Goal: Task Accomplishment & Management: Manage account settings

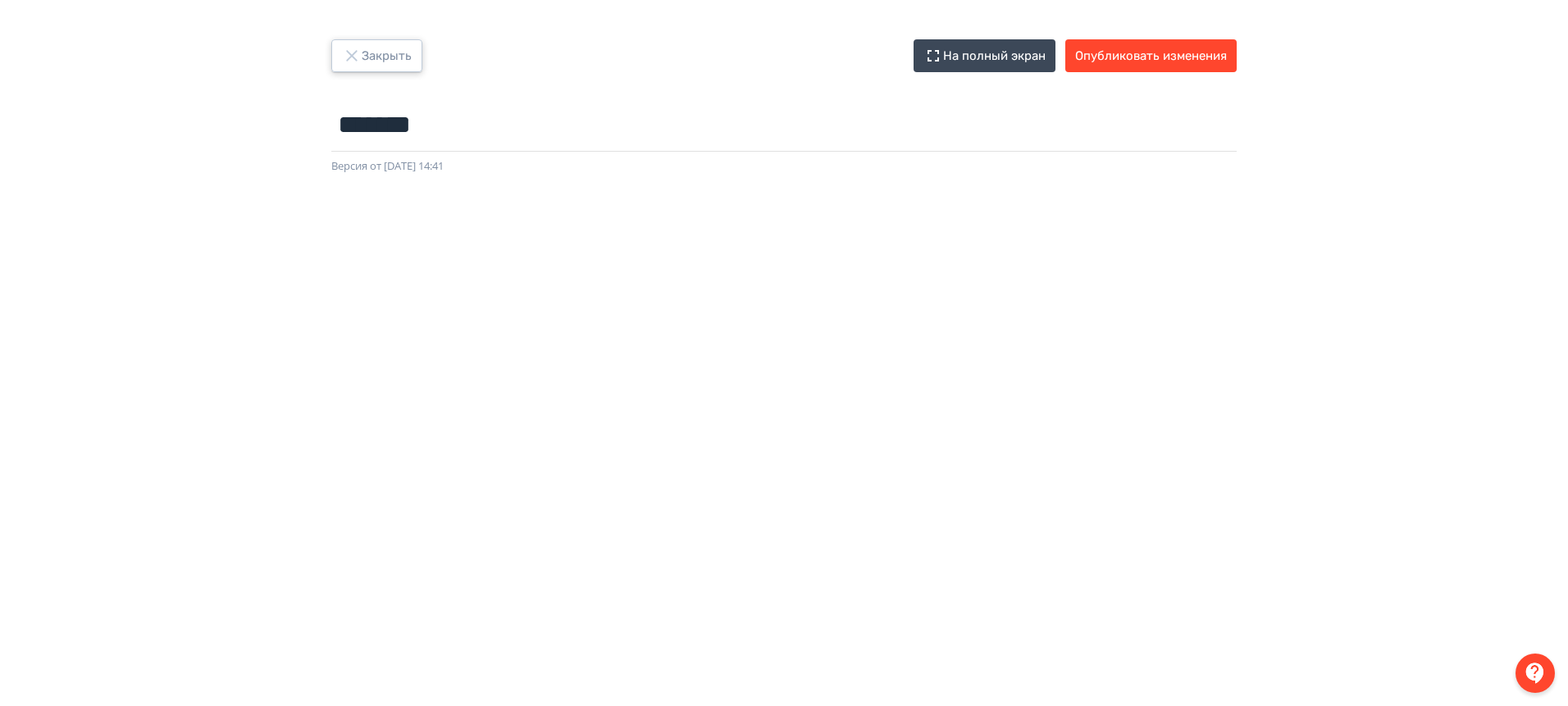
click at [411, 56] on button "Закрыть" at bounding box center [377, 55] width 91 height 32
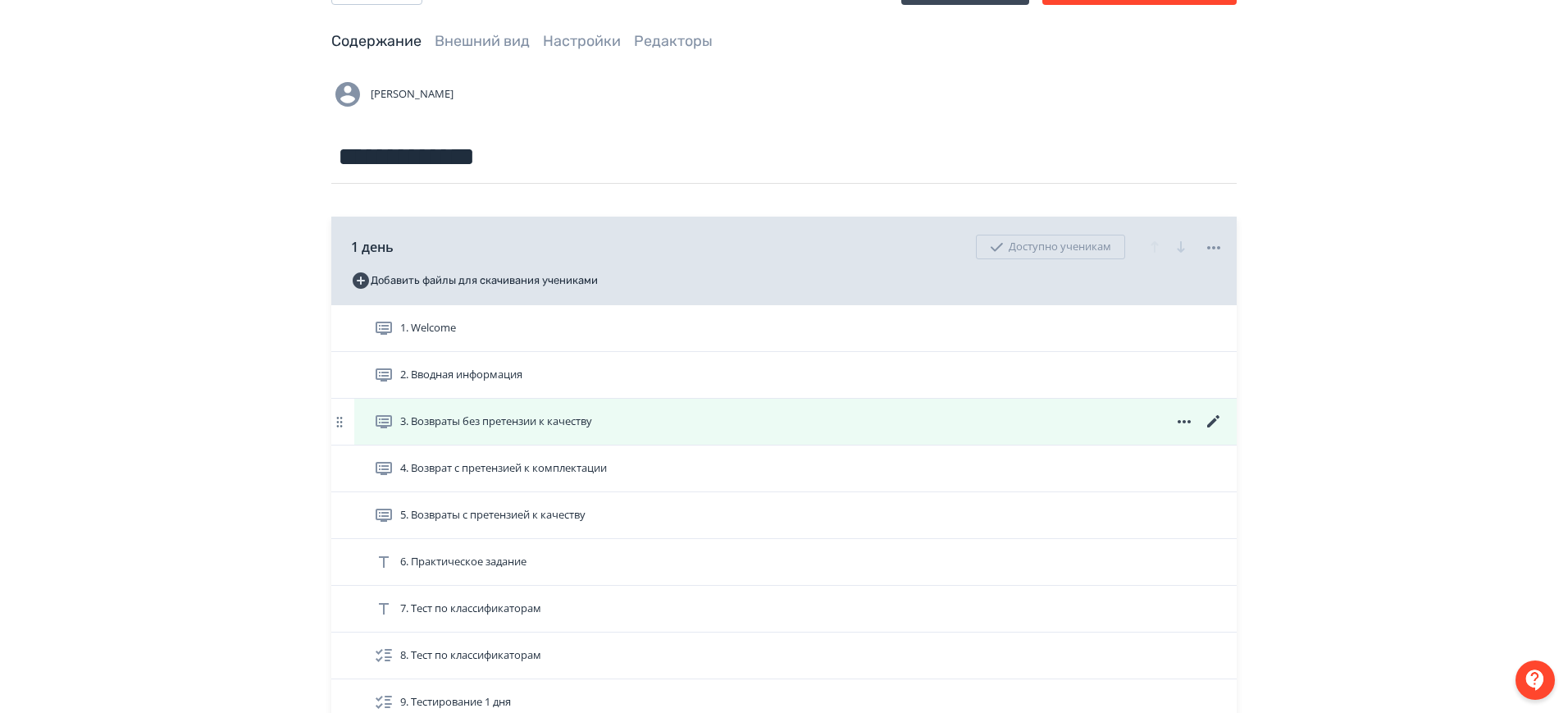
scroll to position [102, 0]
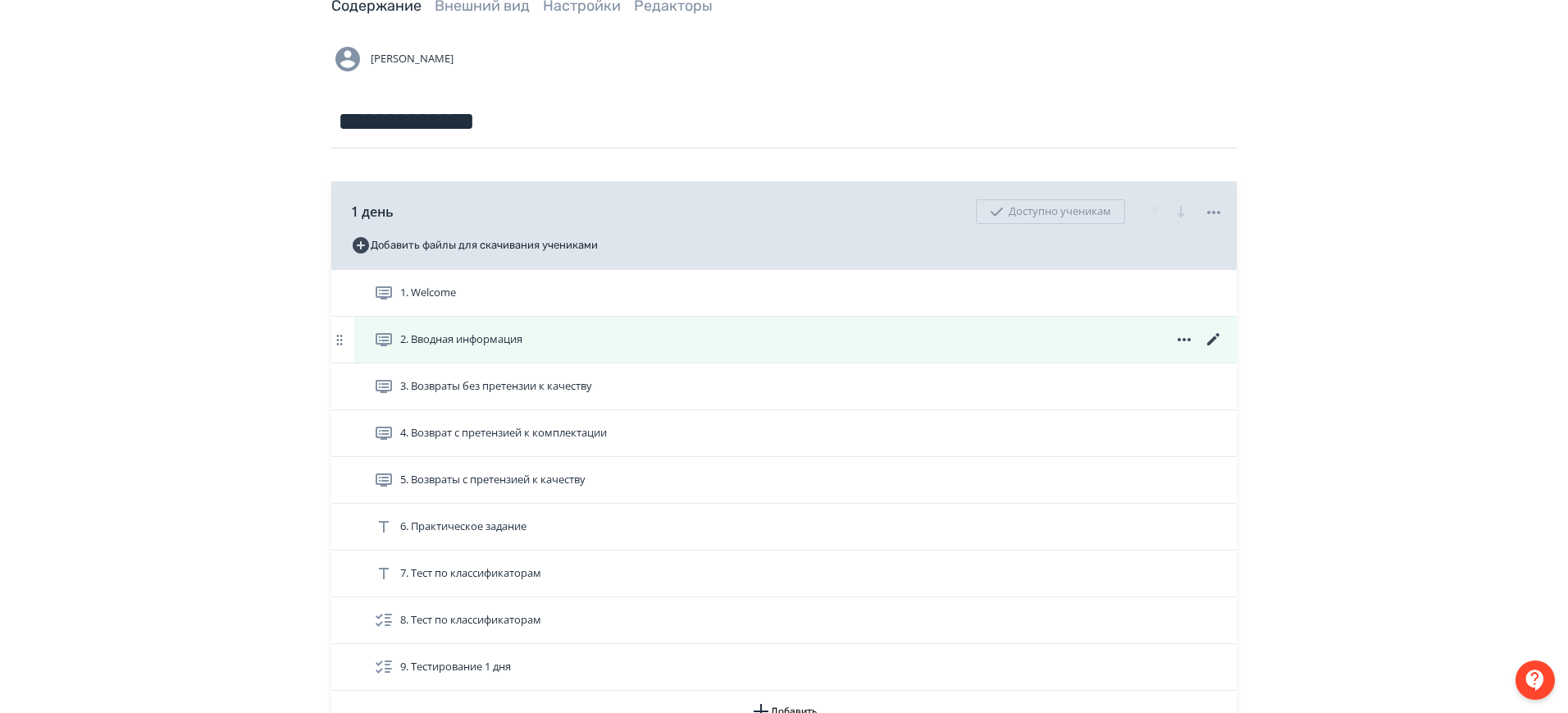
click at [808, 330] on div "2. Вводная информация" at bounding box center [799, 340] width 849 height 20
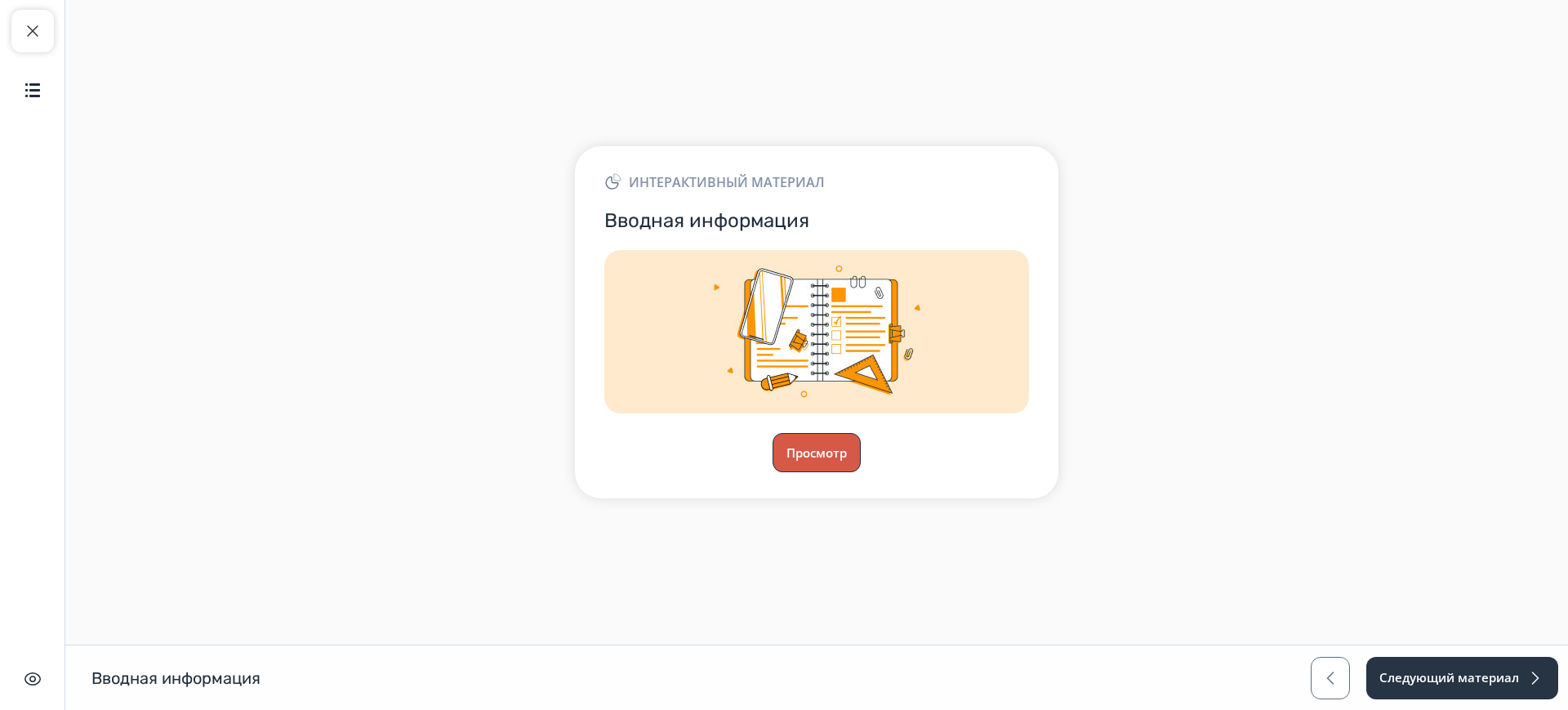
click at [826, 465] on button "Просмотр" at bounding box center [817, 452] width 89 height 39
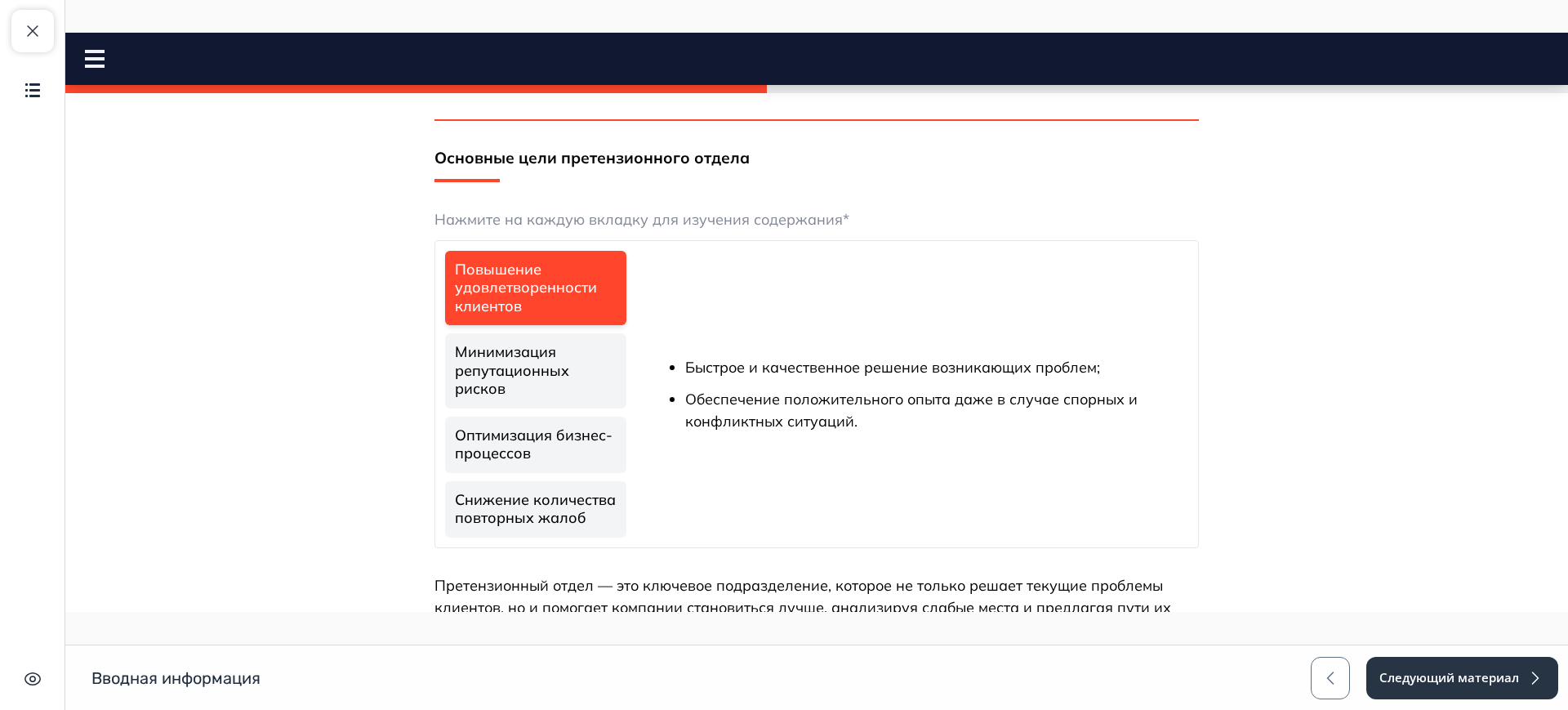
scroll to position [1255, 0]
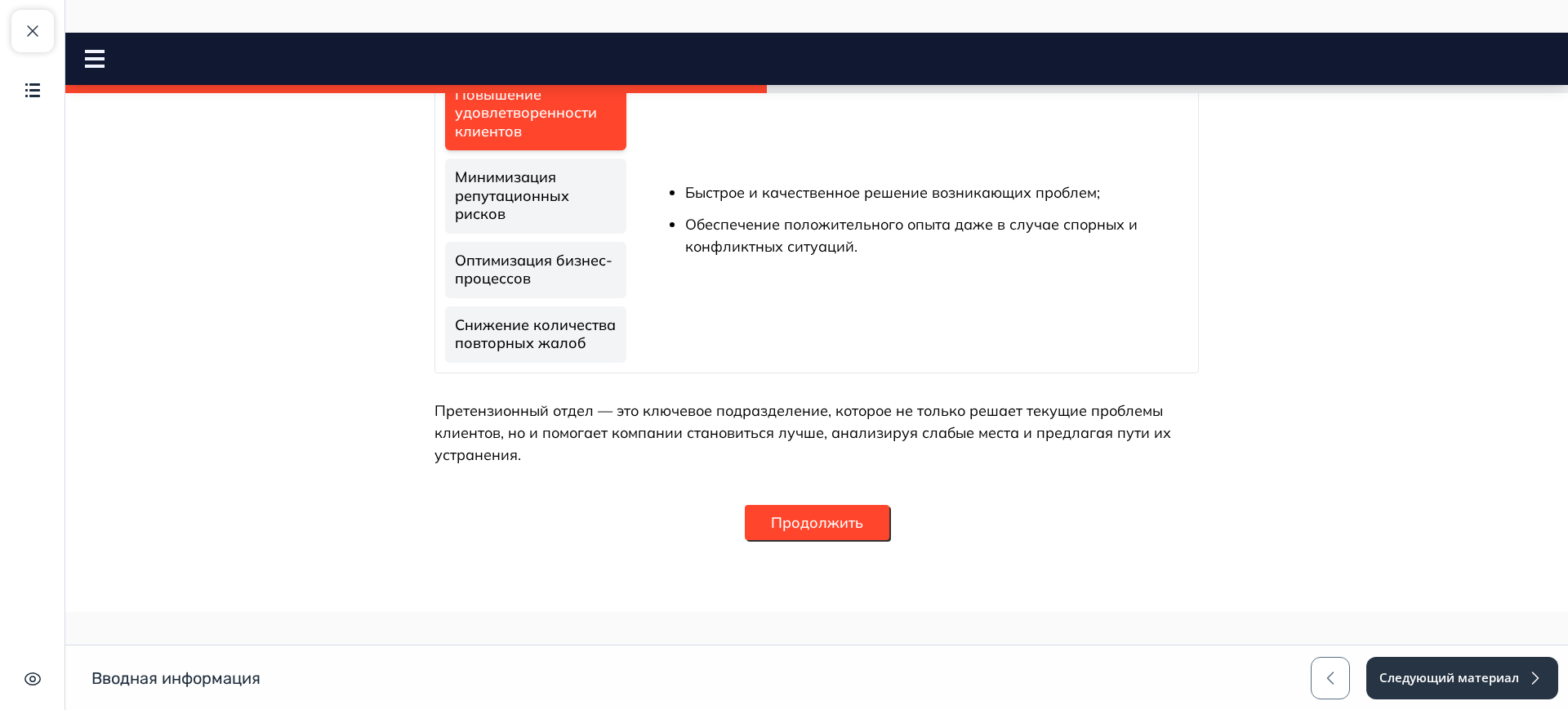
click at [782, 527] on button "Продолжить" at bounding box center [817, 522] width 145 height 35
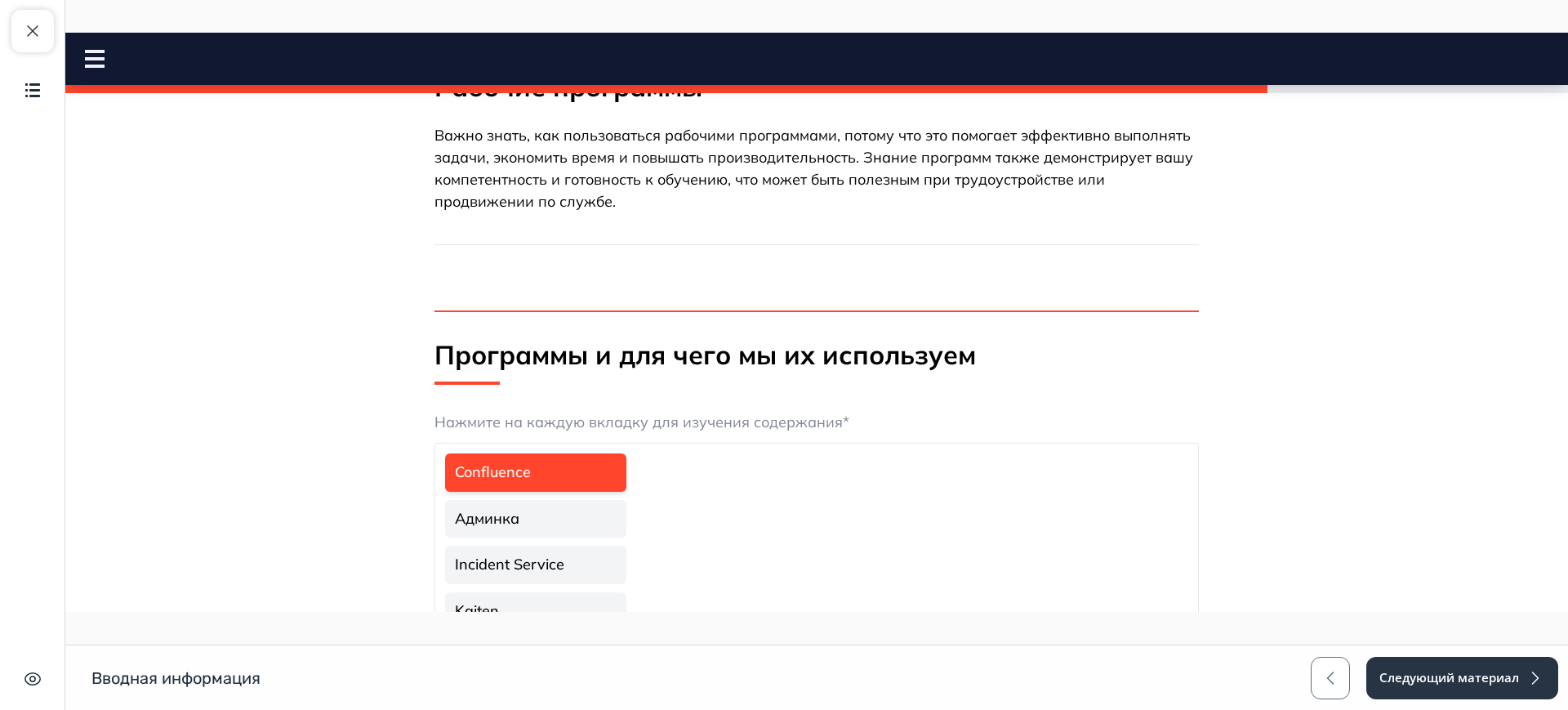
scroll to position [204, 0]
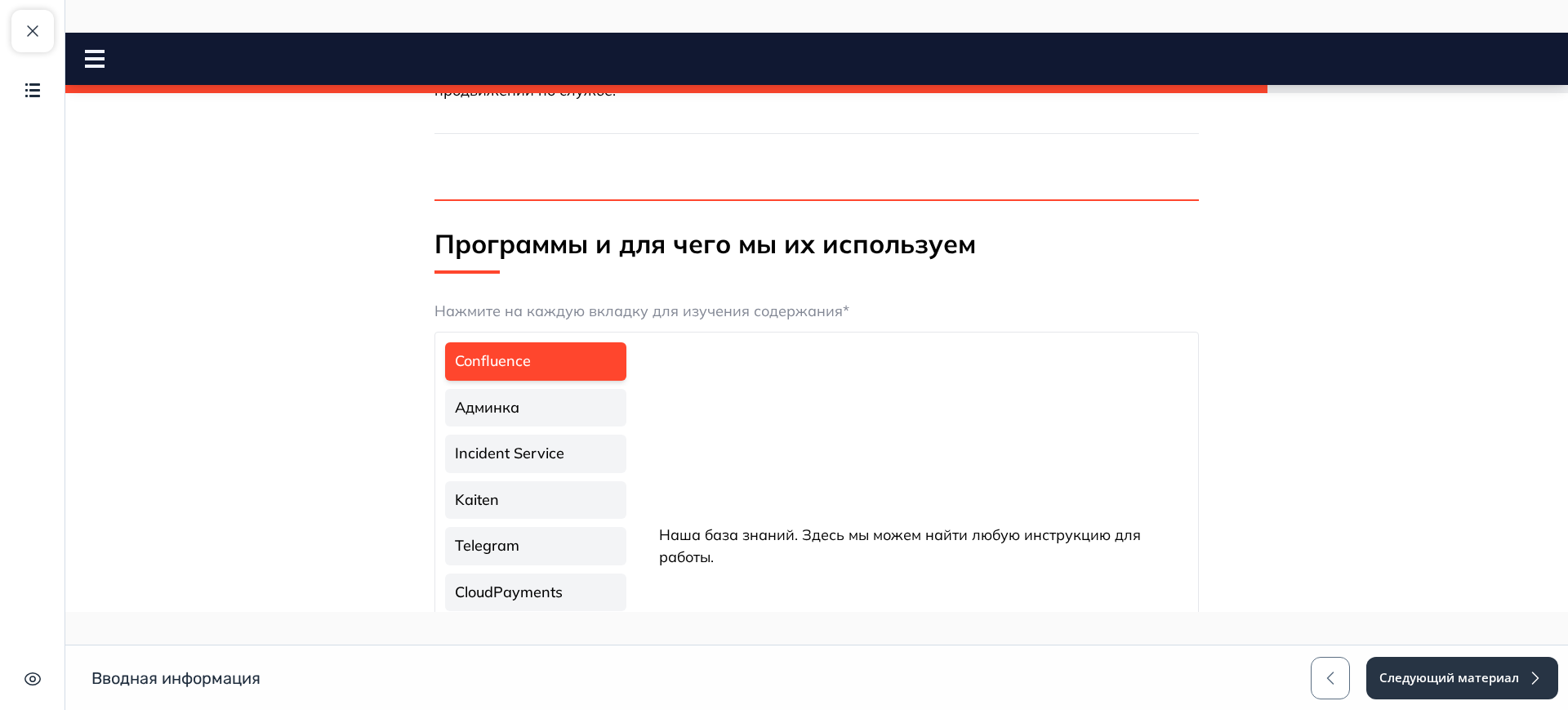
click at [578, 411] on link "Админка" at bounding box center [535, 408] width 181 height 38
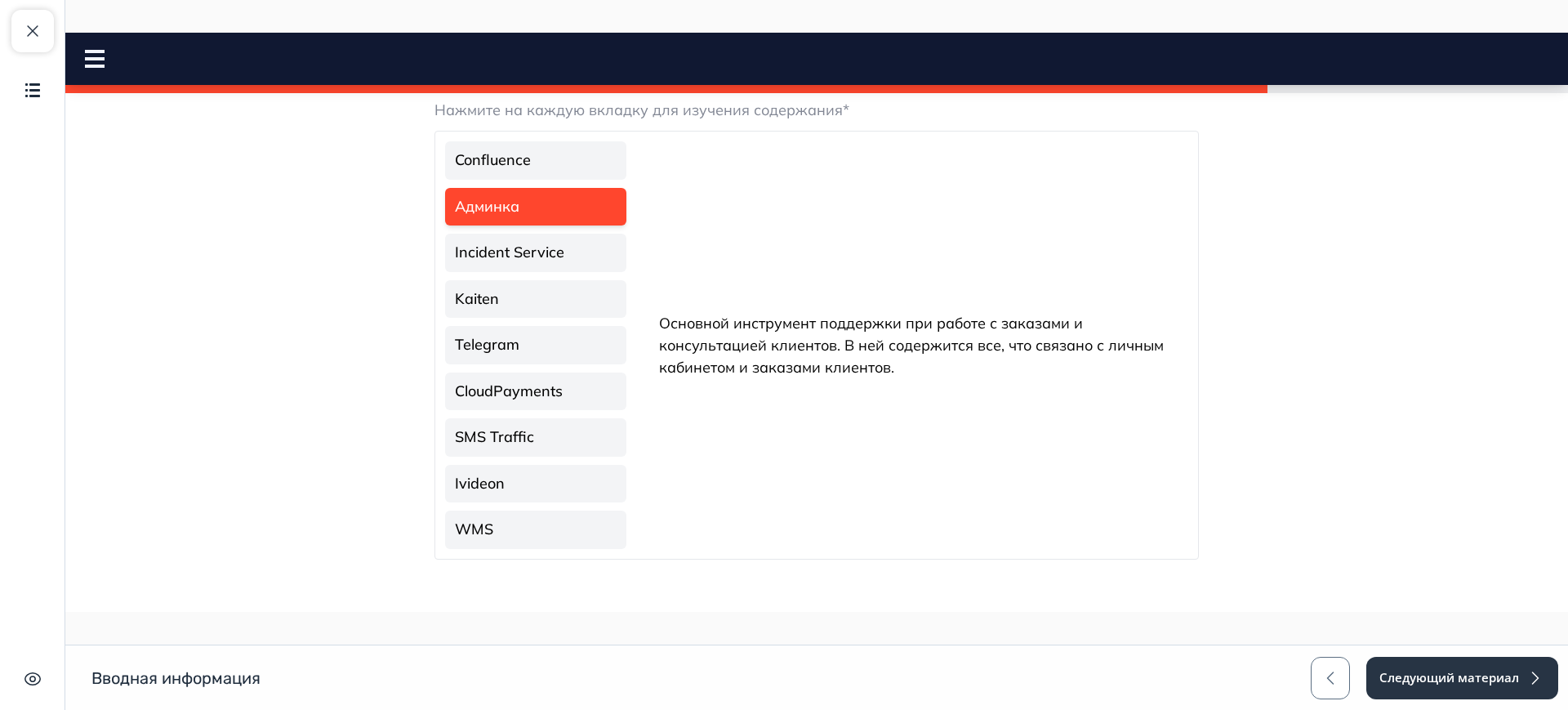
scroll to position [408, 0]
click at [572, 254] on link "Incident Service" at bounding box center [535, 249] width 181 height 38
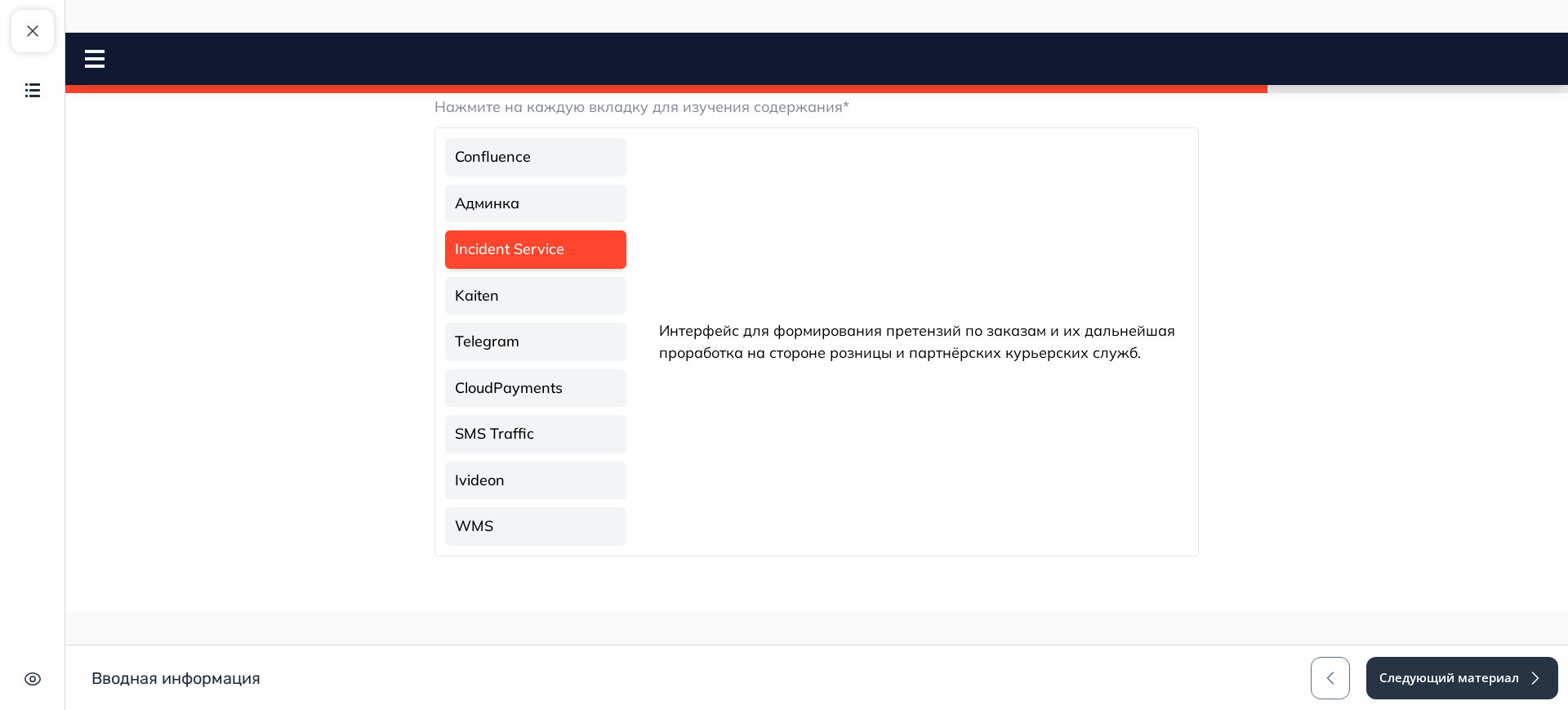
click at [565, 285] on link "Kaiten" at bounding box center [535, 296] width 181 height 38
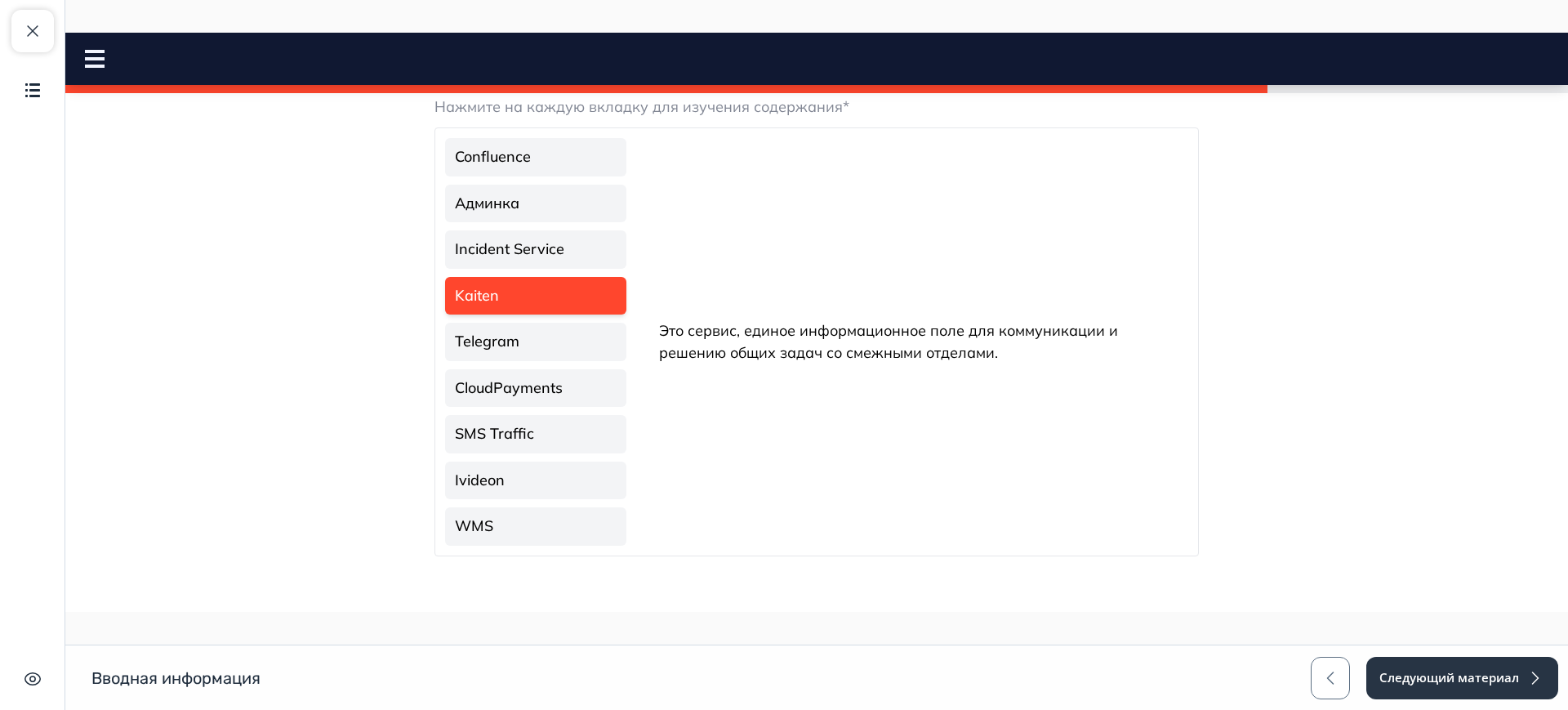
click at [564, 324] on link "Telegram" at bounding box center [535, 342] width 181 height 38
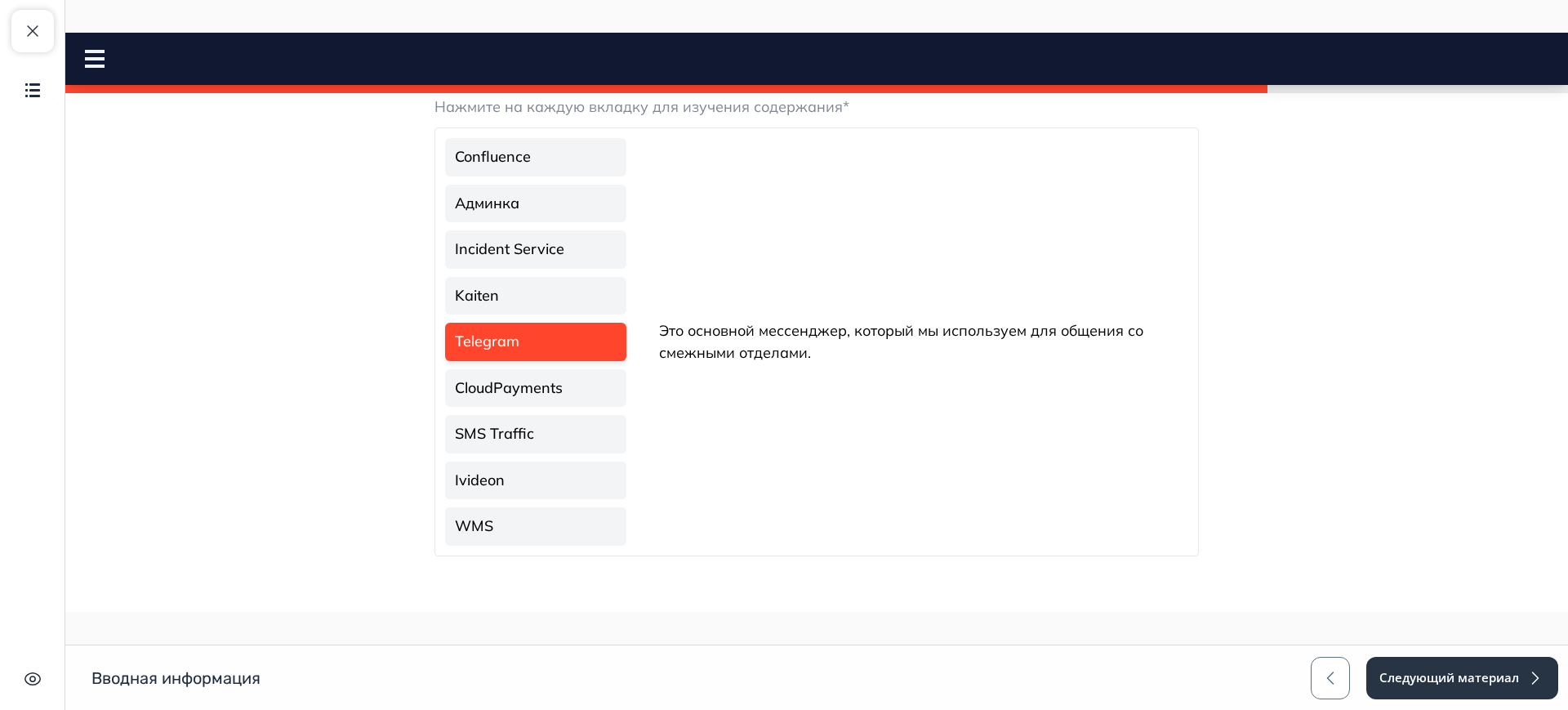
click at [564, 359] on link "Telegram" at bounding box center [535, 342] width 181 height 38
click at [564, 380] on link "CloudPayments" at bounding box center [535, 388] width 181 height 38
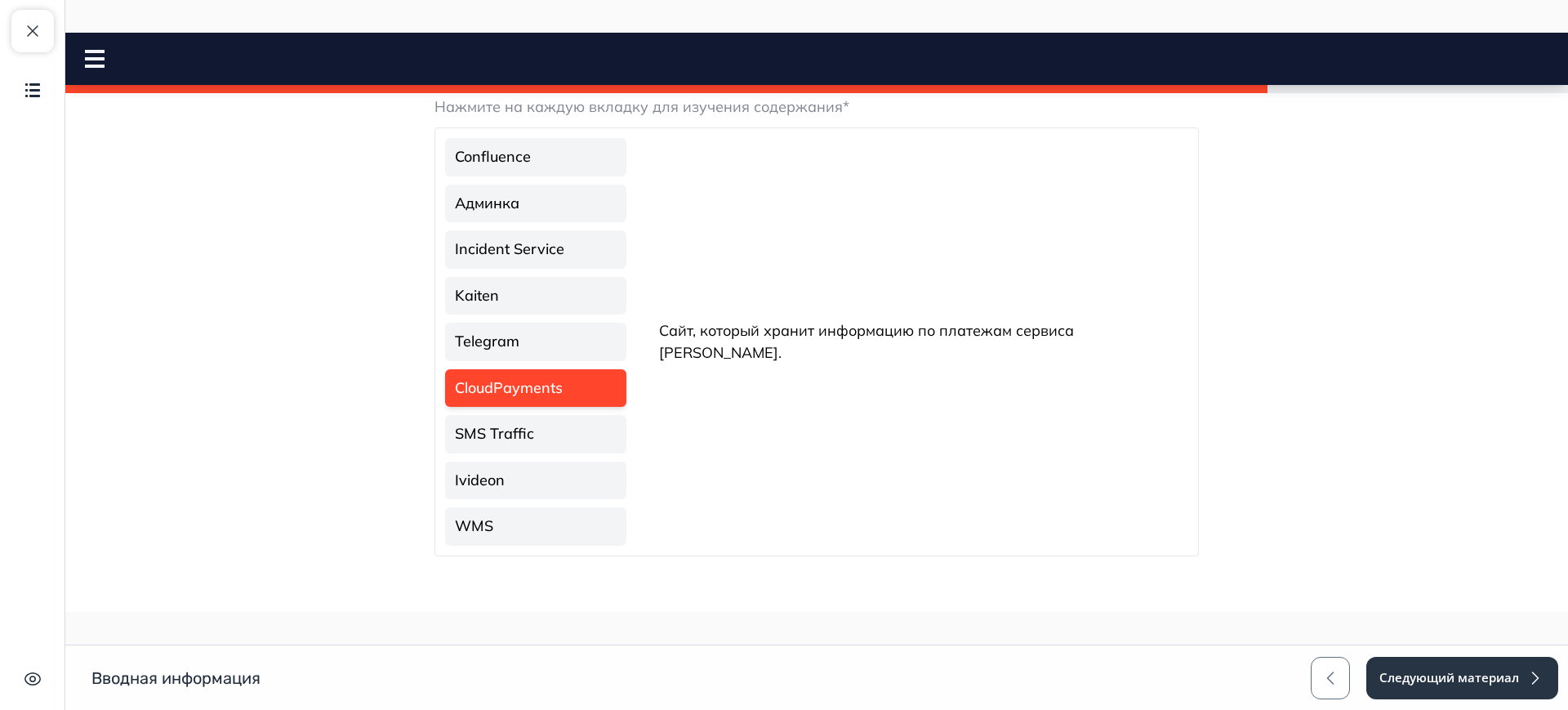
click at [566, 427] on link "SMS Traffic" at bounding box center [535, 434] width 181 height 38
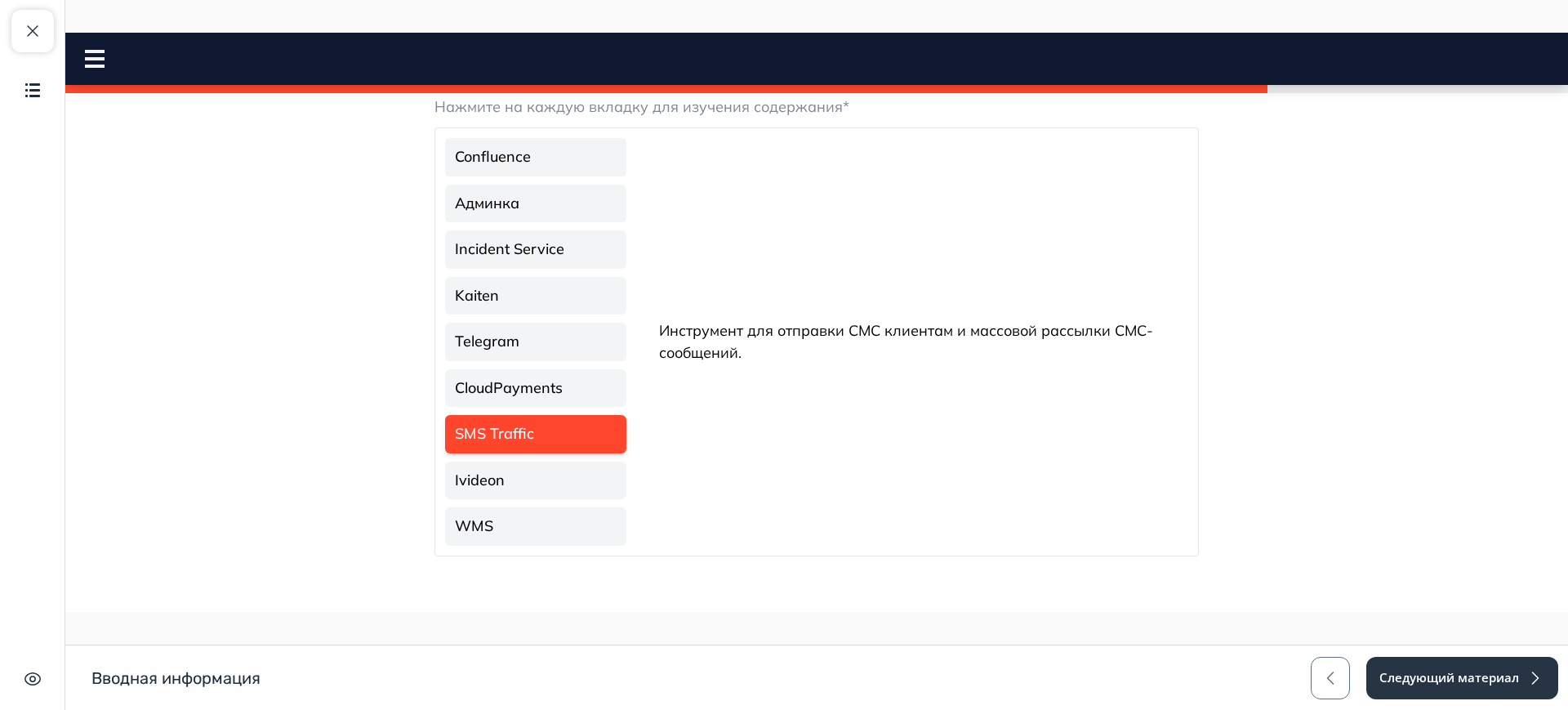
click at [563, 462] on link "Ivideon" at bounding box center [535, 481] width 181 height 38
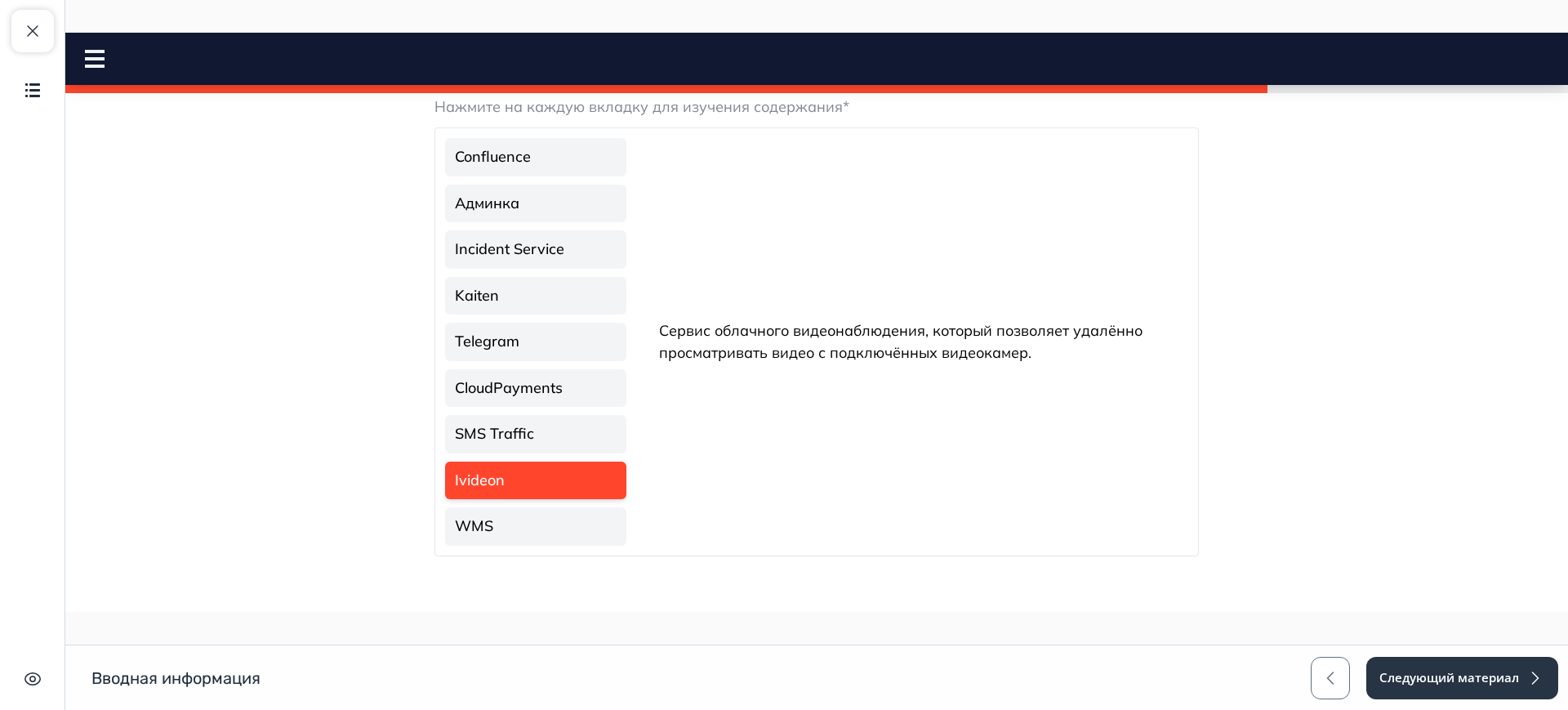
click at [563, 507] on link "WMS" at bounding box center [535, 526] width 181 height 38
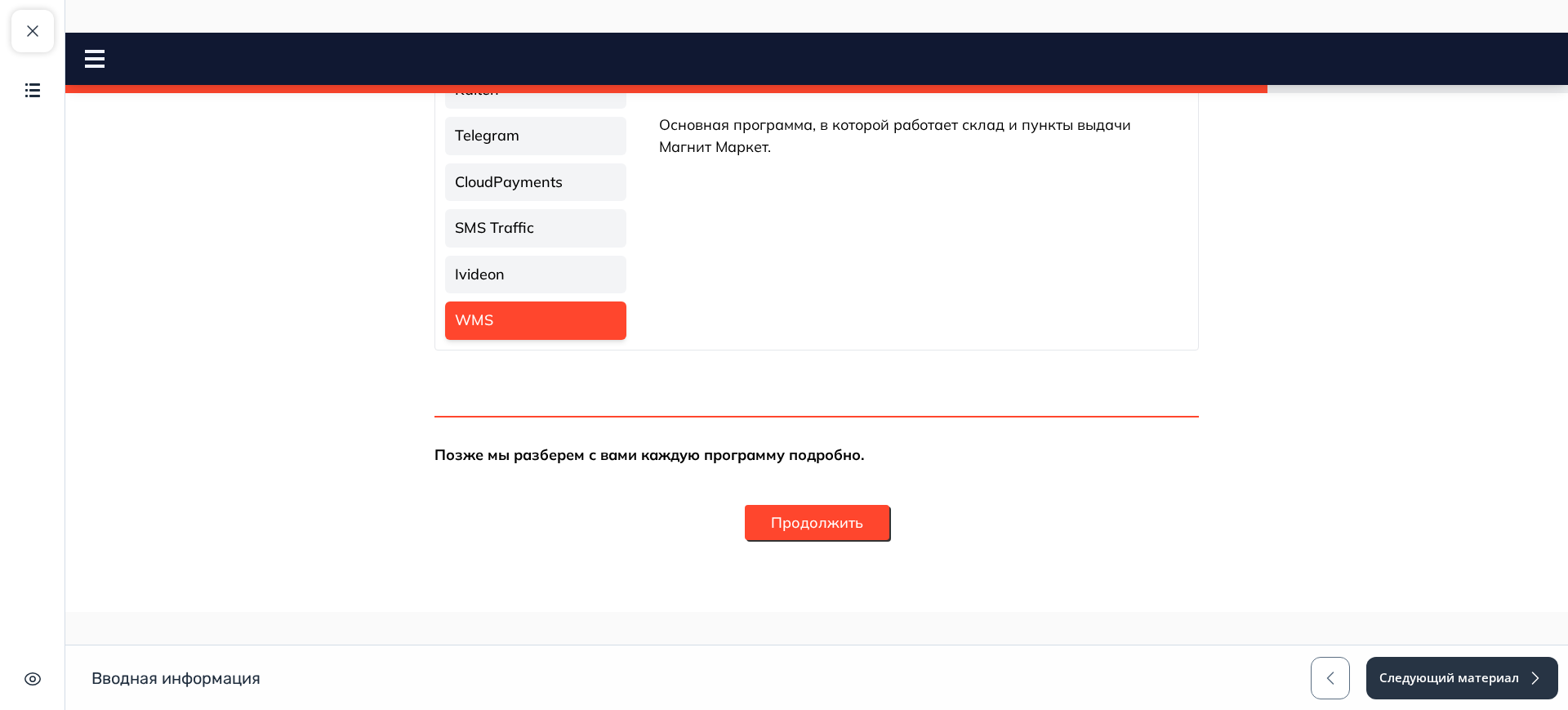
click at [829, 529] on button "Продолжить" at bounding box center [817, 522] width 145 height 35
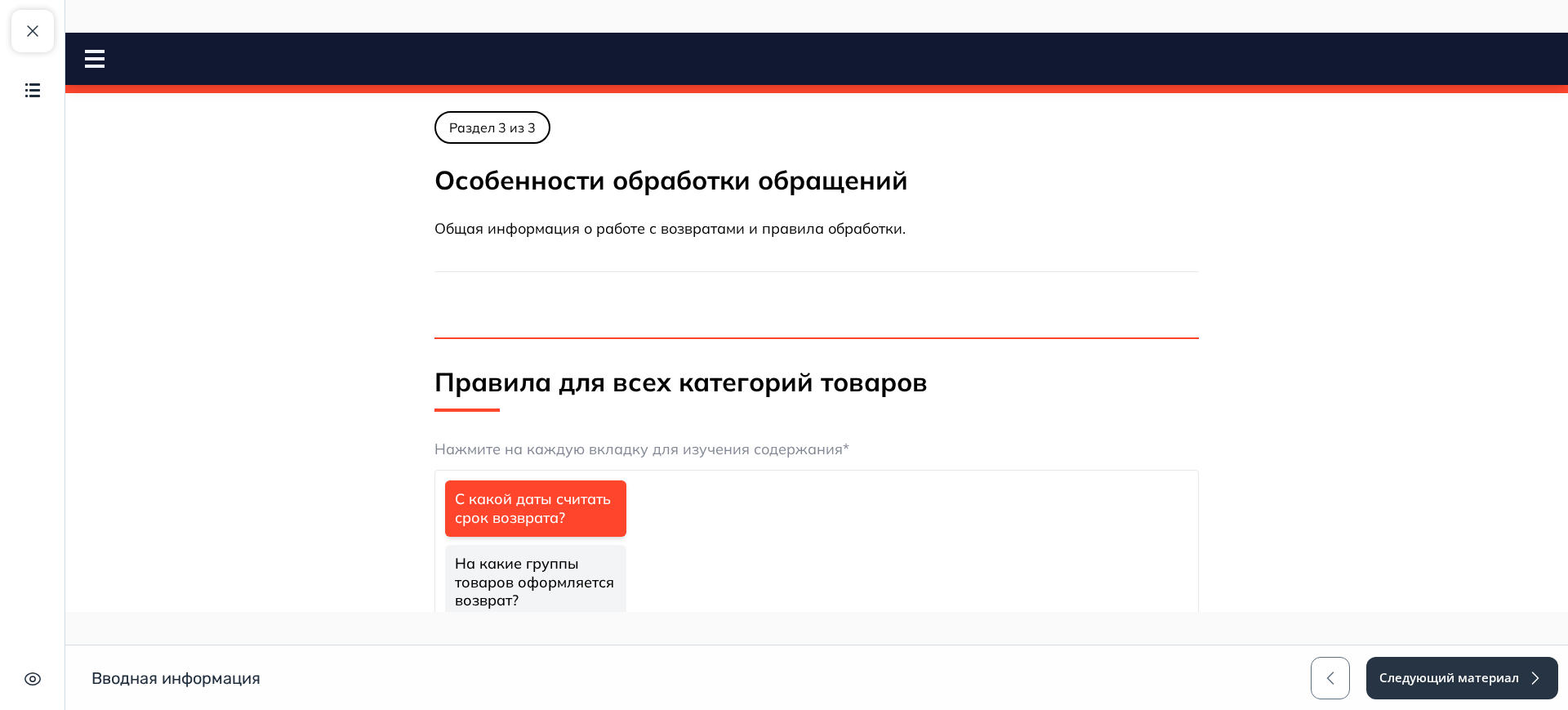
scroll to position [204, 0]
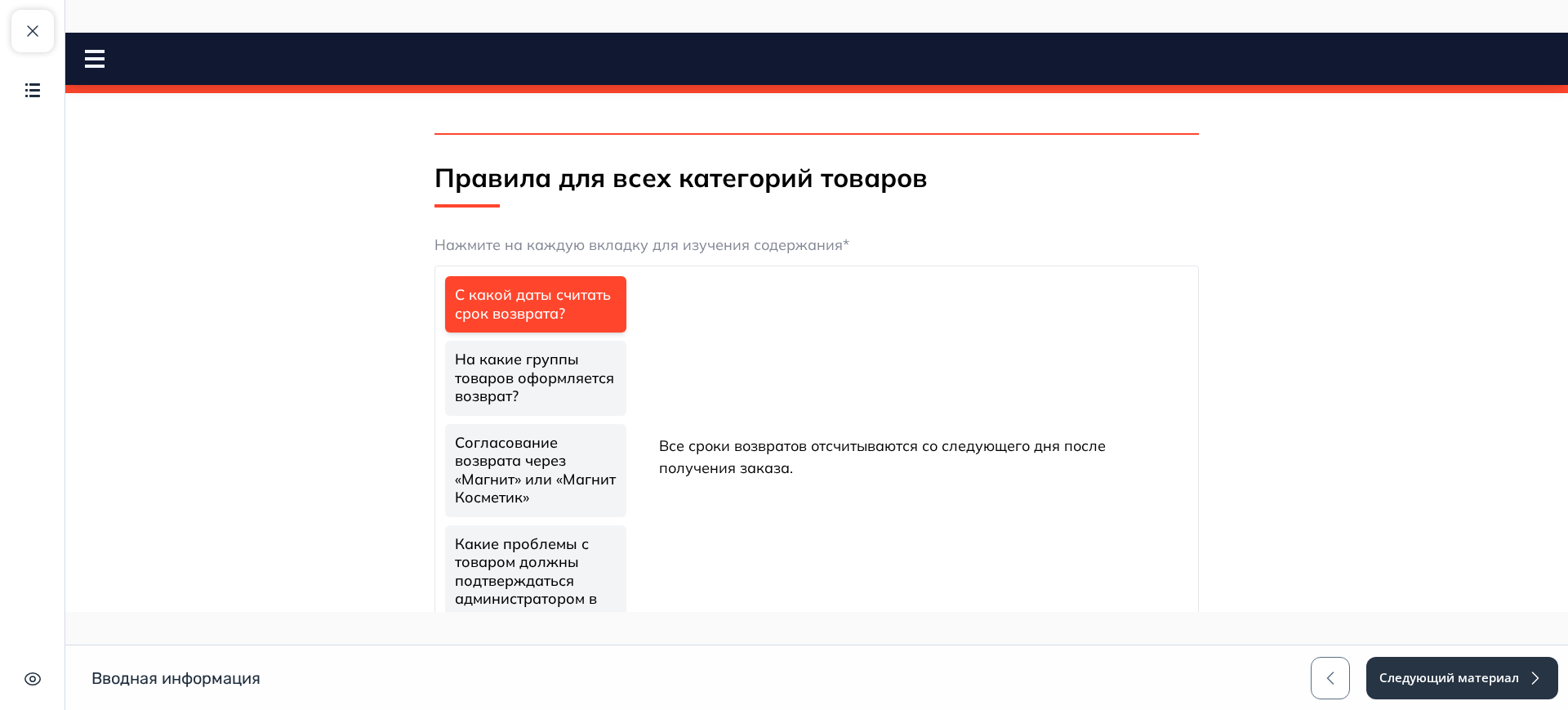
click at [523, 379] on link "На какие группы товаров оформляется возврат?" at bounding box center [535, 378] width 181 height 75
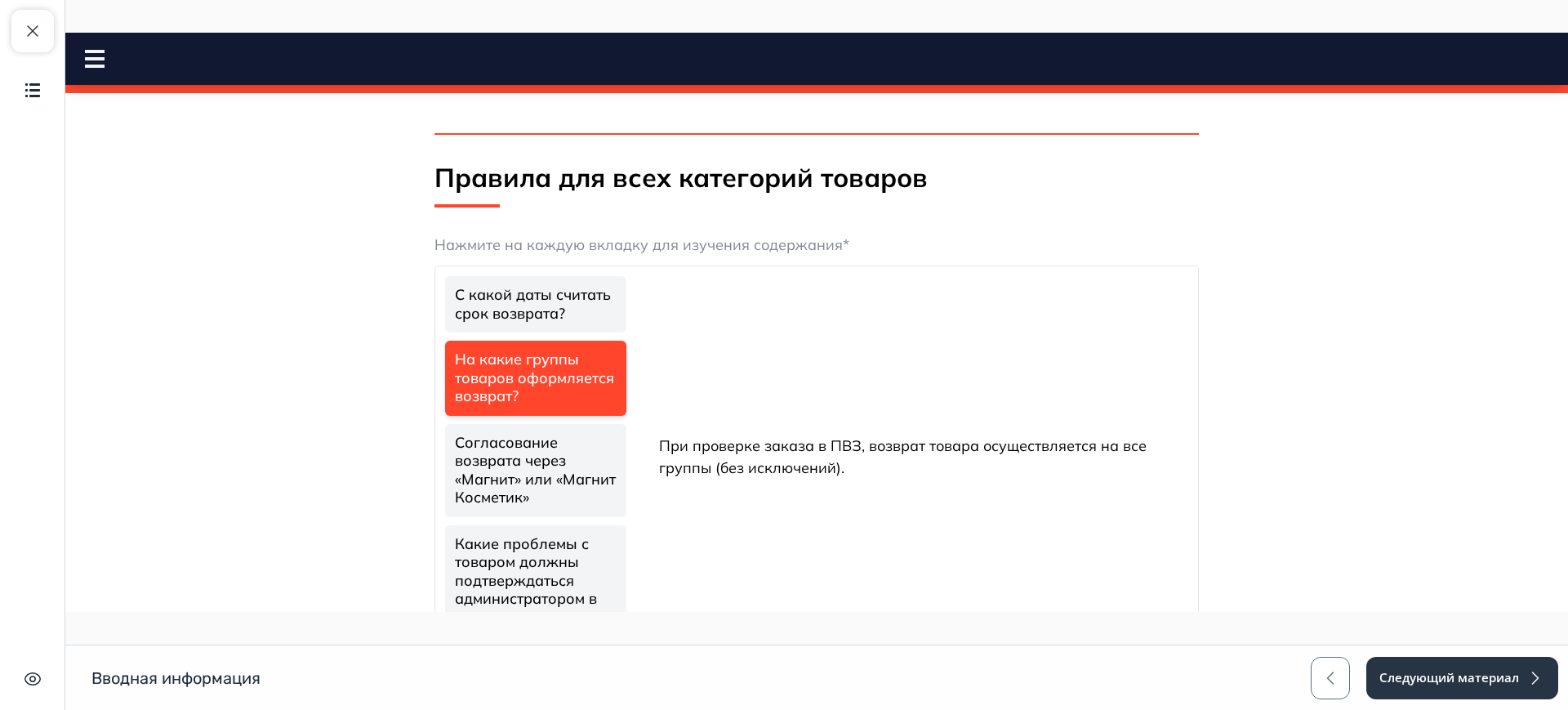
click at [538, 467] on link "Согласование возврата через «Магнит» или «Магнит Косметик»" at bounding box center [535, 470] width 181 height 93
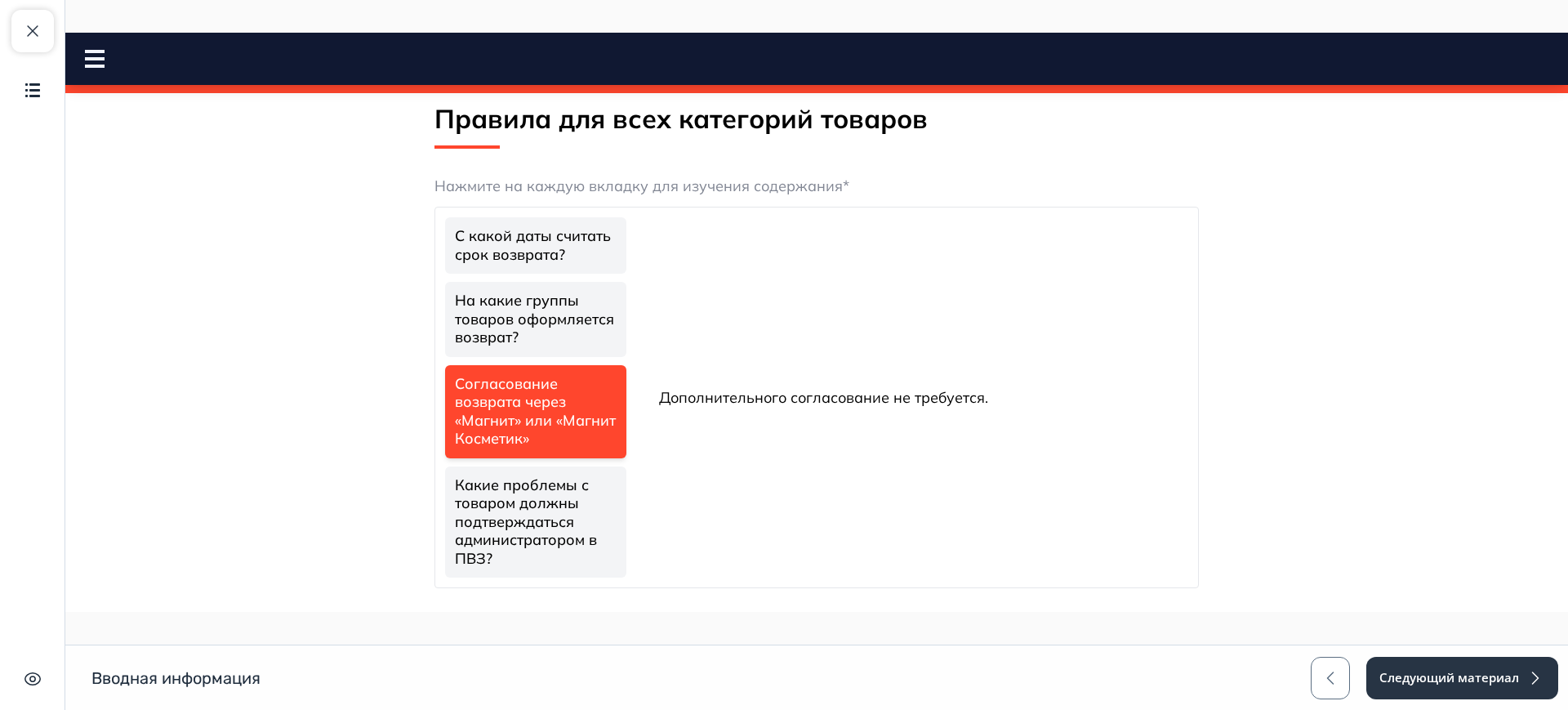
scroll to position [318, 0]
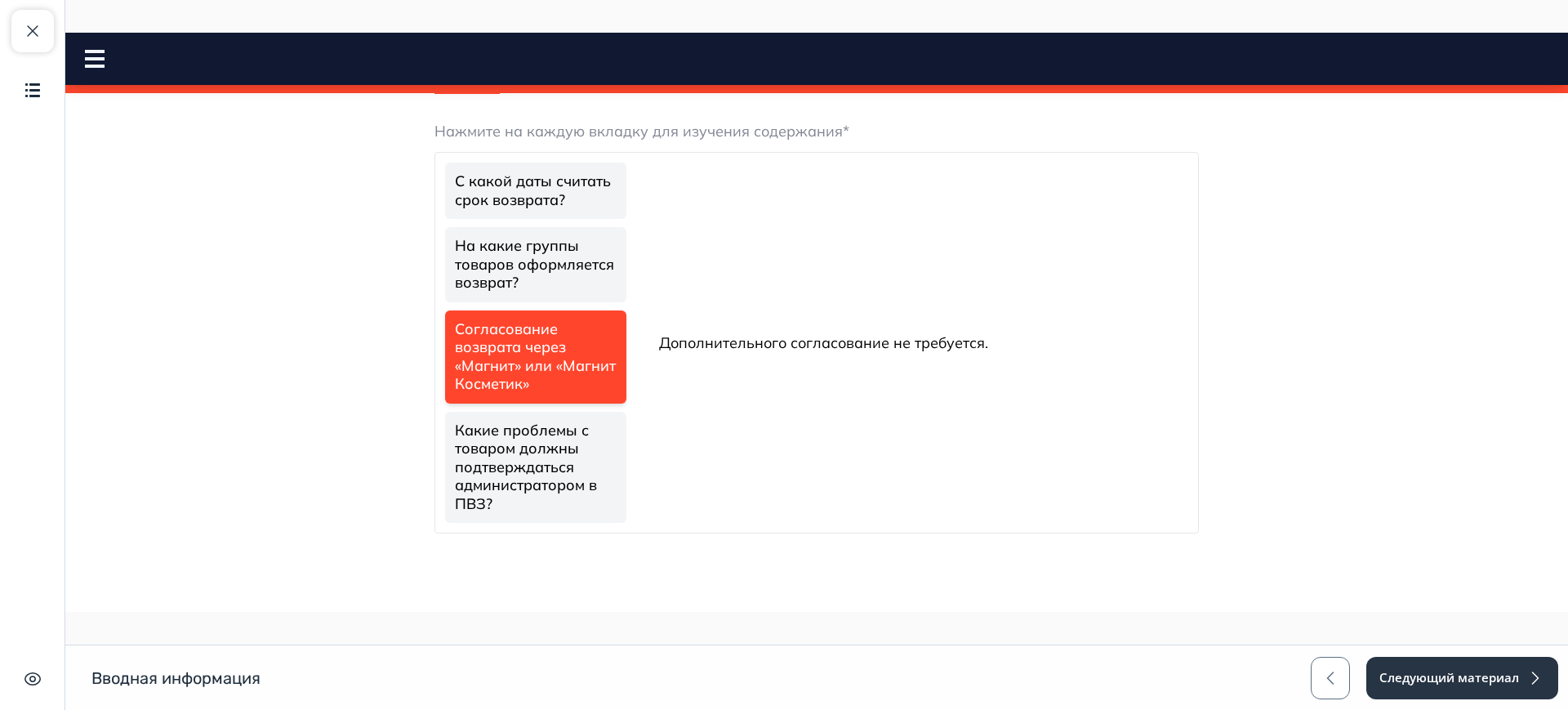
click at [539, 448] on link "Какие проблемы с товаром должны подтверждаться администратором в ПВЗ?" at bounding box center [535, 467] width 181 height 112
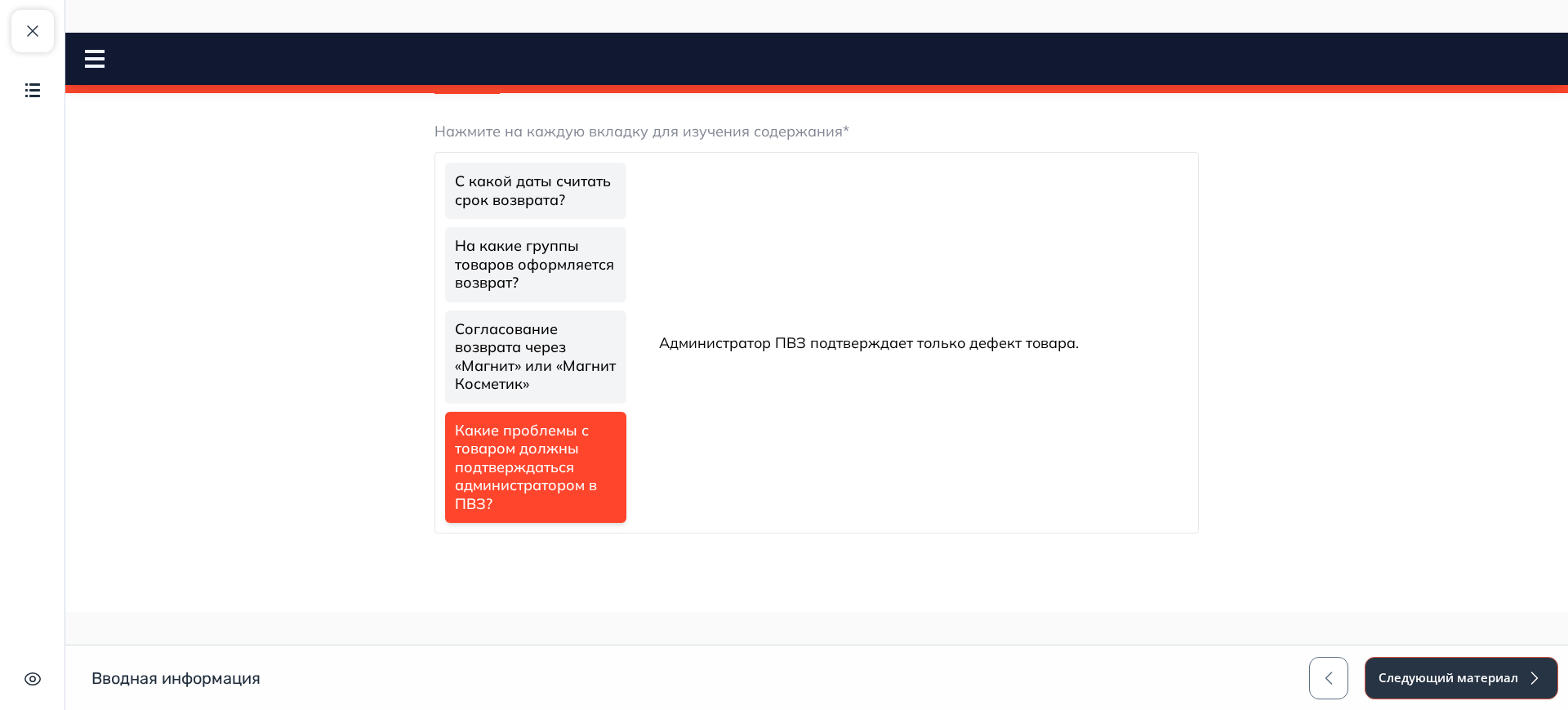
click at [1432, 674] on button "Следующий материал" at bounding box center [1461, 677] width 194 height 42
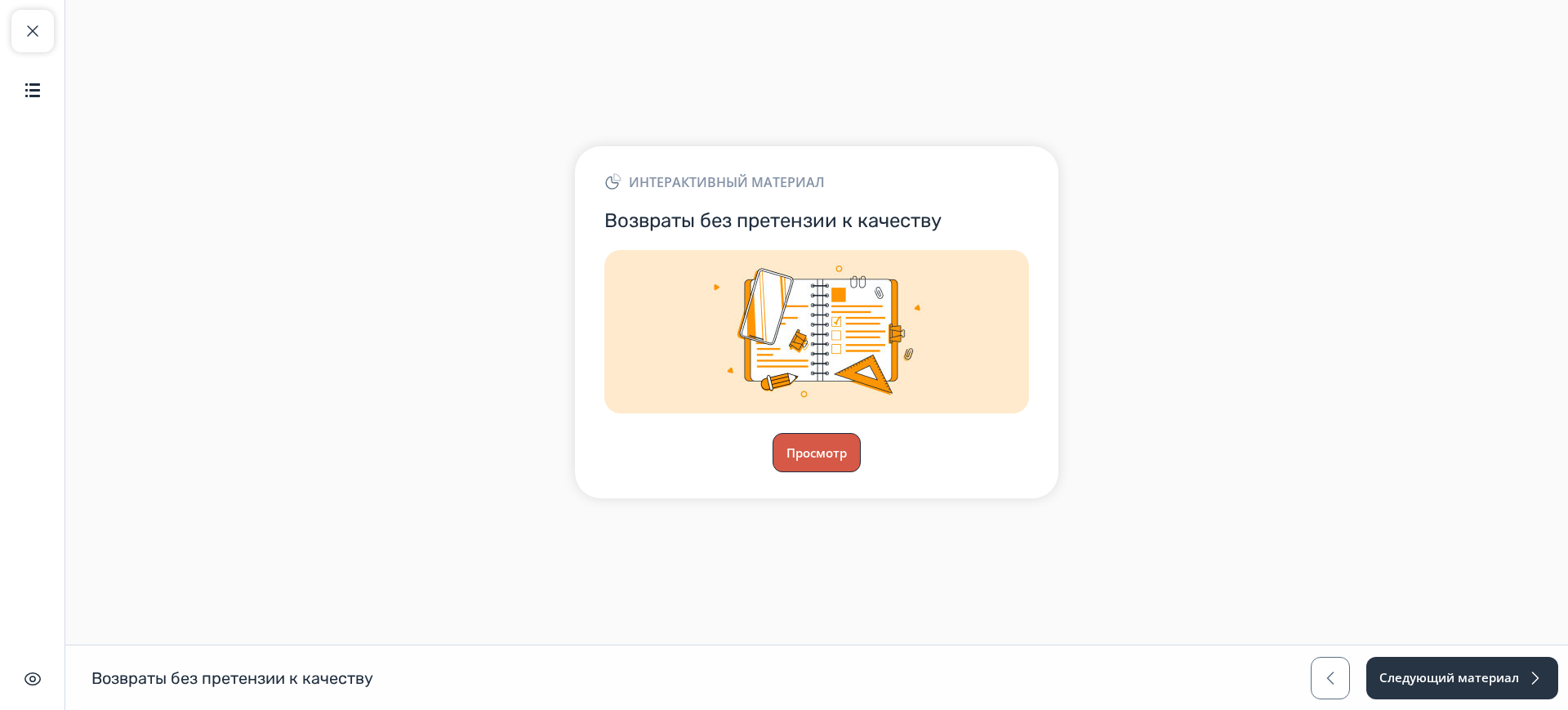
click at [816, 442] on button "Просмотр" at bounding box center [817, 452] width 89 height 39
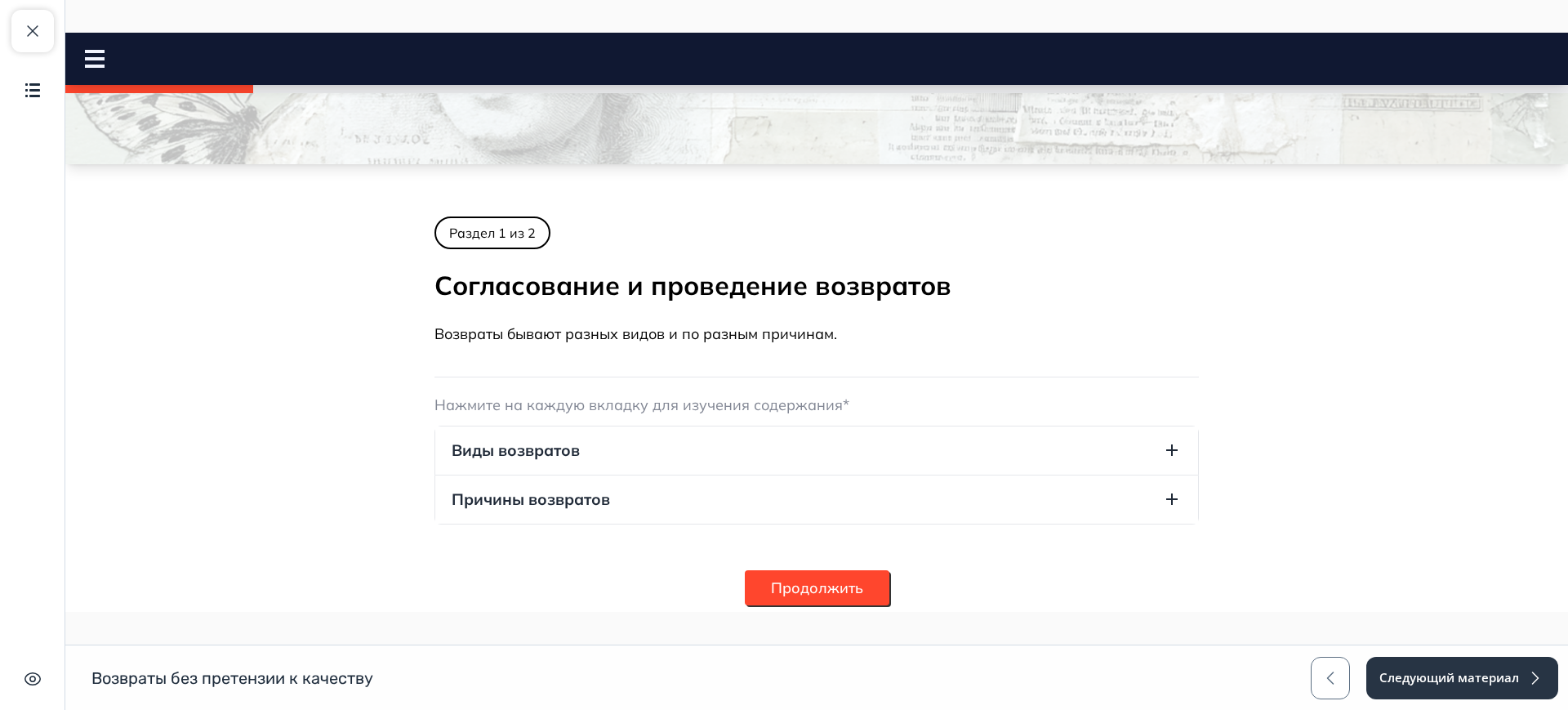
scroll to position [231, 0]
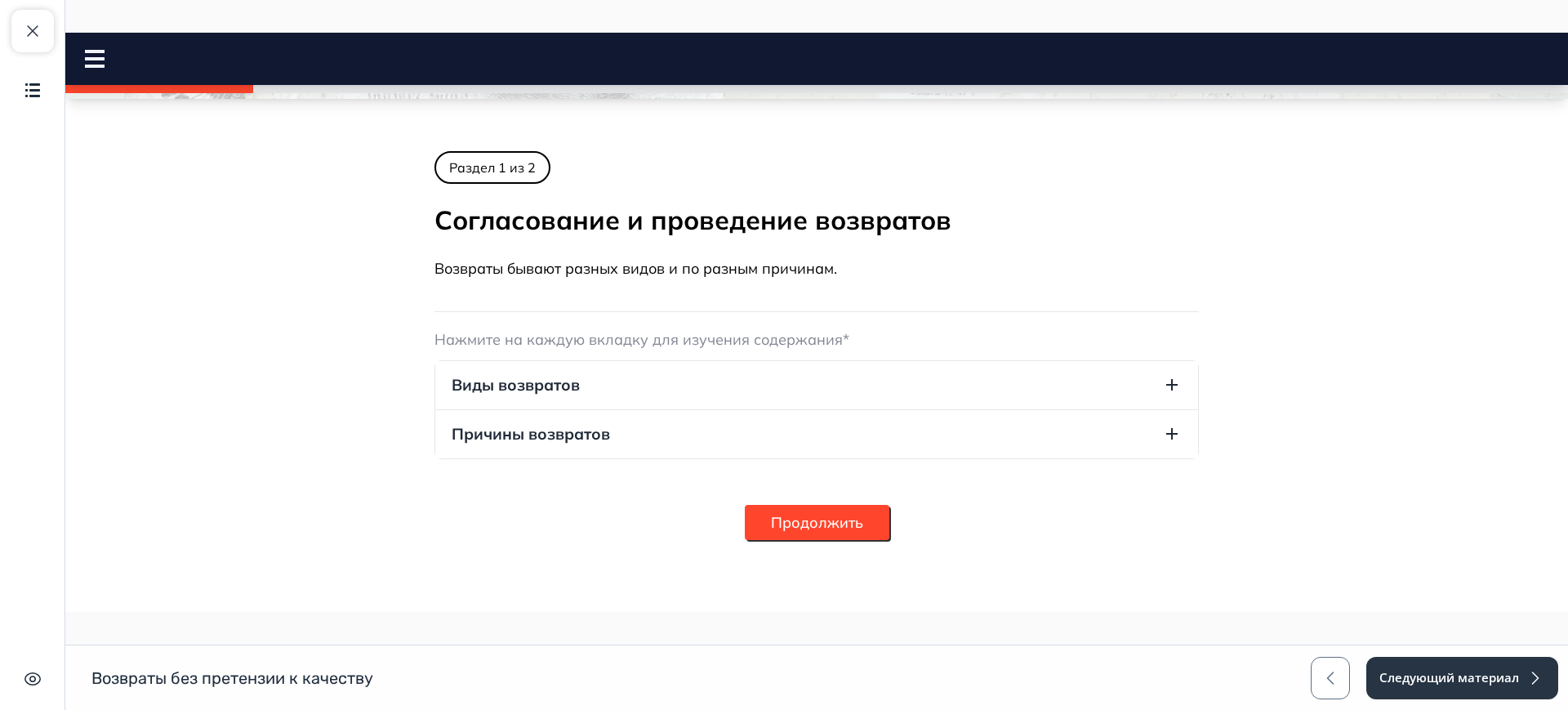
click at [712, 395] on button "Виды возвратов" at bounding box center [817, 385] width 763 height 48
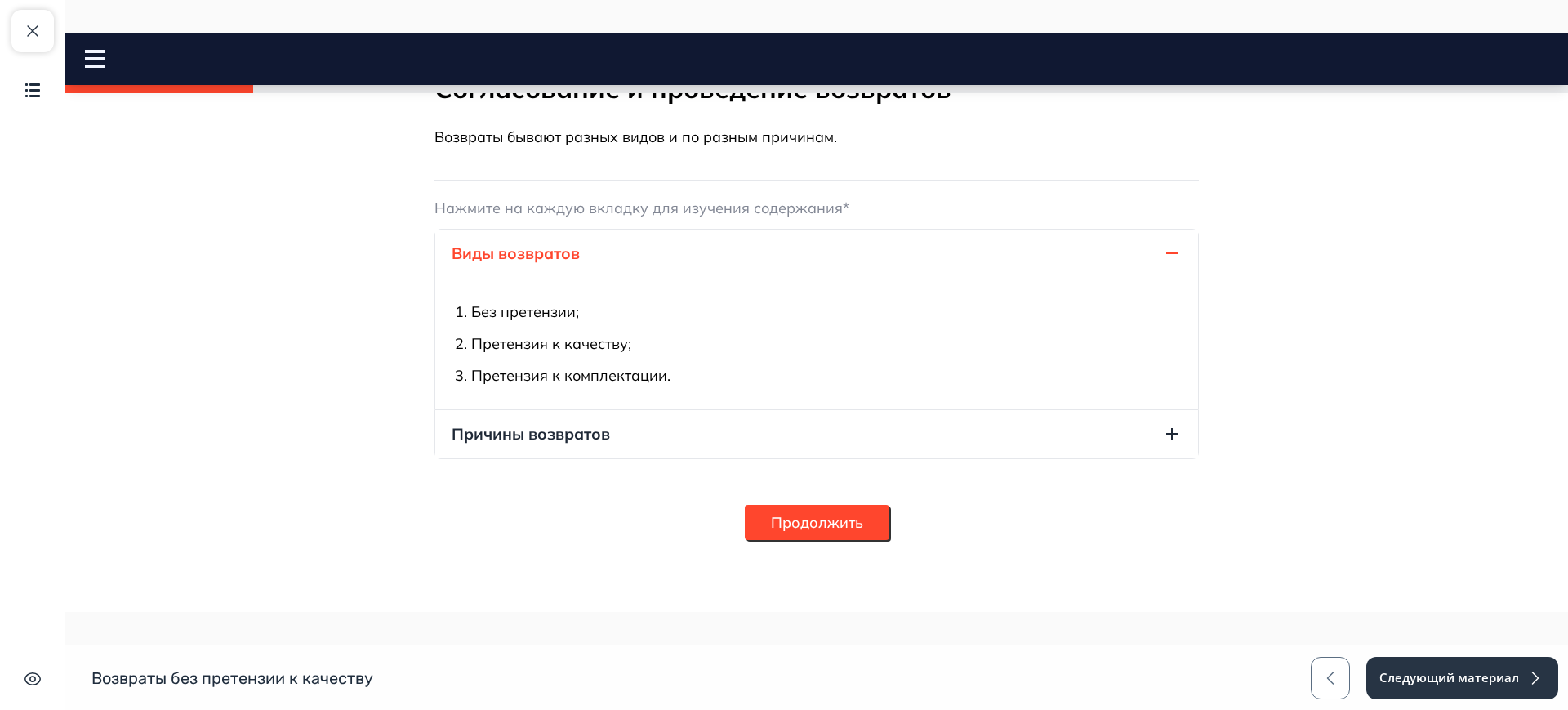
click at [612, 423] on button "Причины возвратов" at bounding box center [817, 434] width 763 height 48
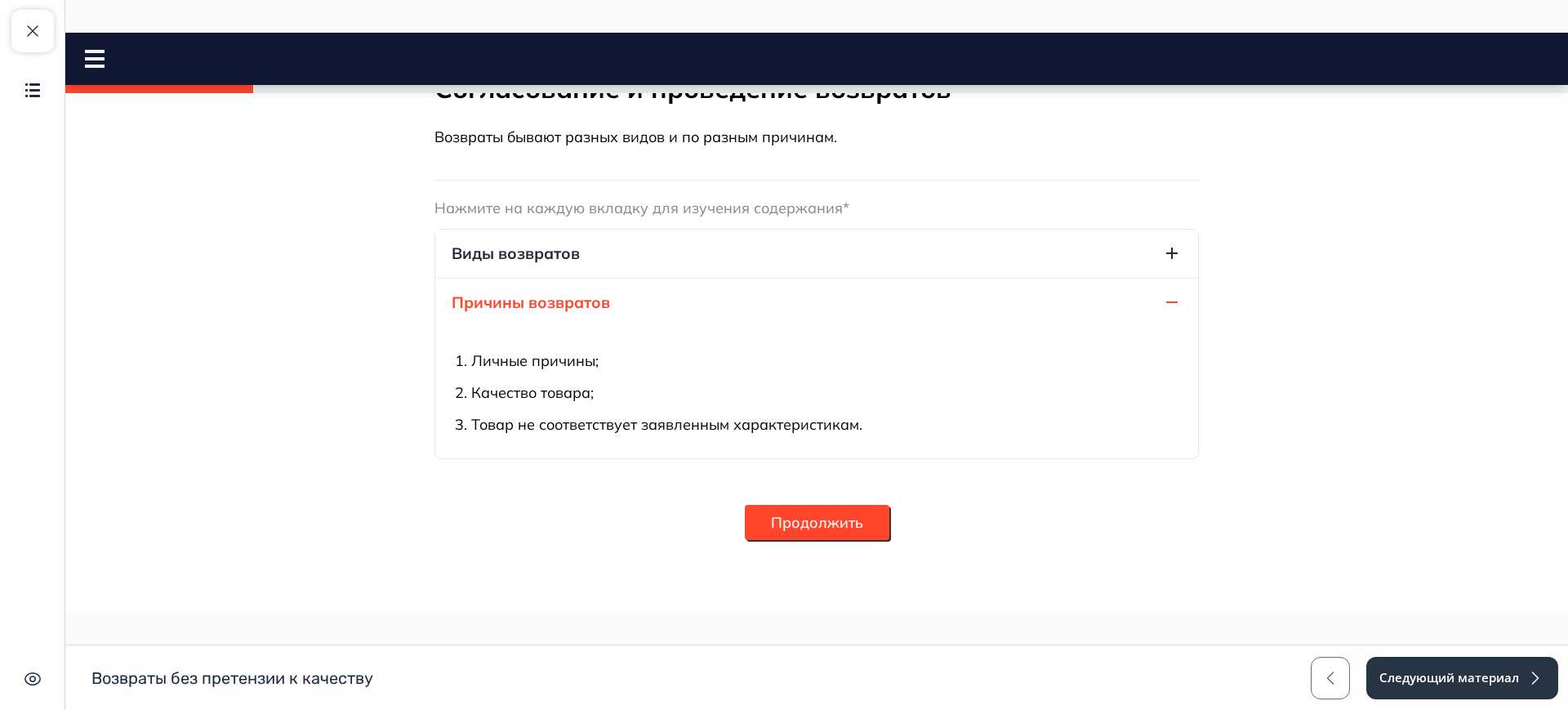
click at [789, 506] on button "Продолжить" at bounding box center [817, 522] width 145 height 35
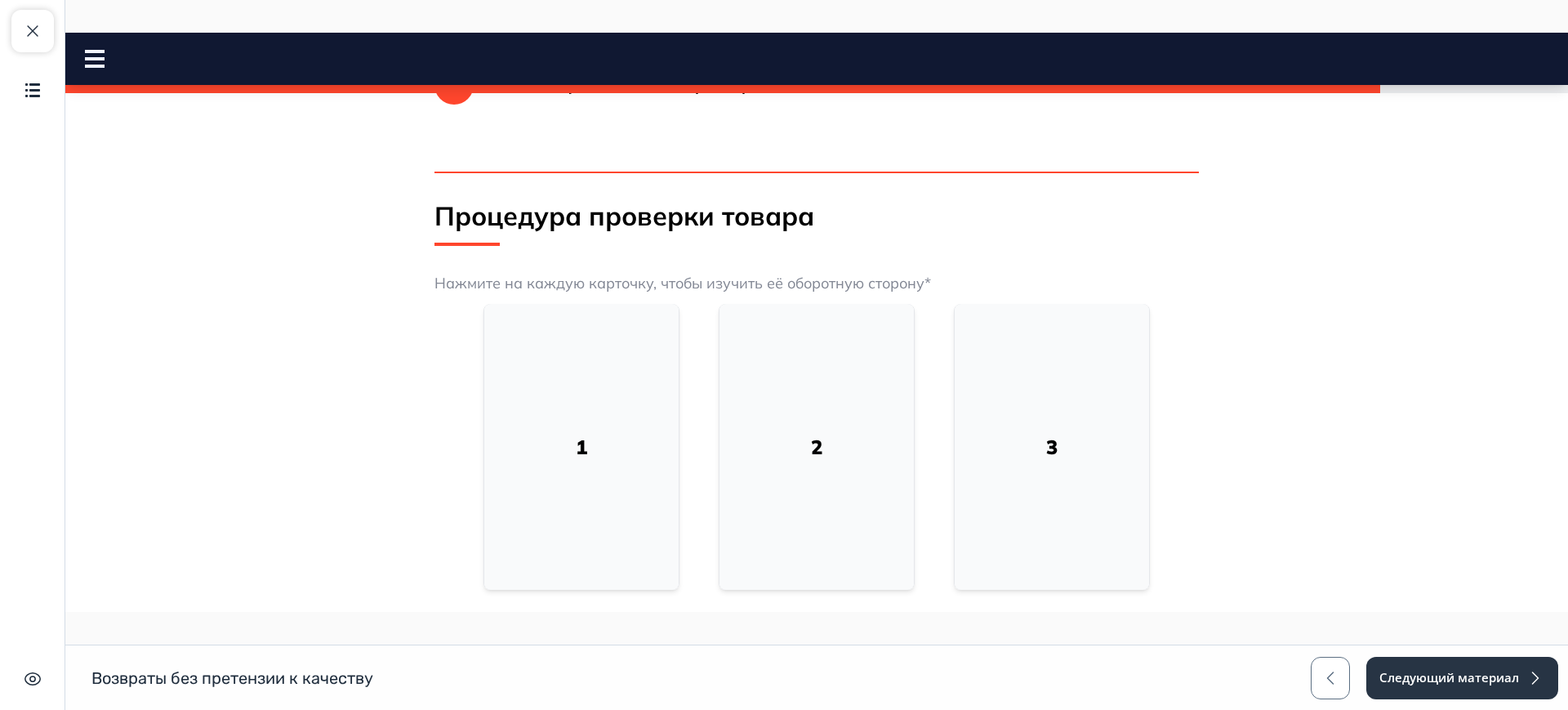
scroll to position [714, 0]
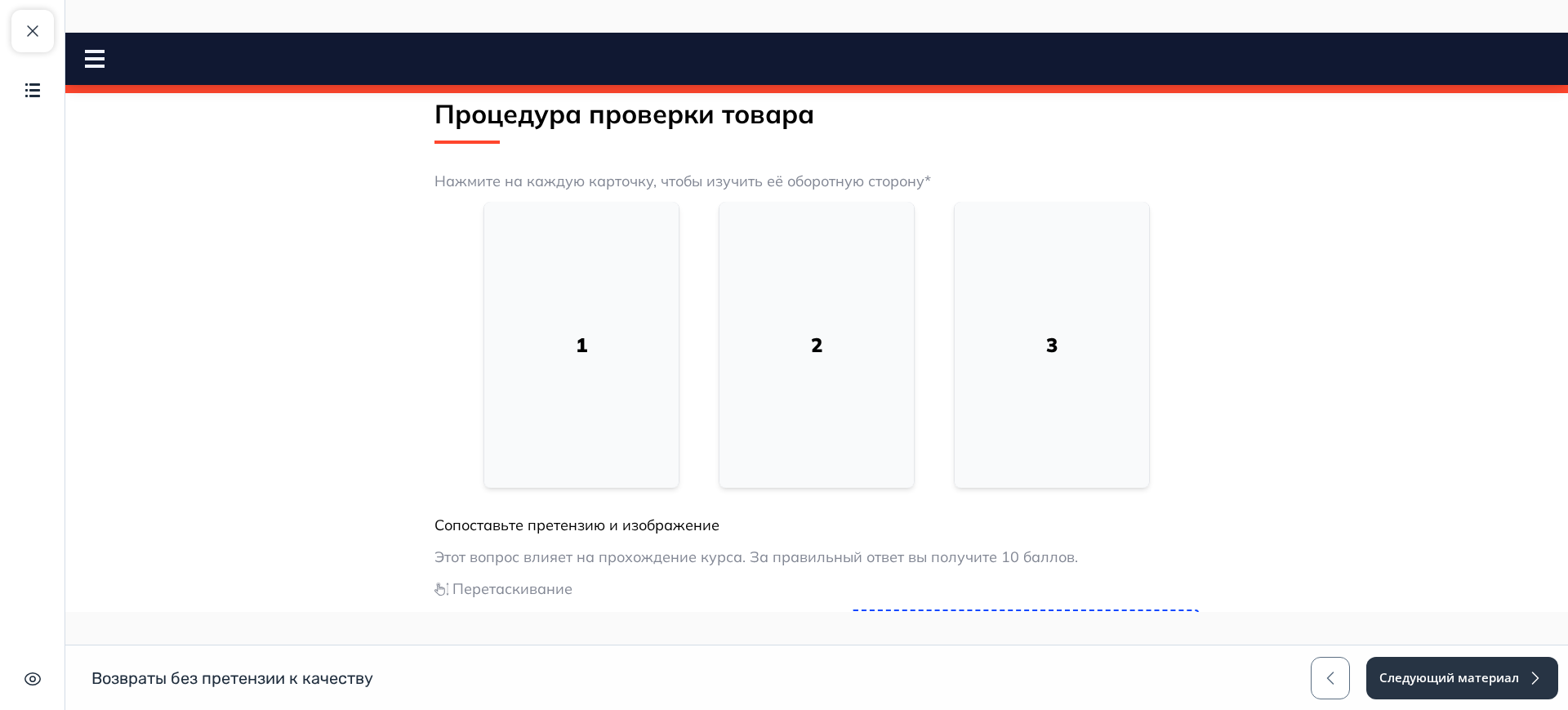
click at [658, 346] on div "1" at bounding box center [581, 344] width 194 height 285
click at [874, 339] on div "2" at bounding box center [816, 344] width 194 height 285
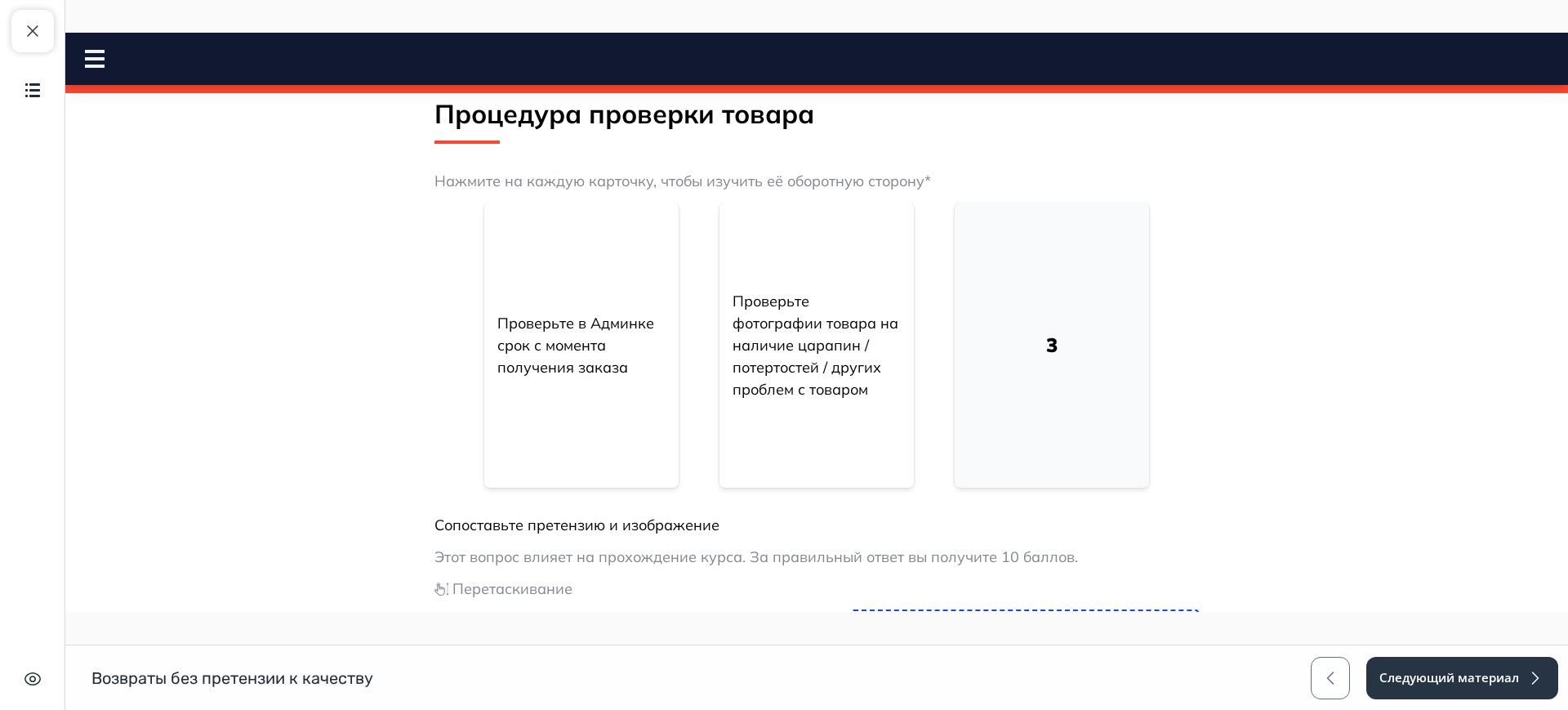
click at [1077, 355] on div "3" at bounding box center [1052, 344] width 194 height 285
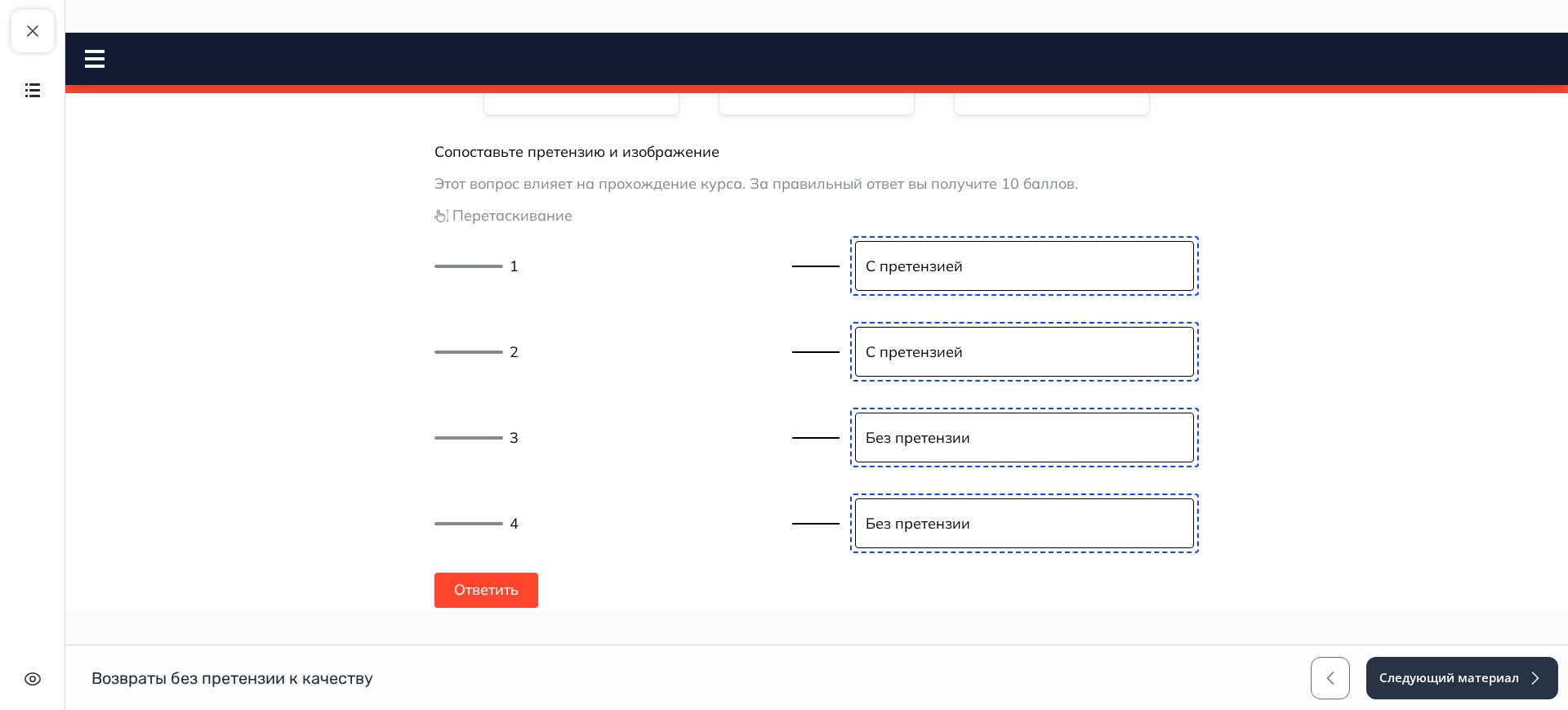
scroll to position [1217, 0]
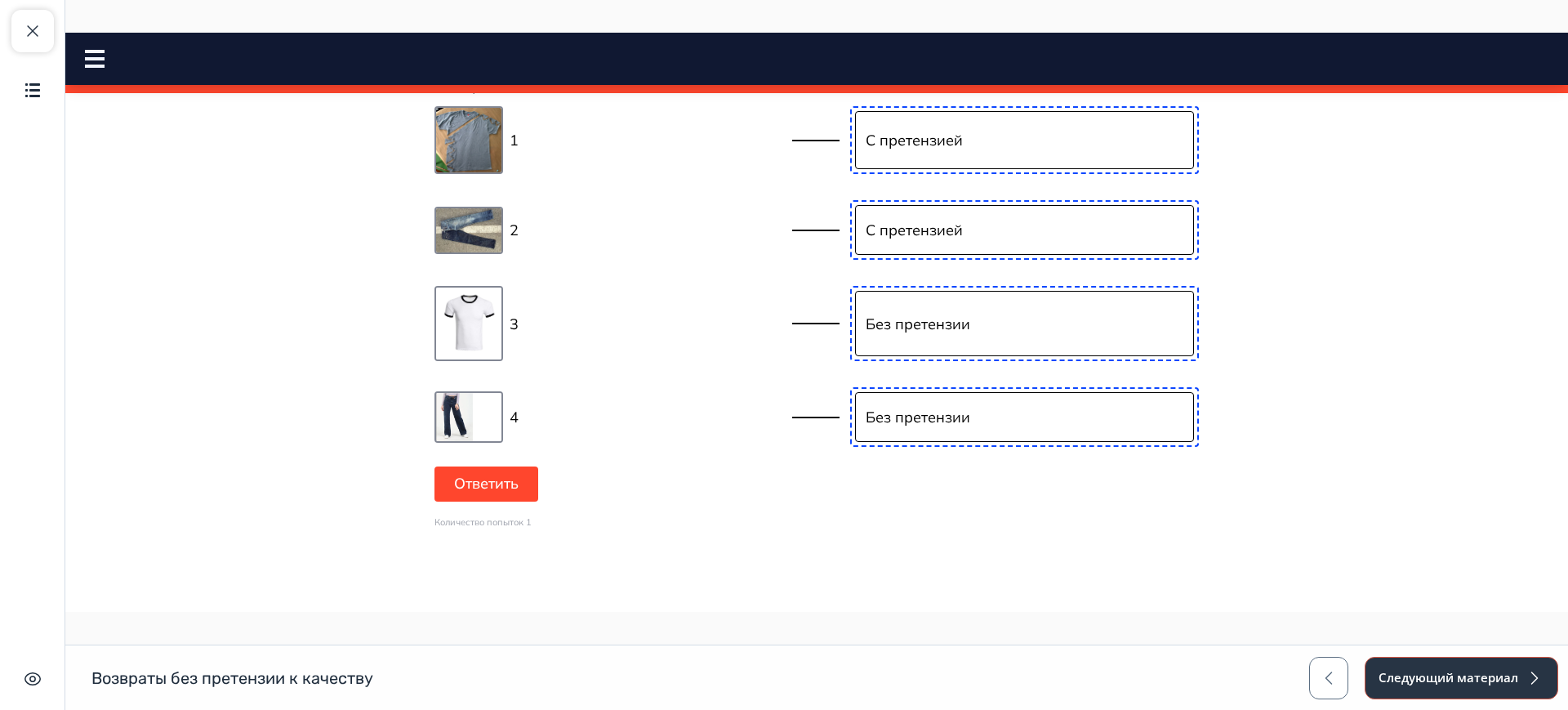
click at [1441, 676] on button "Следующий материал" at bounding box center [1461, 677] width 194 height 42
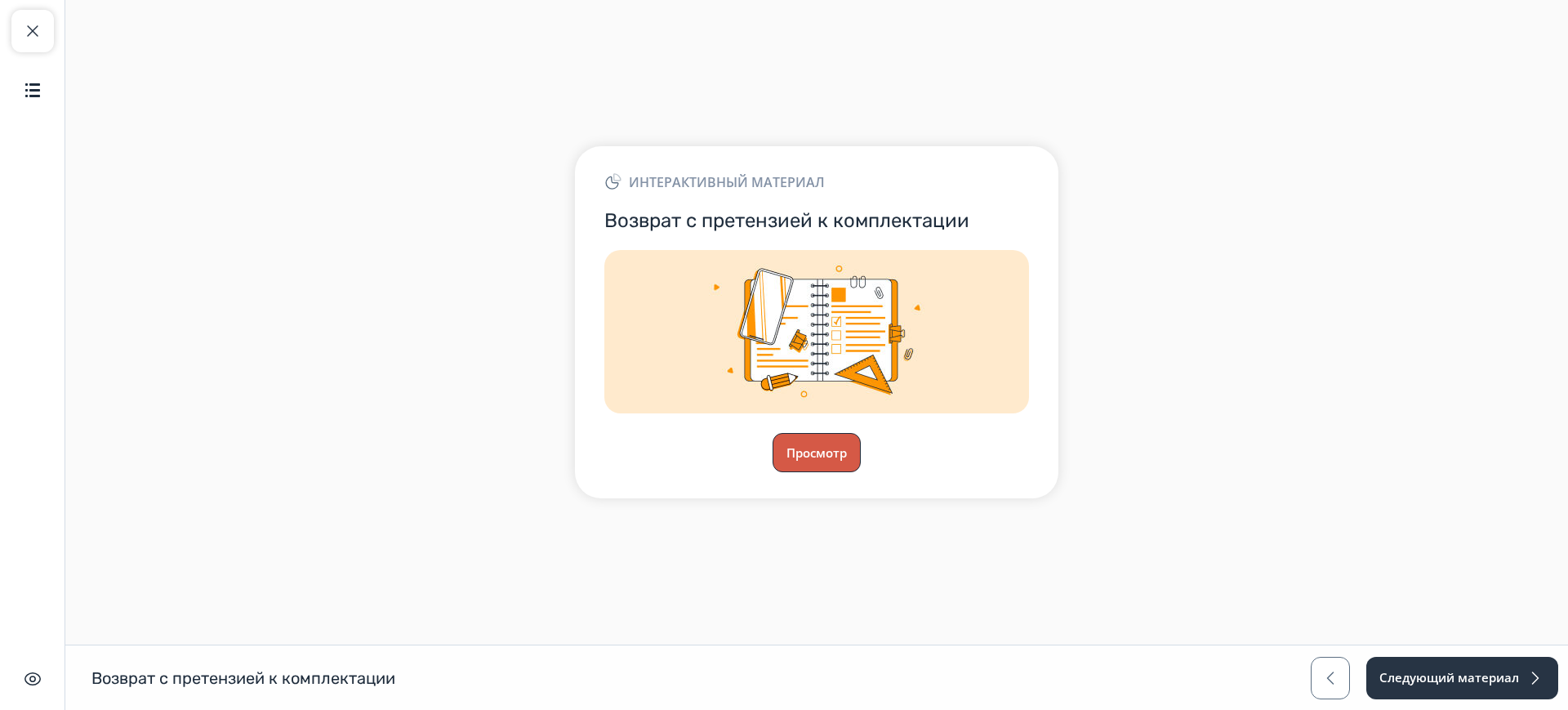
click at [813, 461] on button "Просмотр" at bounding box center [817, 452] width 89 height 39
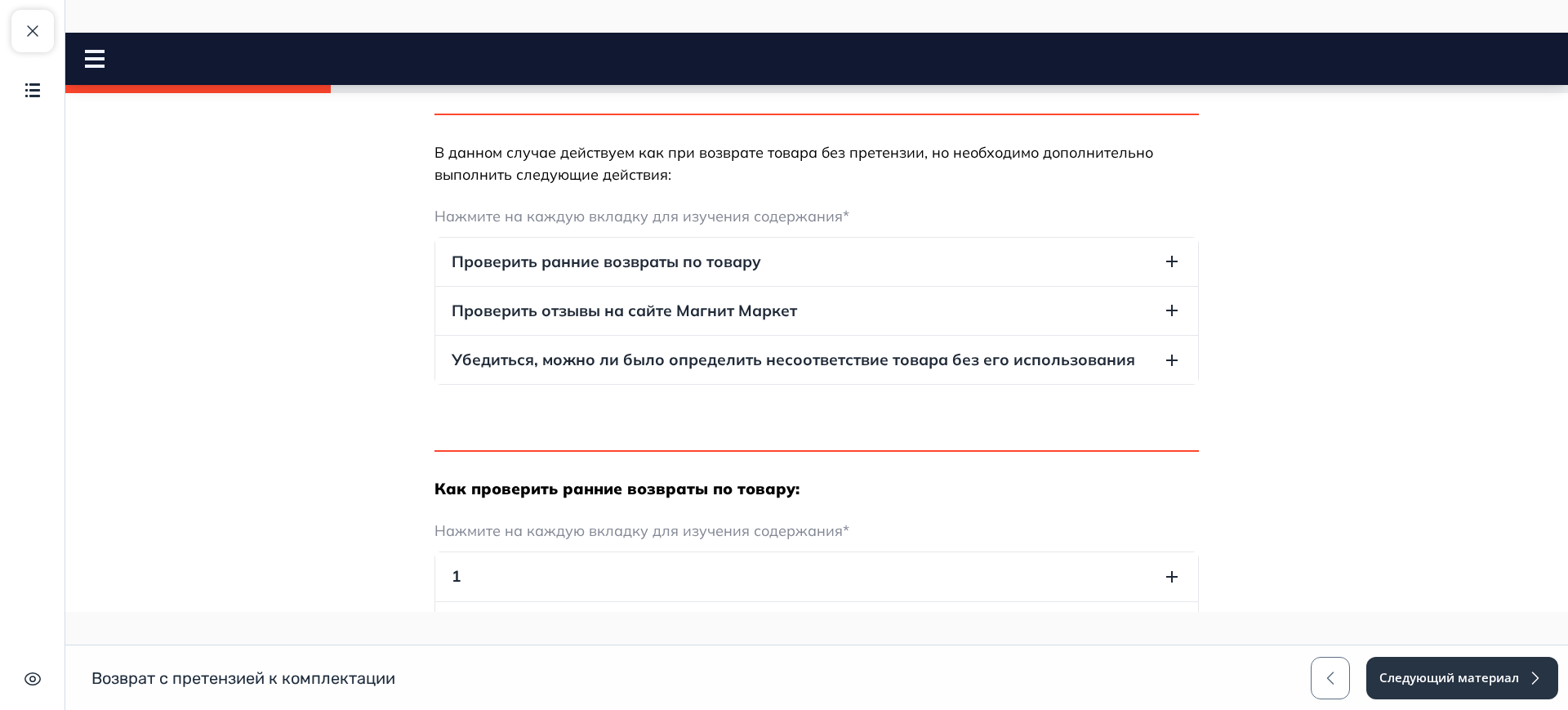
click at [642, 273] on button "Проверить ранние возвраты по товару" at bounding box center [817, 261] width 763 height 48
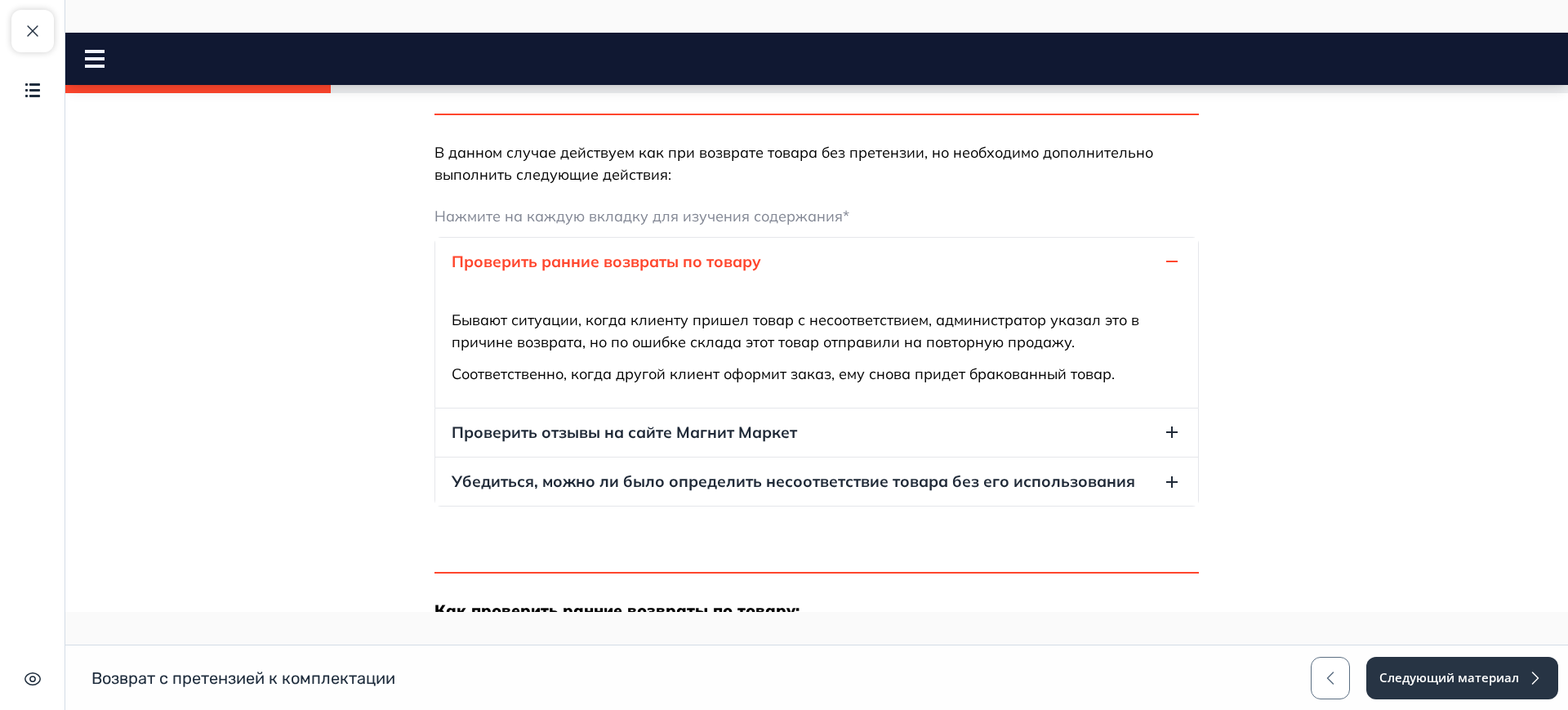
click at [637, 435] on span "Проверить отзывы на сайте Магнит Маркет" at bounding box center [624, 432] width 345 height 22
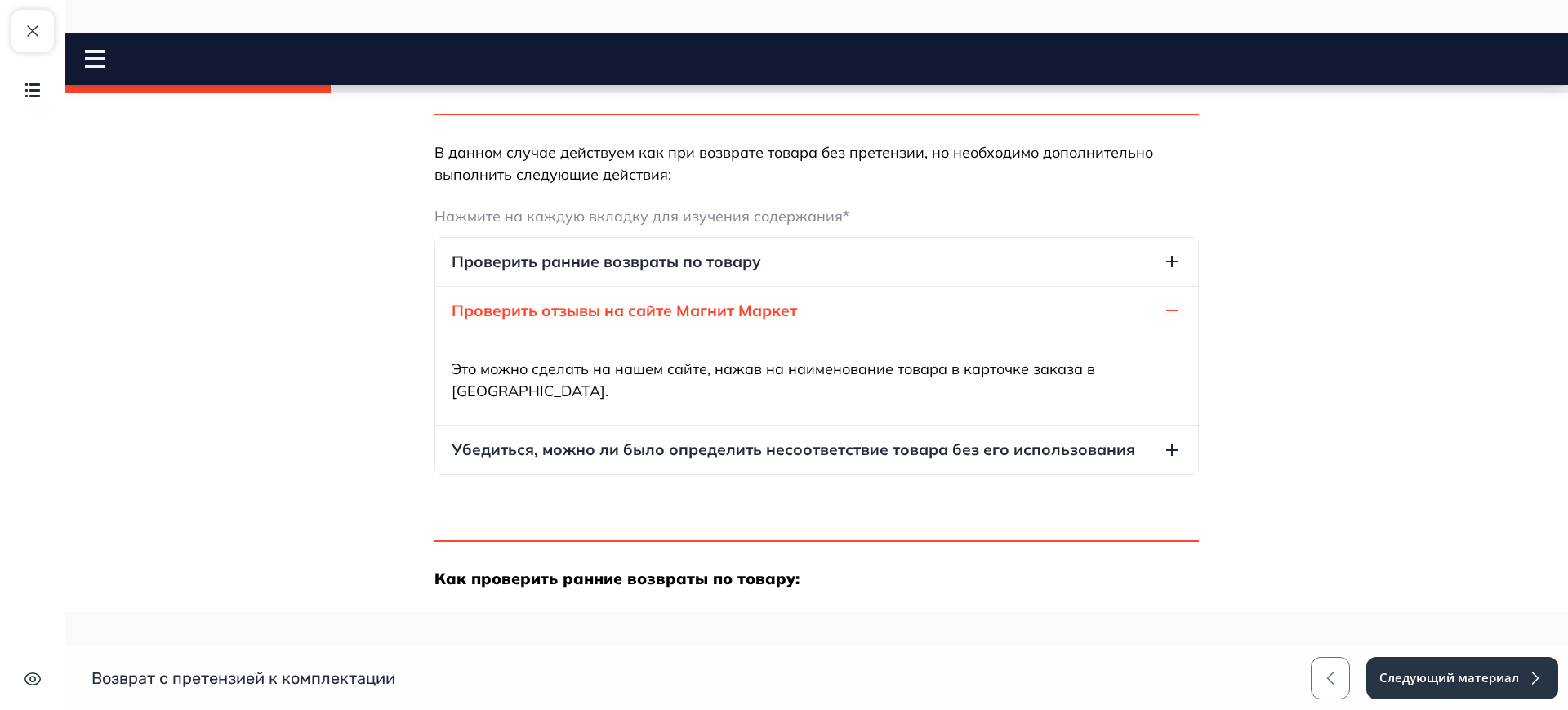
click at [636, 439] on span "Убедиться, можно ли было определить несоответствие товара без его использования" at bounding box center [794, 449] width 683 height 22
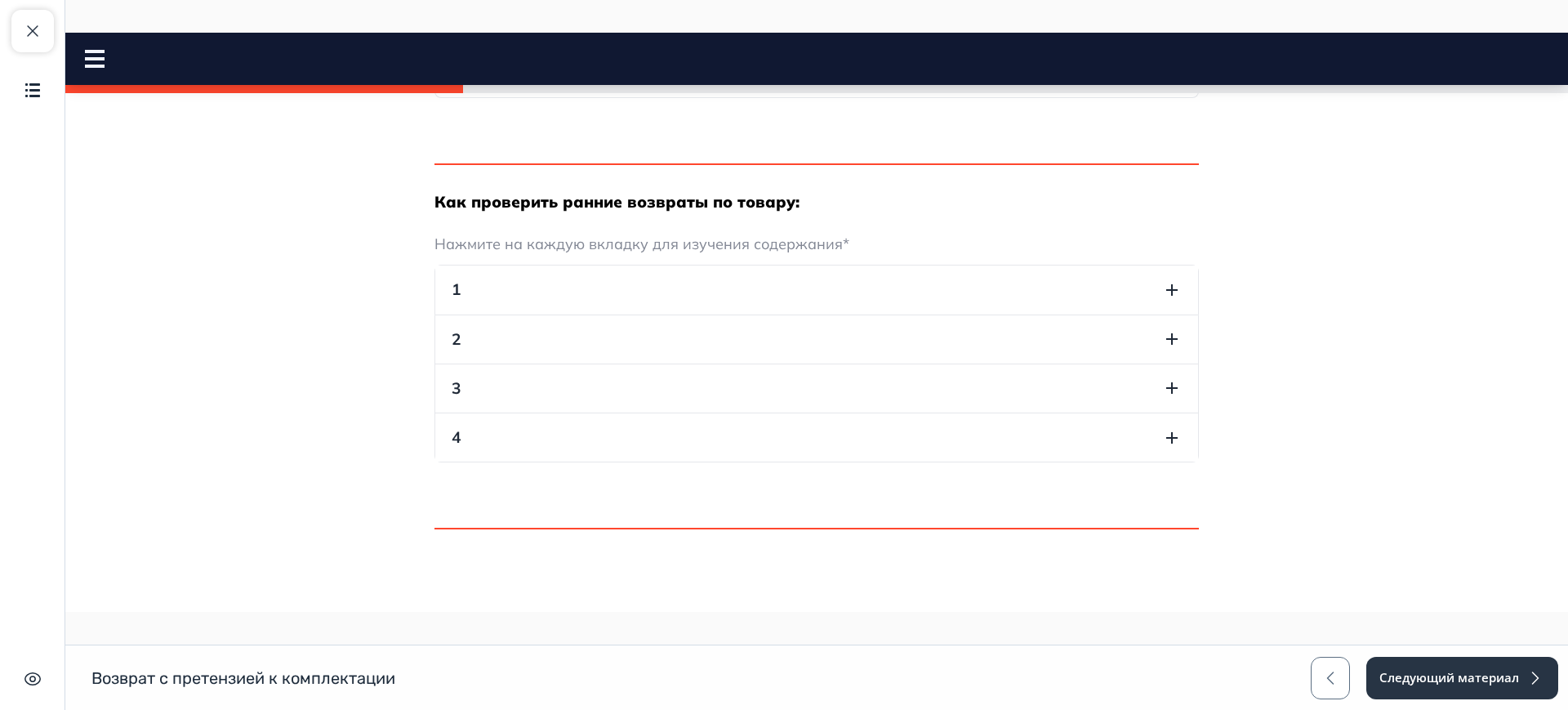
click at [576, 284] on button "1" at bounding box center [817, 290] width 763 height 48
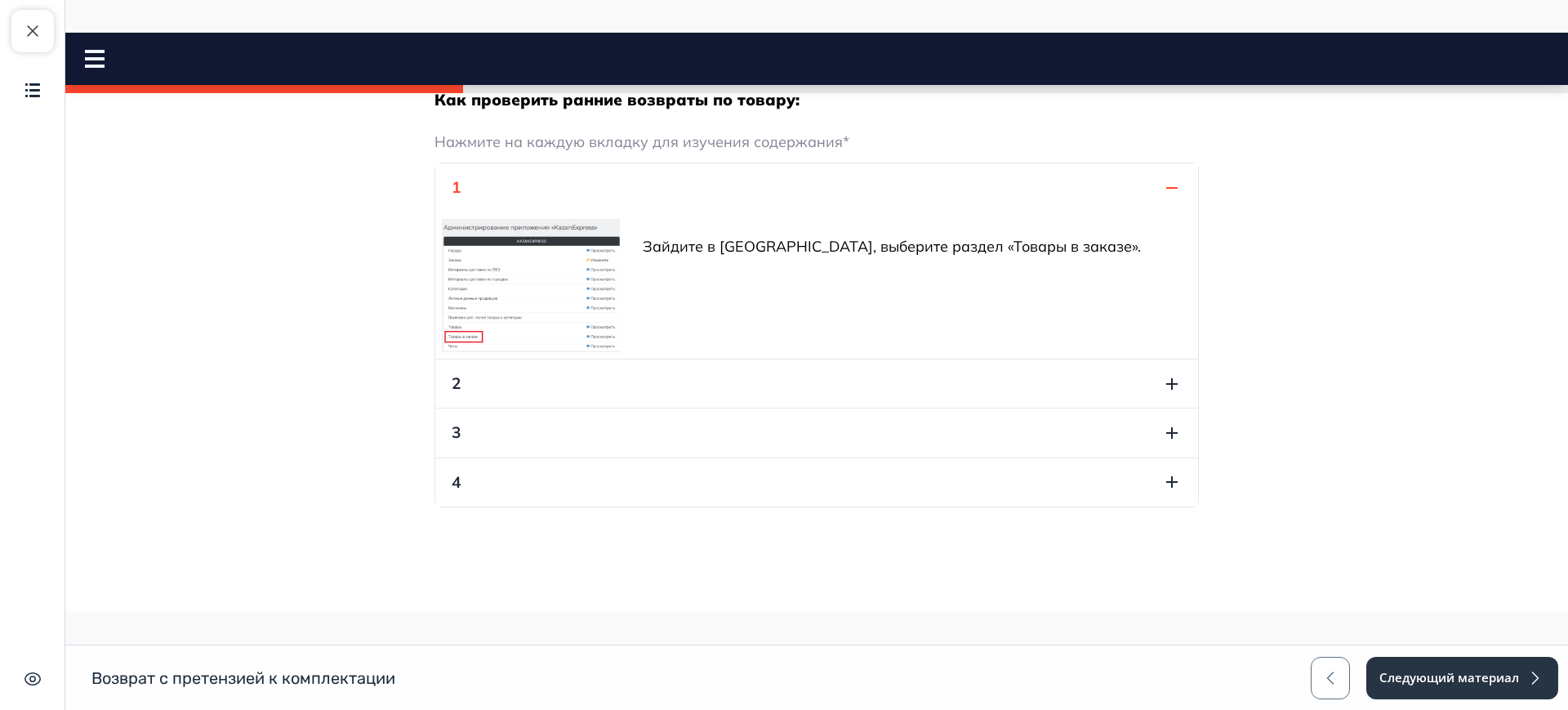
click at [535, 379] on button "2" at bounding box center [817, 383] width 763 height 48
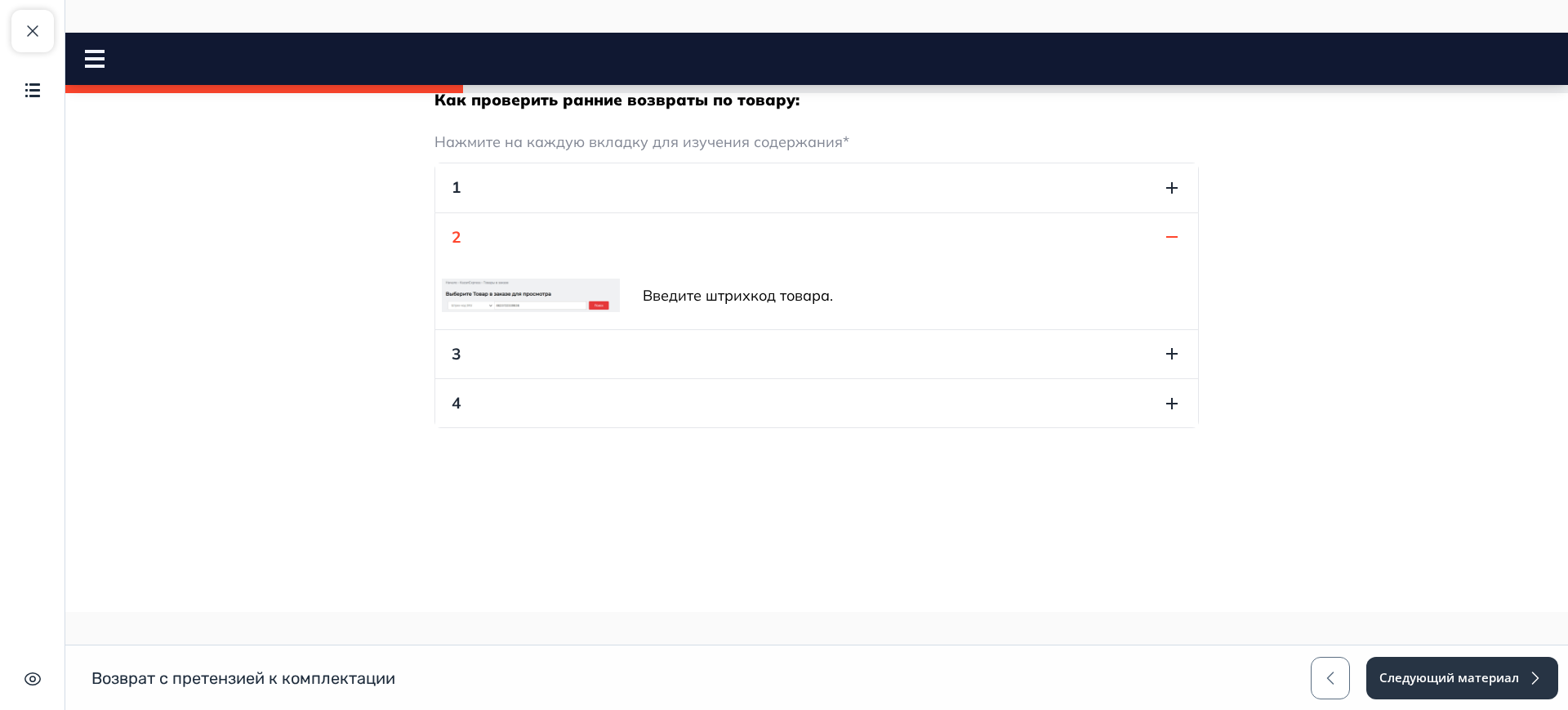
click at [535, 345] on button "3" at bounding box center [817, 354] width 763 height 48
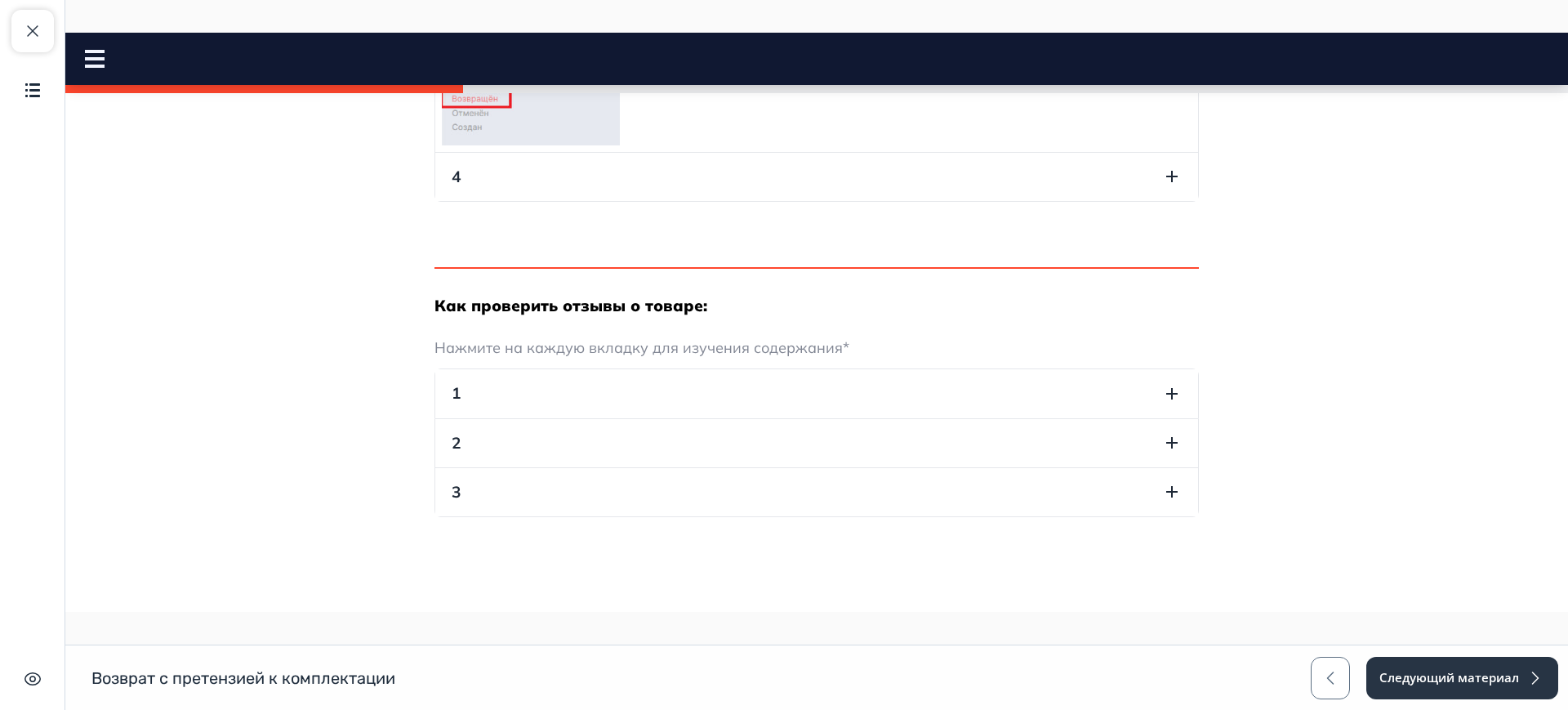
click at [544, 178] on button "4" at bounding box center [817, 177] width 763 height 48
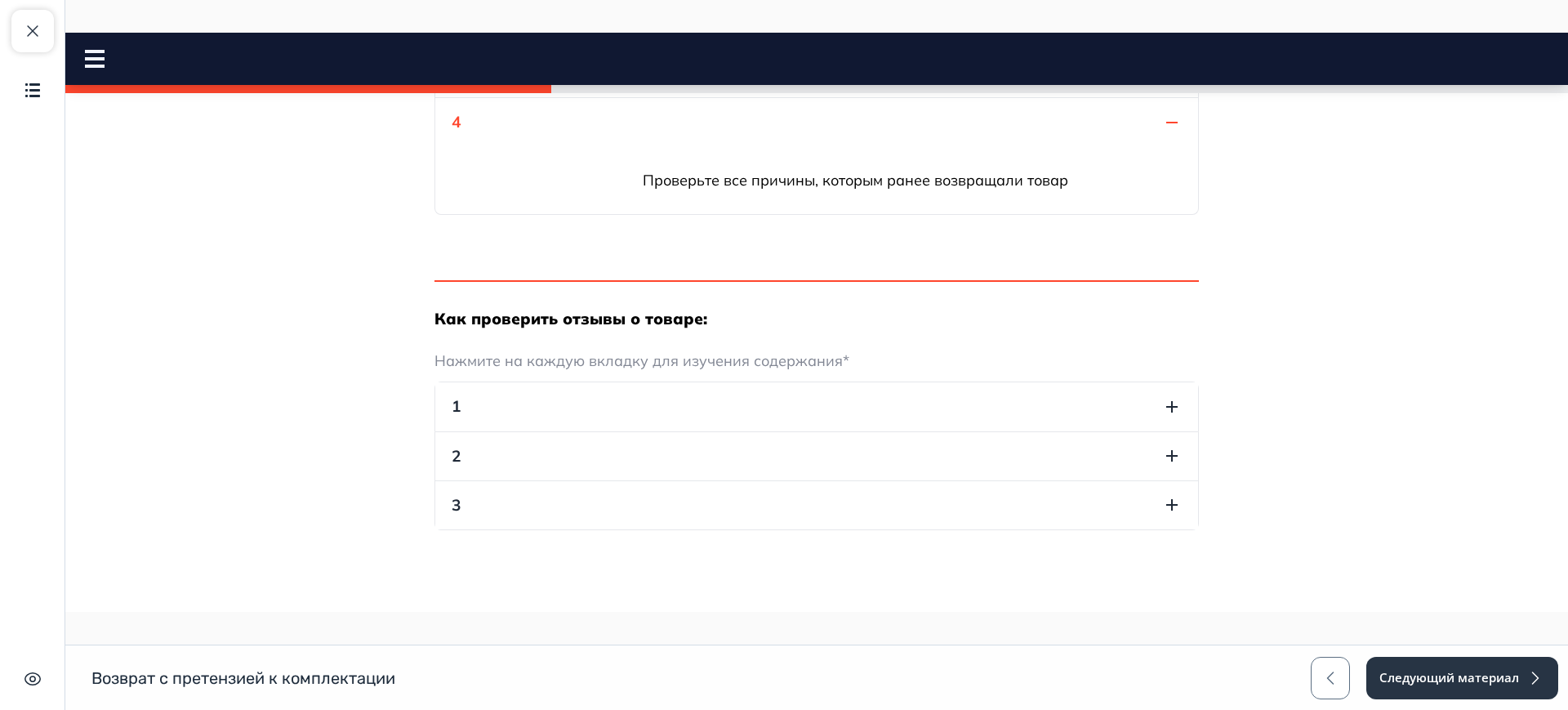
scroll to position [1301, 0]
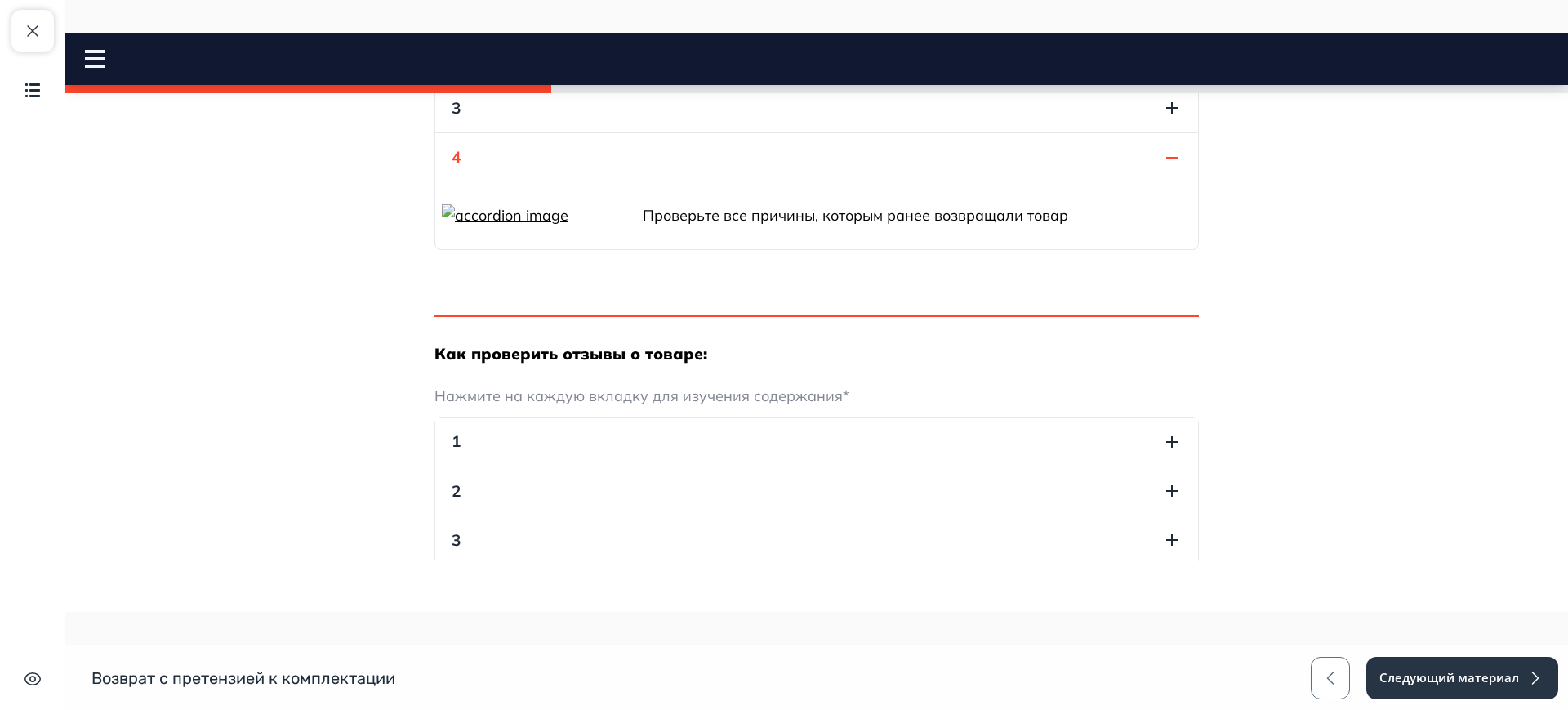
click at [538, 213] on img at bounding box center [505, 215] width 127 height 22
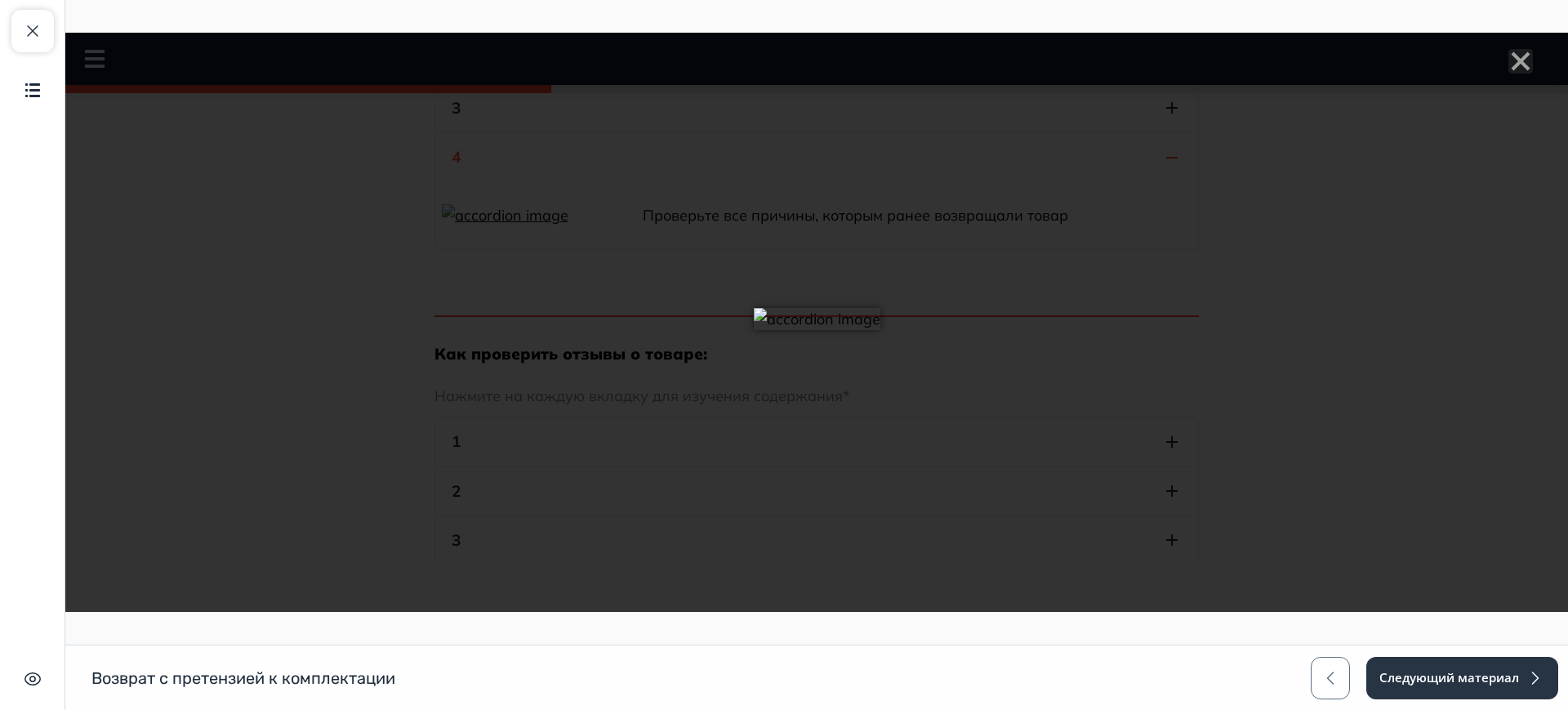
click at [635, 114] on div at bounding box center [817, 322] width 1503 height 579
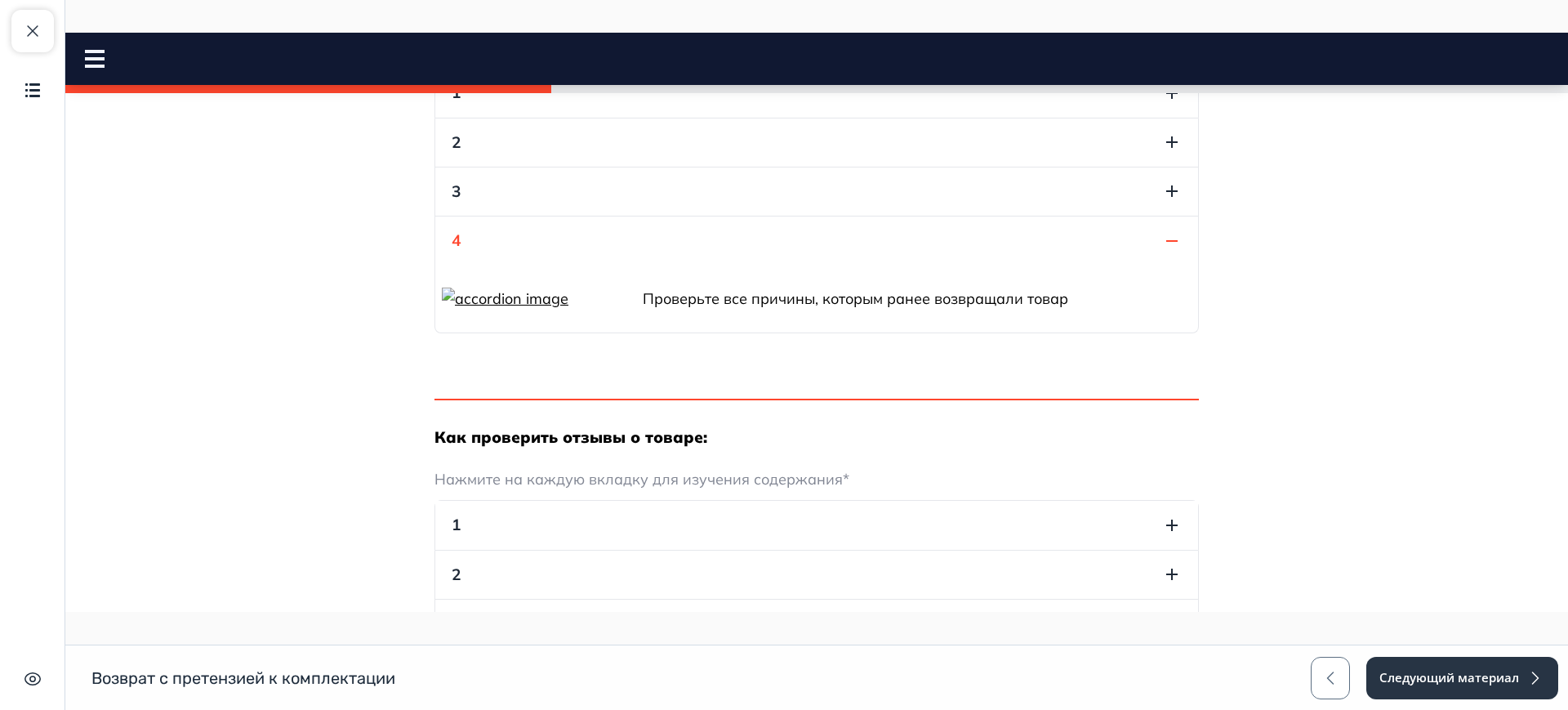
scroll to position [1422, 0]
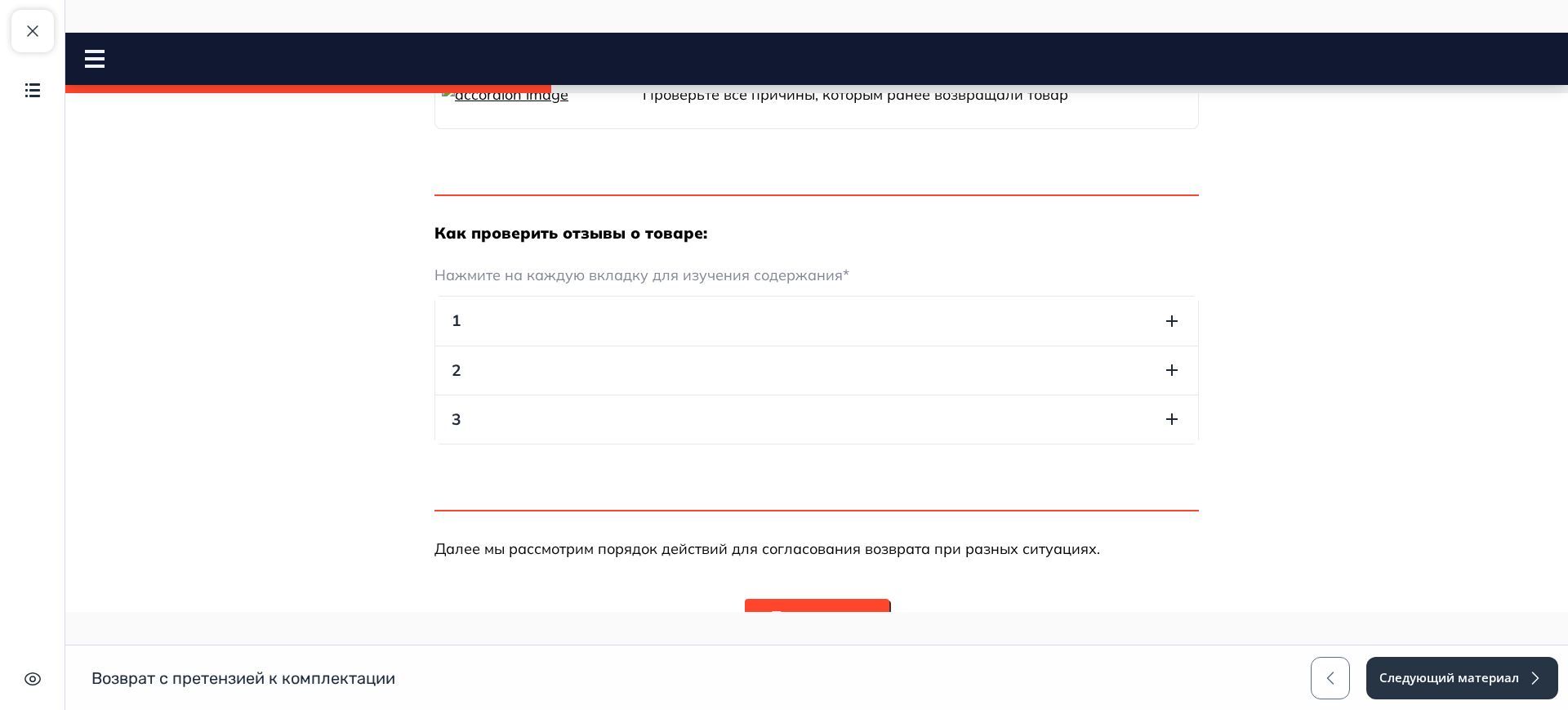
click at [515, 308] on button "1" at bounding box center [817, 320] width 763 height 48
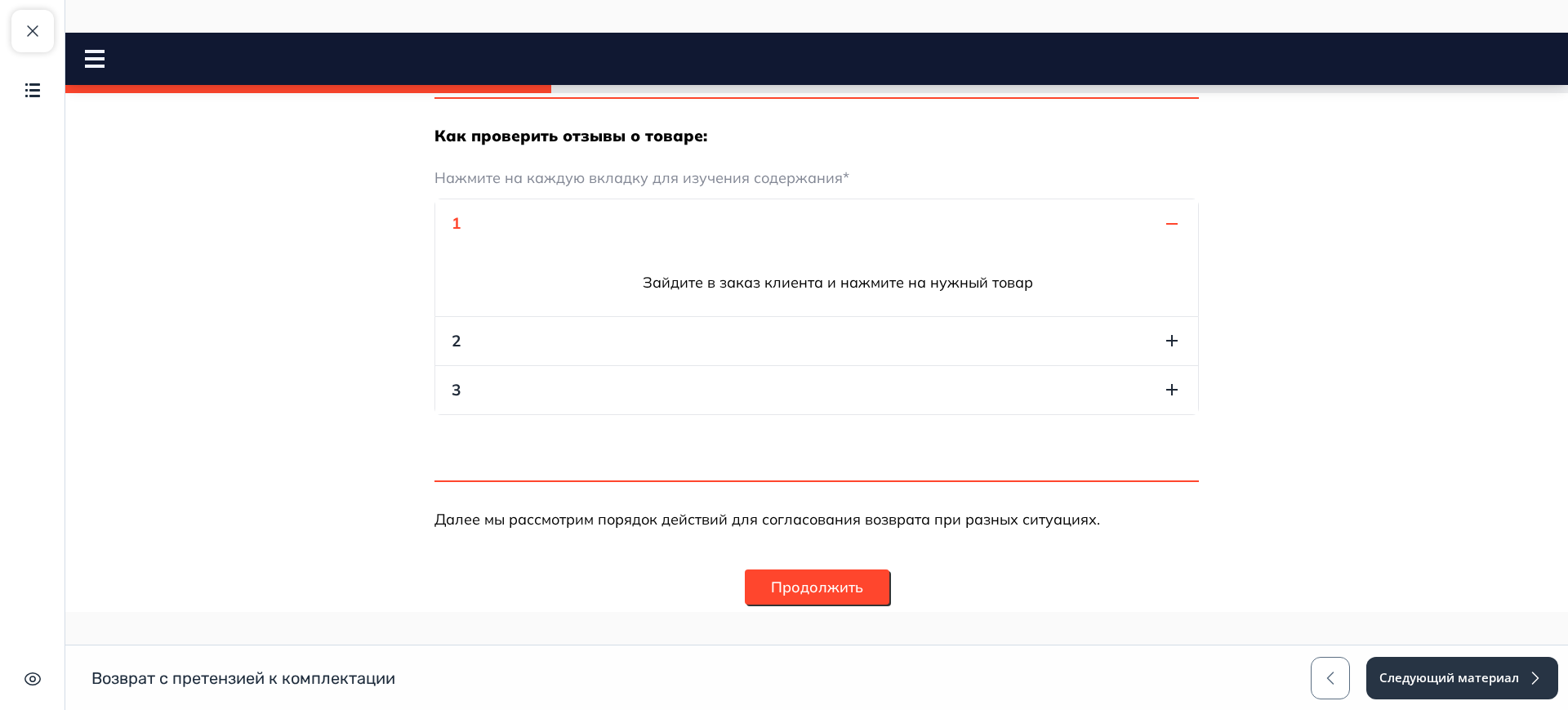
scroll to position [1523, 0]
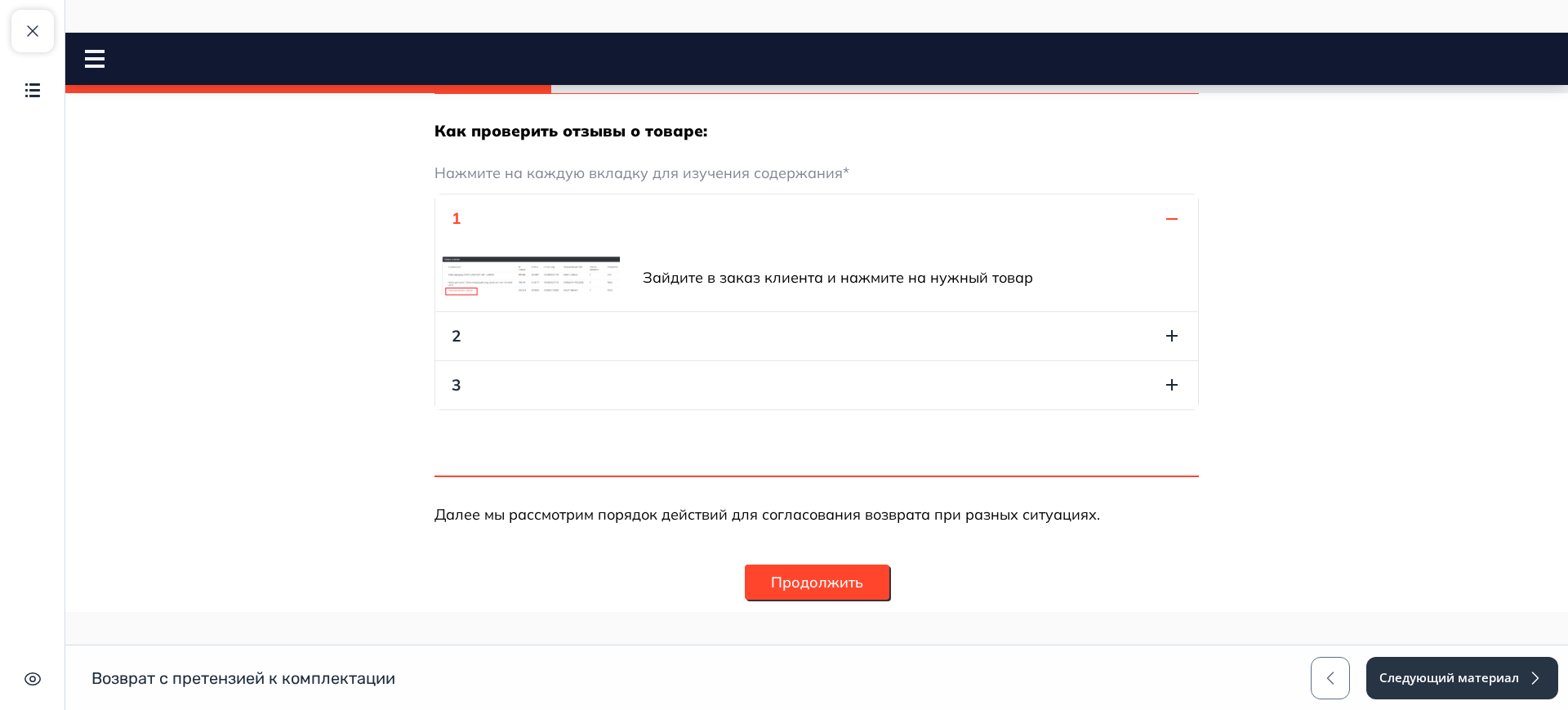
click at [504, 279] on img at bounding box center [530, 276] width 178 height 41
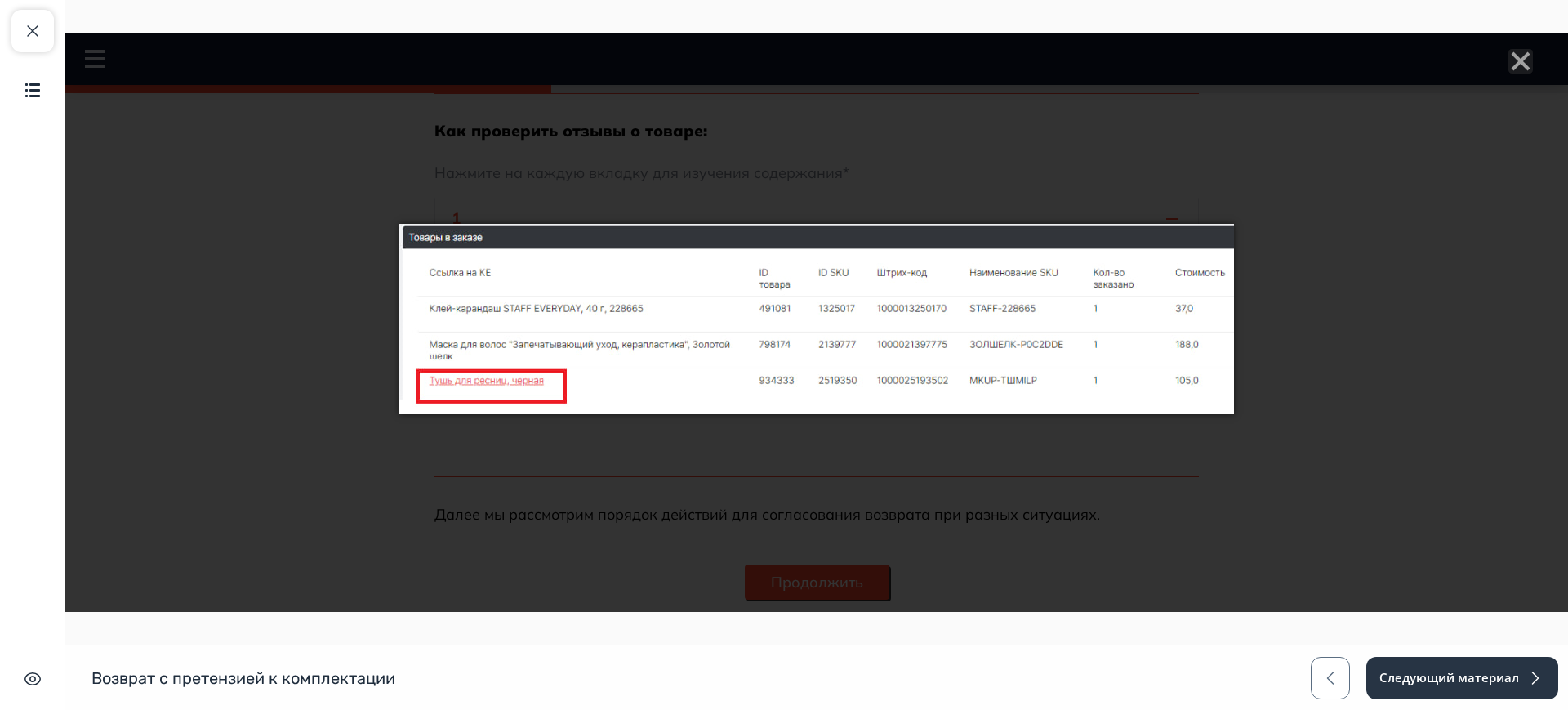
click at [141, 281] on div at bounding box center [817, 322] width 1503 height 579
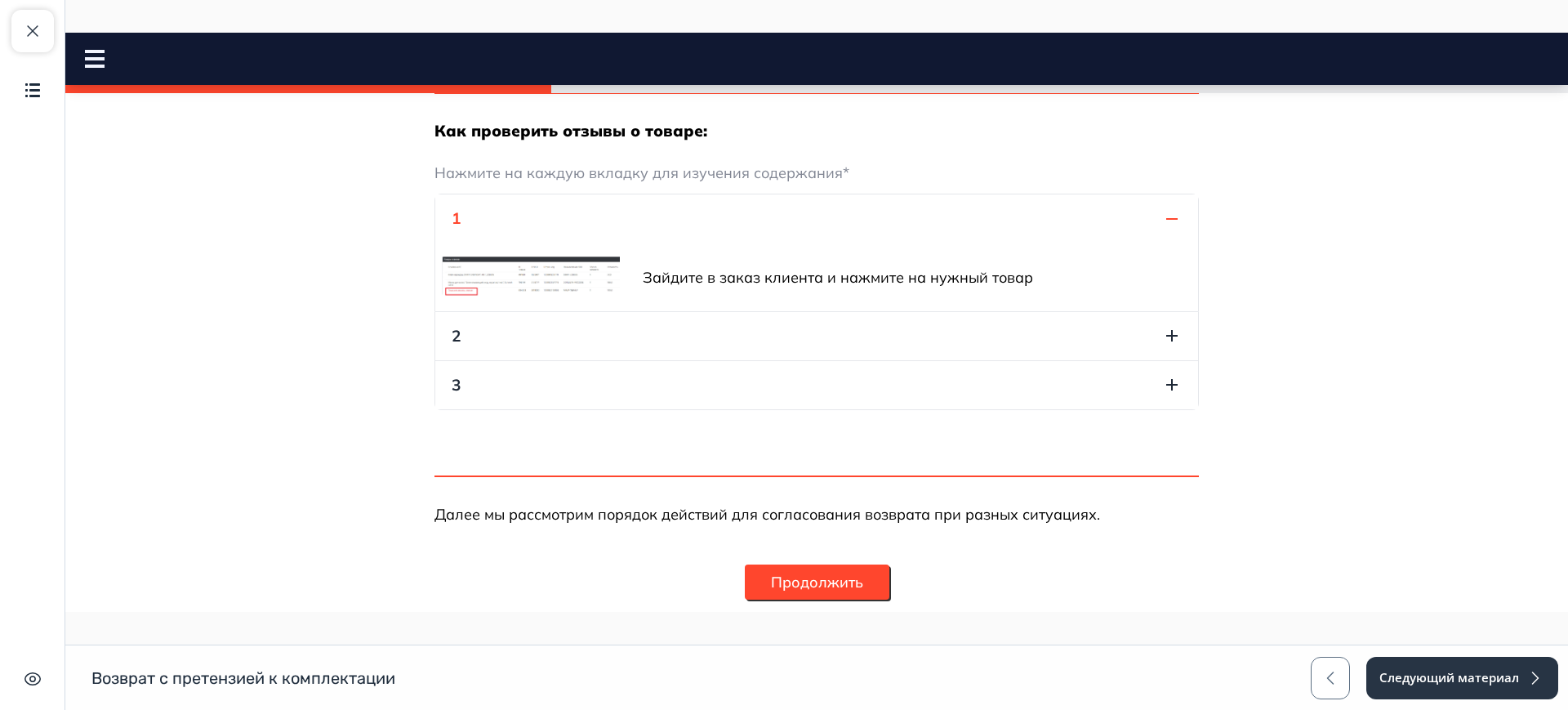
click at [509, 332] on button "2" at bounding box center [817, 336] width 763 height 48
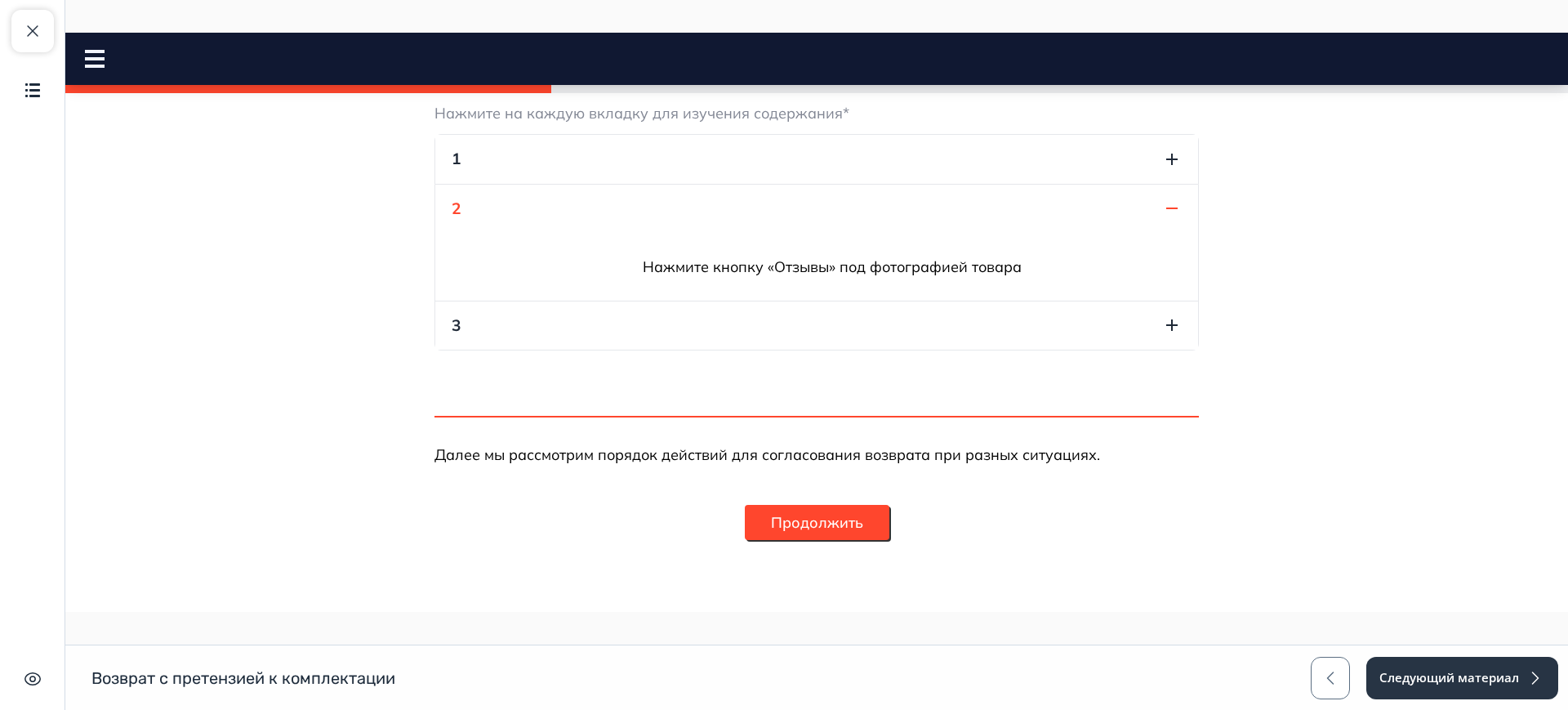
click at [484, 312] on button "3" at bounding box center [817, 325] width 763 height 48
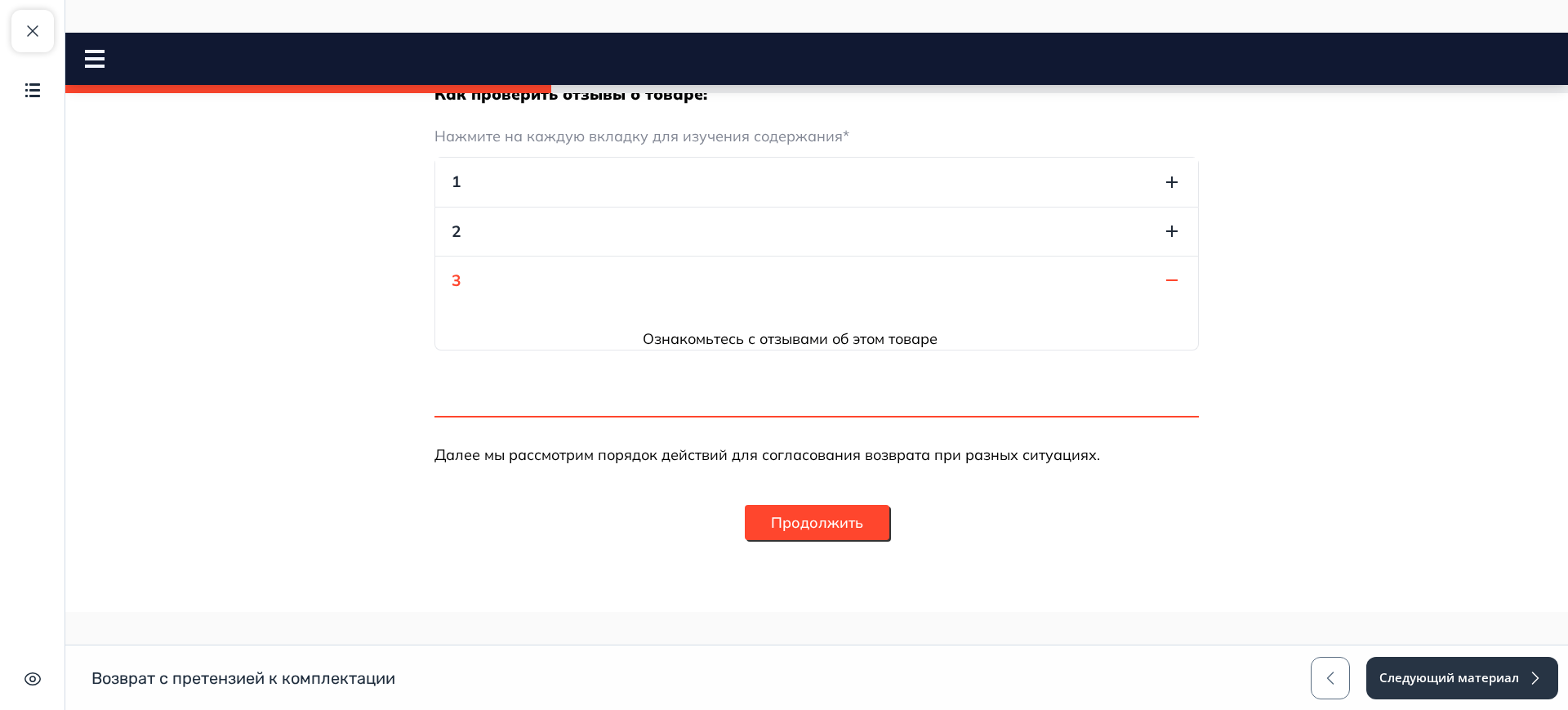
scroll to position [1671, 0]
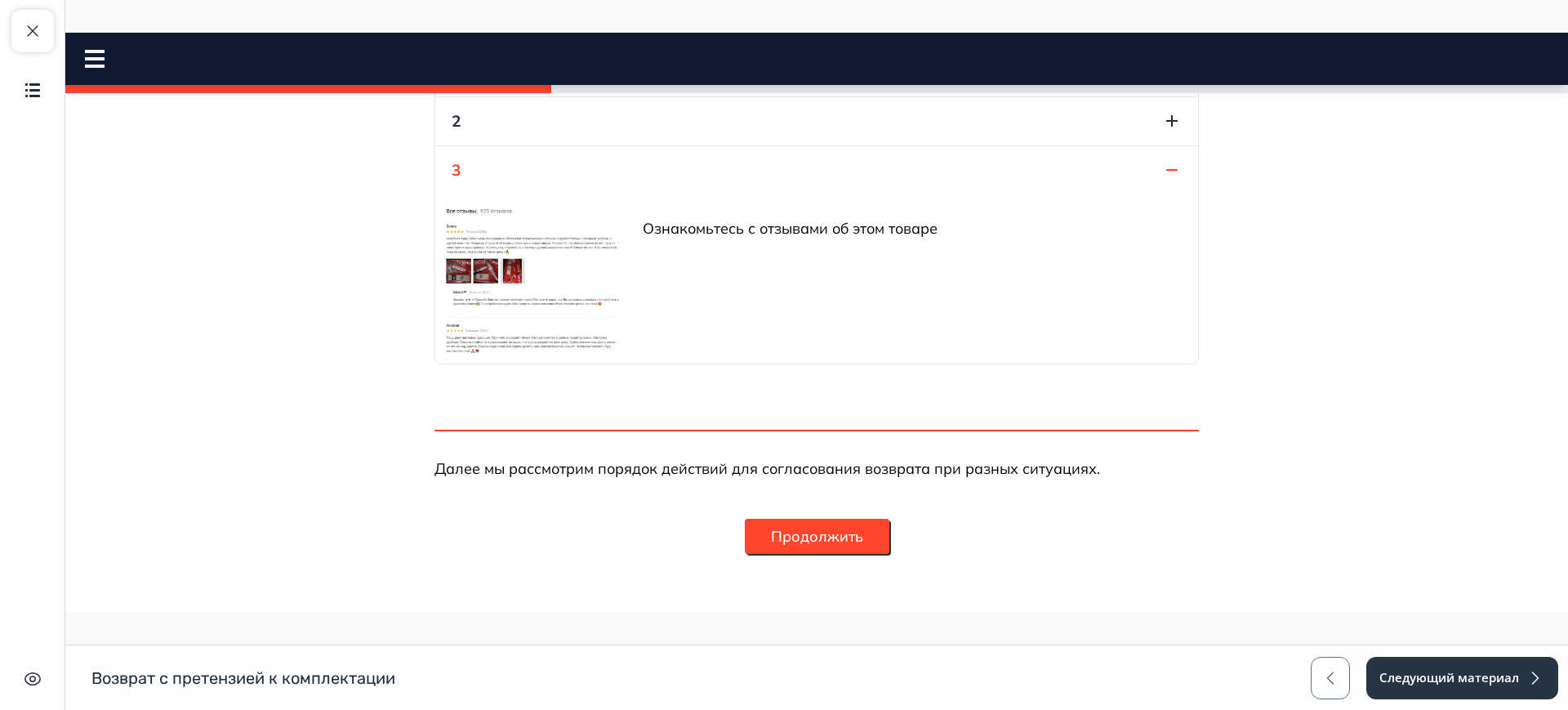
click at [475, 296] on img at bounding box center [530, 279] width 178 height 156
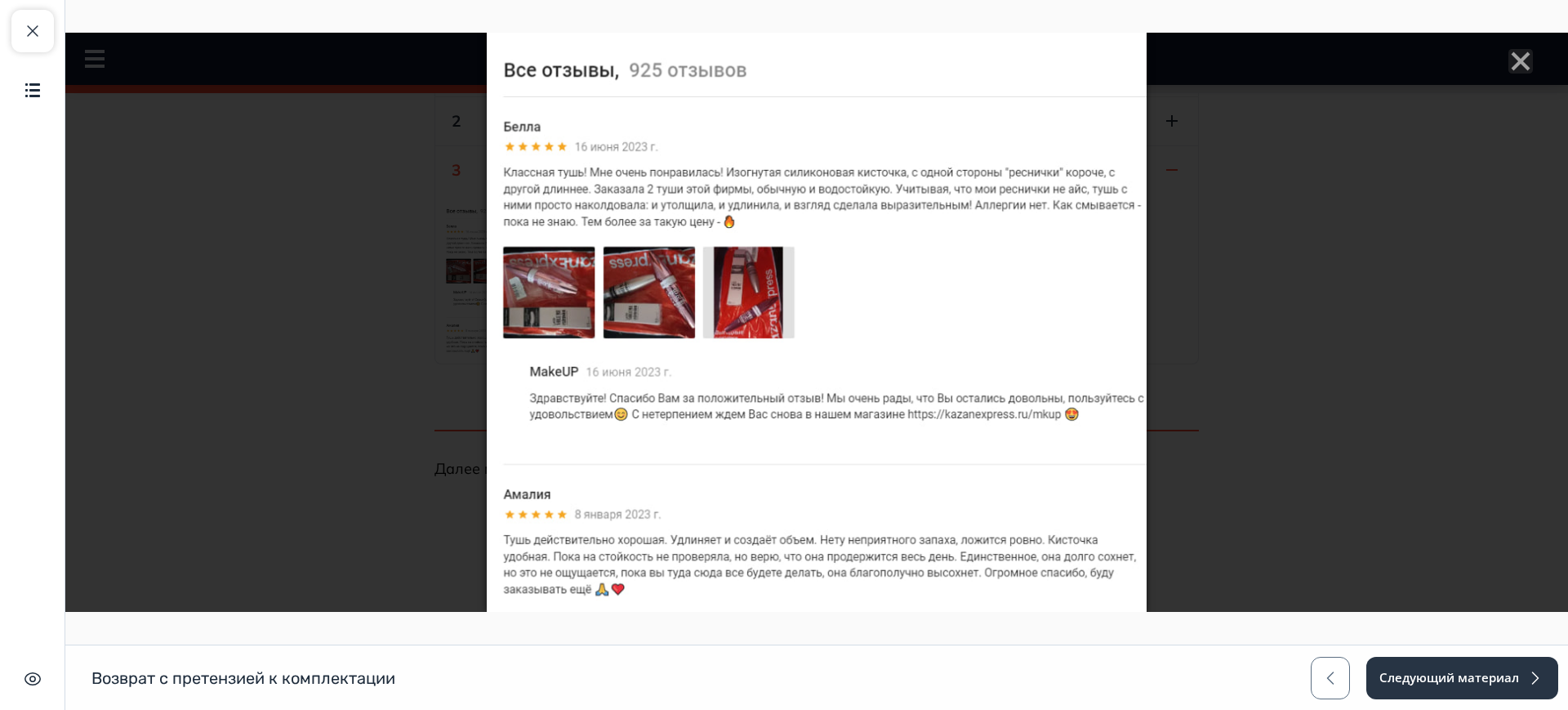
click at [214, 271] on div at bounding box center [817, 322] width 1503 height 579
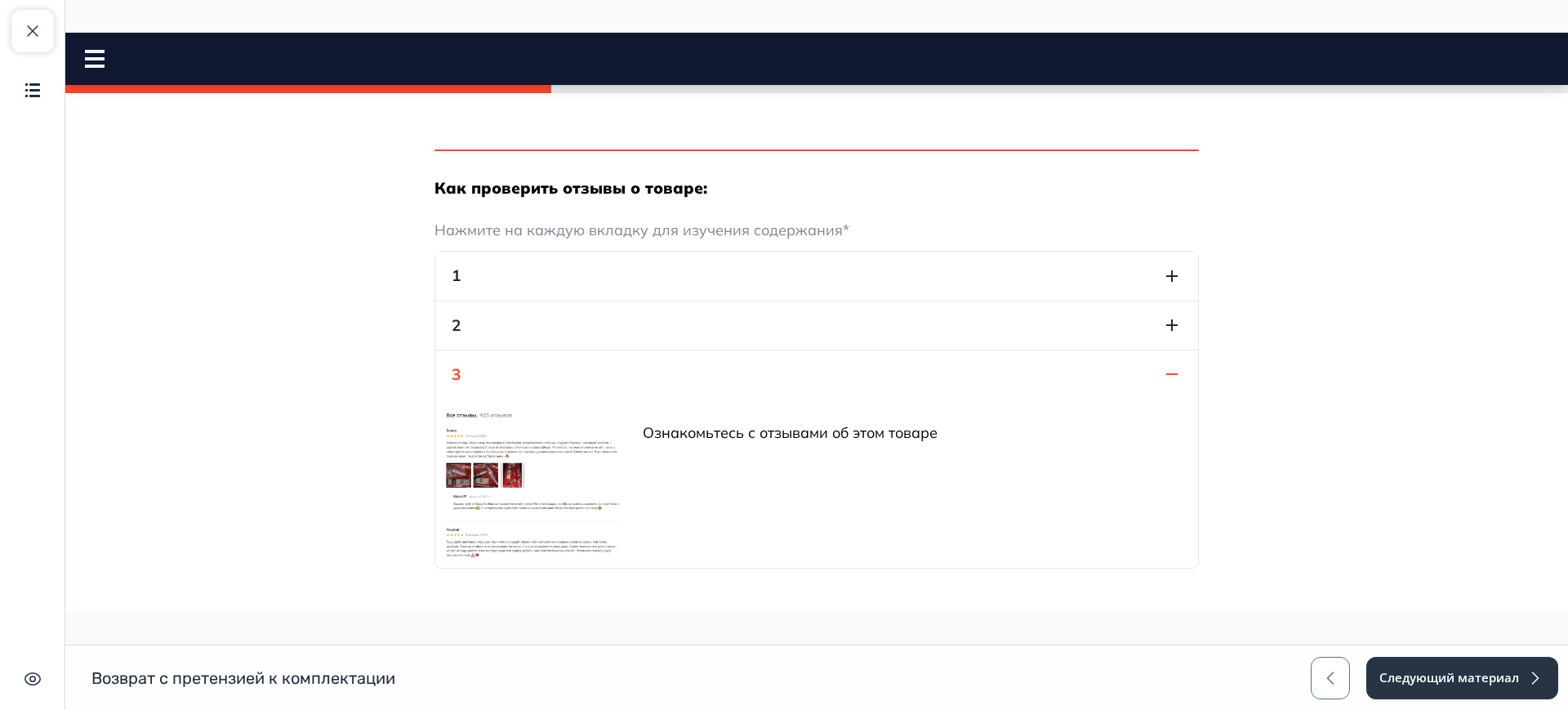
scroll to position [1693, 0]
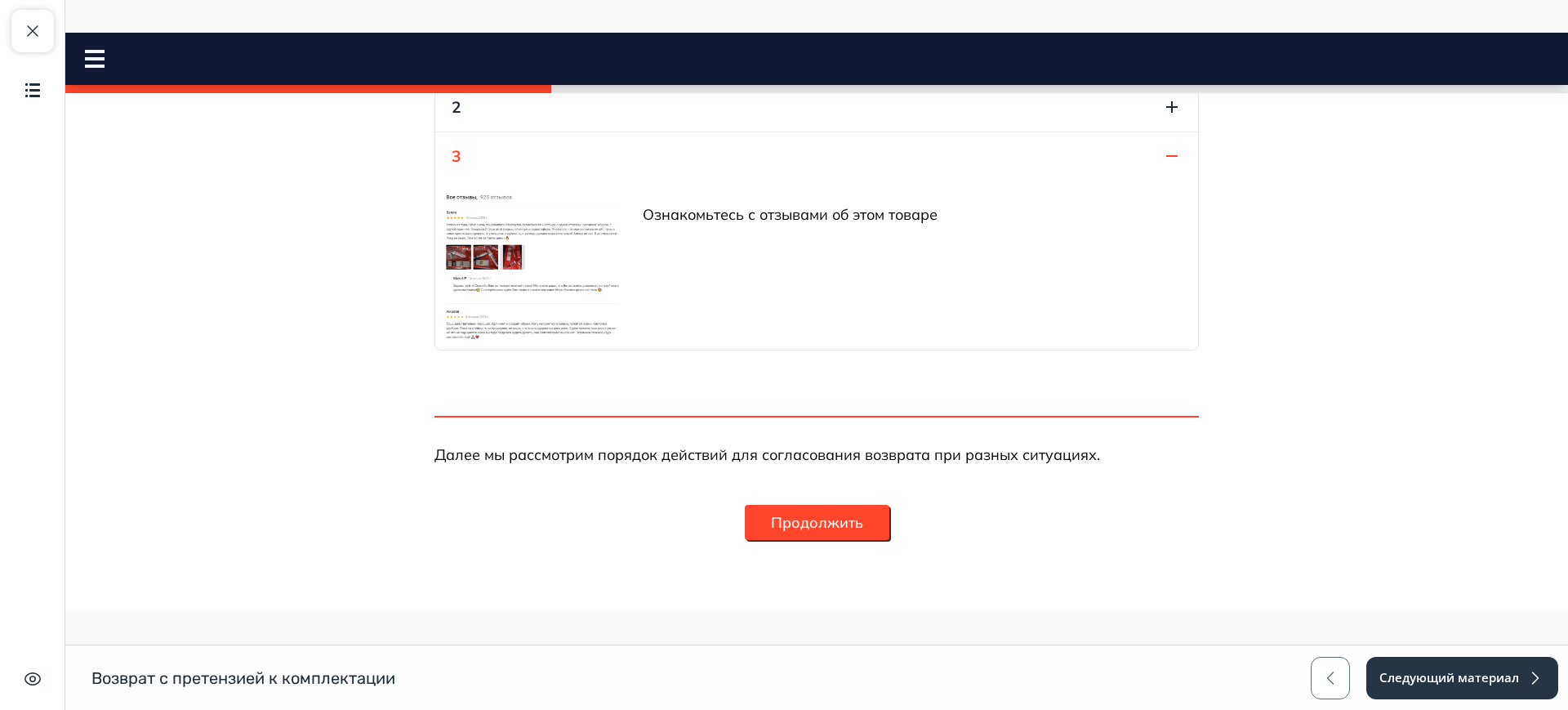
click at [835, 530] on button "Продолжить" at bounding box center [817, 522] width 145 height 35
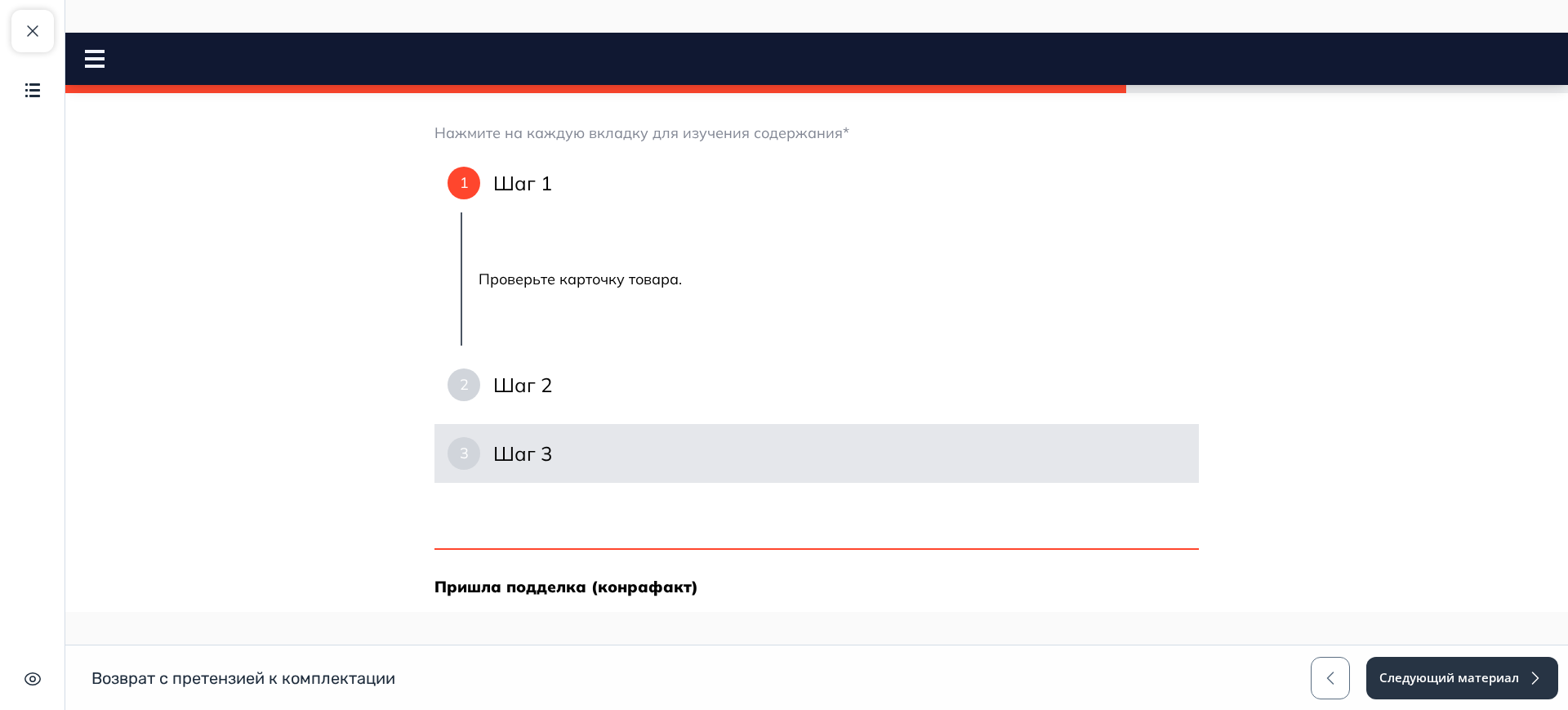
scroll to position [817, 0]
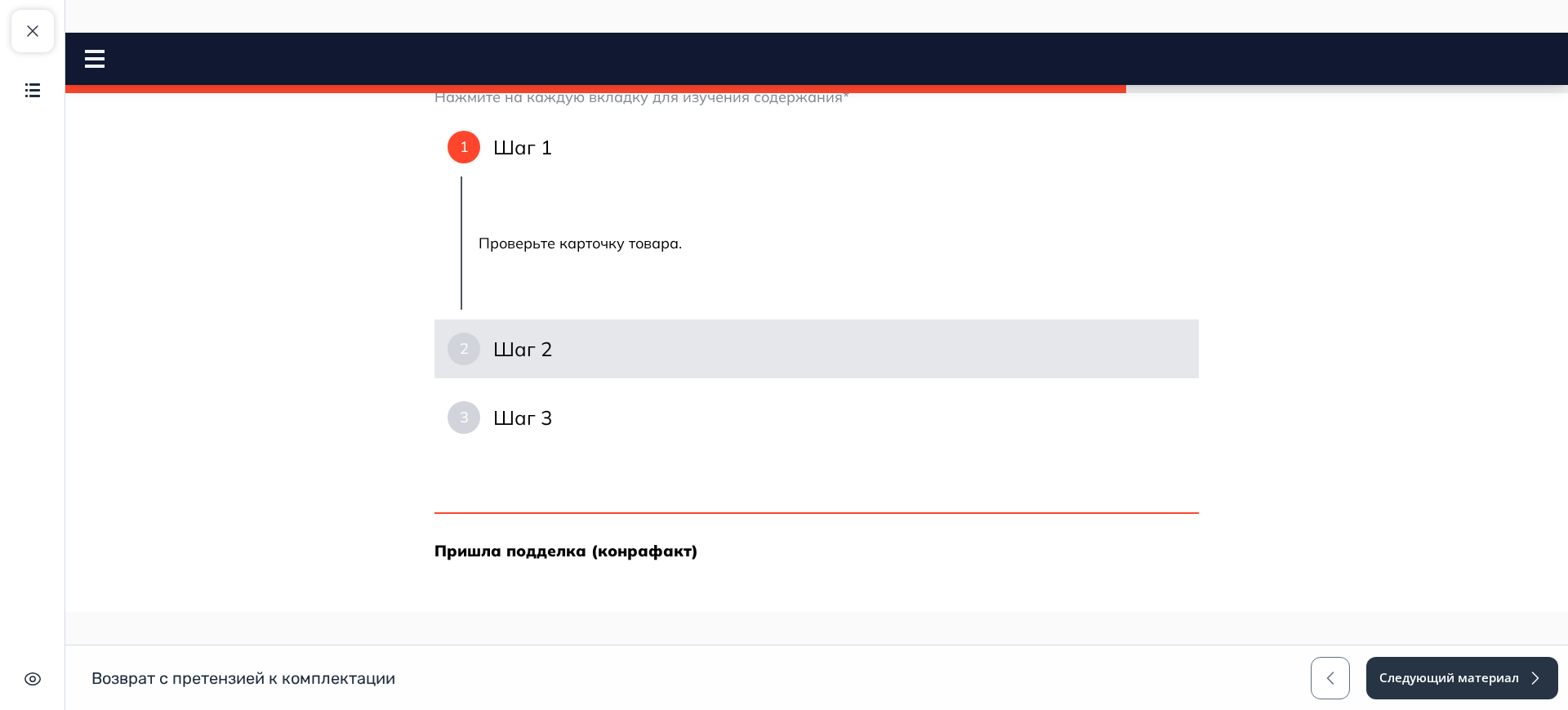
click at [530, 361] on div "2 Шаг 2" at bounding box center [817, 348] width 765 height 59
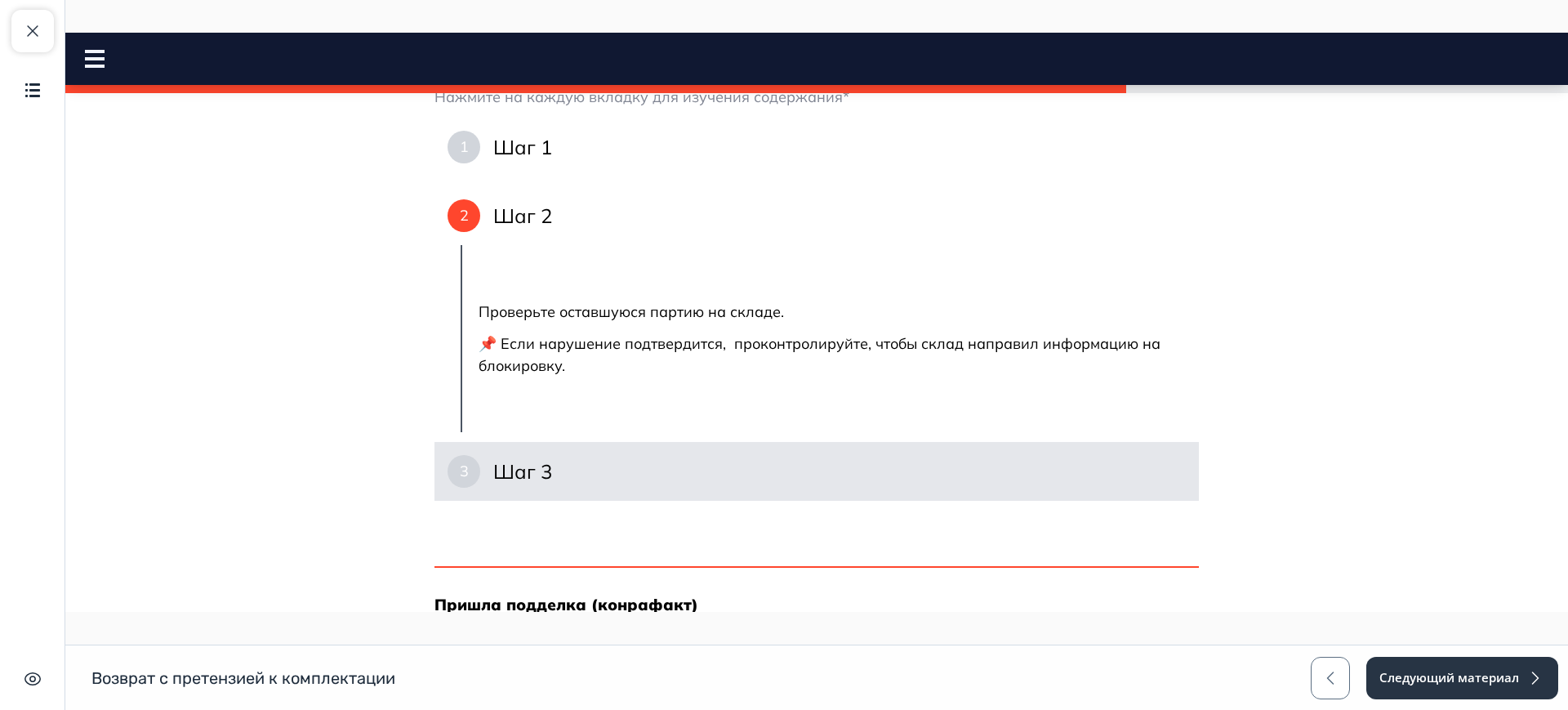
click at [527, 481] on h4 "Шаг 3" at bounding box center [522, 472] width 59 height 26
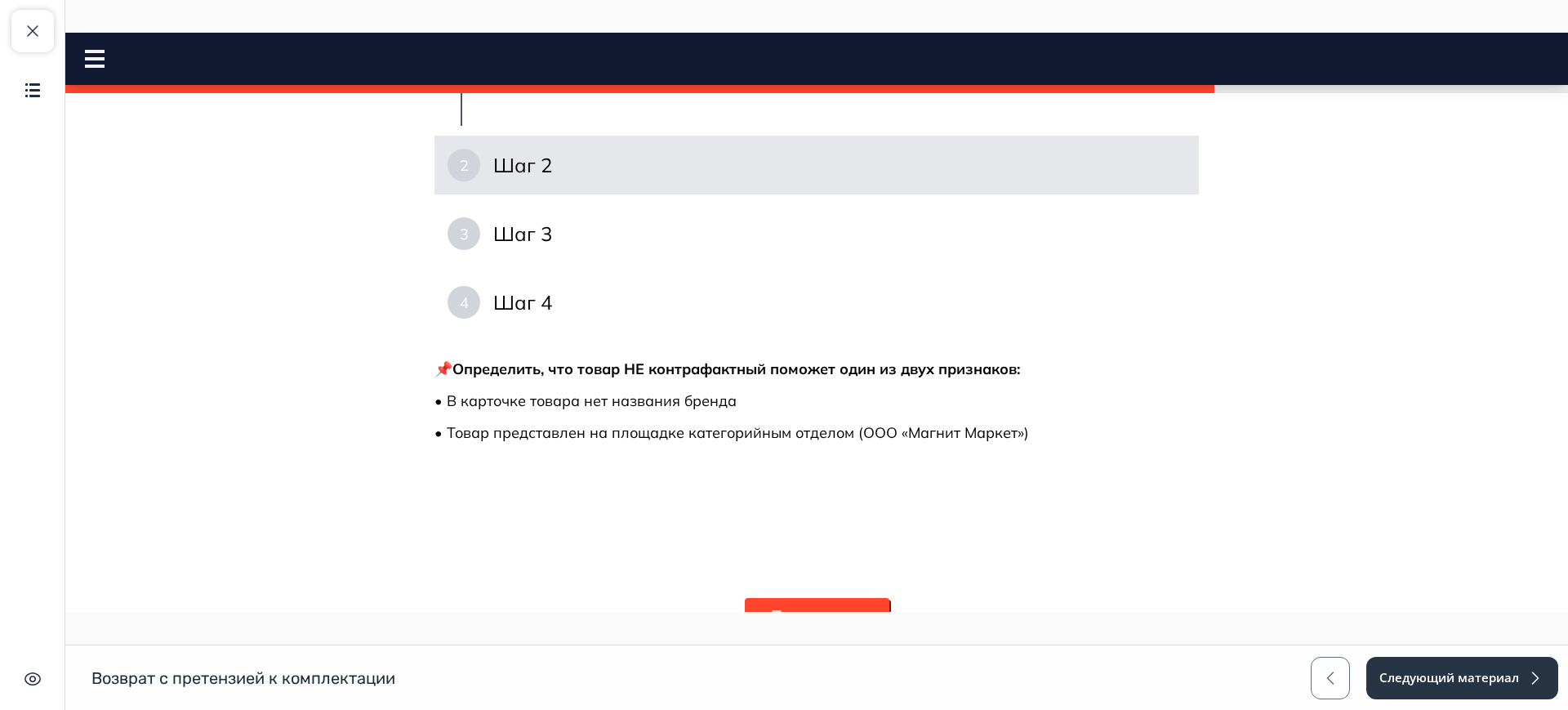
scroll to position [1730, 0]
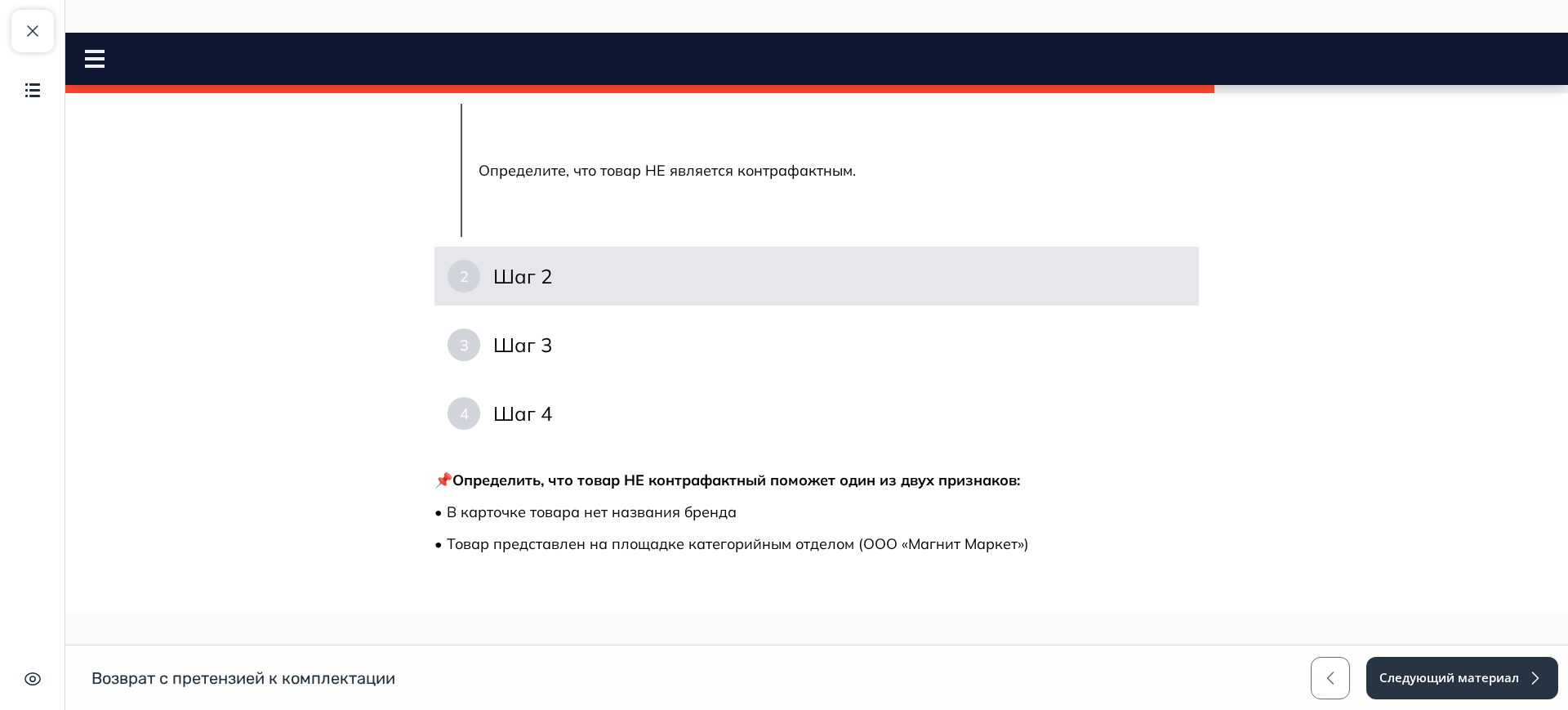
click at [548, 279] on div "2 Шаг 2" at bounding box center [817, 276] width 765 height 59
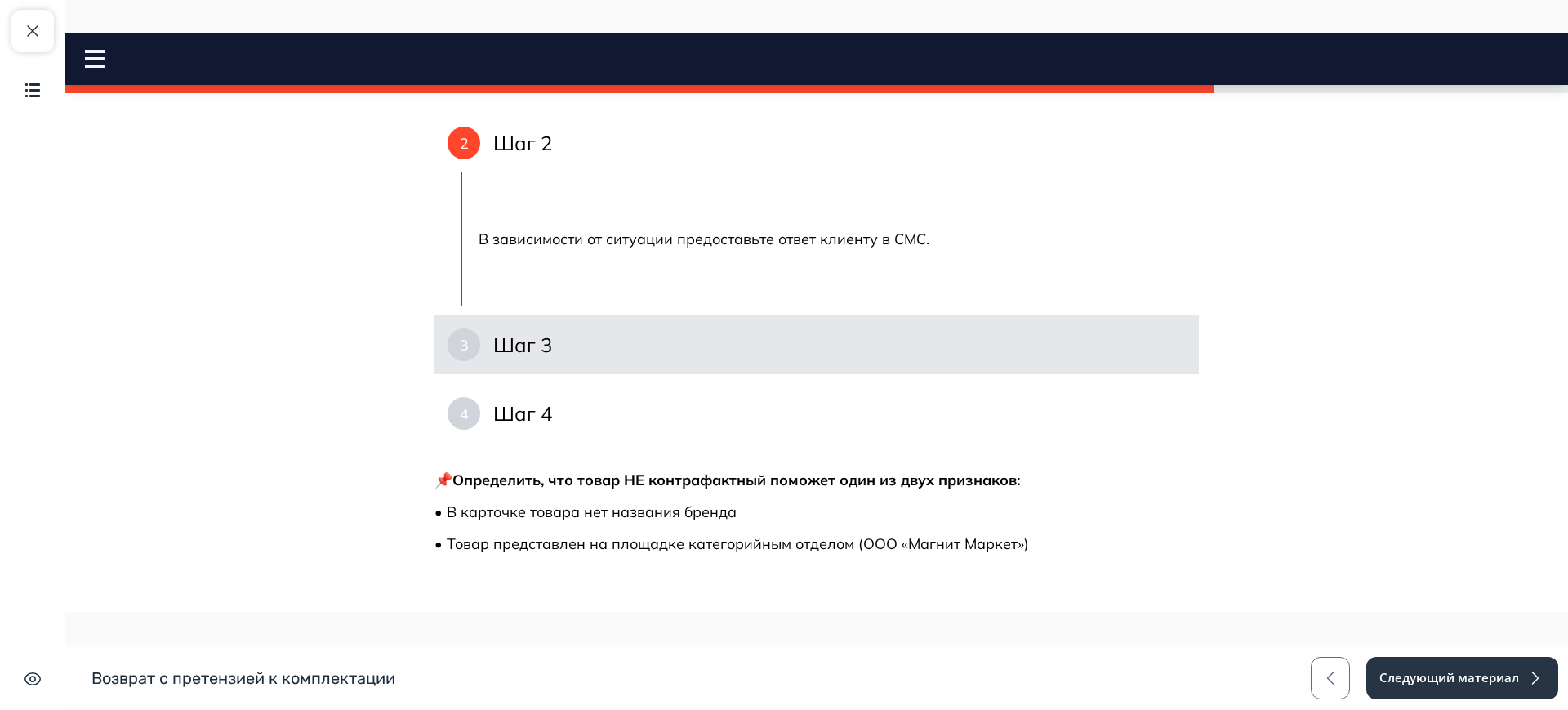
click at [554, 348] on div "3 Шаг 3" at bounding box center [817, 344] width 765 height 59
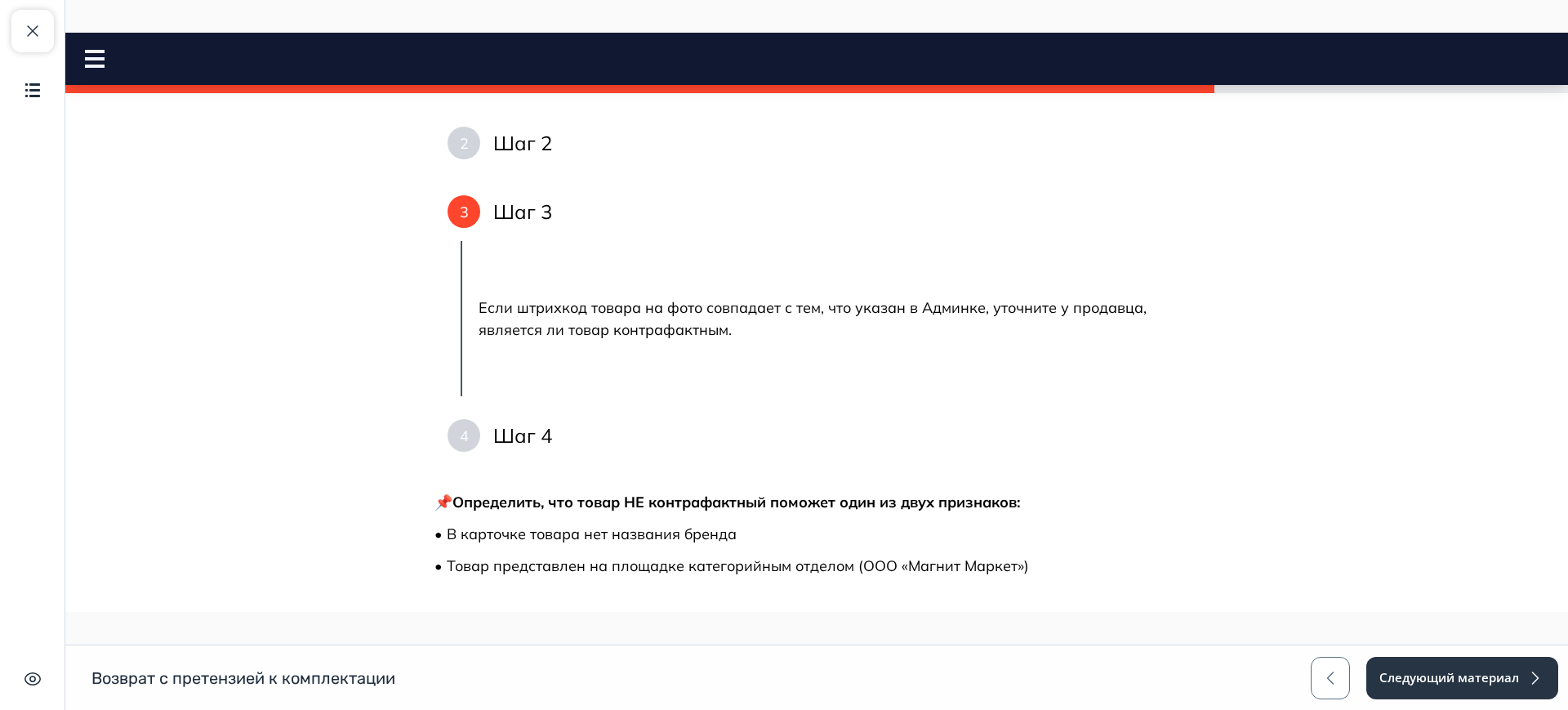
click at [540, 438] on h4 "Шаг 4" at bounding box center [522, 435] width 59 height 26
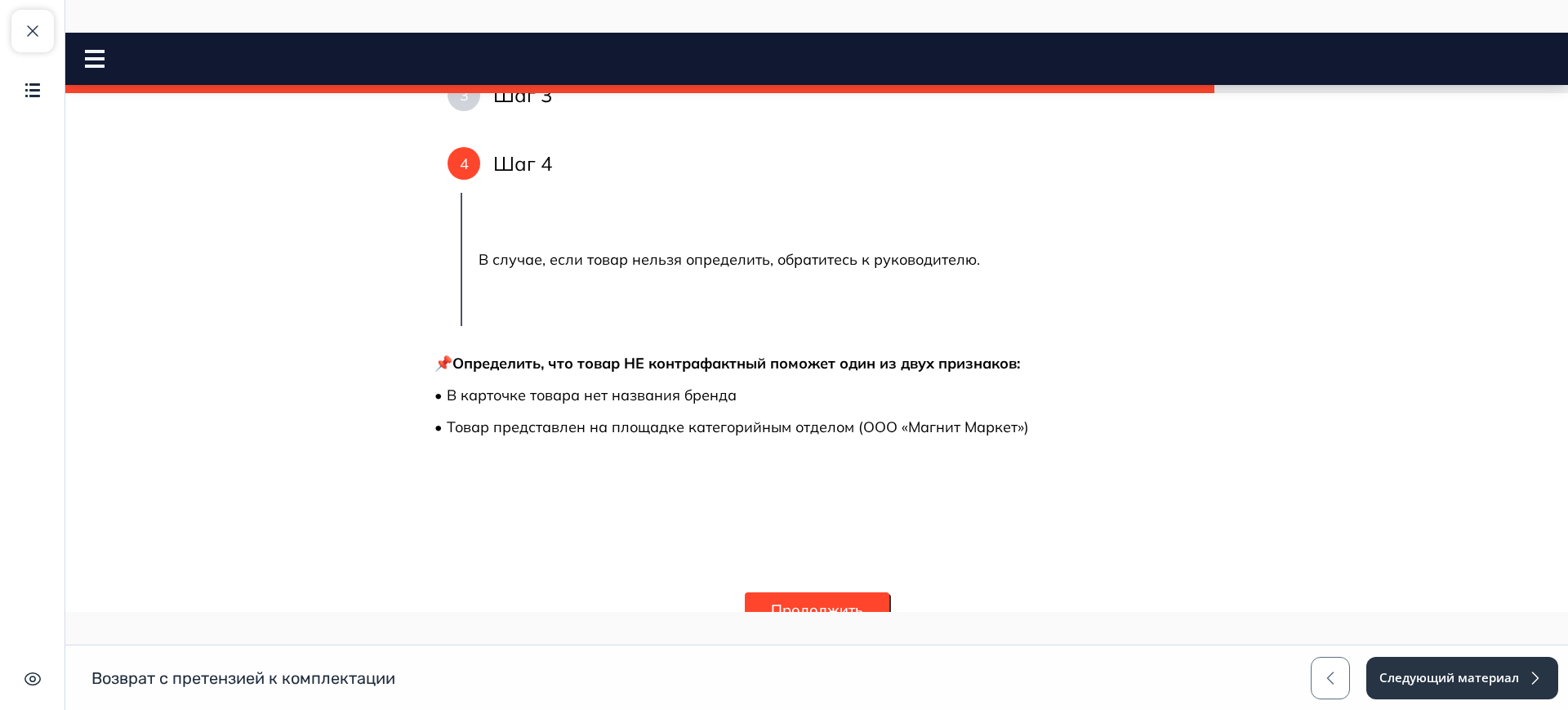
scroll to position [1935, 0]
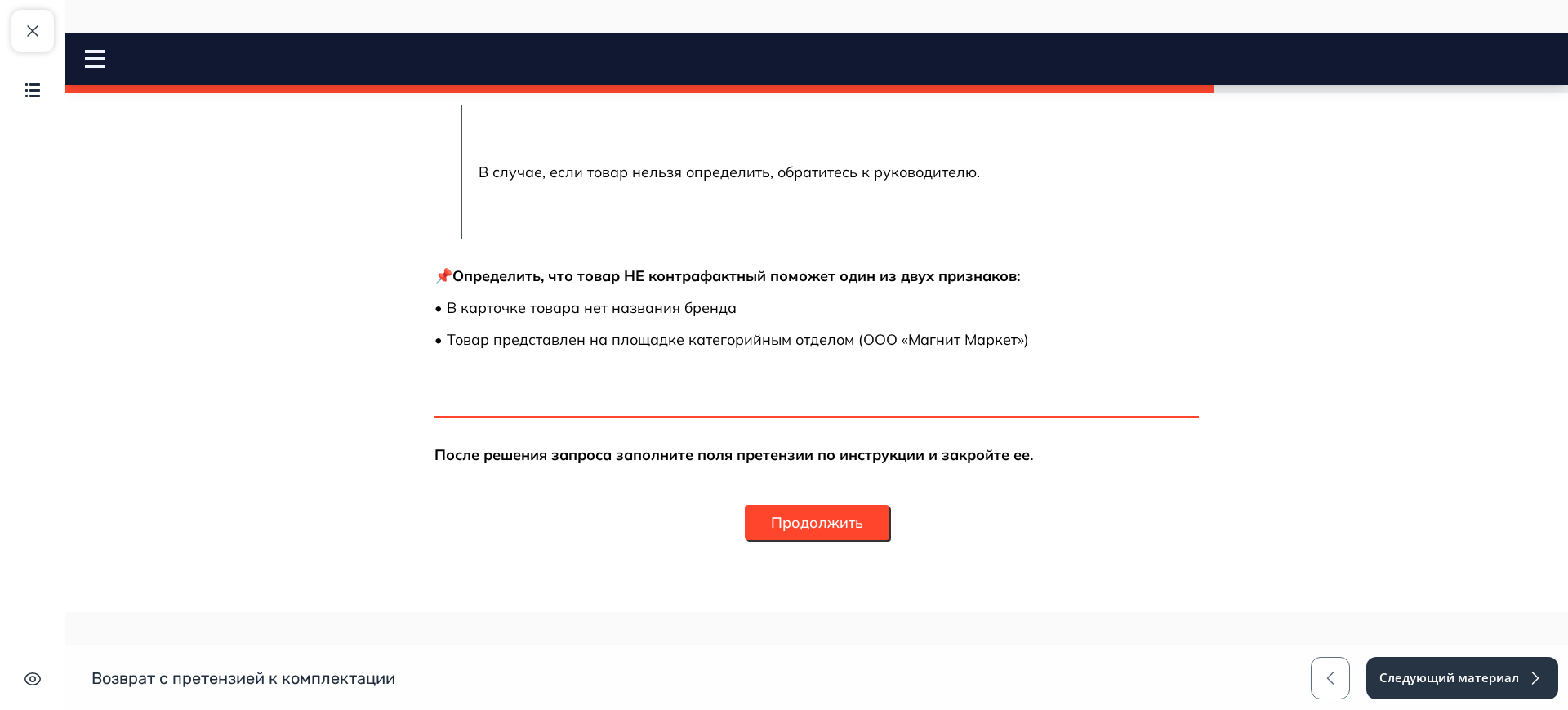
click at [824, 534] on button "Продолжить" at bounding box center [817, 522] width 145 height 35
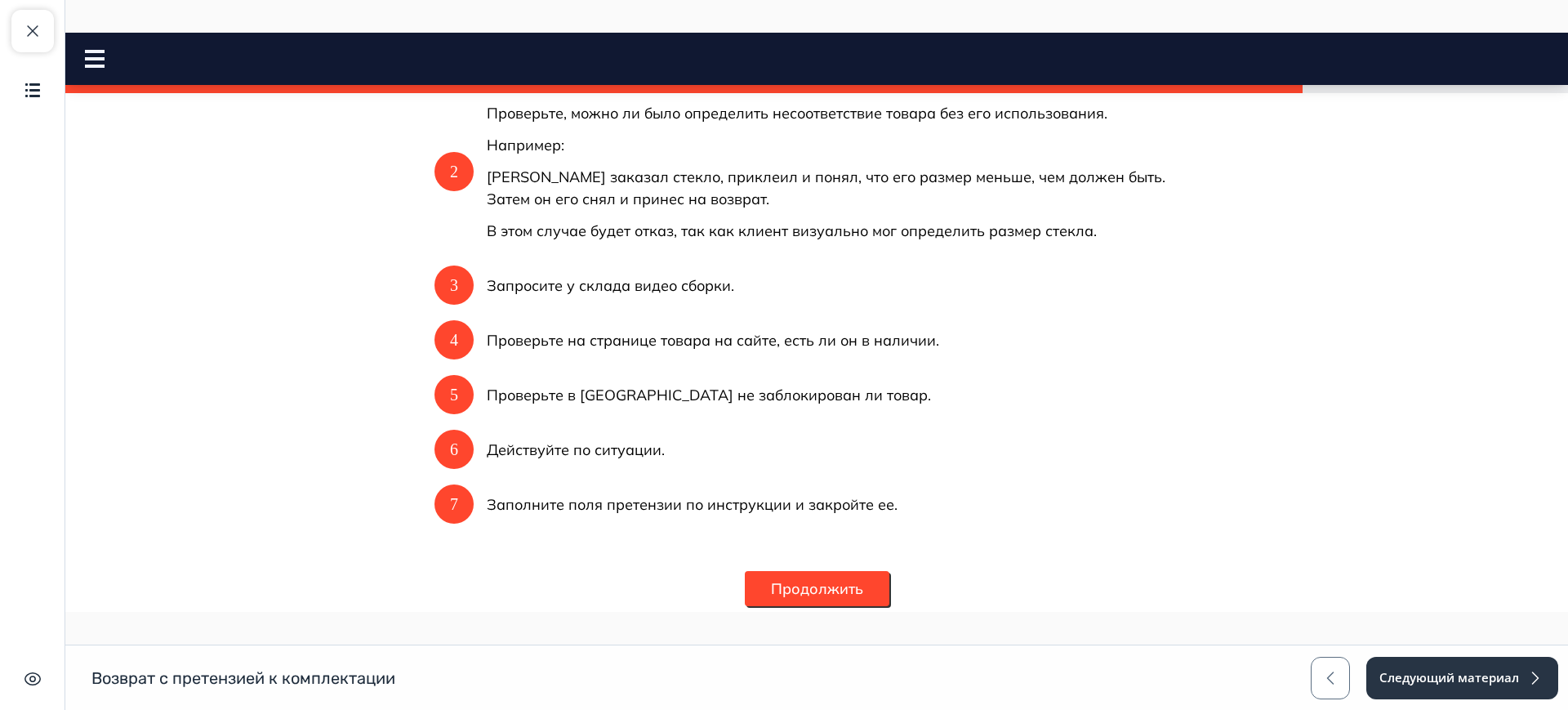
scroll to position [489, 0]
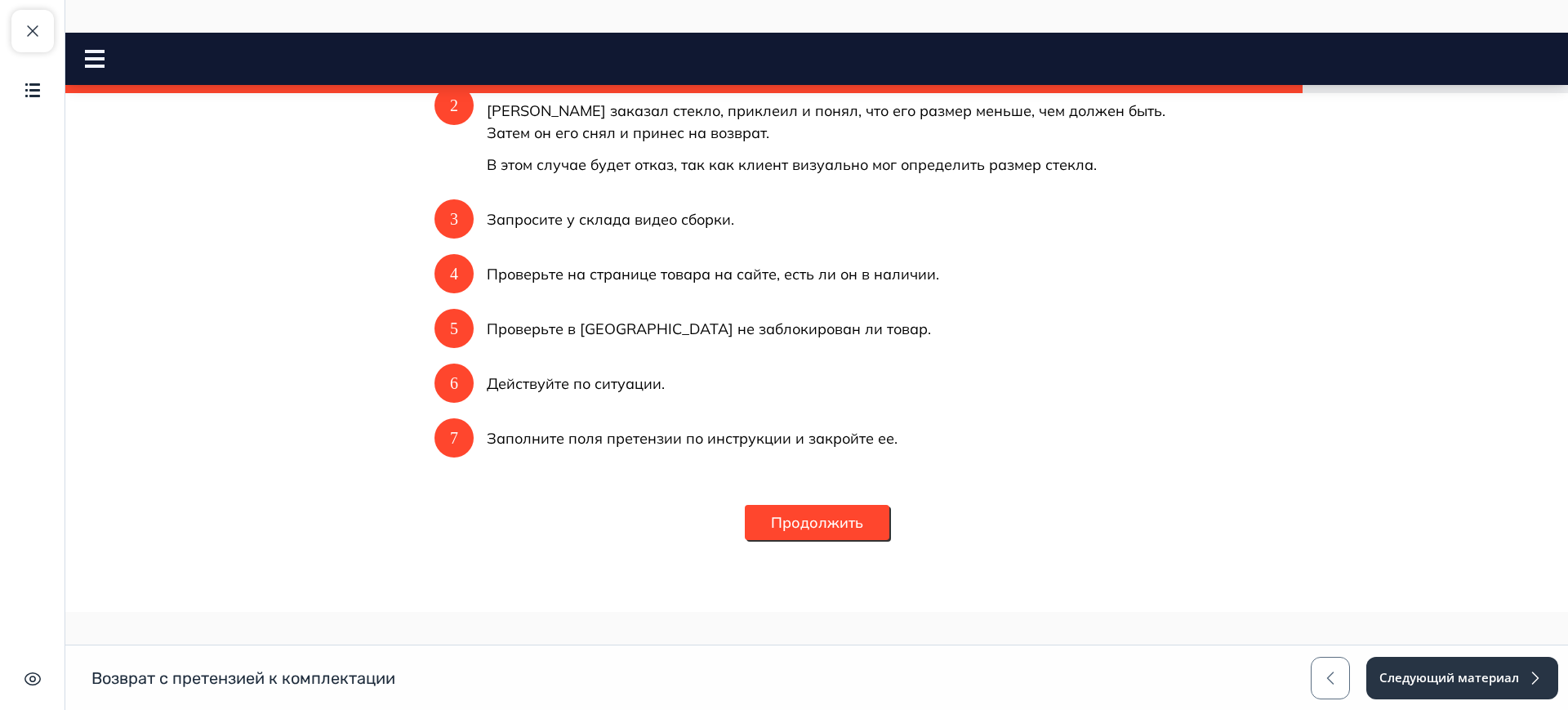
click at [788, 530] on button "Продолжить" at bounding box center [817, 522] width 145 height 35
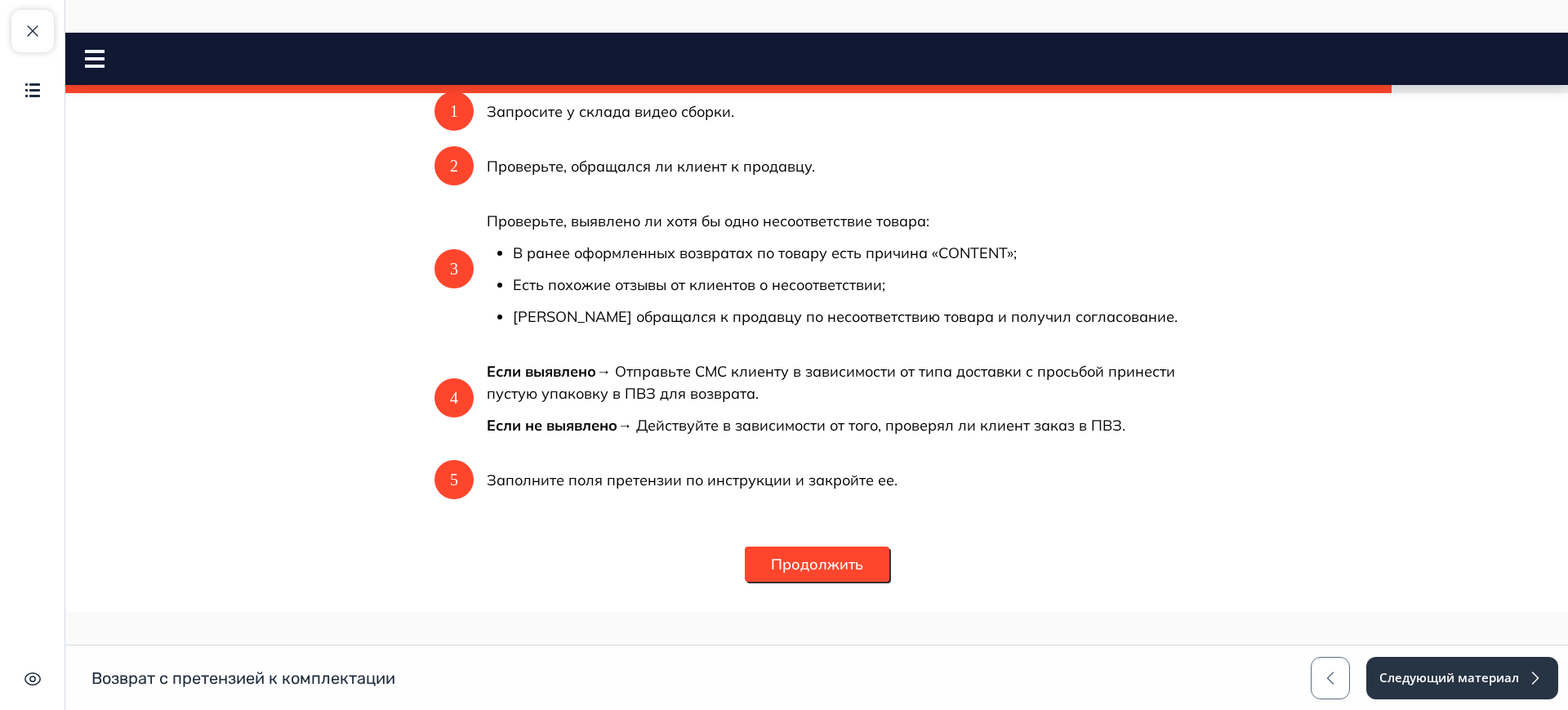
scroll to position [348, 0]
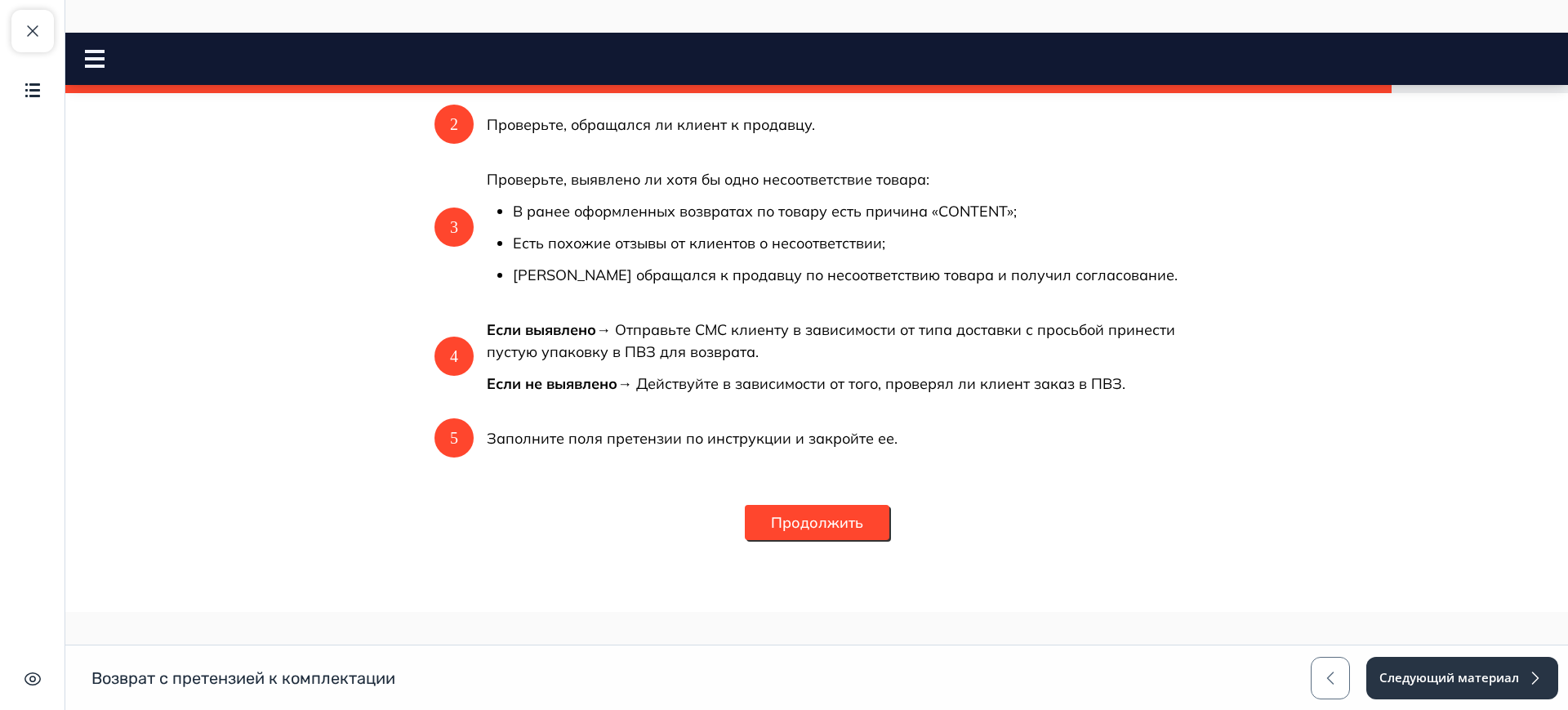
click at [767, 518] on button "Продолжить" at bounding box center [817, 522] width 145 height 35
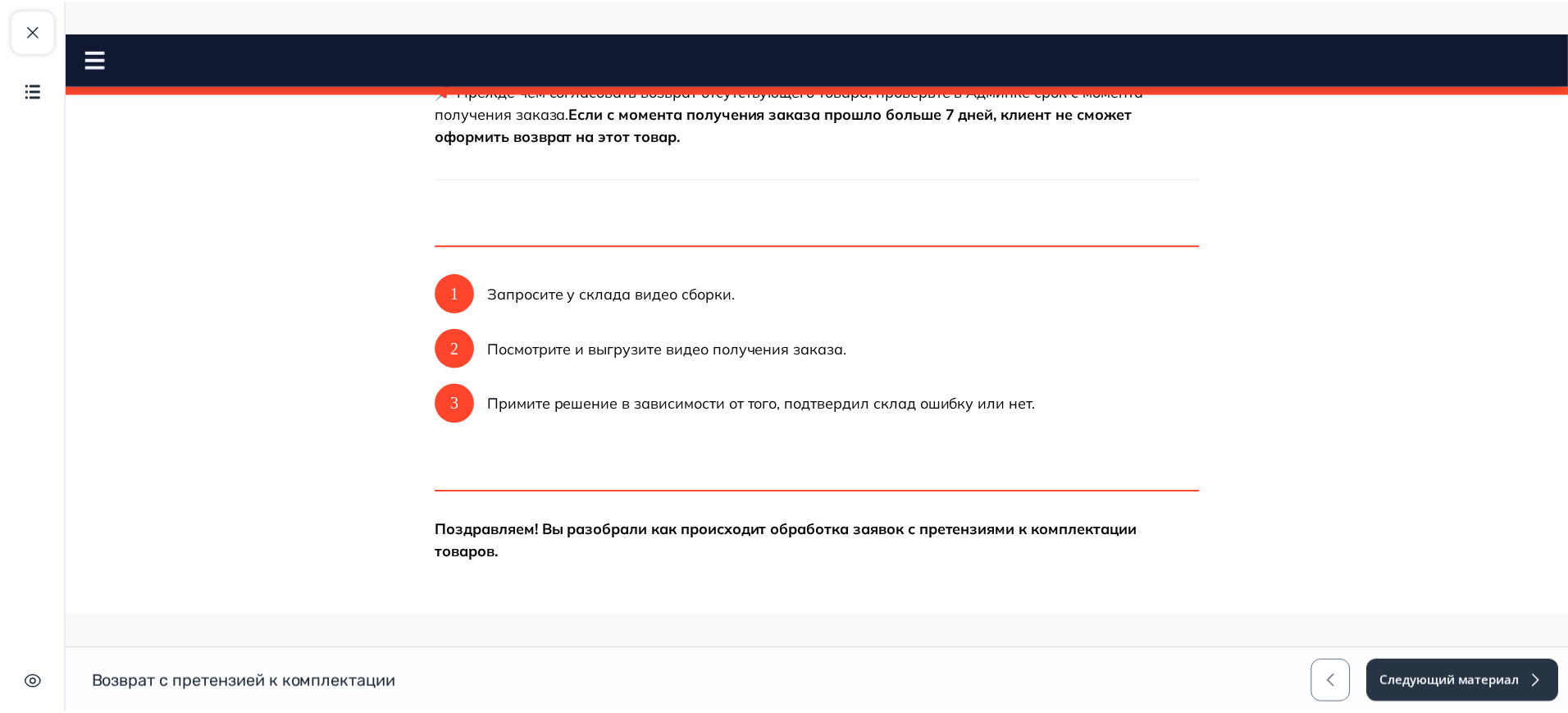
scroll to position [158, 0]
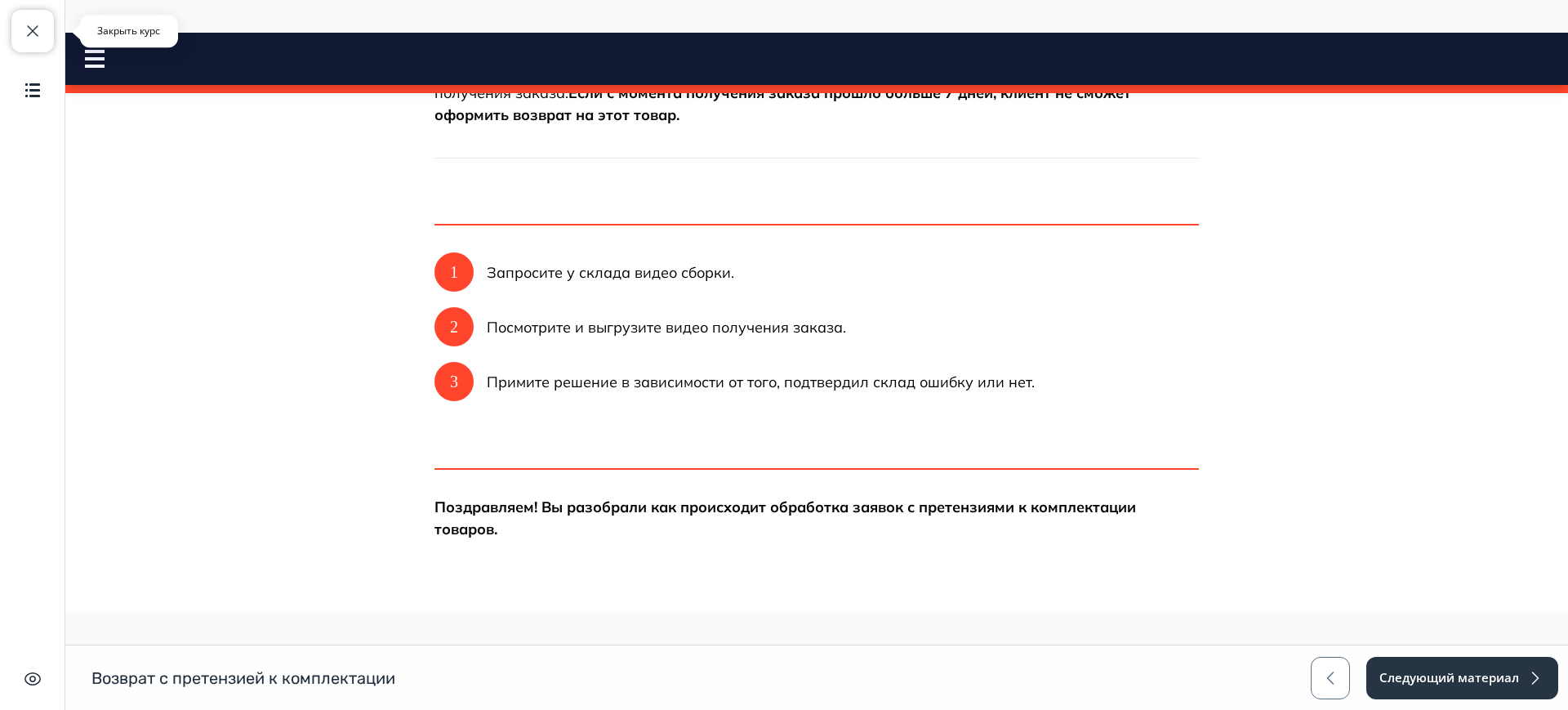
click at [23, 24] on span "button" at bounding box center [33, 31] width 20 height 20
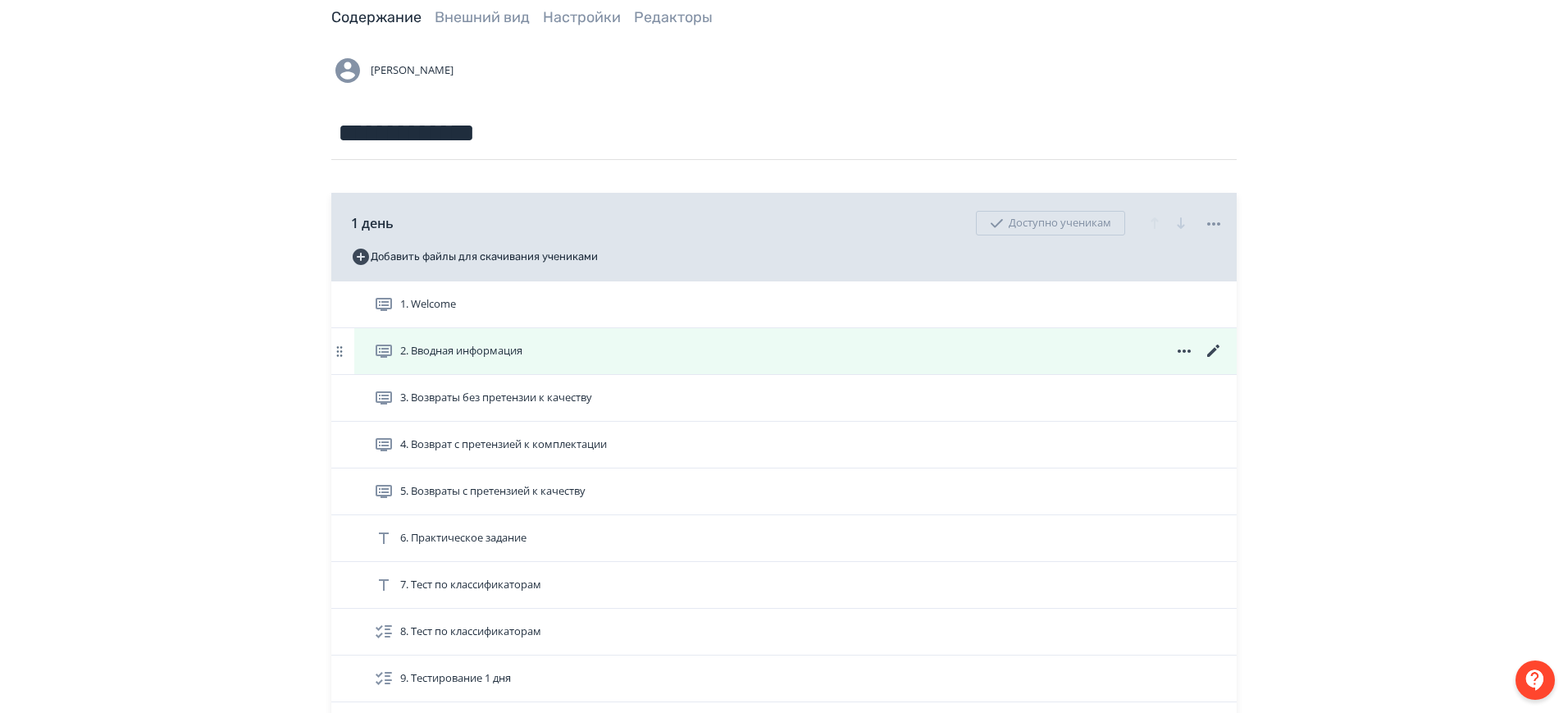
scroll to position [307, 0]
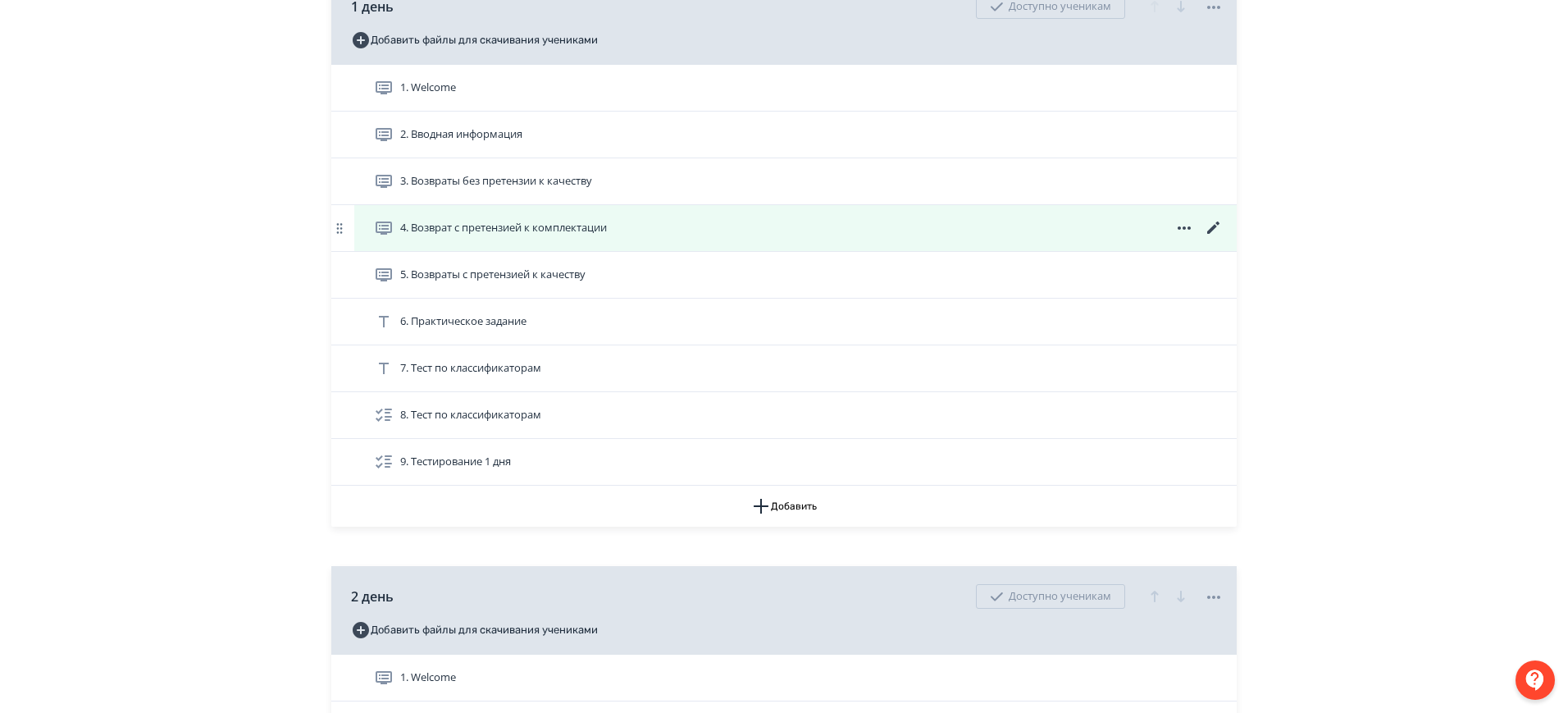
click at [1213, 224] on icon at bounding box center [1214, 228] width 20 height 20
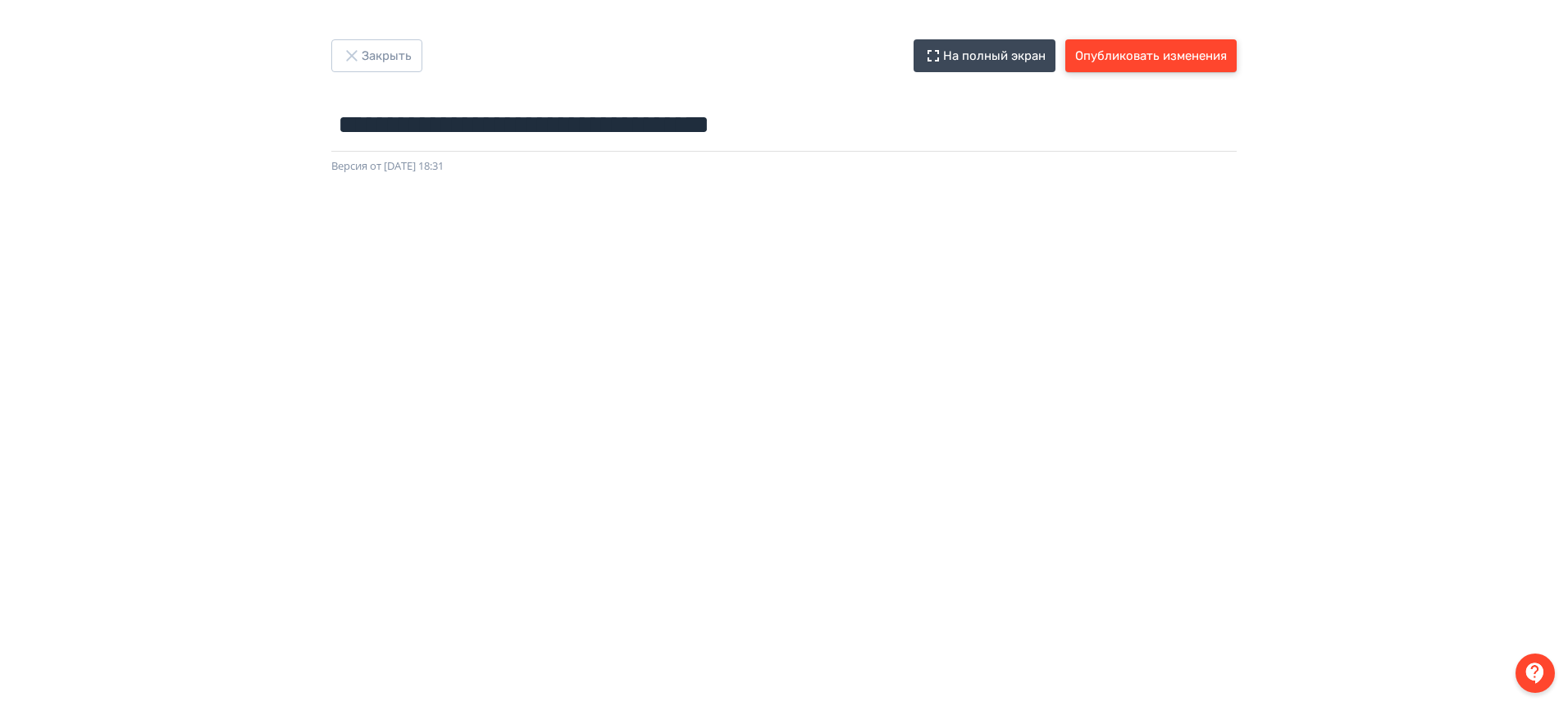
click at [1151, 51] on button "Опубликовать изменения" at bounding box center [1151, 55] width 171 height 32
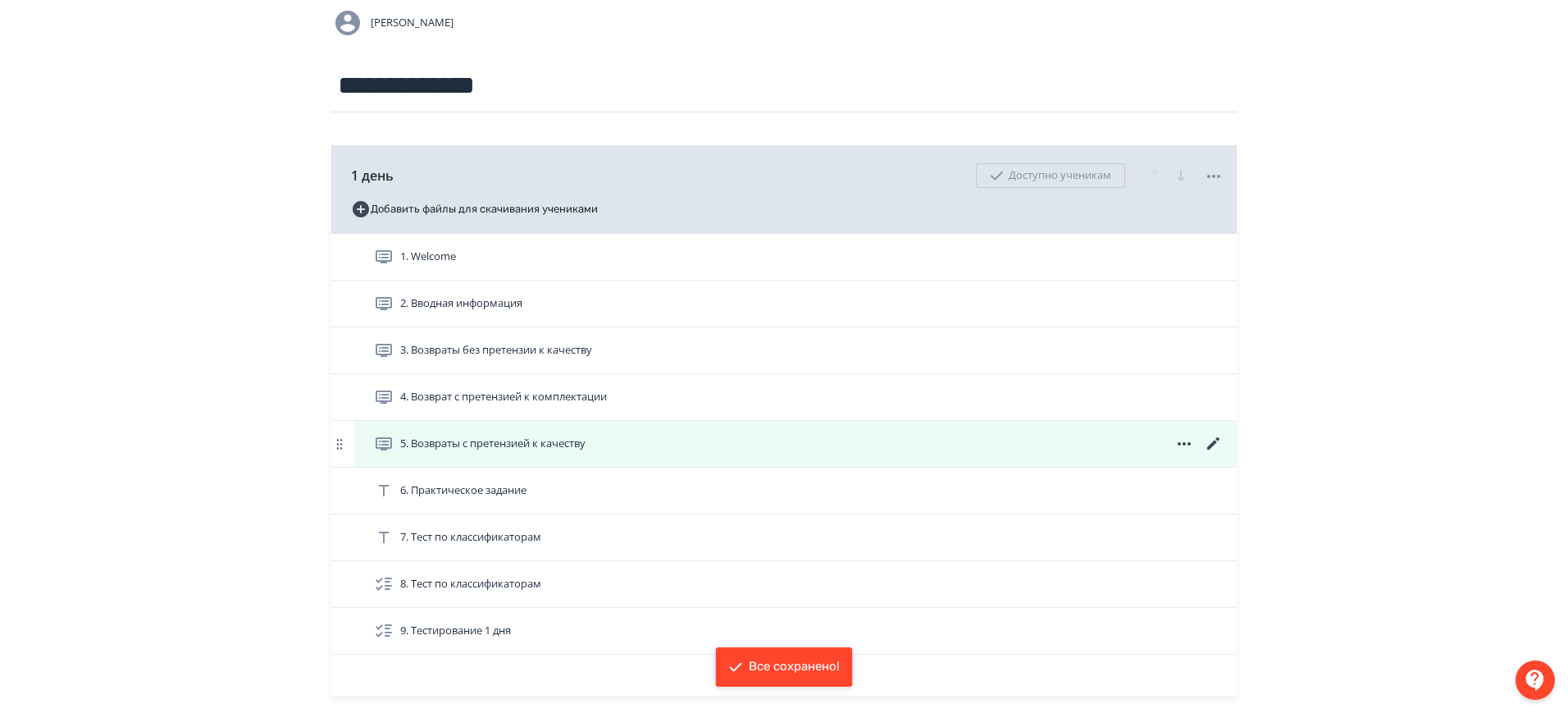
scroll to position [307, 0]
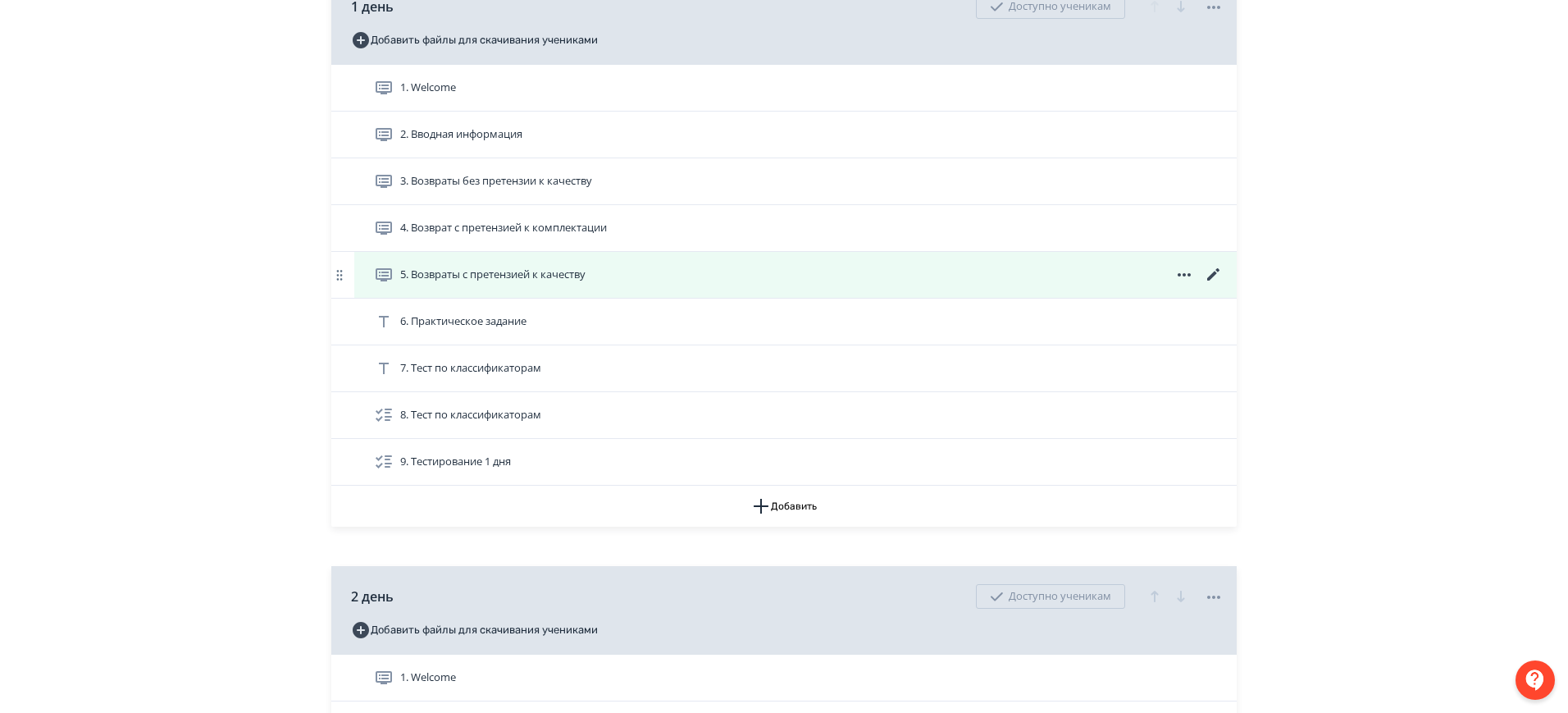
click at [840, 284] on div "5. Возвраты с претензией к качеству" at bounding box center [795, 274] width 882 height 46
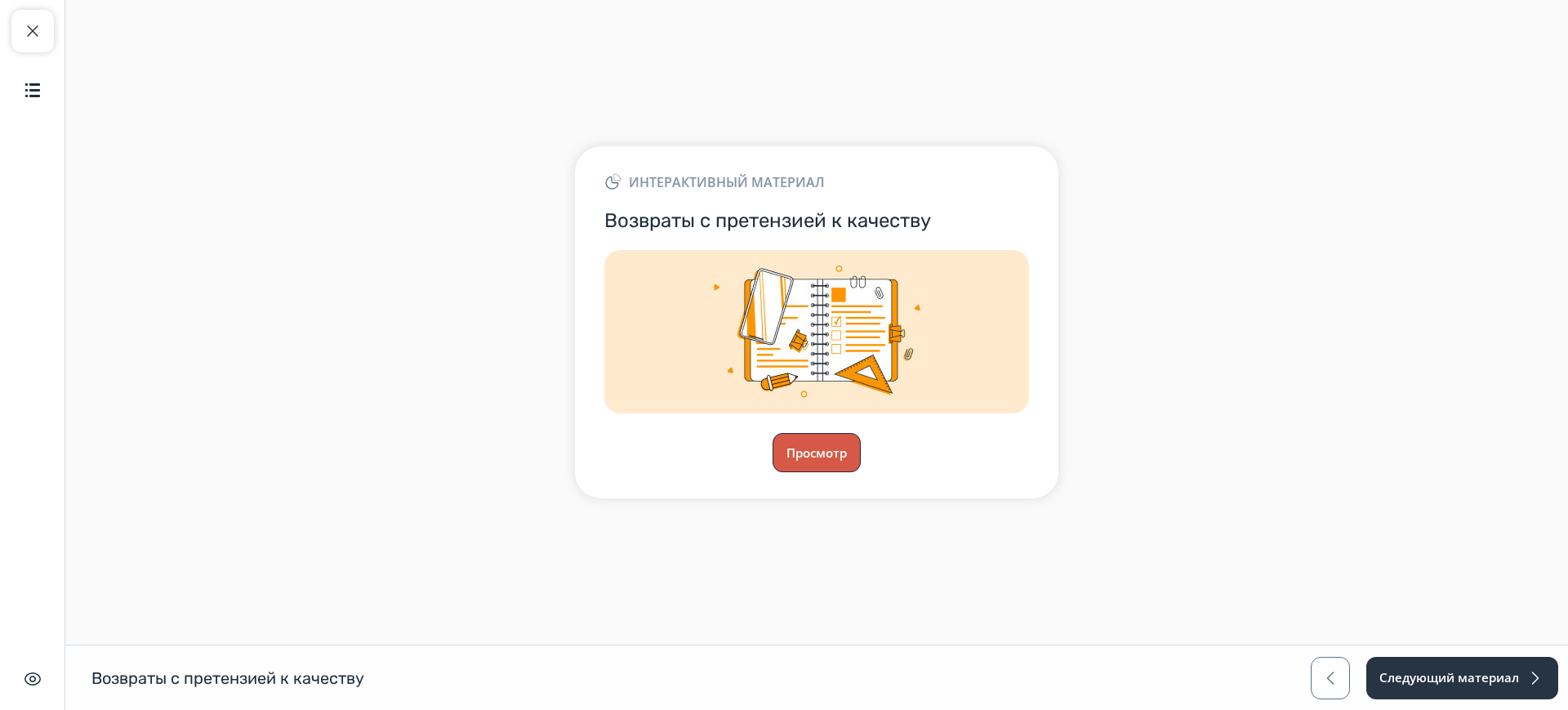
click at [823, 444] on button "Просмотр" at bounding box center [817, 452] width 89 height 39
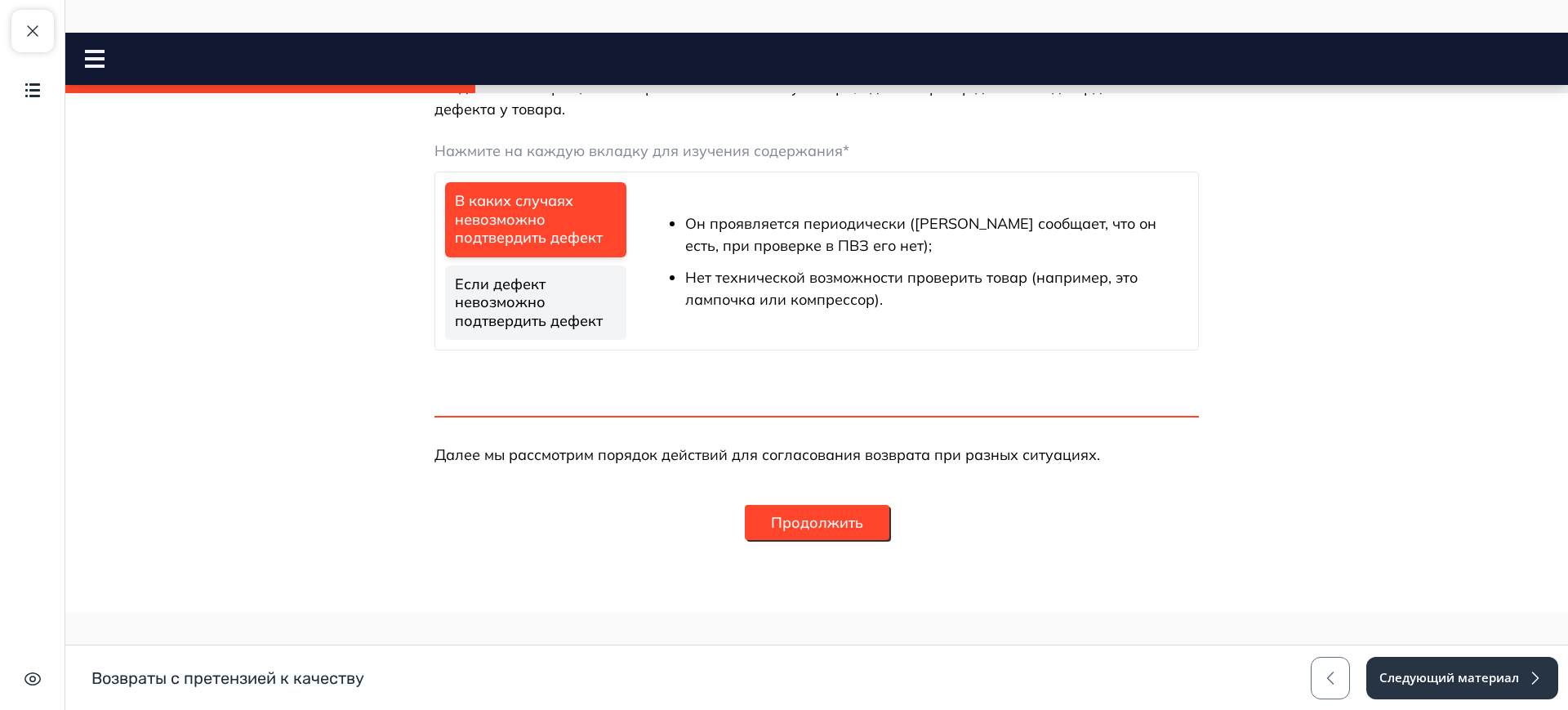
click at [827, 510] on button "Продолжить" at bounding box center [817, 522] width 145 height 35
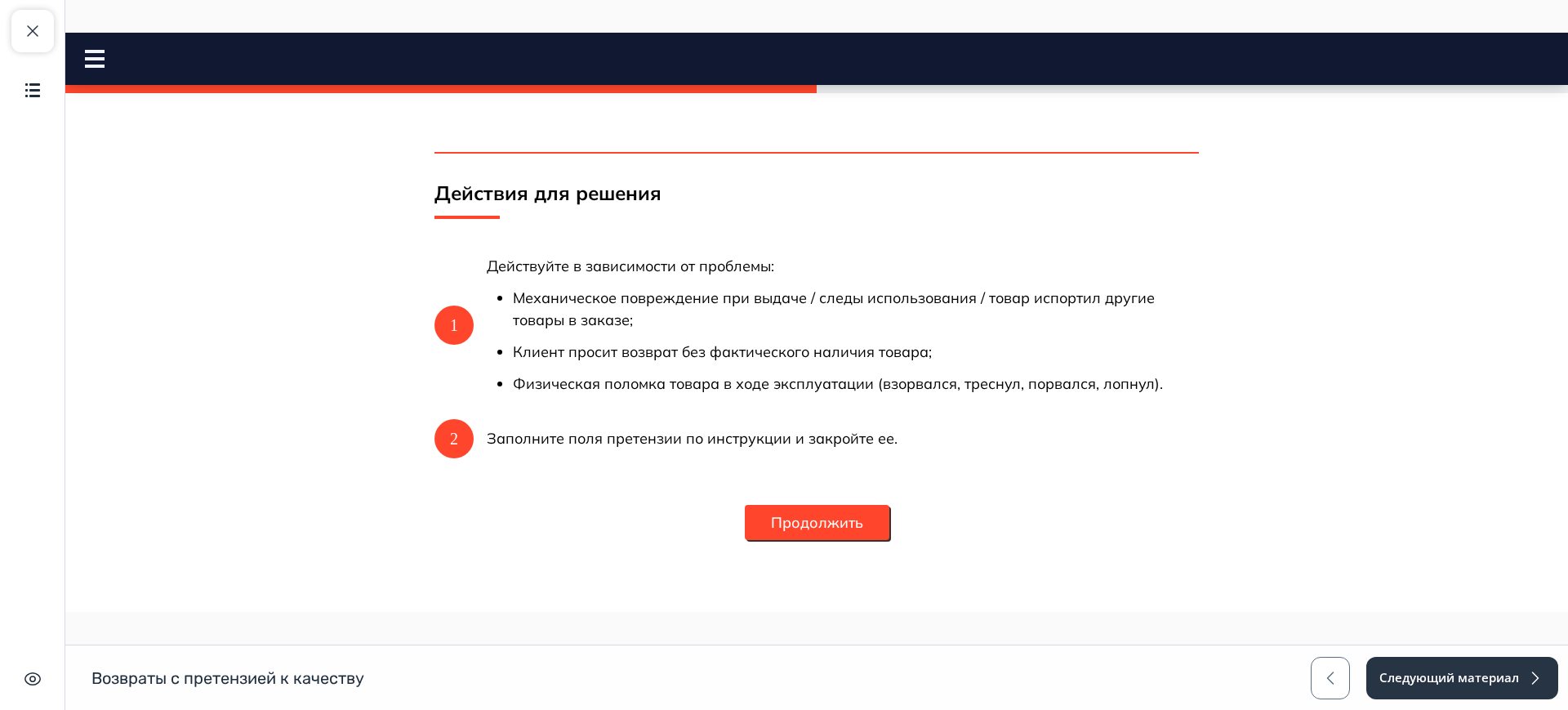
click at [817, 518] on button "Продолжить" at bounding box center [817, 522] width 145 height 35
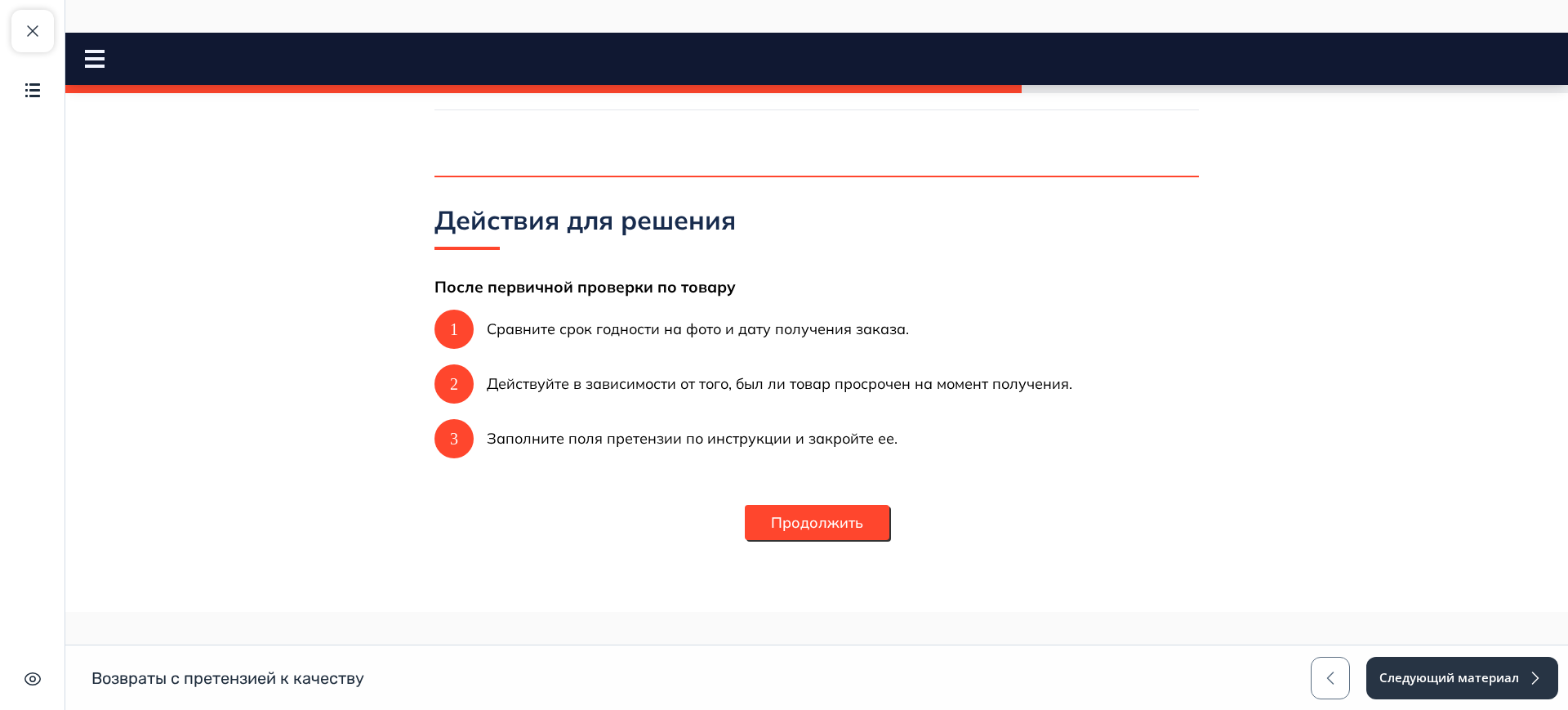
click at [815, 521] on button "Продолжить" at bounding box center [817, 522] width 145 height 35
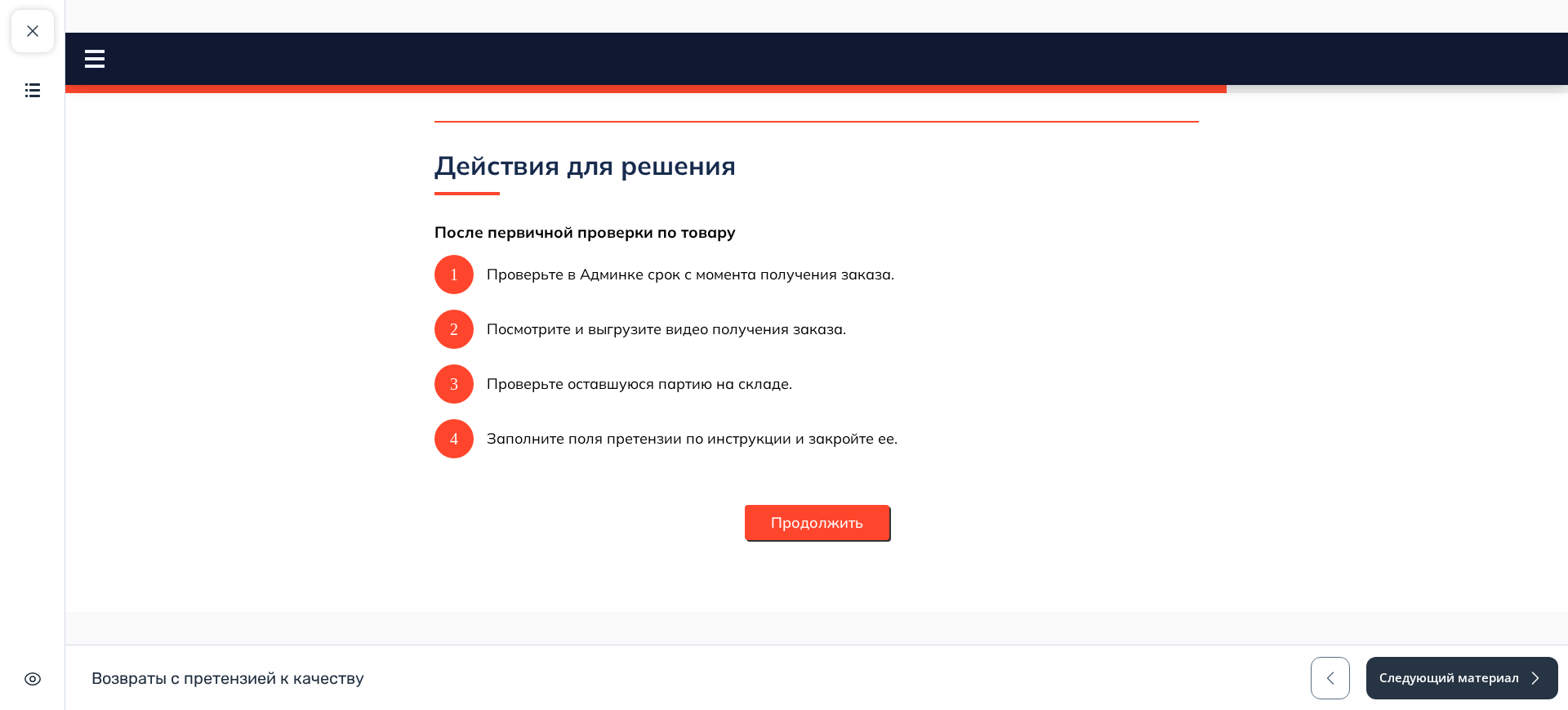
click at [839, 530] on button "Продолжить" at bounding box center [817, 522] width 145 height 35
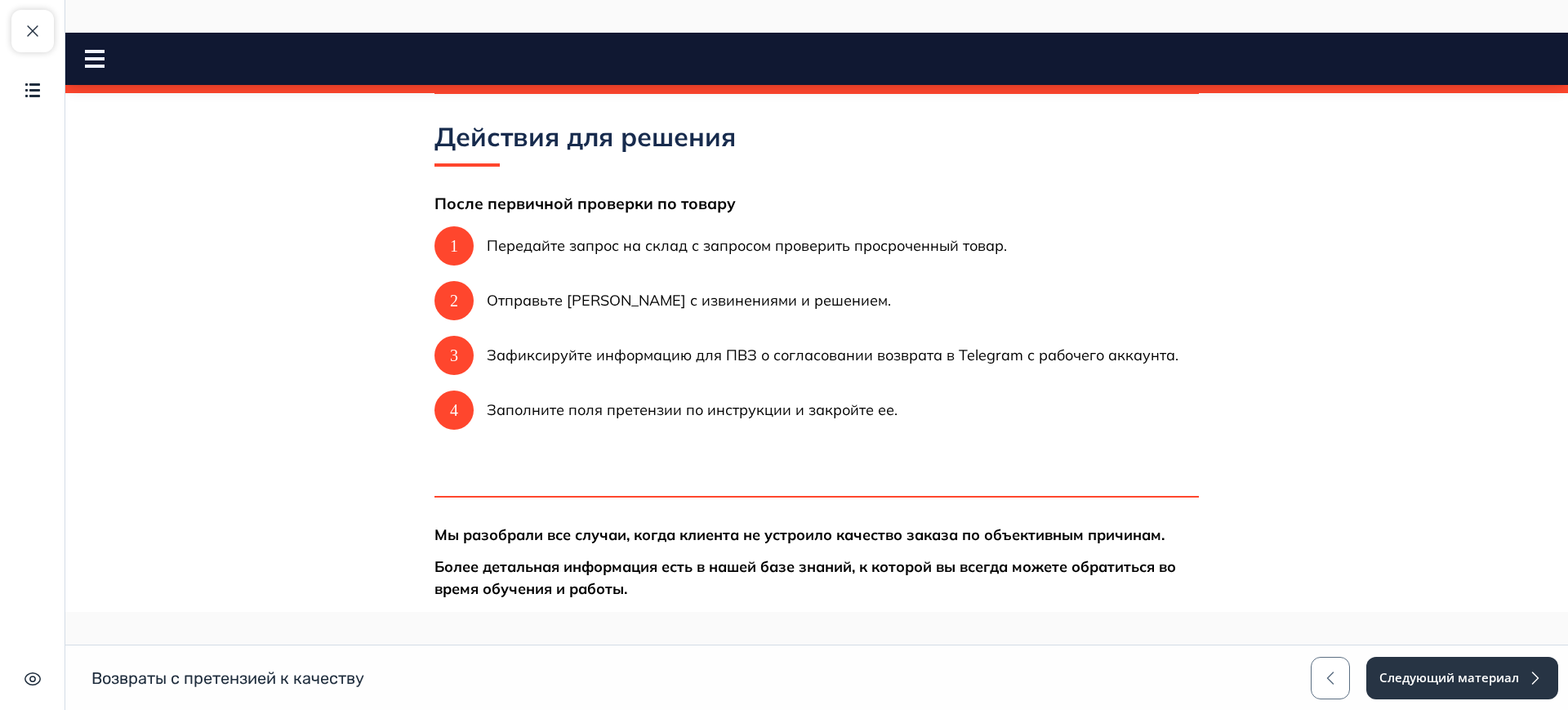
scroll to position [305, 0]
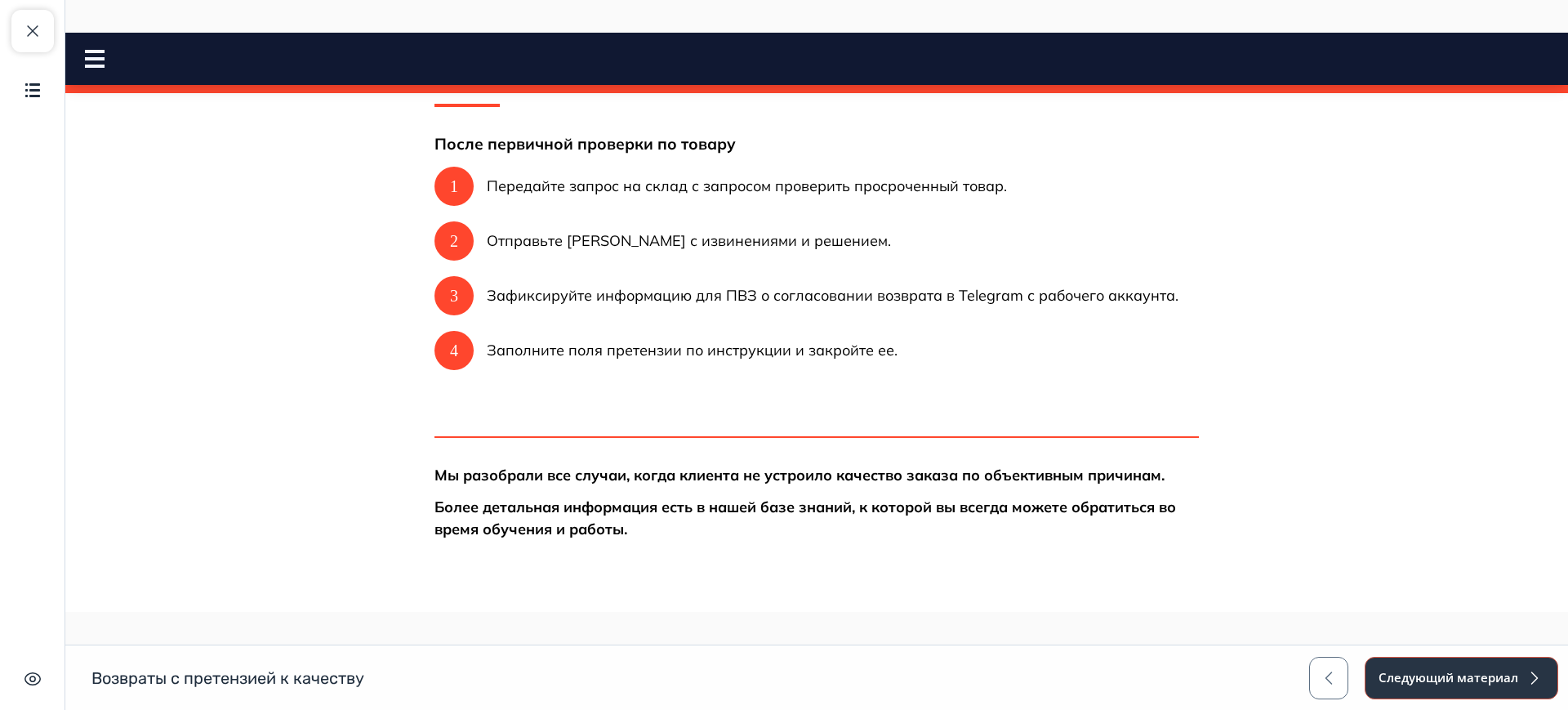
click at [1469, 663] on button "Следующий материал" at bounding box center [1461, 677] width 194 height 42
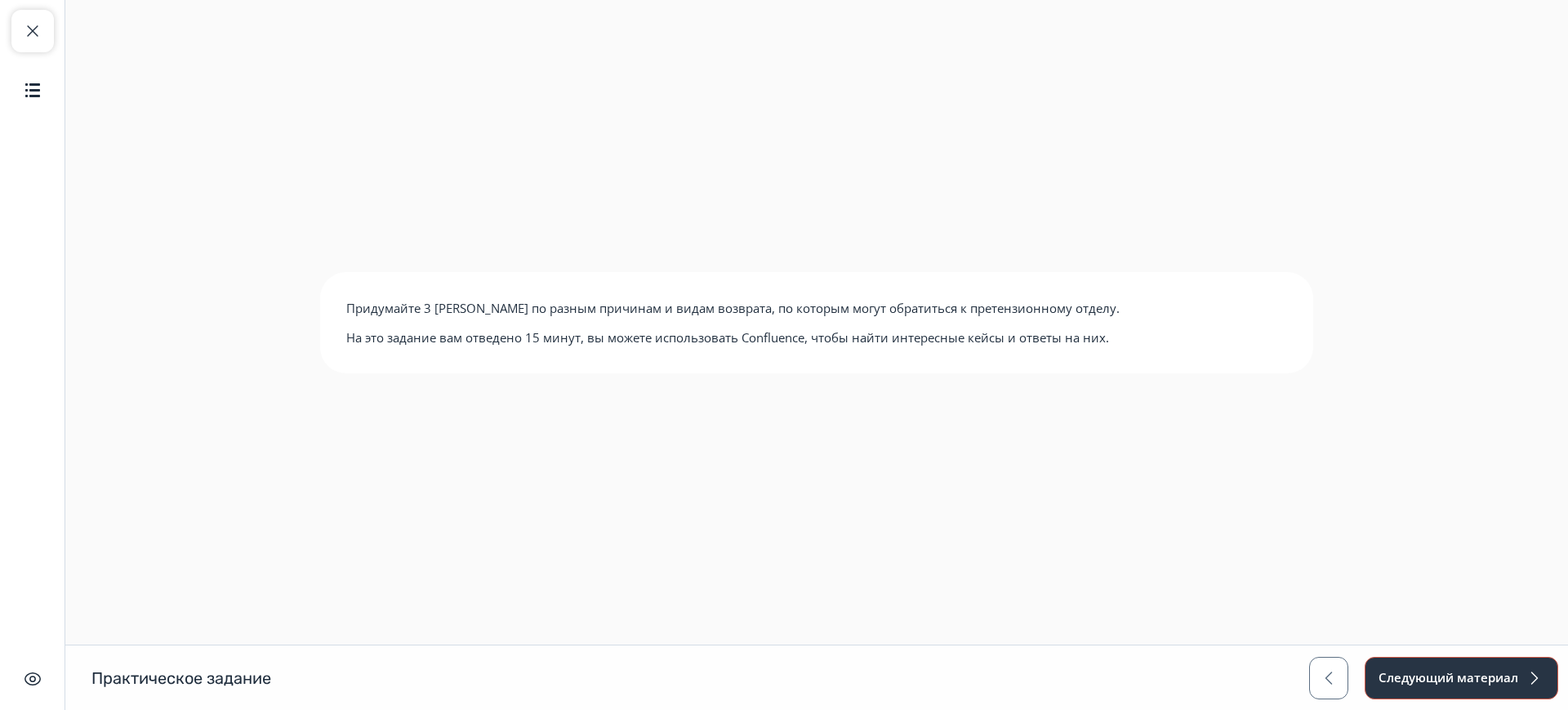
click at [1460, 672] on button "Следующий материал" at bounding box center [1461, 677] width 194 height 42
click at [1467, 681] on button "Следующий материал" at bounding box center [1461, 677] width 194 height 42
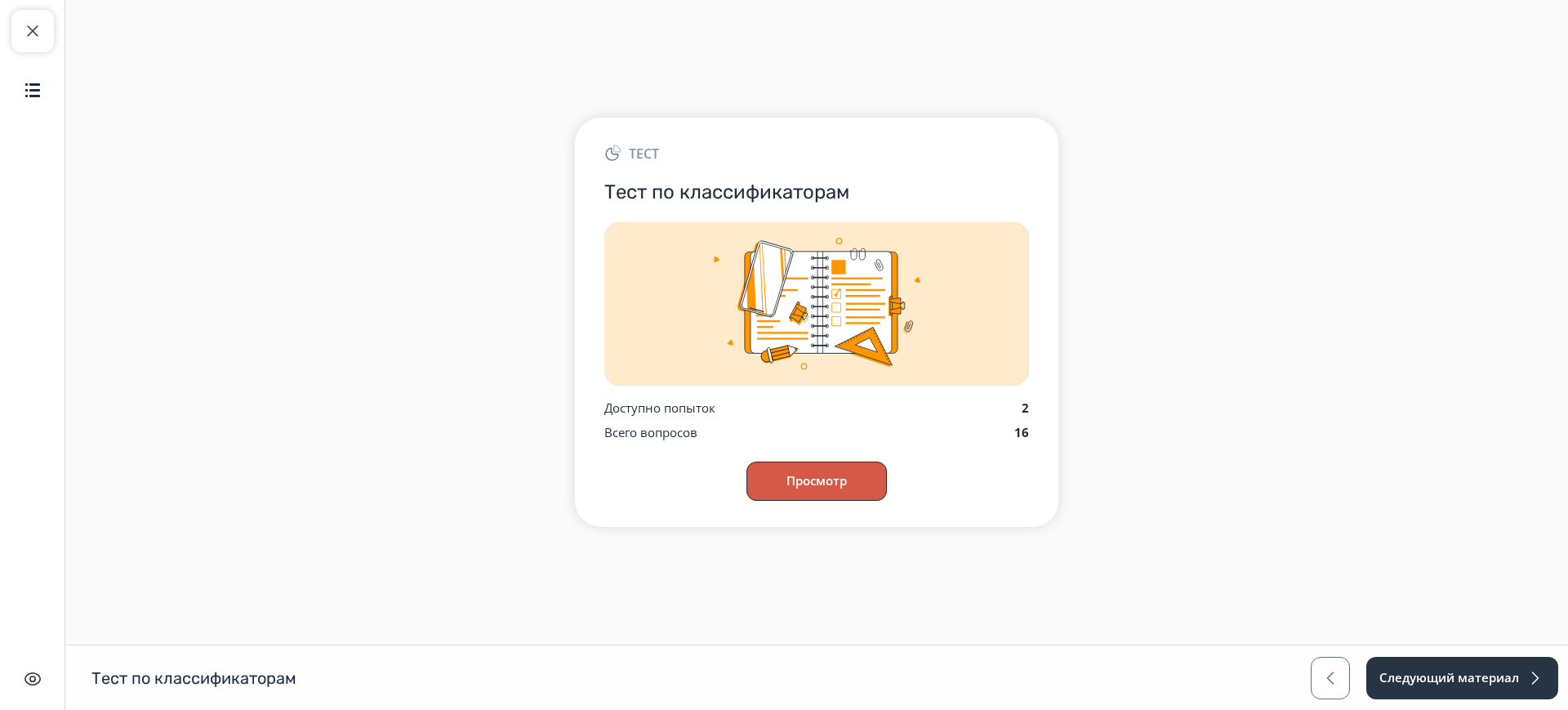
click at [841, 477] on button "Просмотр" at bounding box center [817, 481] width 141 height 39
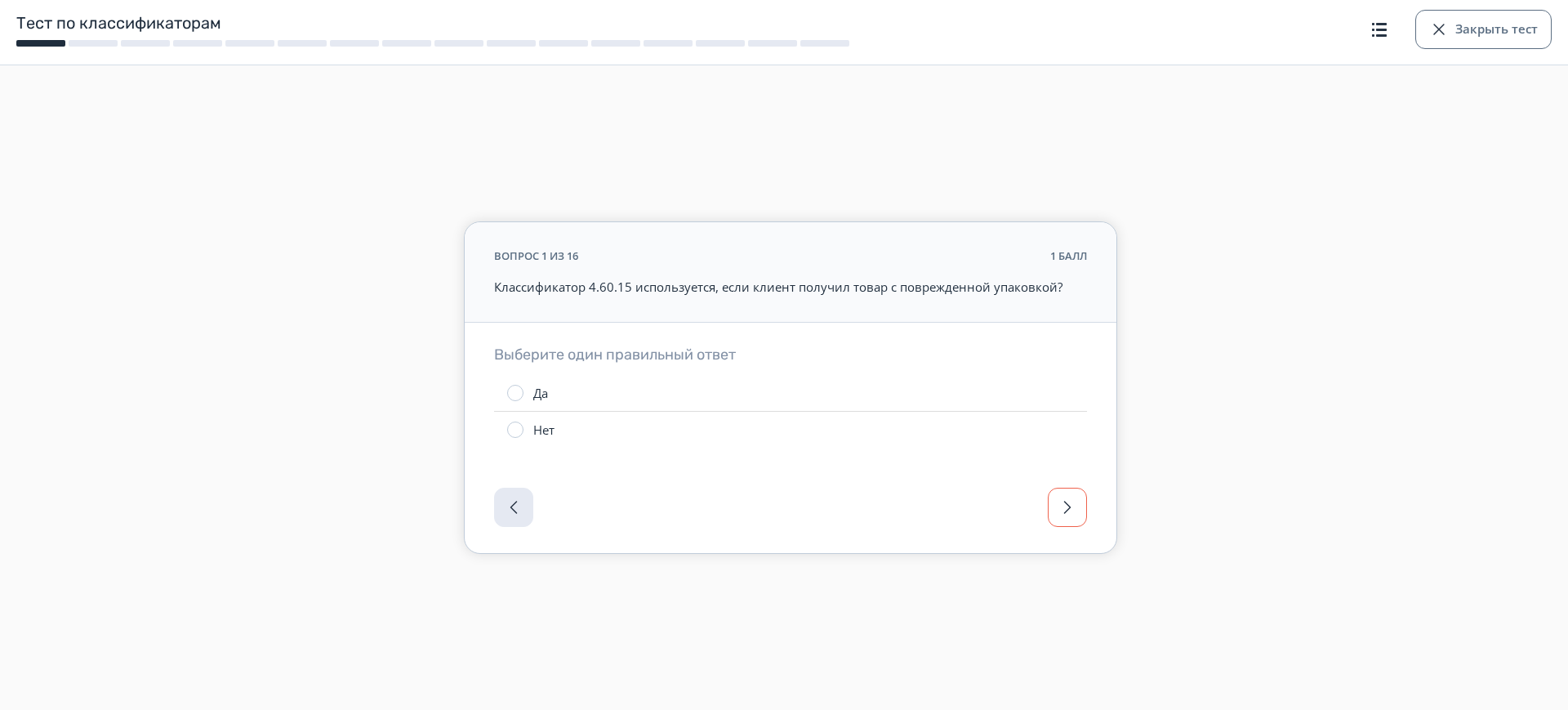
click at [1072, 501] on span "button" at bounding box center [1067, 507] width 20 height 20
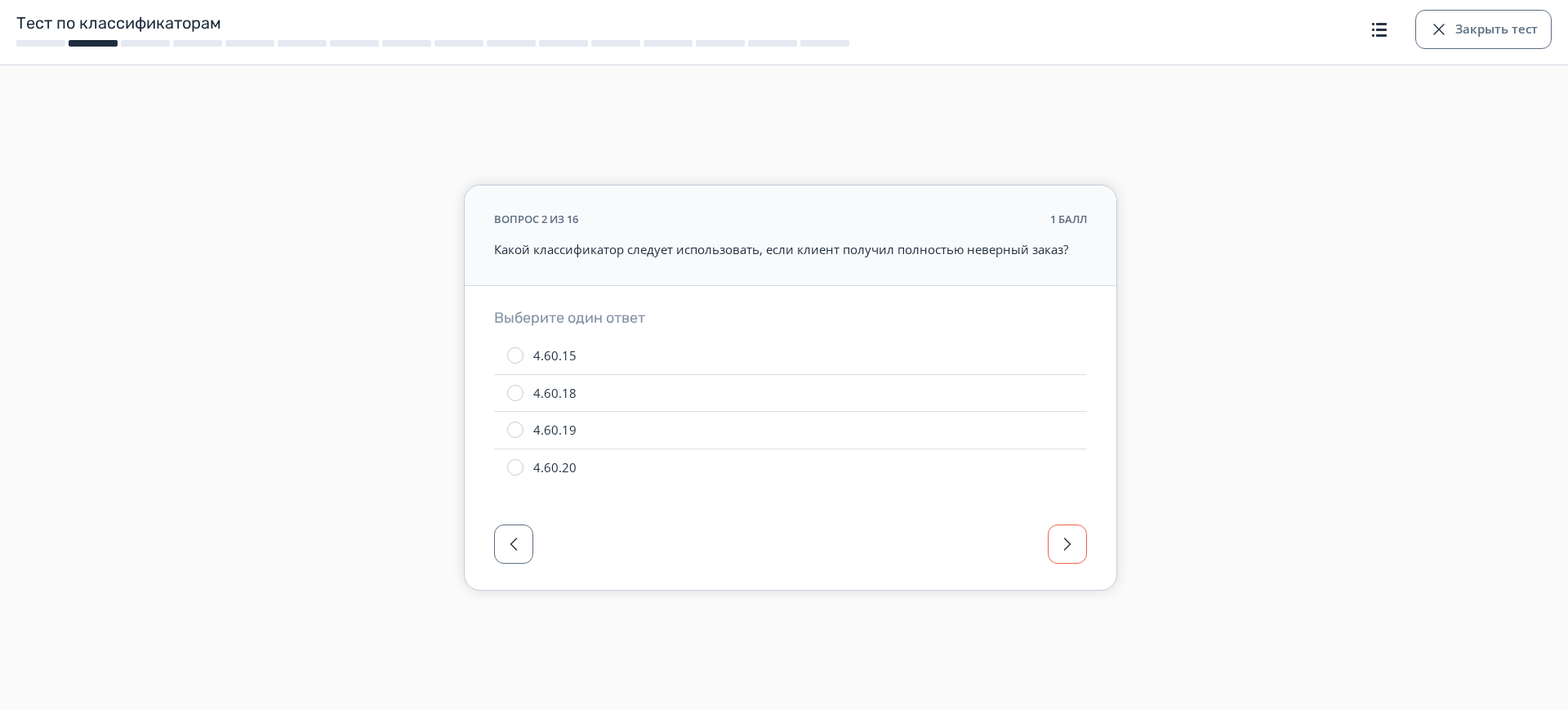
click at [1076, 546] on span "button" at bounding box center [1067, 544] width 20 height 20
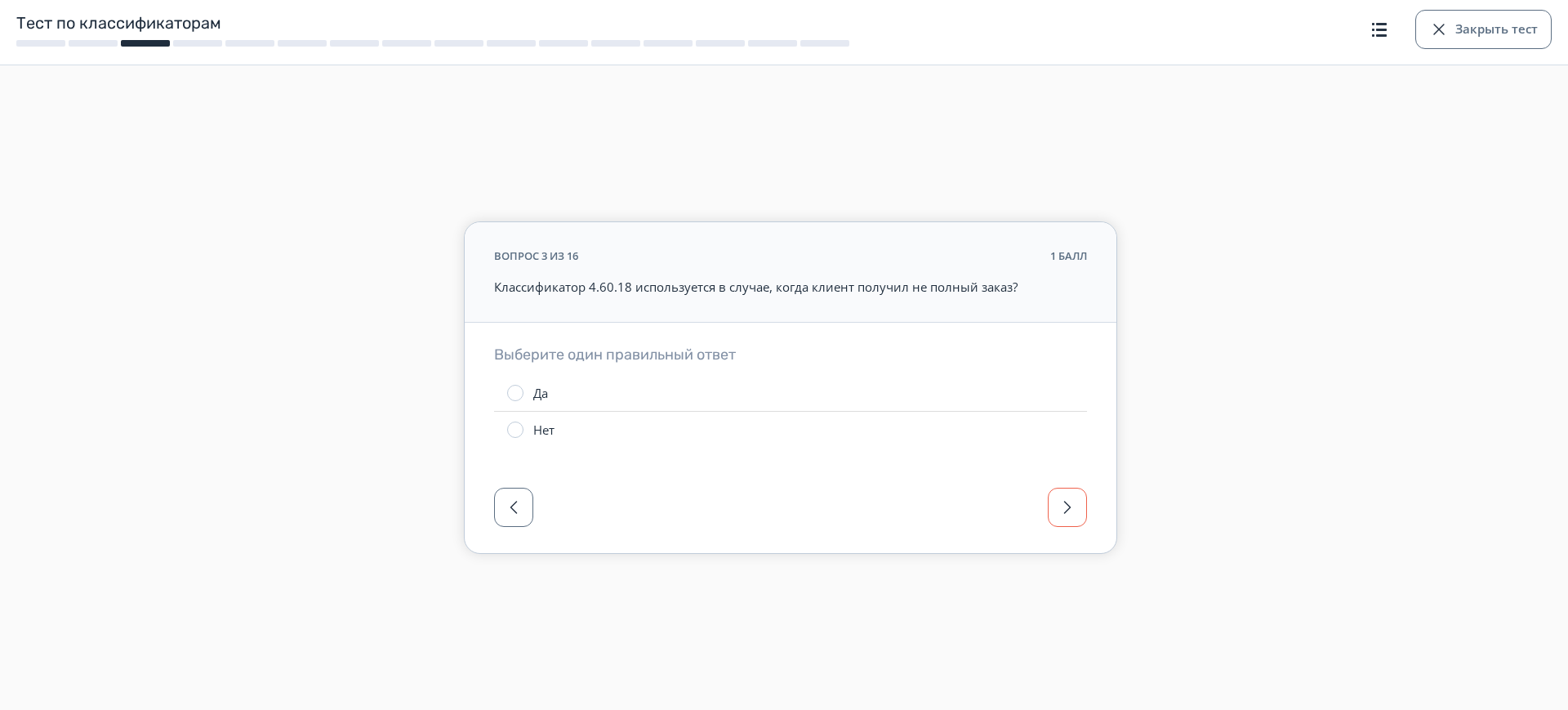
click at [1076, 546] on div at bounding box center [790, 511] width 651 height 82
click at [1072, 521] on button "button" at bounding box center [1067, 506] width 39 height 39
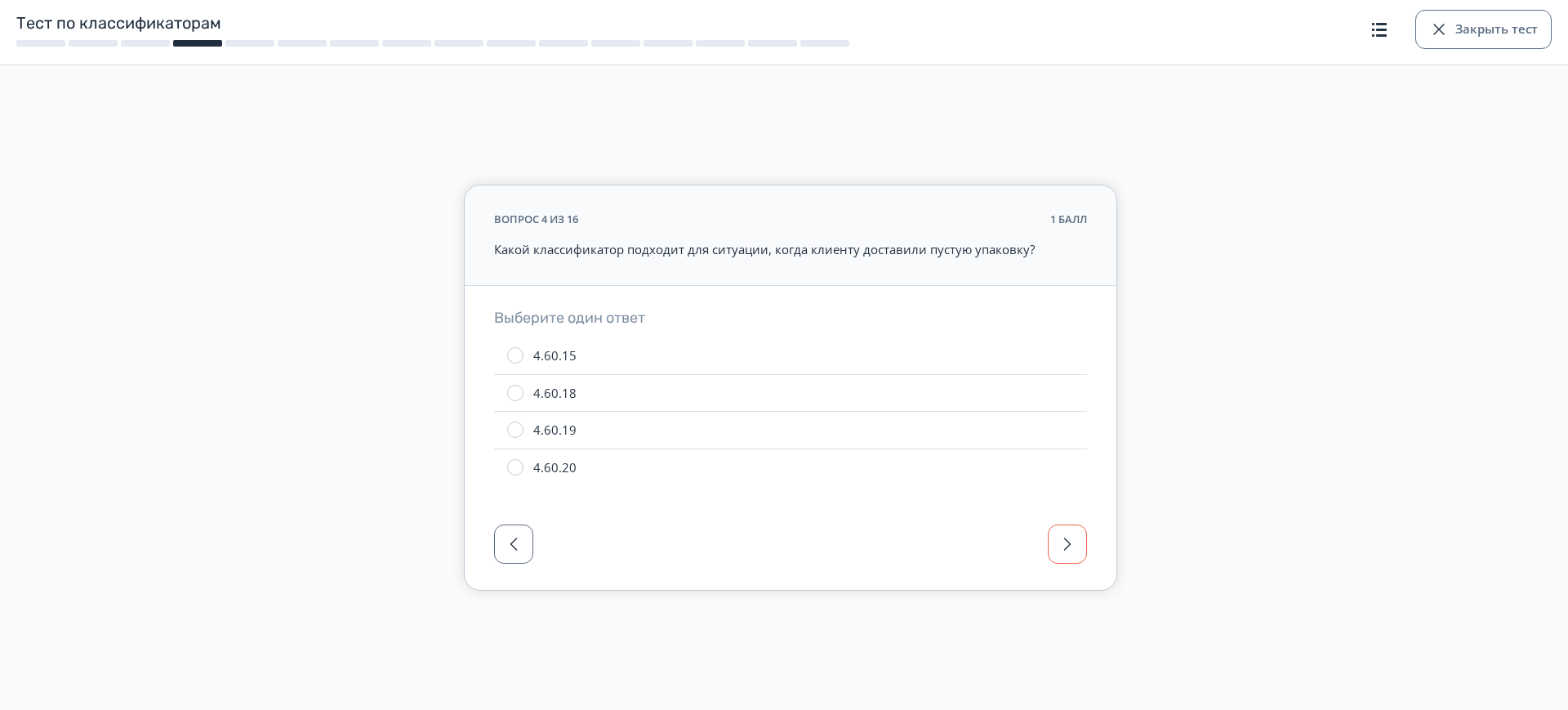
click at [1074, 529] on button "button" at bounding box center [1067, 544] width 39 height 39
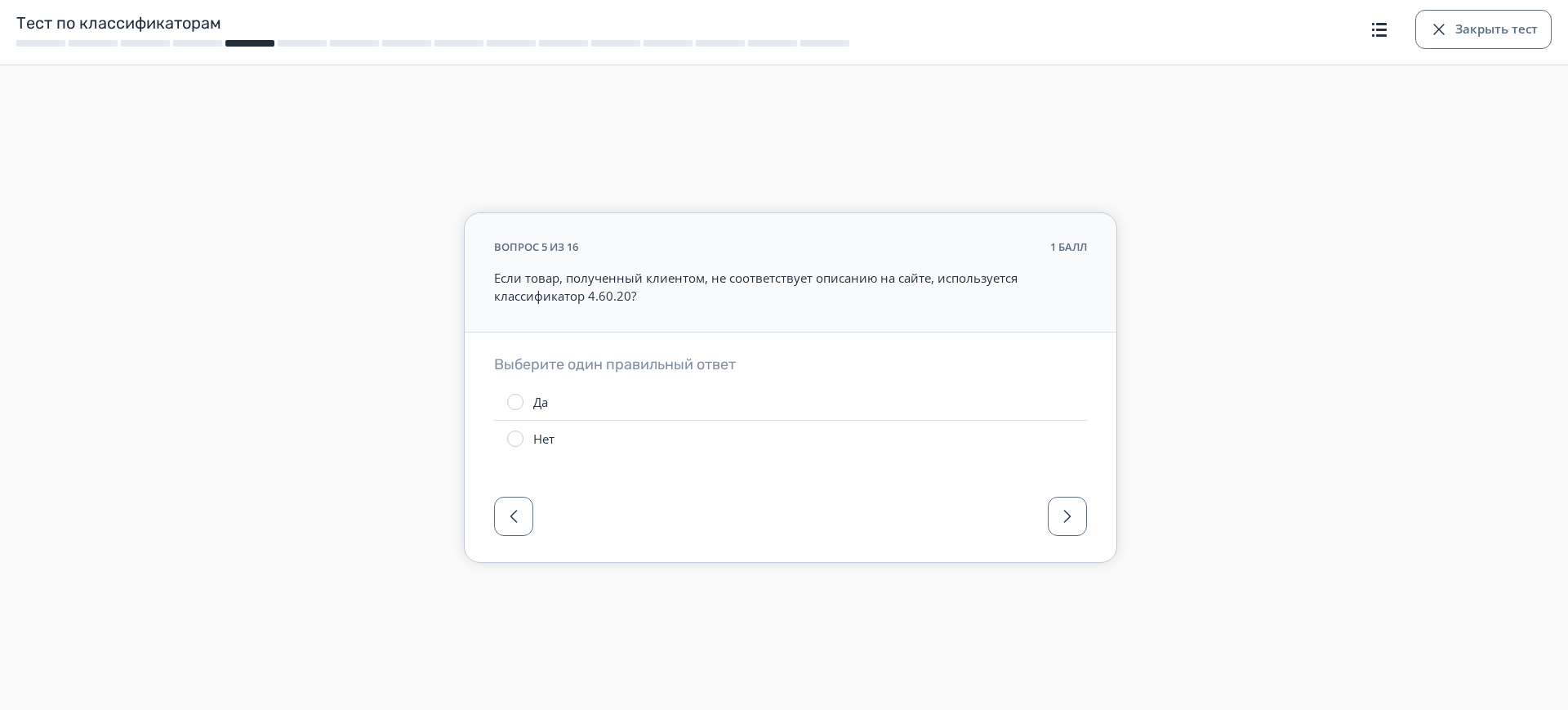
click at [1074, 538] on div at bounding box center [790, 521] width 651 height 82
click at [1074, 528] on button "button" at bounding box center [1067, 516] width 39 height 39
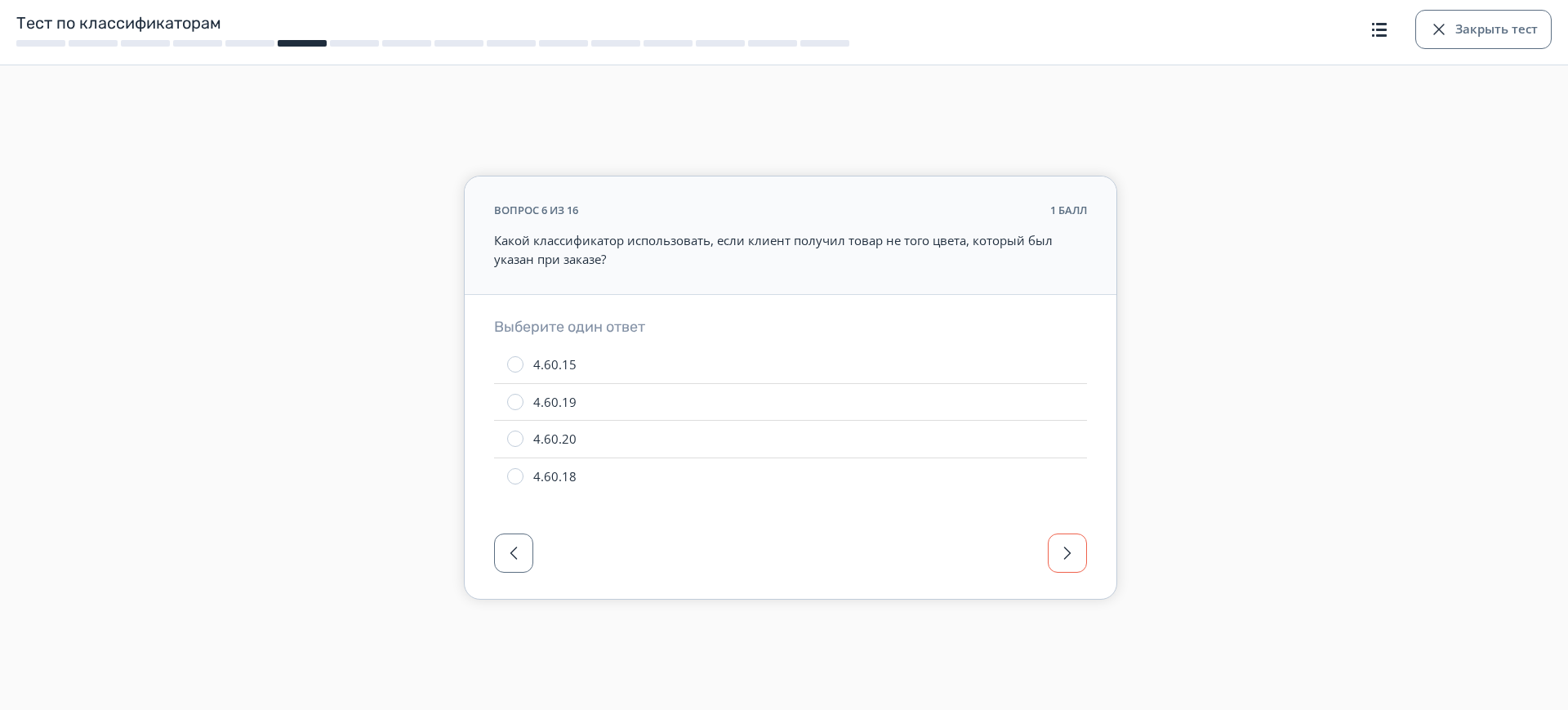
click at [1074, 535] on button "button" at bounding box center [1067, 552] width 39 height 39
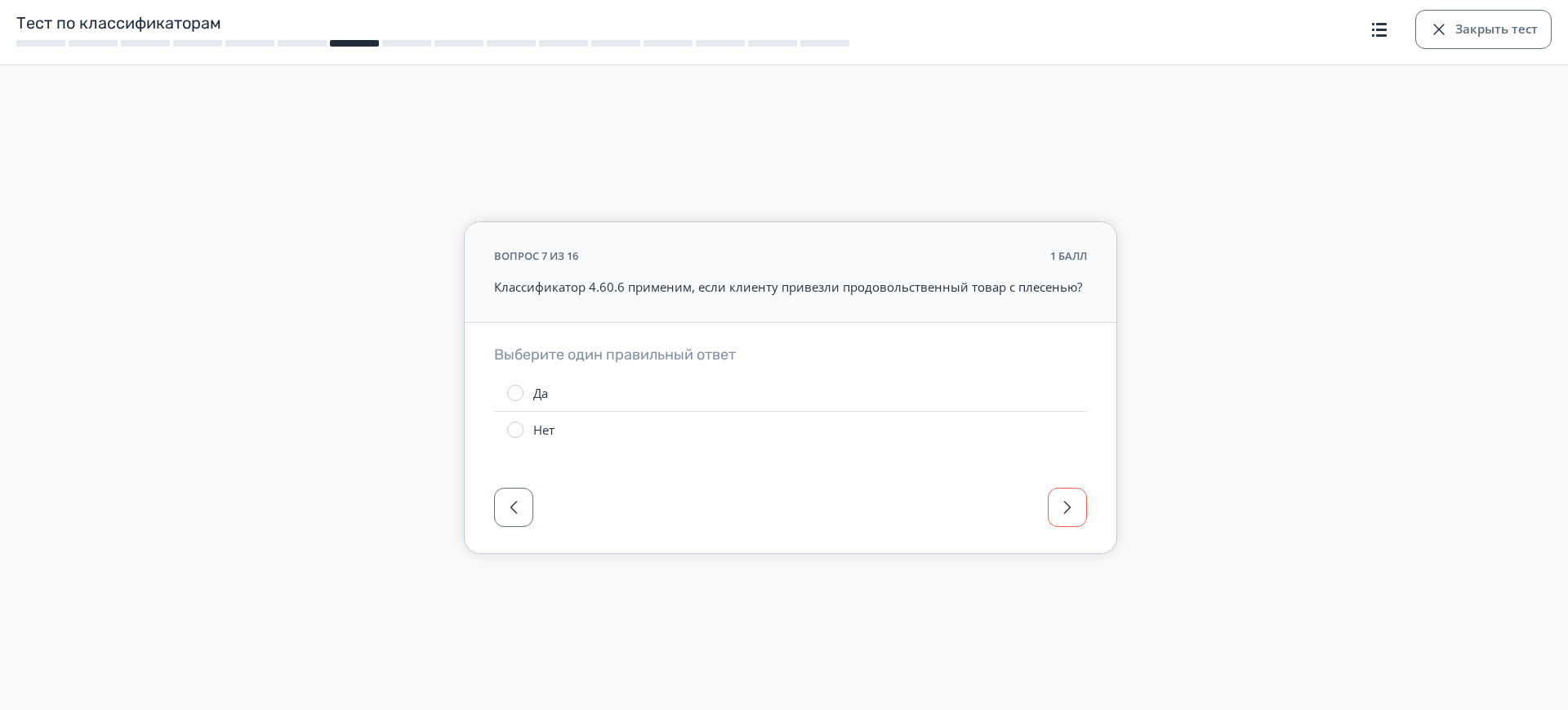
click at [1070, 511] on span "button" at bounding box center [1067, 507] width 20 height 20
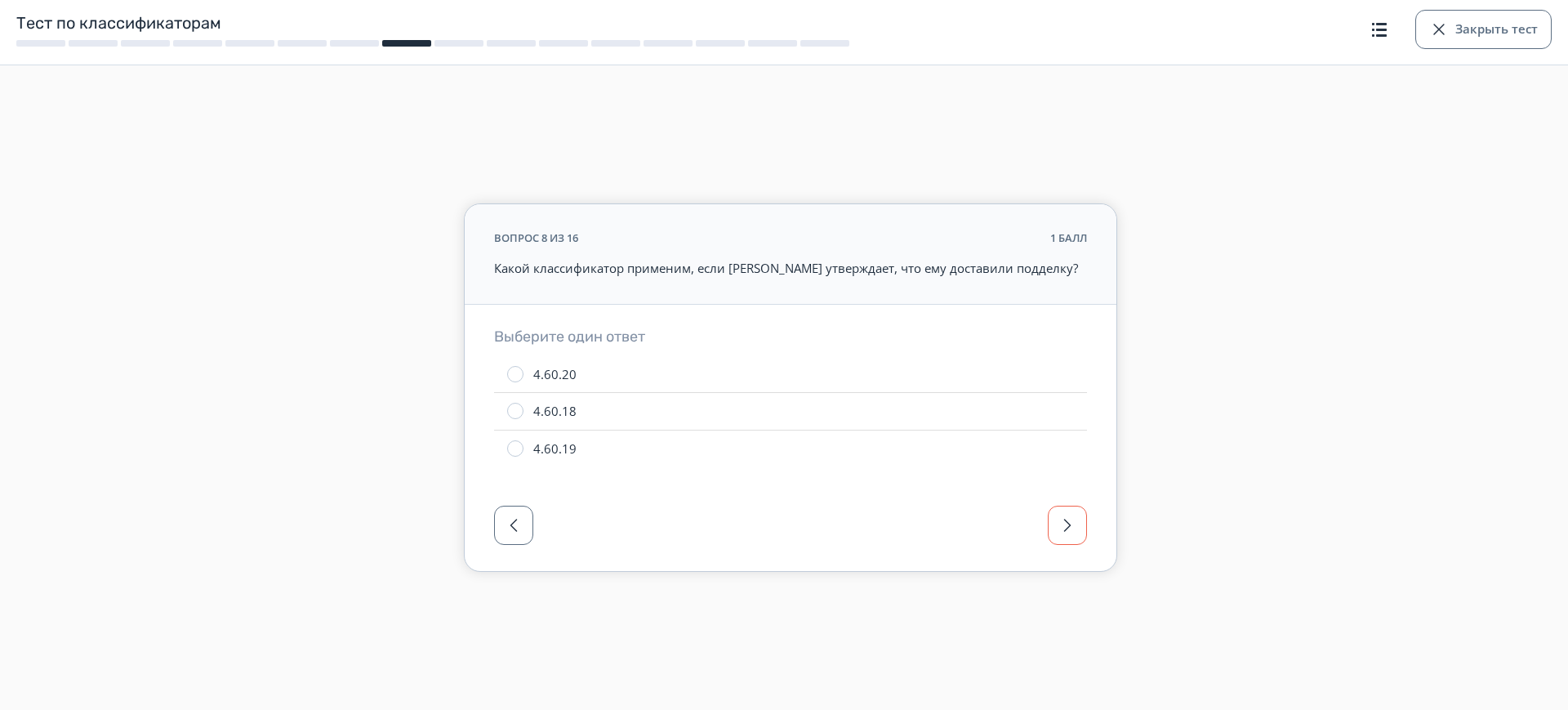
click at [1070, 524] on span "button" at bounding box center [1067, 525] width 20 height 20
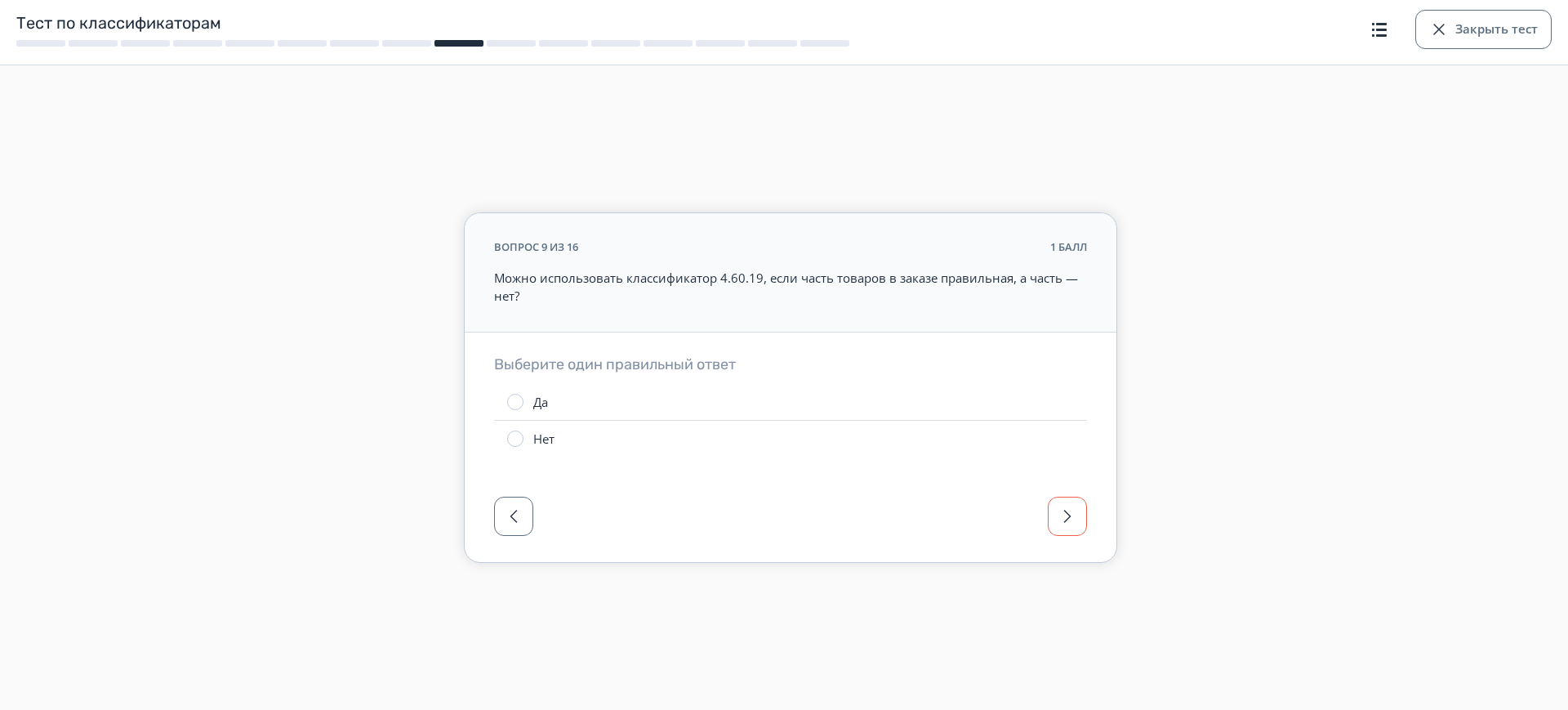
click at [1070, 524] on span "button" at bounding box center [1067, 516] width 20 height 20
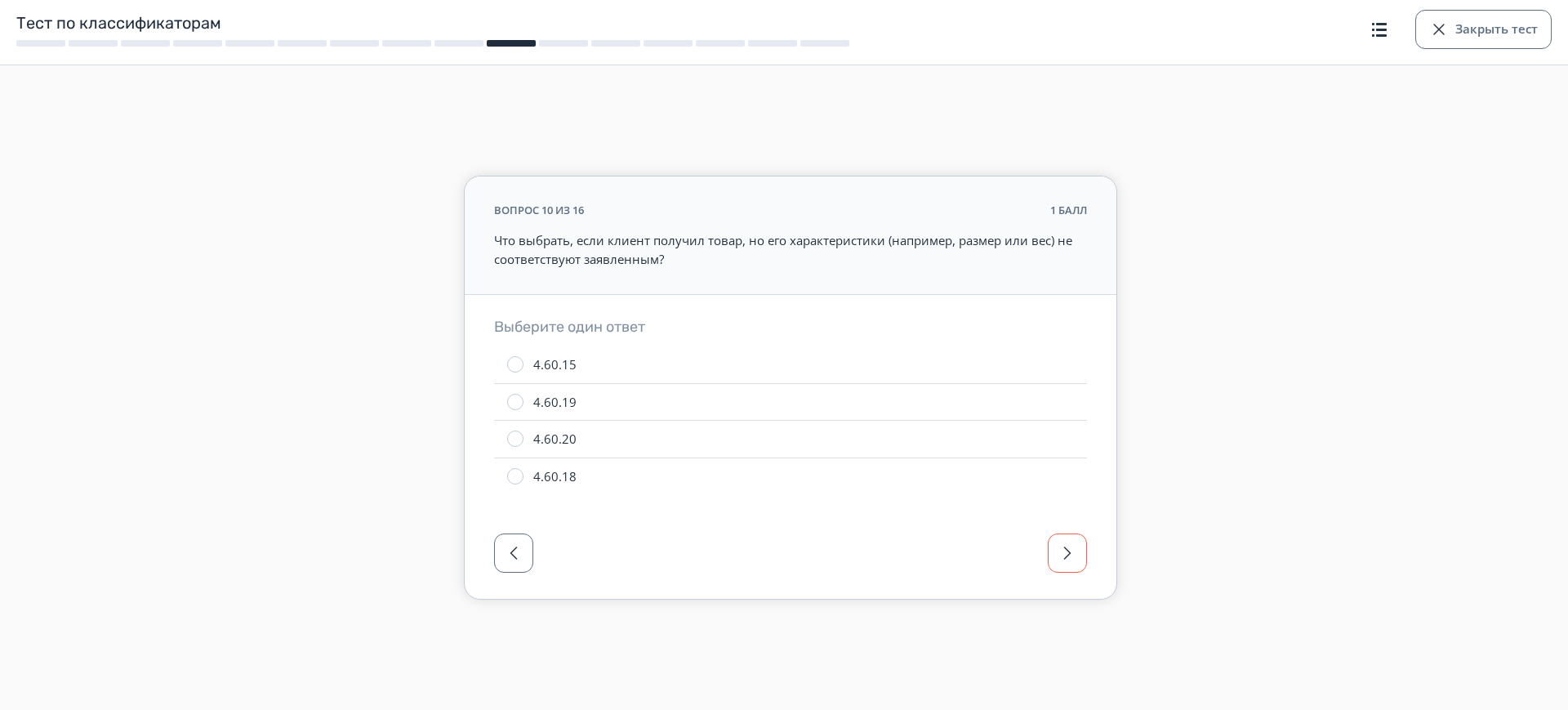
click at [1070, 535] on button "button" at bounding box center [1067, 552] width 39 height 39
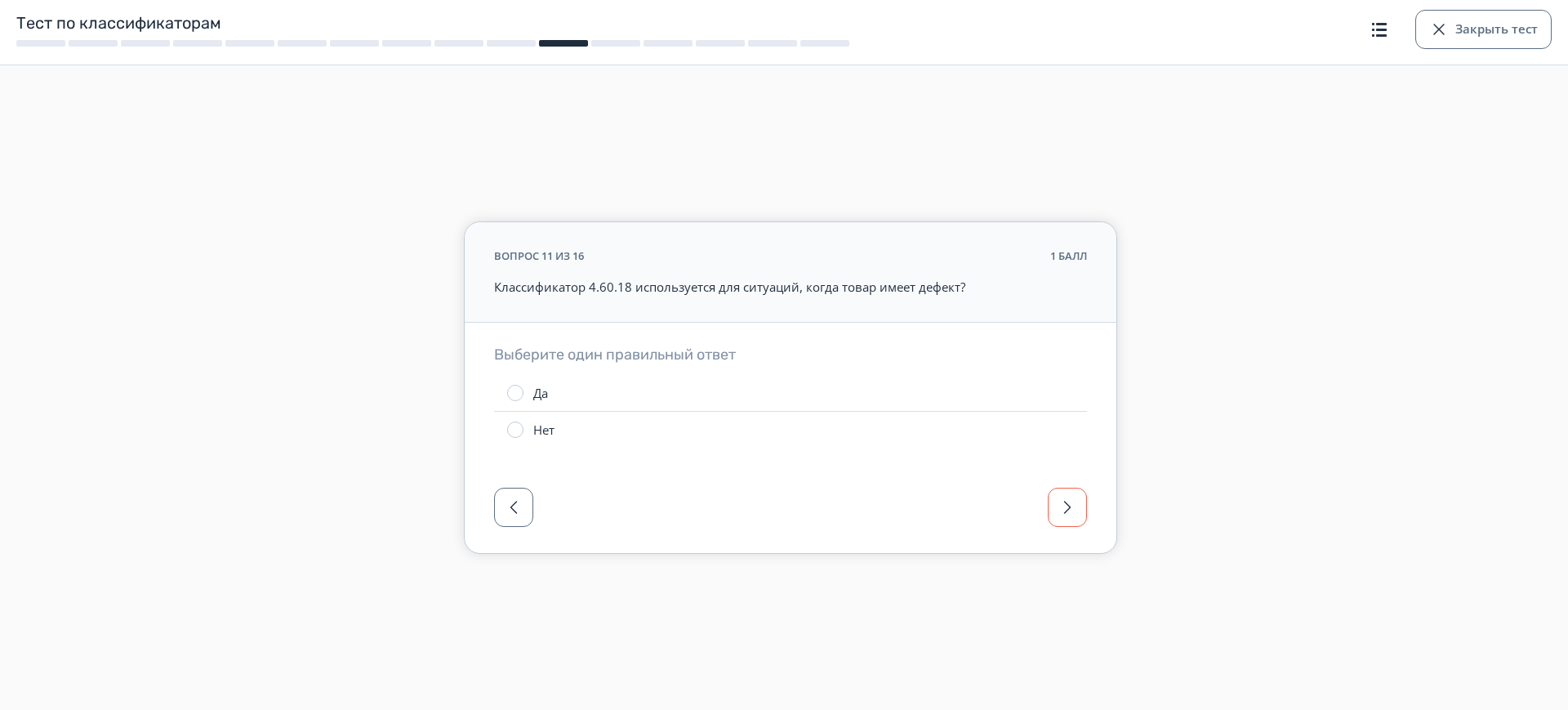
click at [1069, 515] on span "button" at bounding box center [1067, 507] width 20 height 20
click at [1073, 519] on button "button" at bounding box center [1067, 506] width 39 height 39
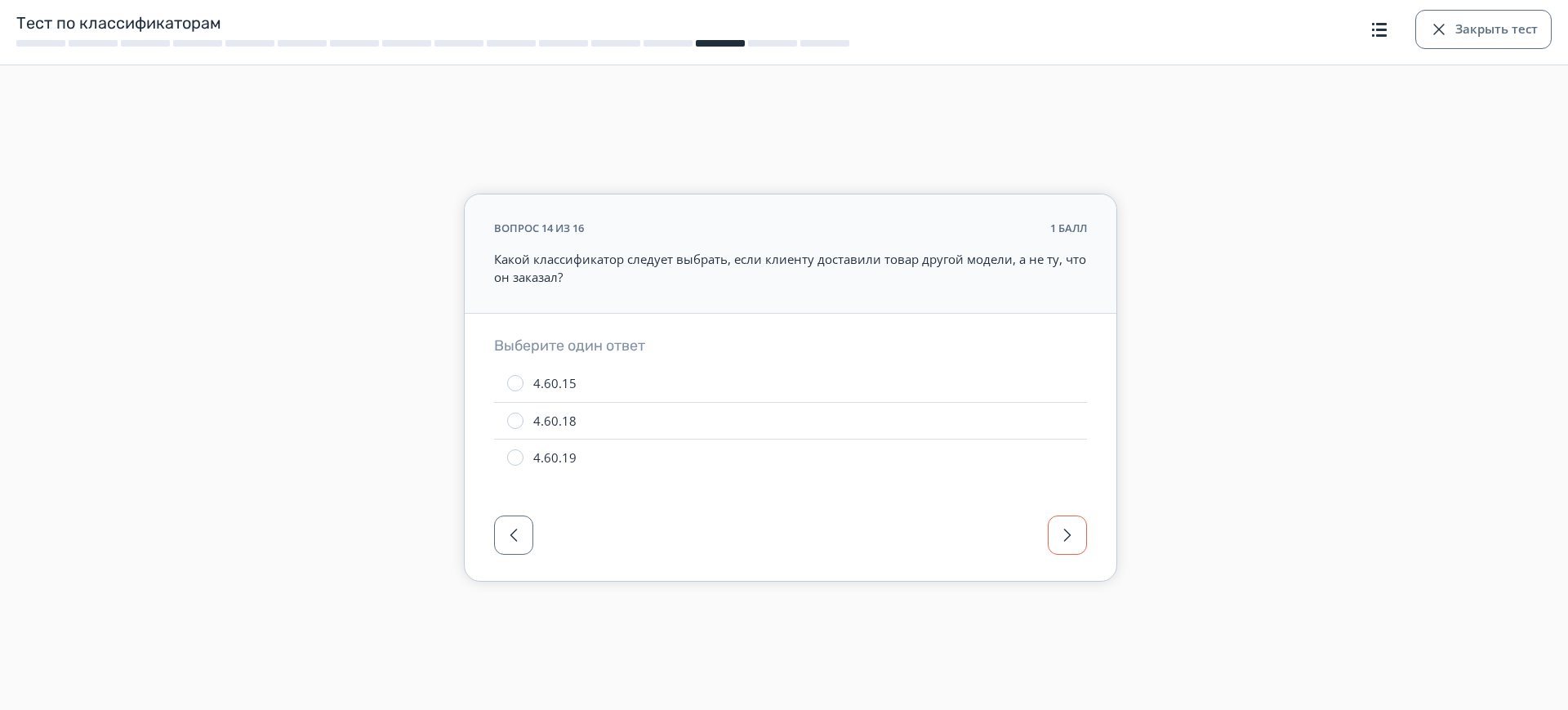
click at [1073, 525] on span "button" at bounding box center [1067, 535] width 20 height 20
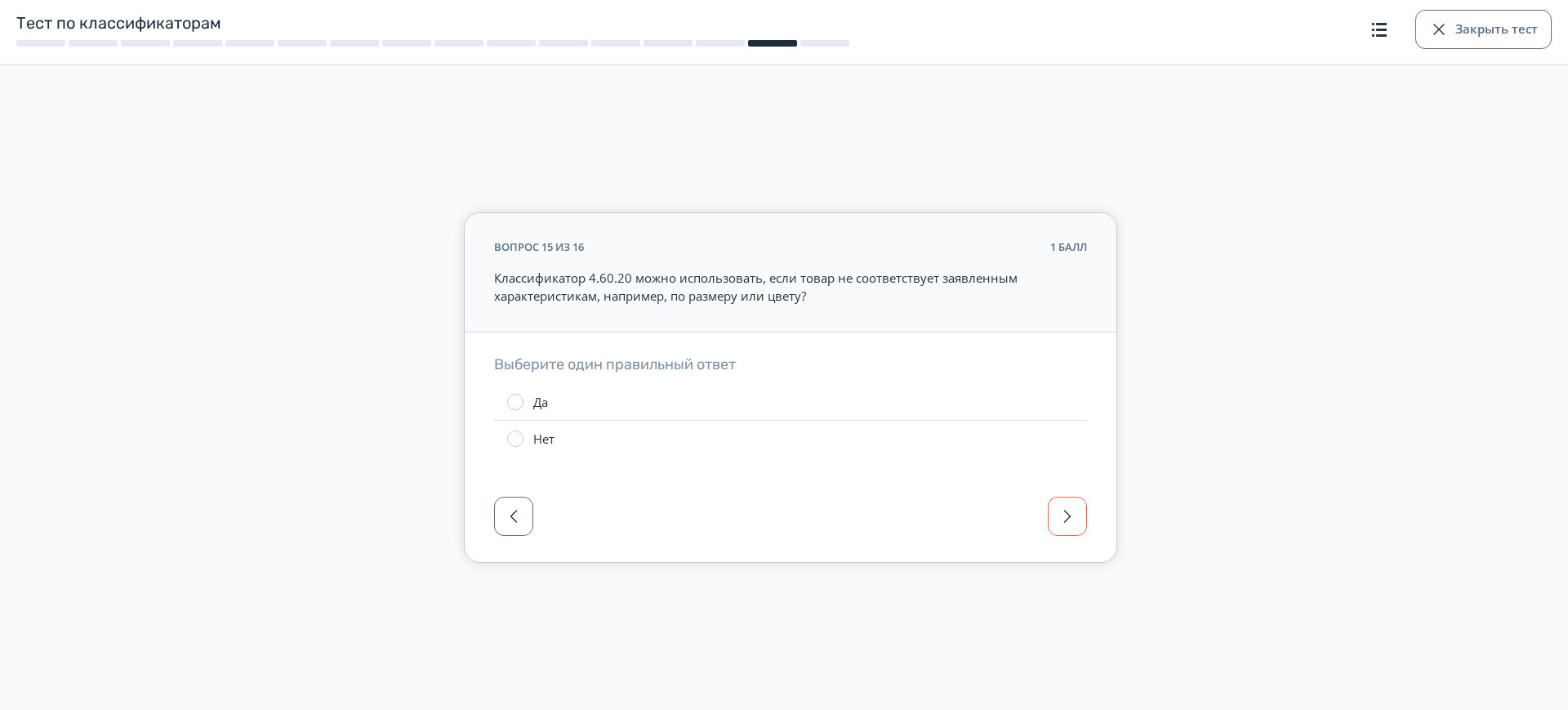
click at [1073, 525] on span "button" at bounding box center [1067, 516] width 20 height 20
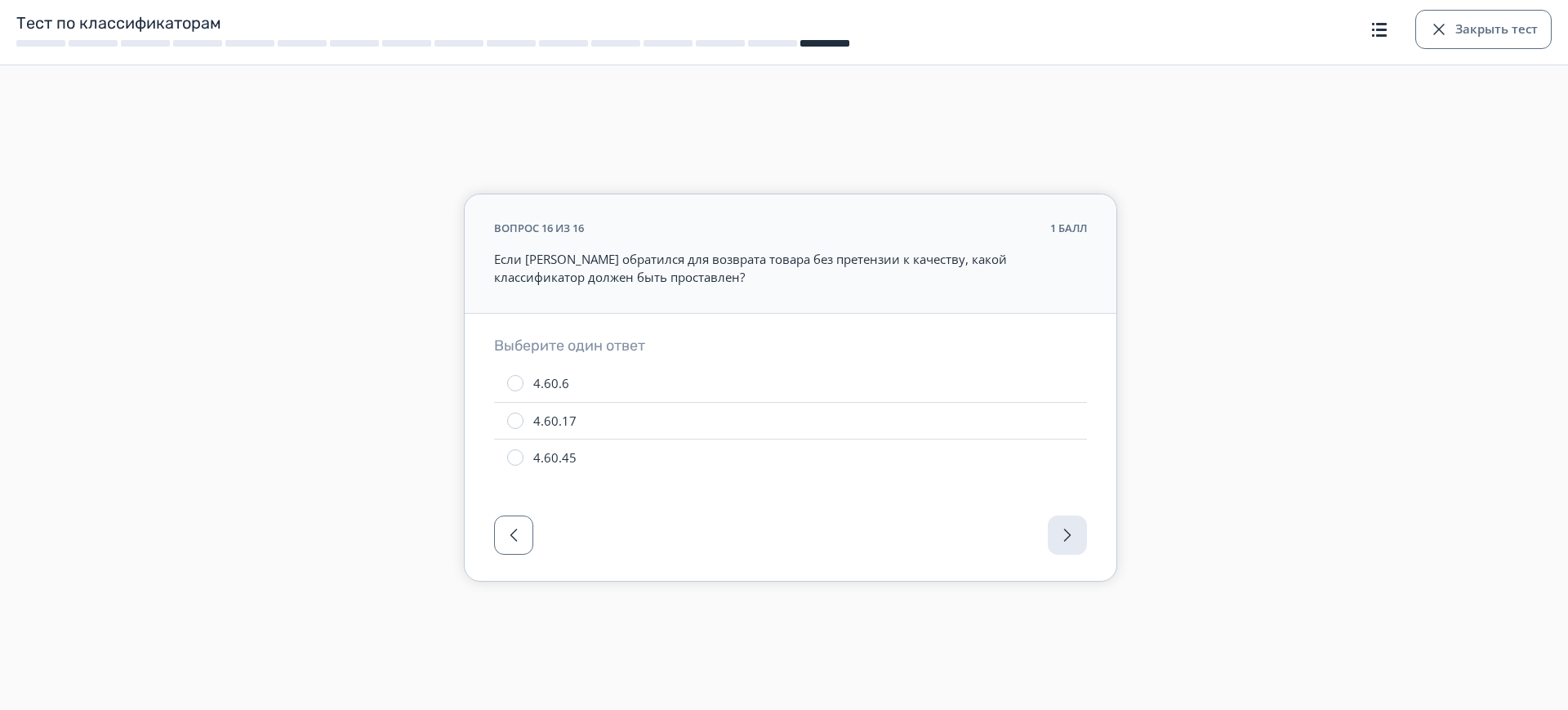
click at [1073, 525] on div at bounding box center [790, 540] width 651 height 82
click at [1475, 42] on button "Закрыть тест" at bounding box center [1483, 29] width 137 height 39
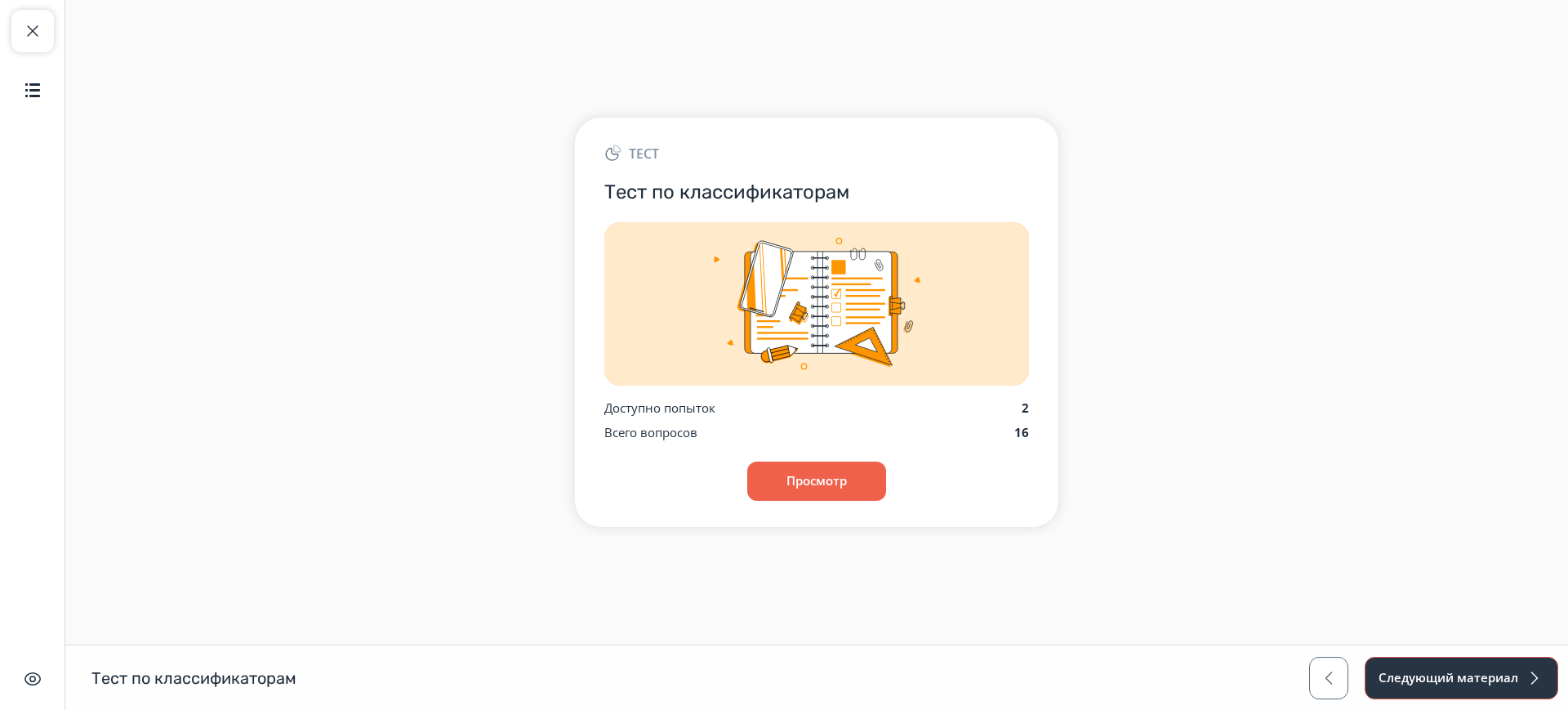
click at [1463, 676] on button "Следующий материал" at bounding box center [1461, 677] width 194 height 42
click at [851, 487] on button "Просмотр" at bounding box center [817, 481] width 141 height 39
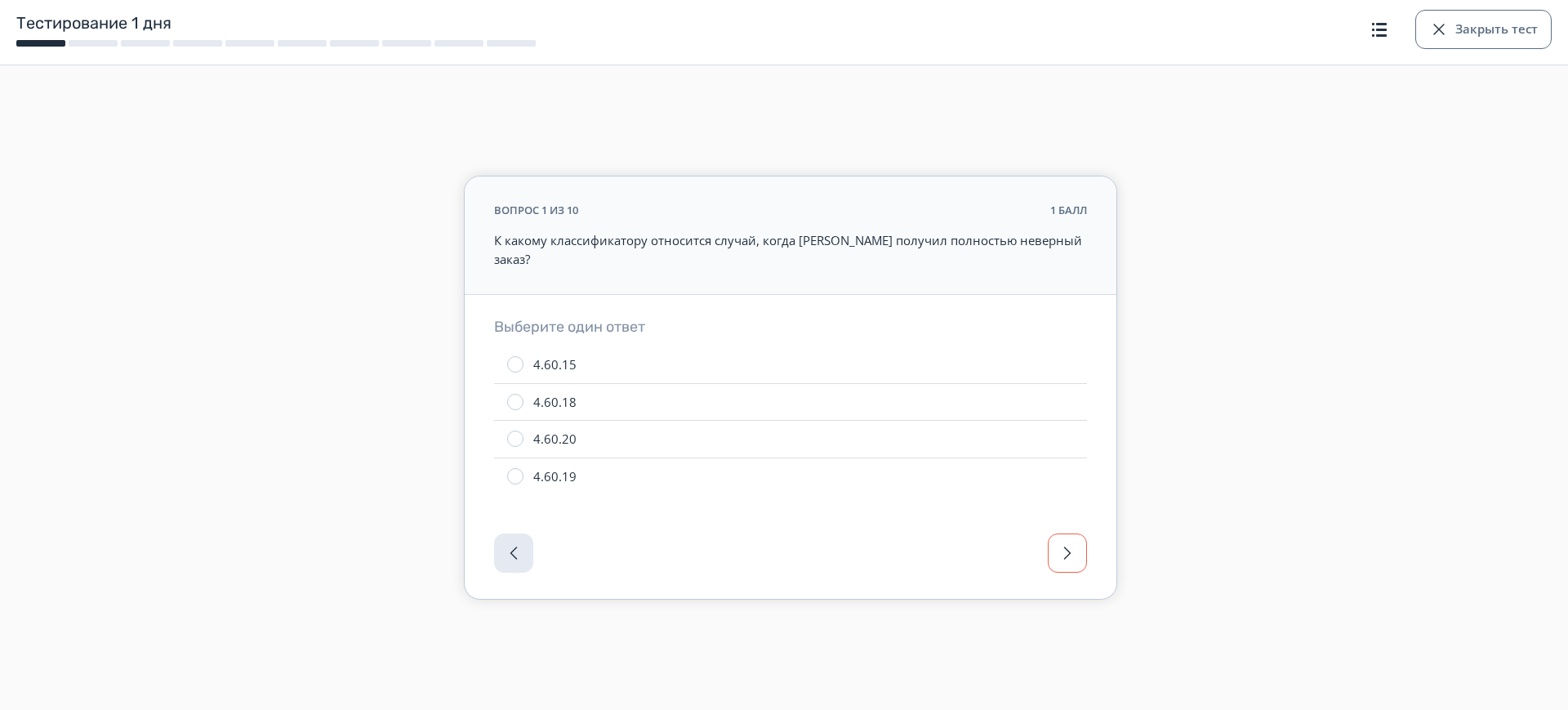
click at [1073, 543] on span "button" at bounding box center [1067, 553] width 20 height 20
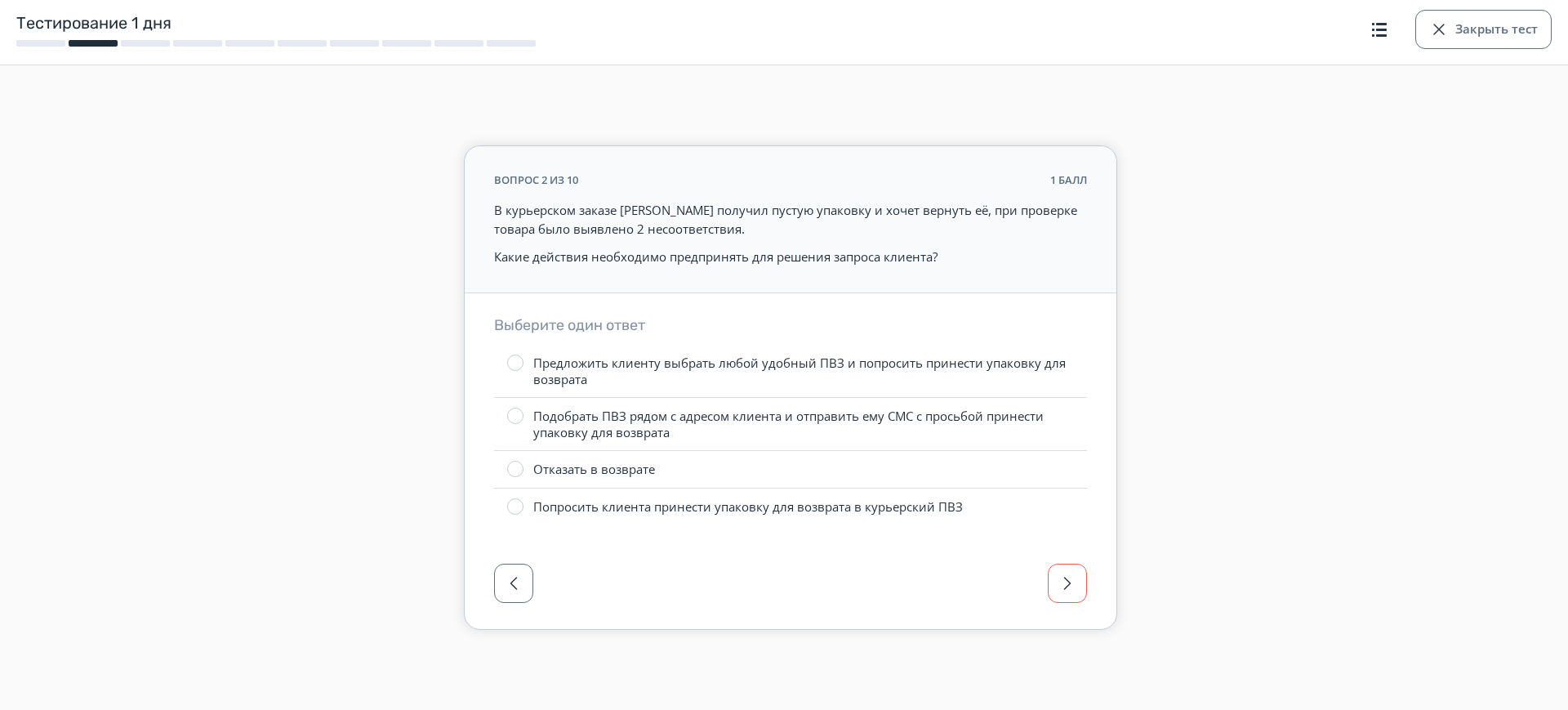
click at [1068, 577] on span "button" at bounding box center [1067, 583] width 20 height 20
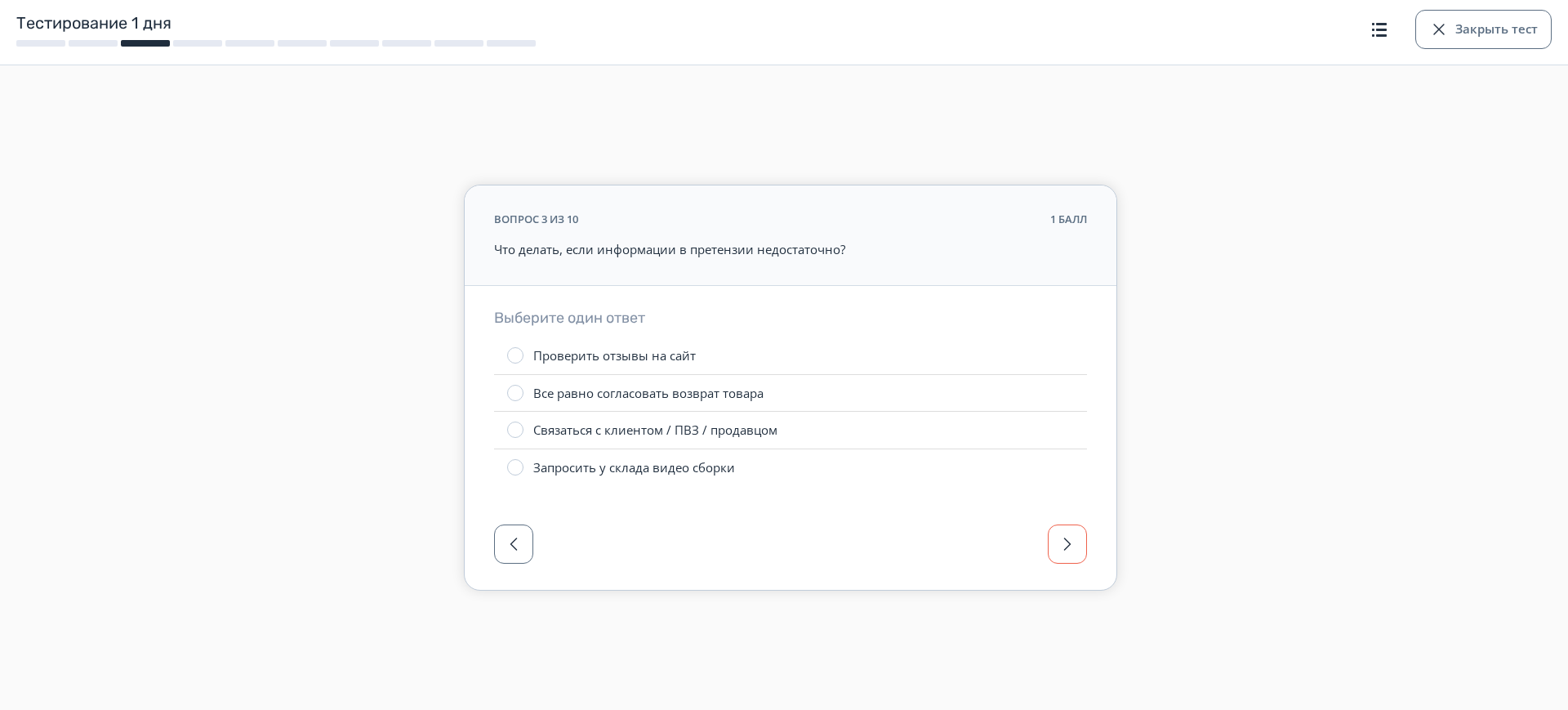
click at [1067, 563] on button "button" at bounding box center [1067, 544] width 39 height 39
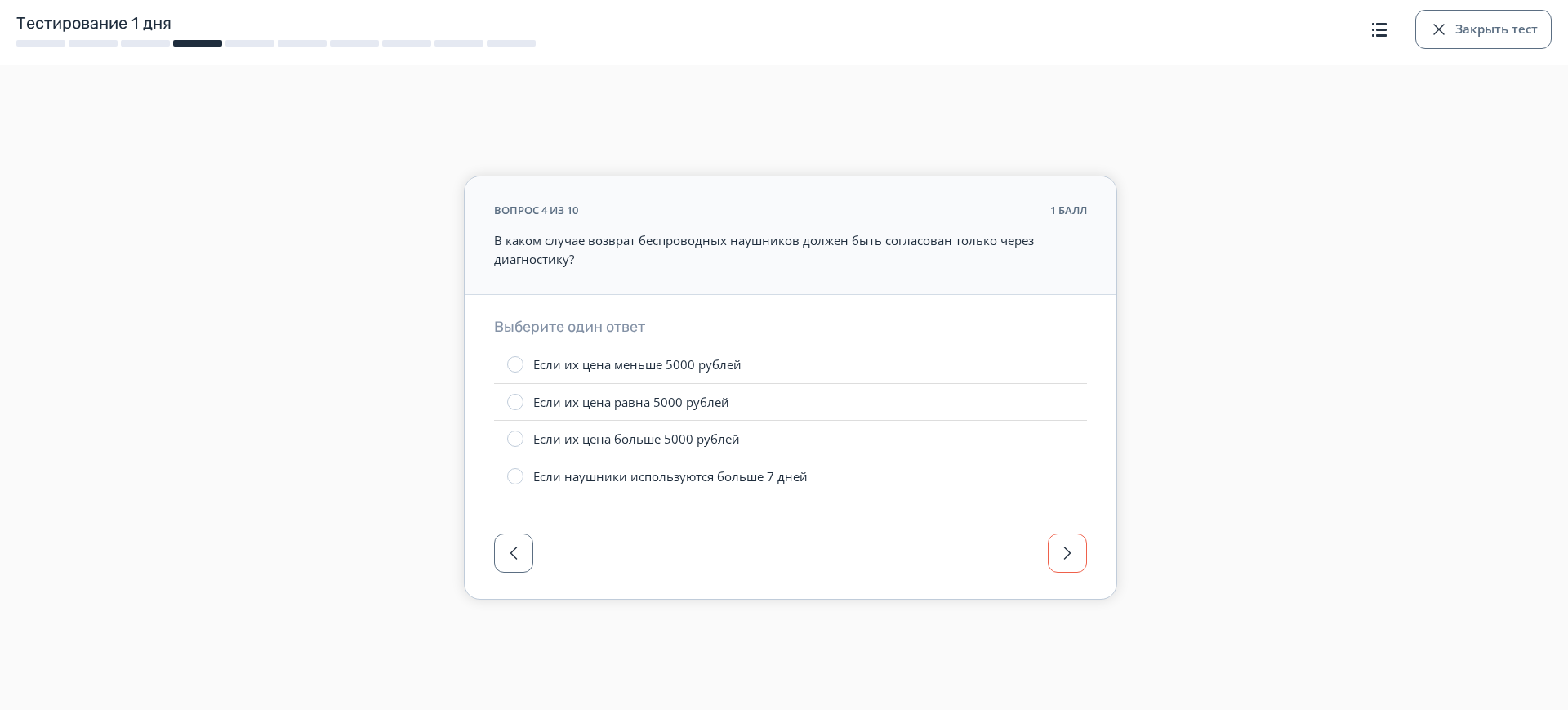
click at [1067, 563] on button "button" at bounding box center [1067, 552] width 39 height 39
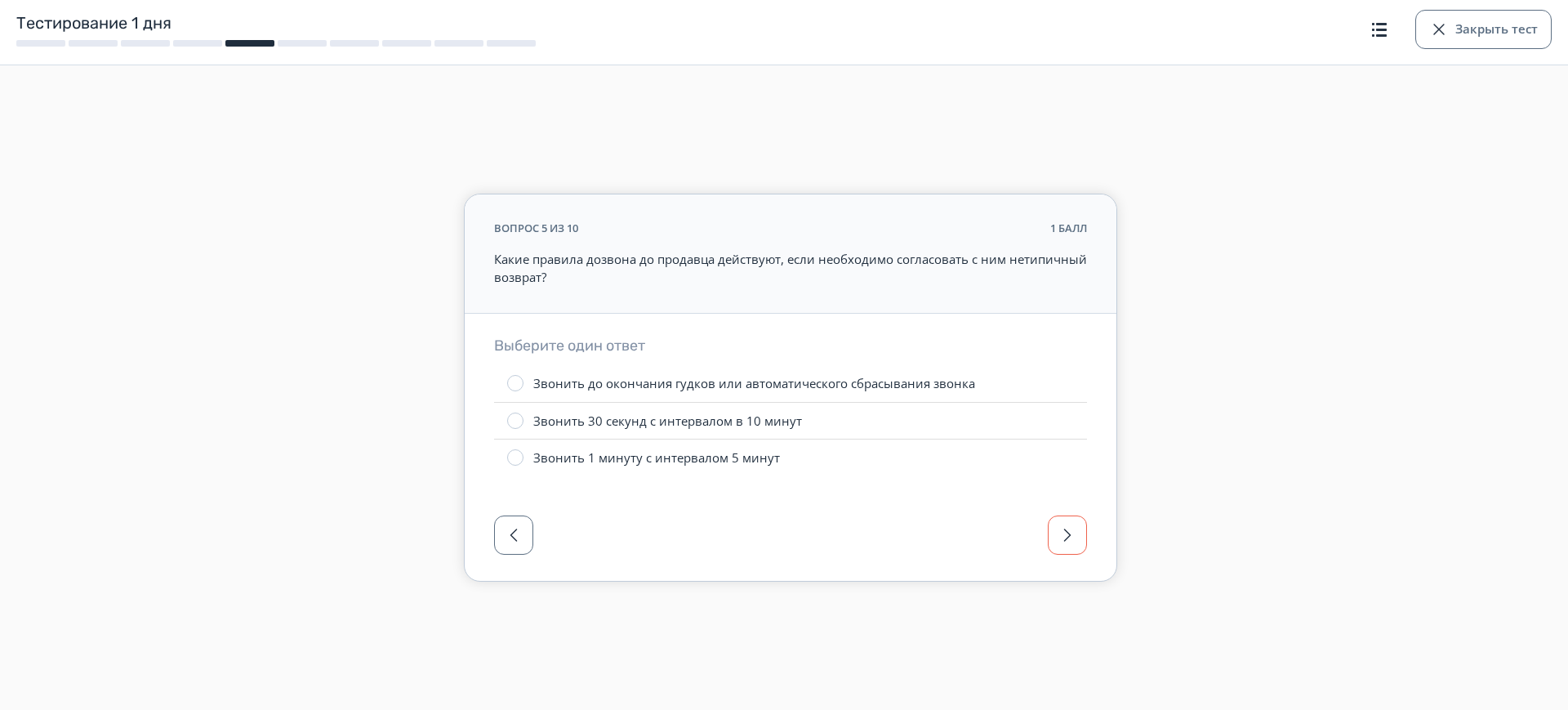
click at [1067, 563] on div at bounding box center [790, 540] width 651 height 82
click at [1065, 538] on span "button" at bounding box center [1067, 535] width 20 height 20
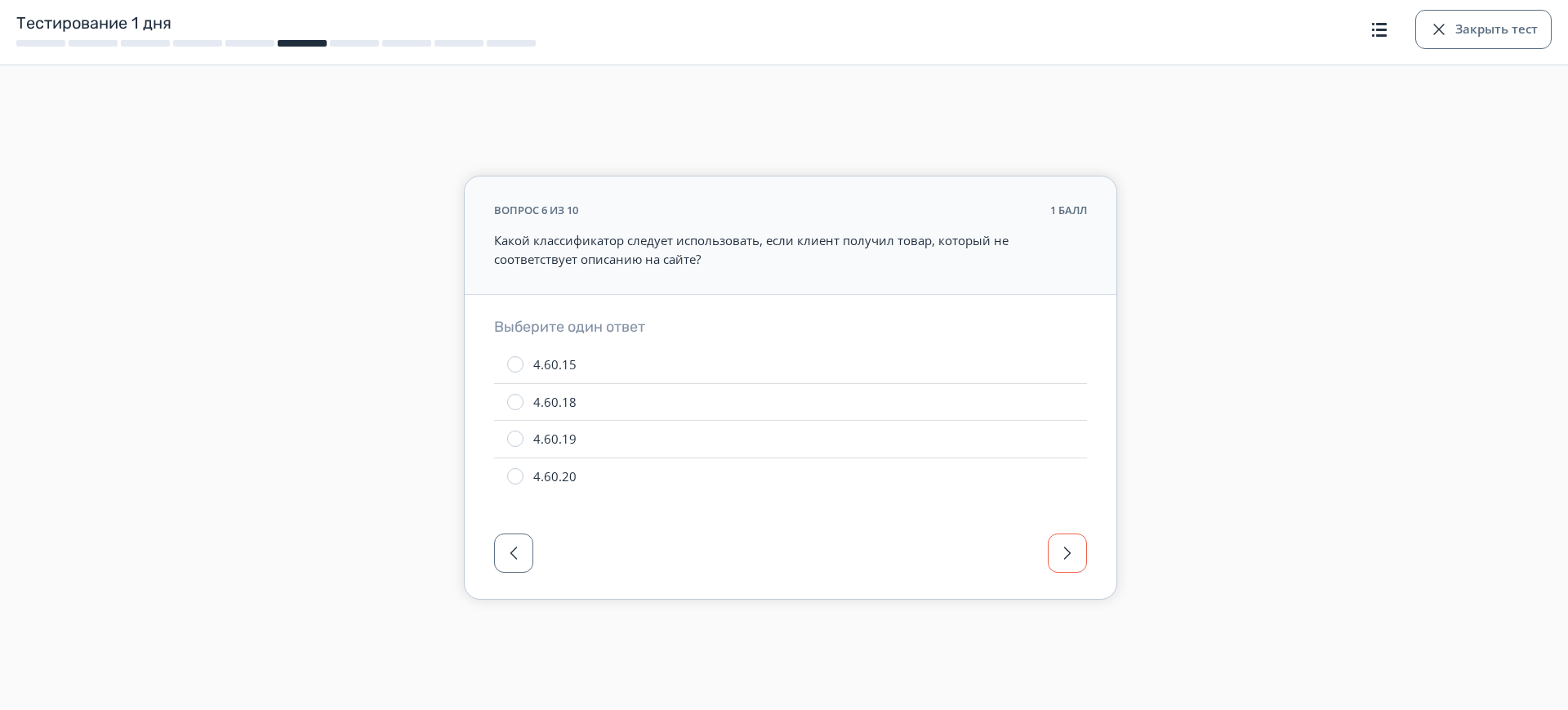
click at [1065, 551] on span "button" at bounding box center [1067, 553] width 20 height 20
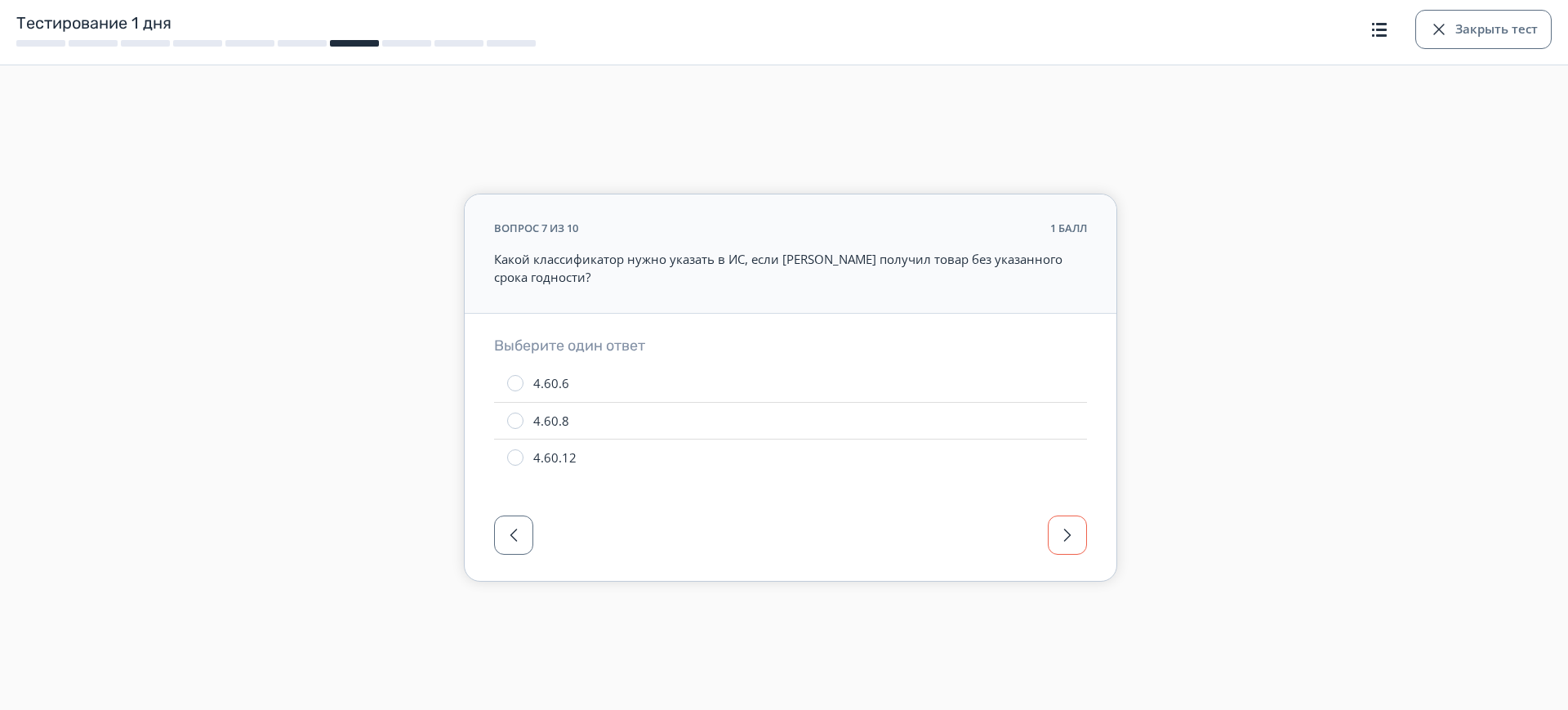
click at [1065, 551] on button "button" at bounding box center [1067, 535] width 39 height 39
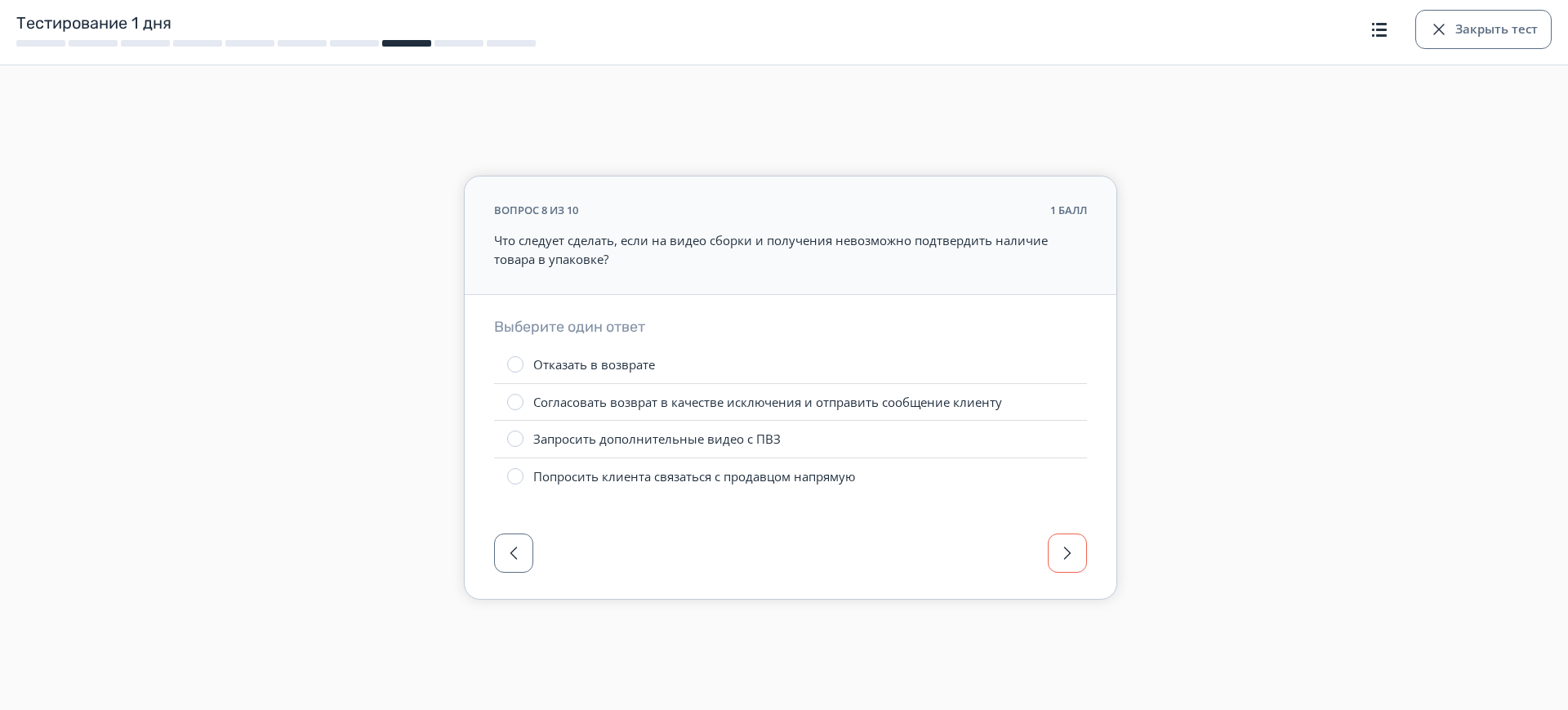
click at [1066, 547] on span "button" at bounding box center [1067, 553] width 20 height 20
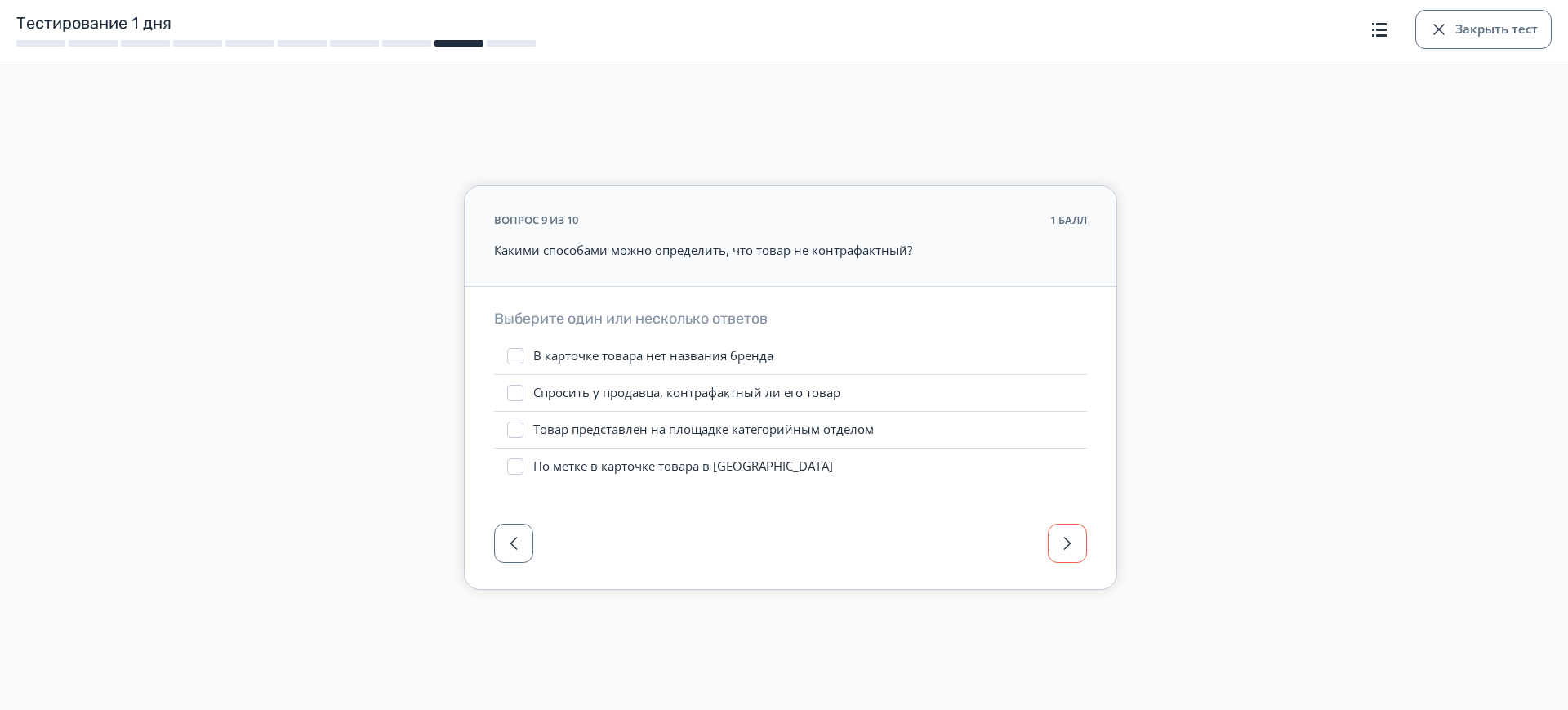
click at [1068, 561] on button "button" at bounding box center [1067, 543] width 39 height 39
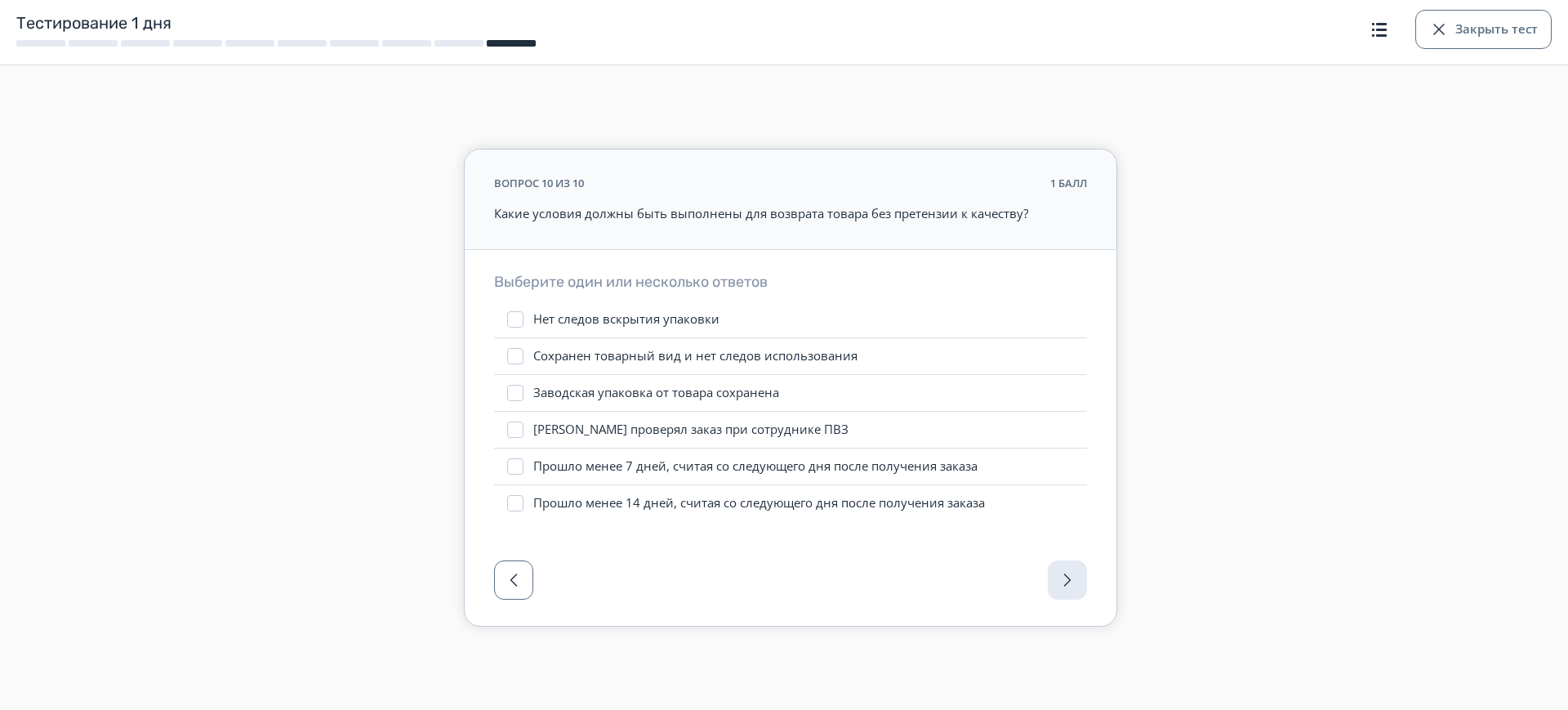
click at [1067, 560] on div at bounding box center [790, 584] width 651 height 82
click at [1472, 27] on button "Закрыть тест" at bounding box center [1483, 29] width 137 height 39
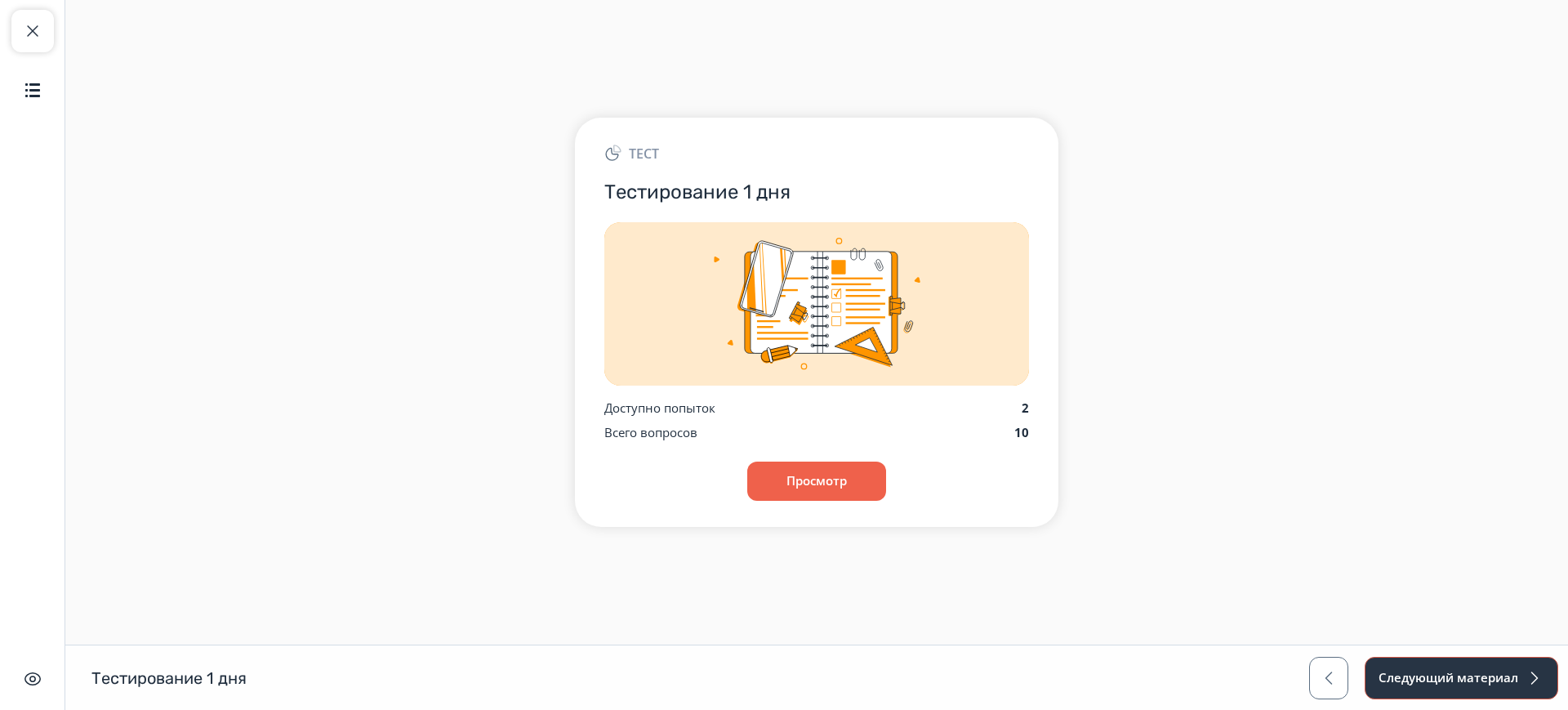
click at [1451, 670] on button "Следующий материал" at bounding box center [1461, 677] width 194 height 42
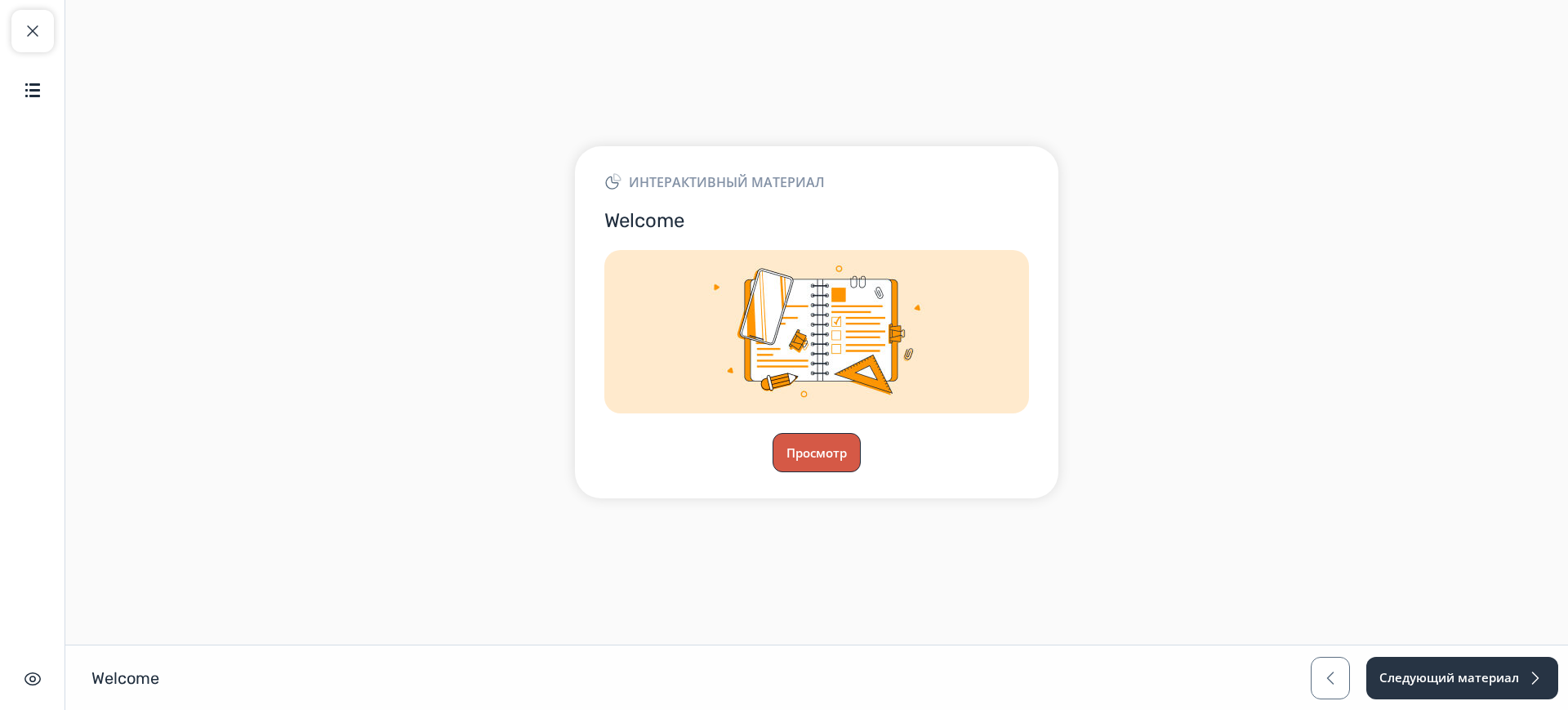
click at [797, 452] on button "Просмотр" at bounding box center [817, 452] width 89 height 39
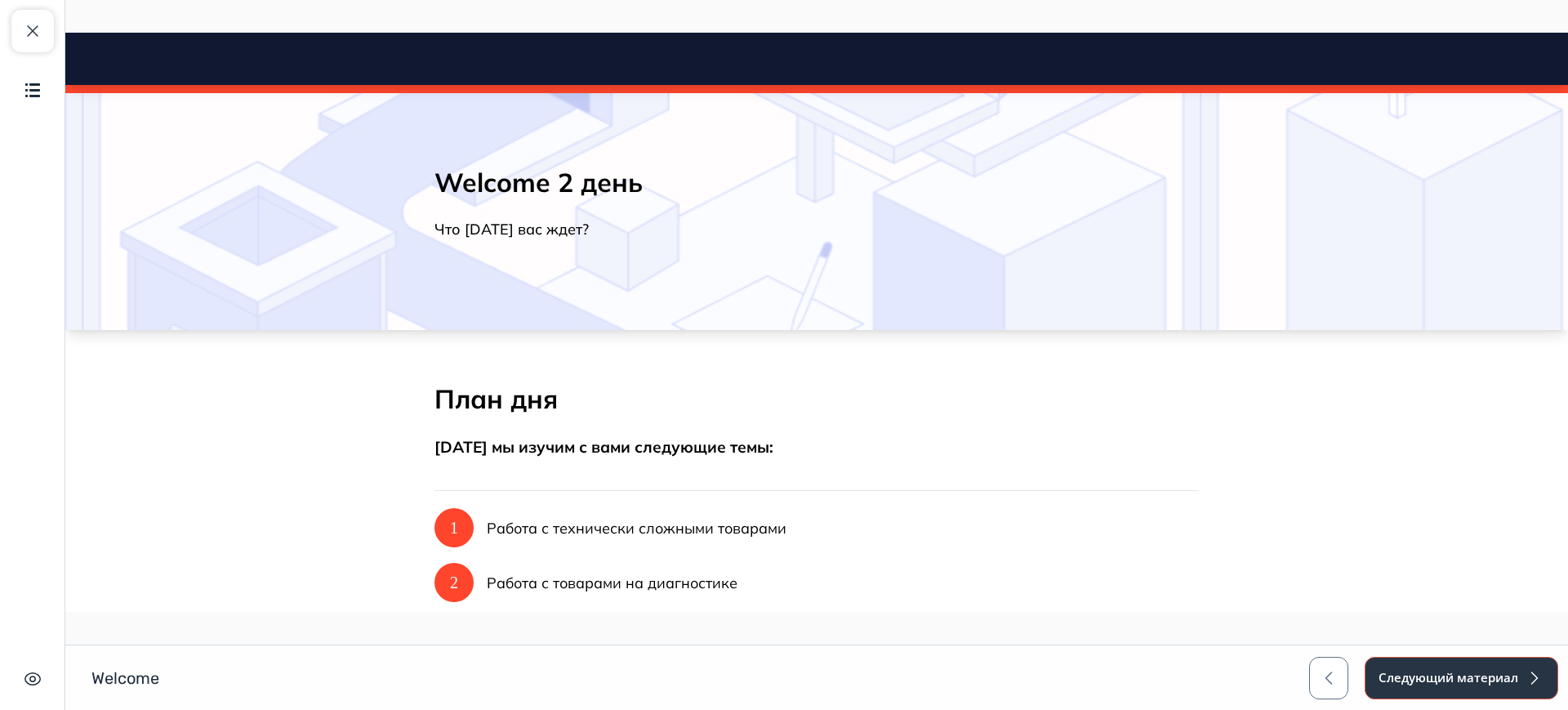
click at [1493, 671] on button "Следующий материал" at bounding box center [1461, 677] width 194 height 42
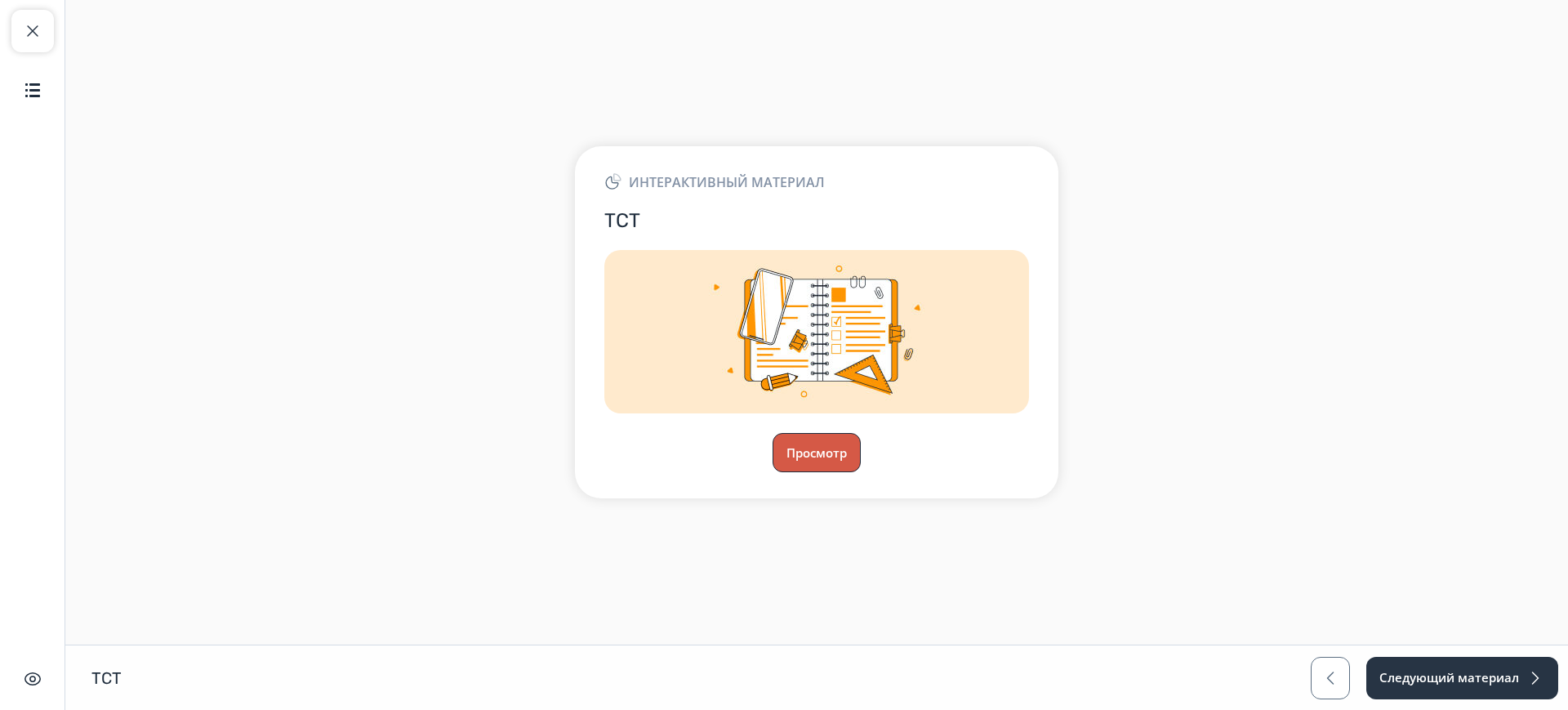
click at [806, 450] on button "Просмотр" at bounding box center [817, 452] width 89 height 39
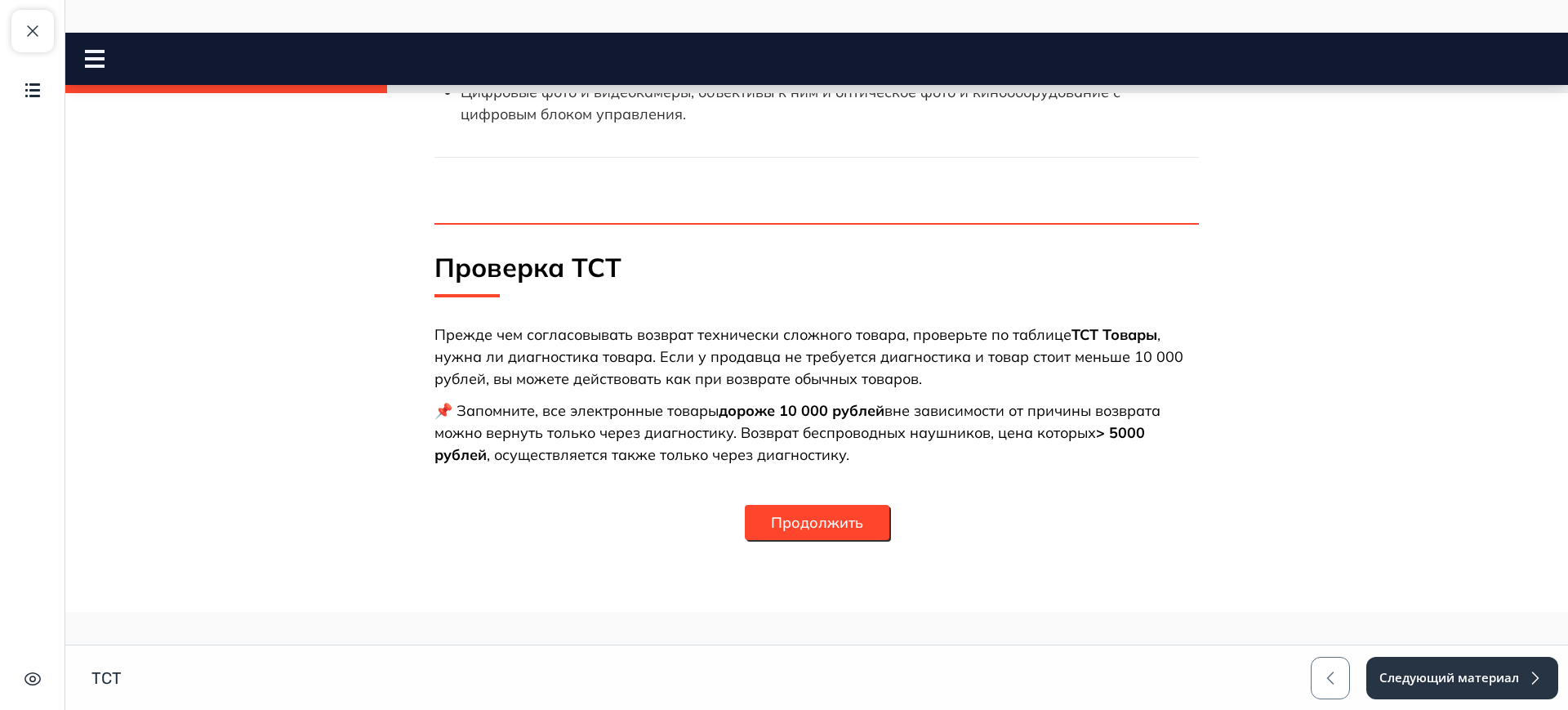
click at [866, 525] on button "Продолжить" at bounding box center [817, 522] width 145 height 35
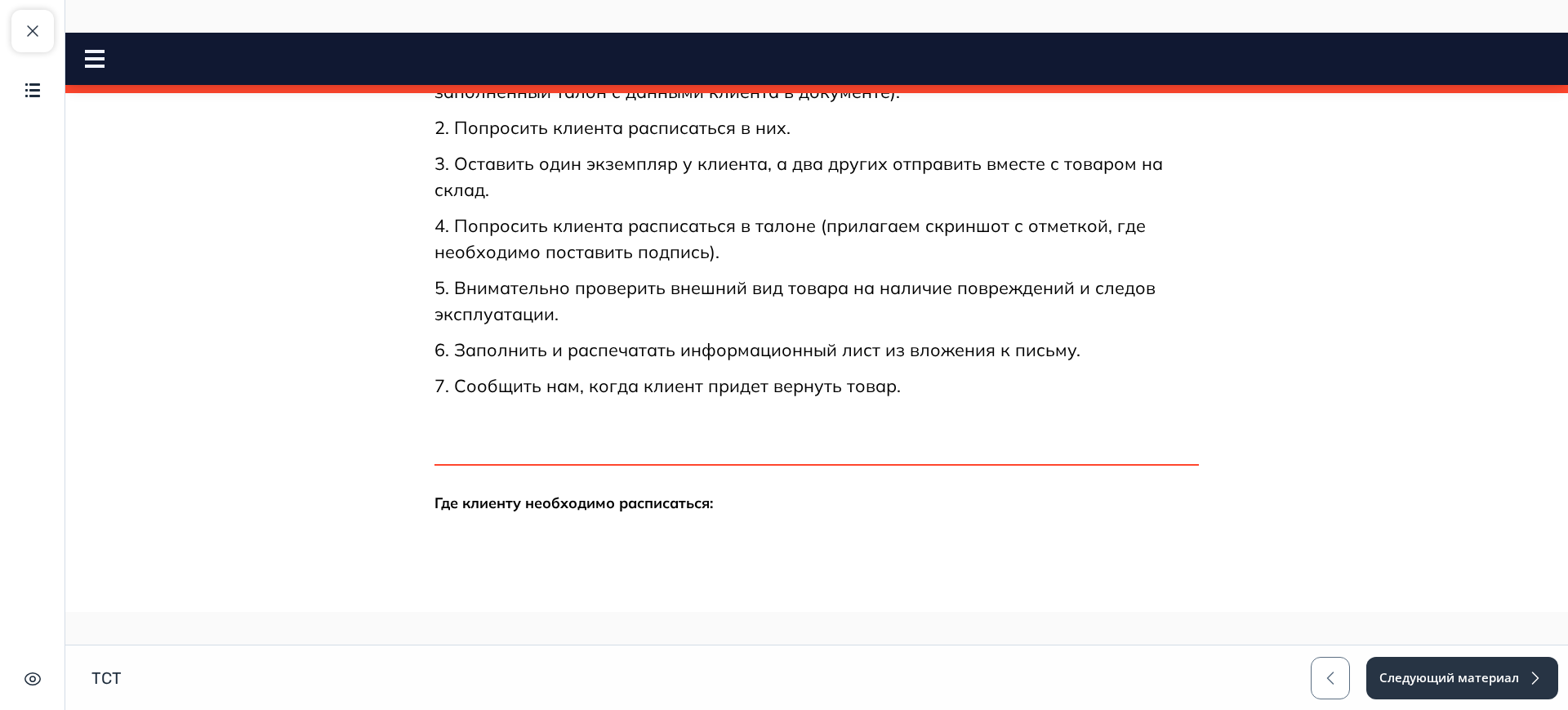
scroll to position [2227, 0]
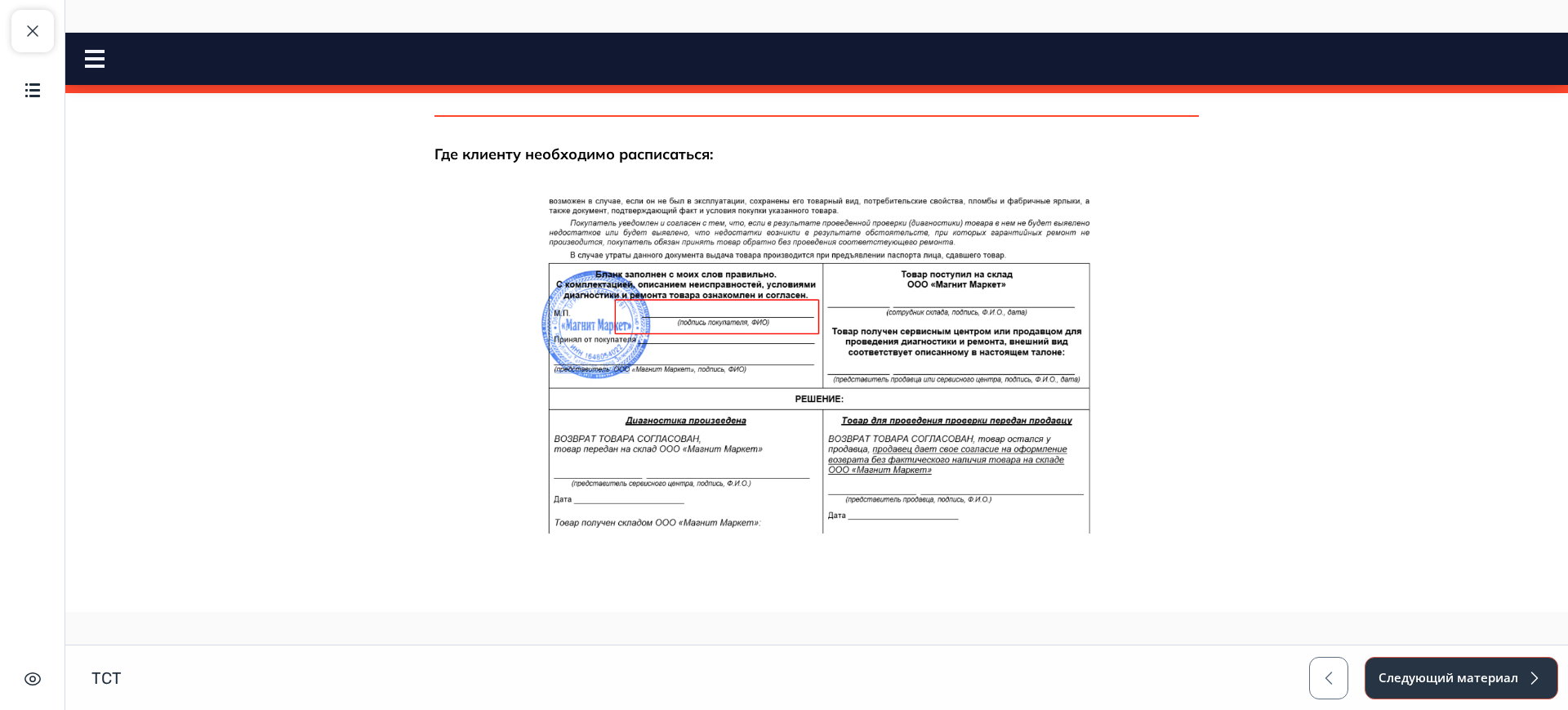
click at [1455, 684] on button "Следующий материал" at bounding box center [1461, 677] width 194 height 42
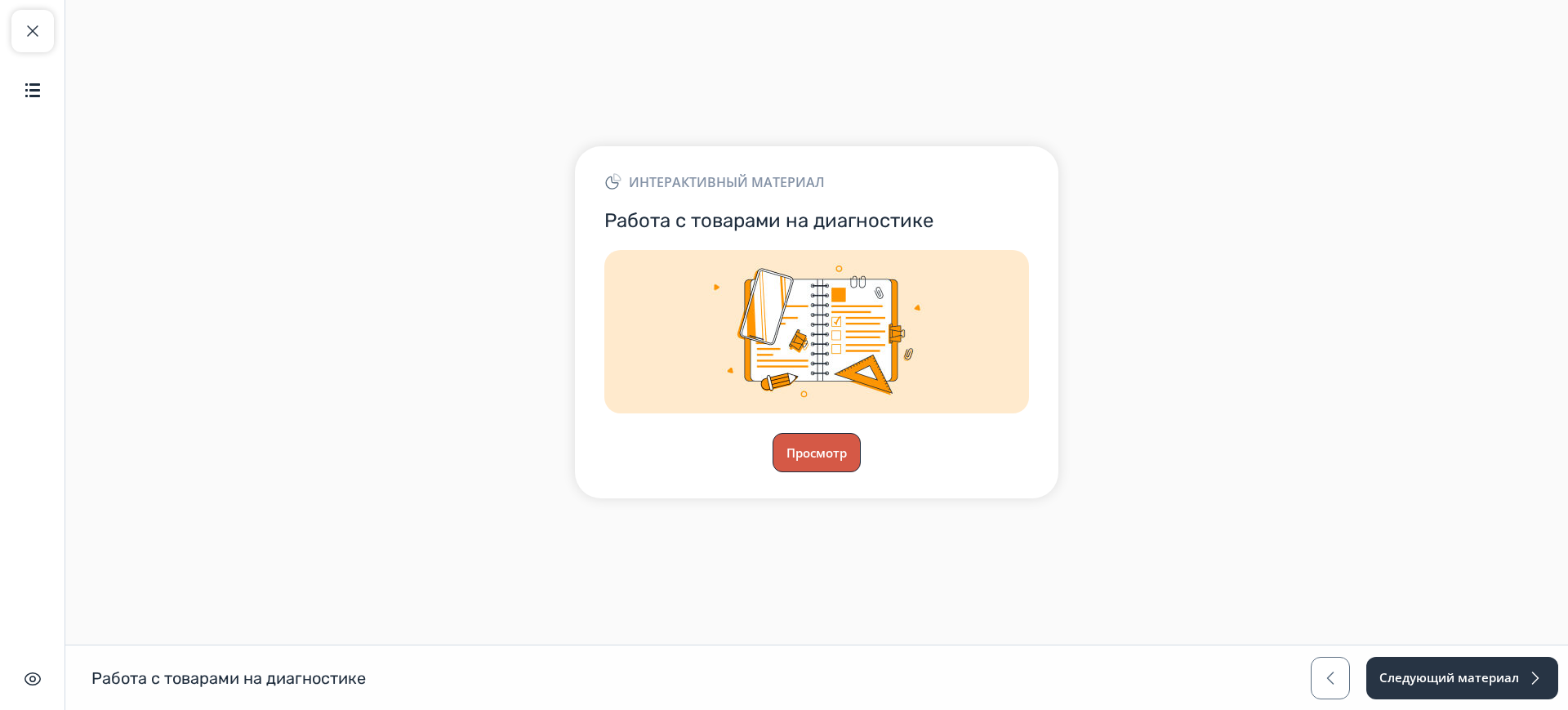
click at [836, 457] on button "Просмотр" at bounding box center [817, 452] width 89 height 39
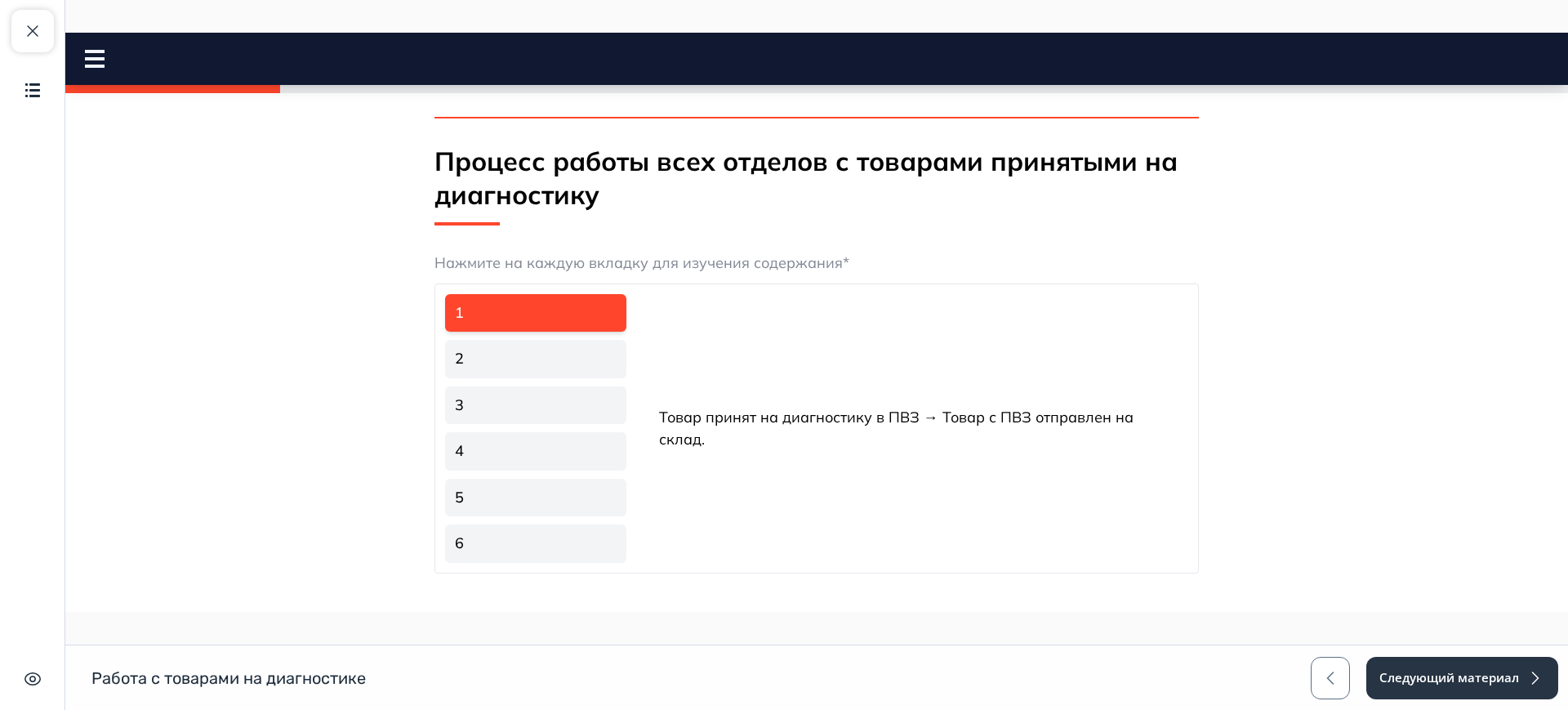
scroll to position [812, 0]
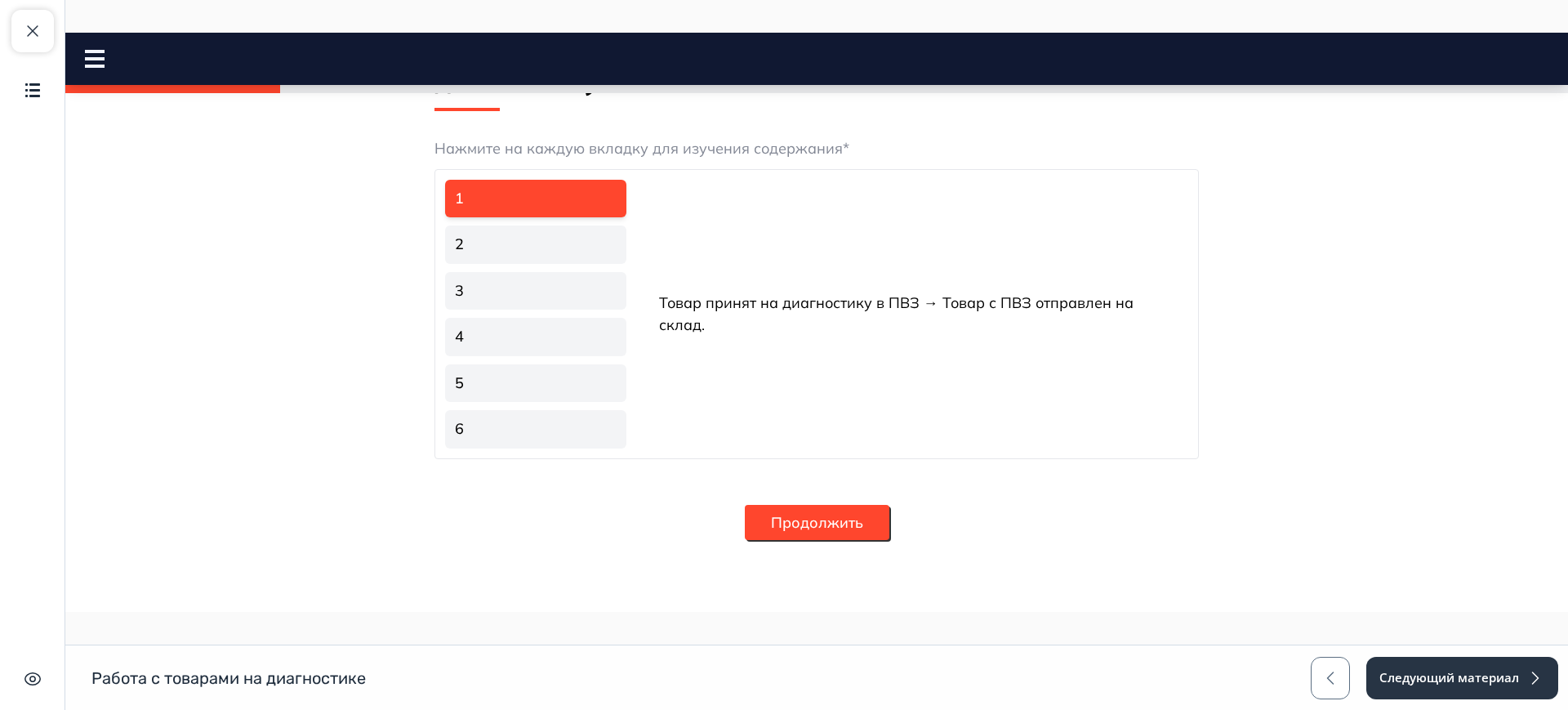
click at [563, 231] on link "2" at bounding box center [535, 244] width 181 height 38
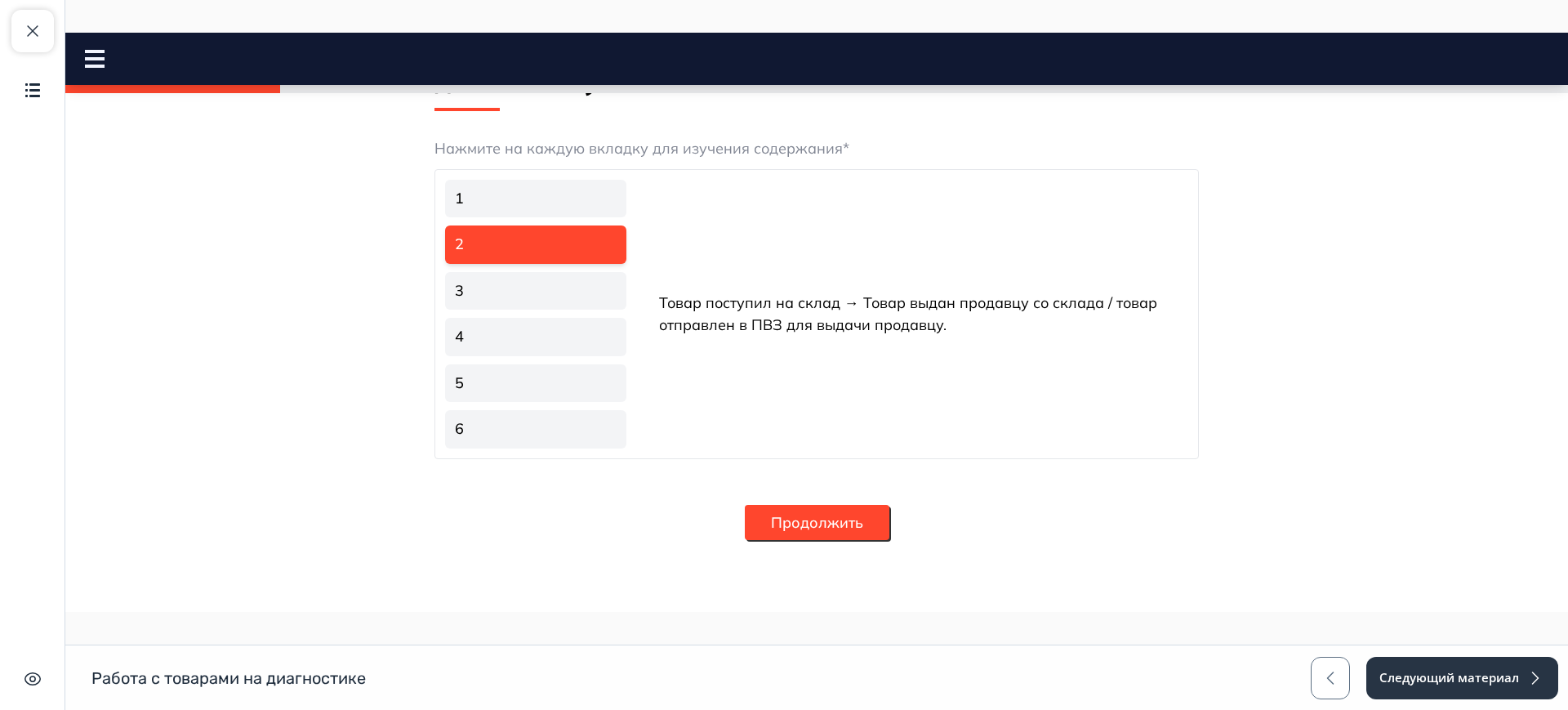
click at [563, 284] on link "3" at bounding box center [535, 291] width 181 height 38
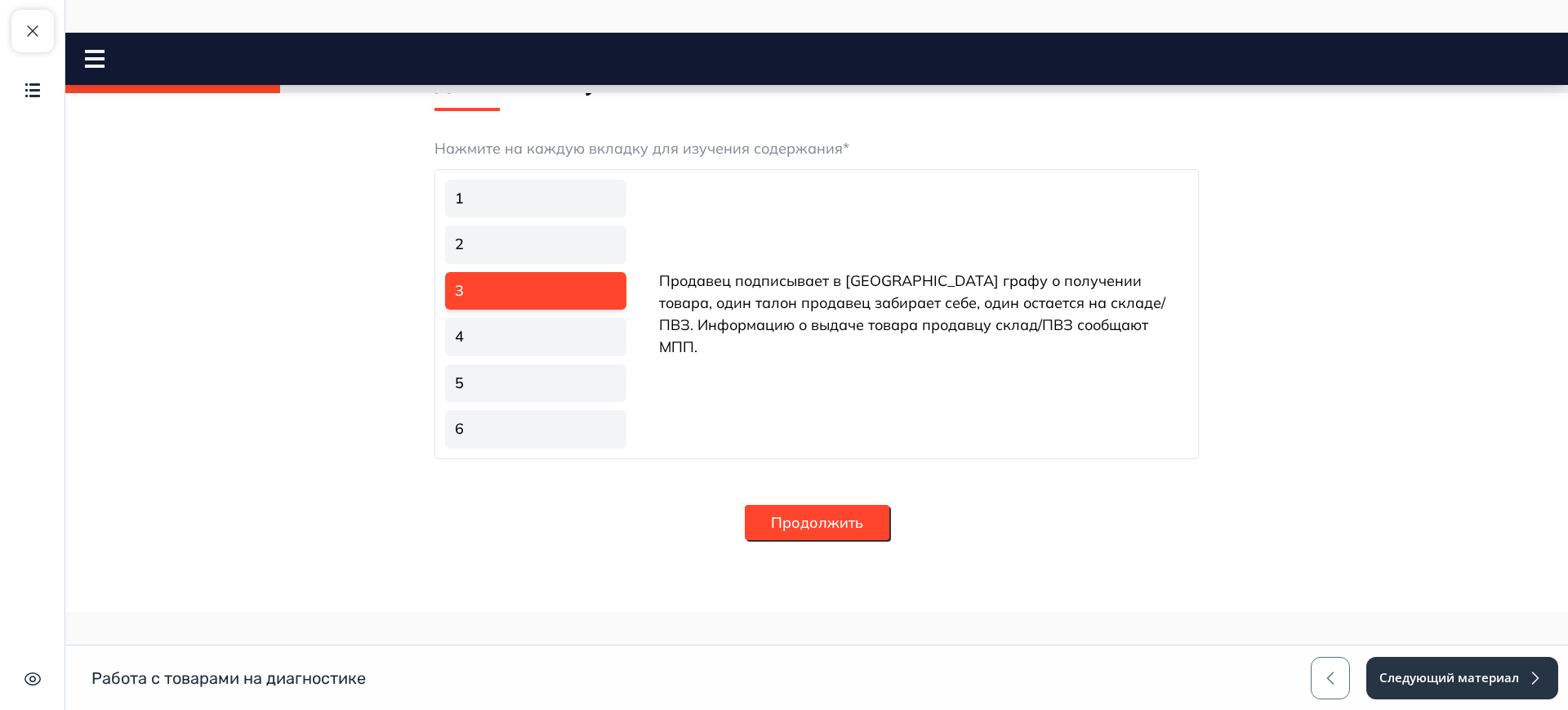
click at [568, 320] on link "4" at bounding box center [535, 337] width 181 height 38
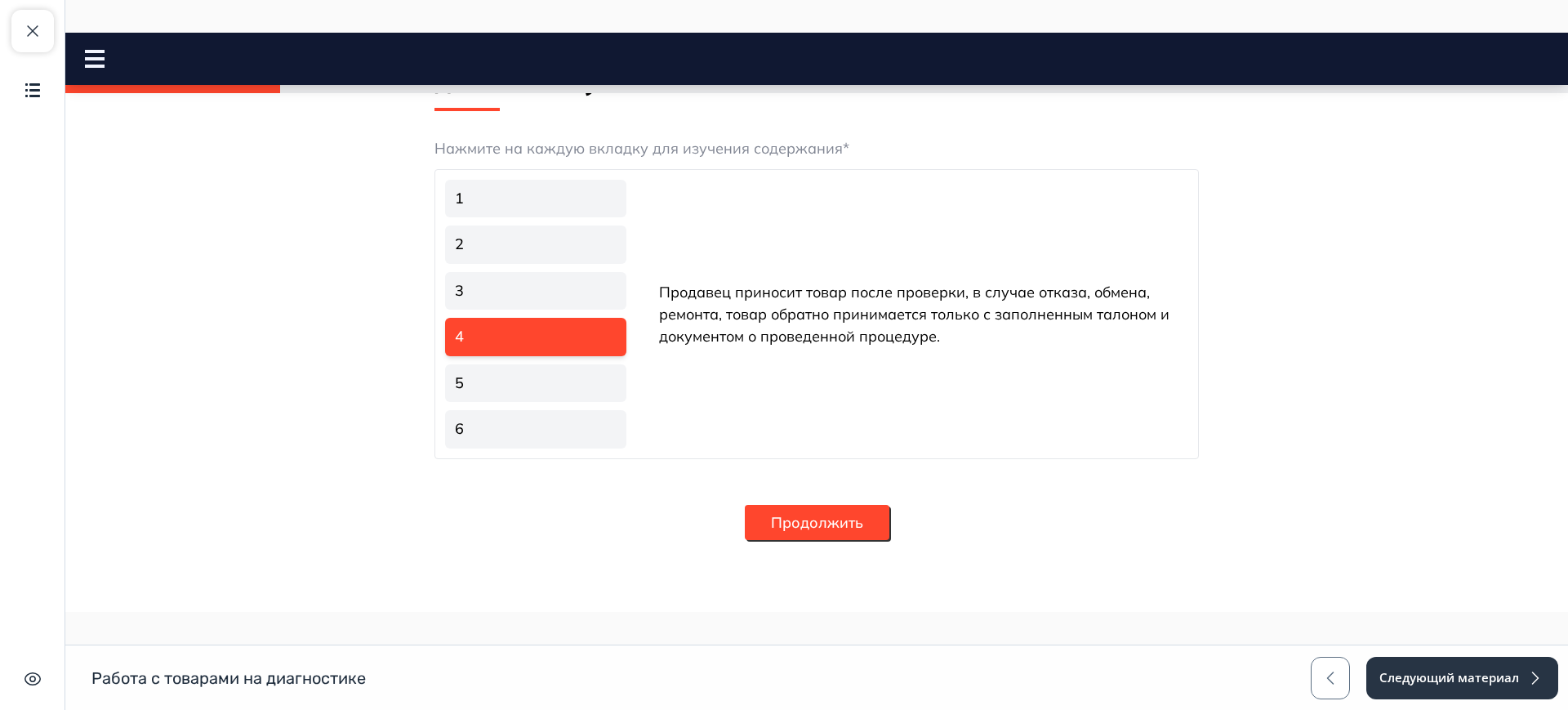
click at [577, 362] on ul "1 2 3 4 5 6" at bounding box center [535, 314] width 188 height 276
click at [564, 381] on link "5" at bounding box center [535, 383] width 181 height 38
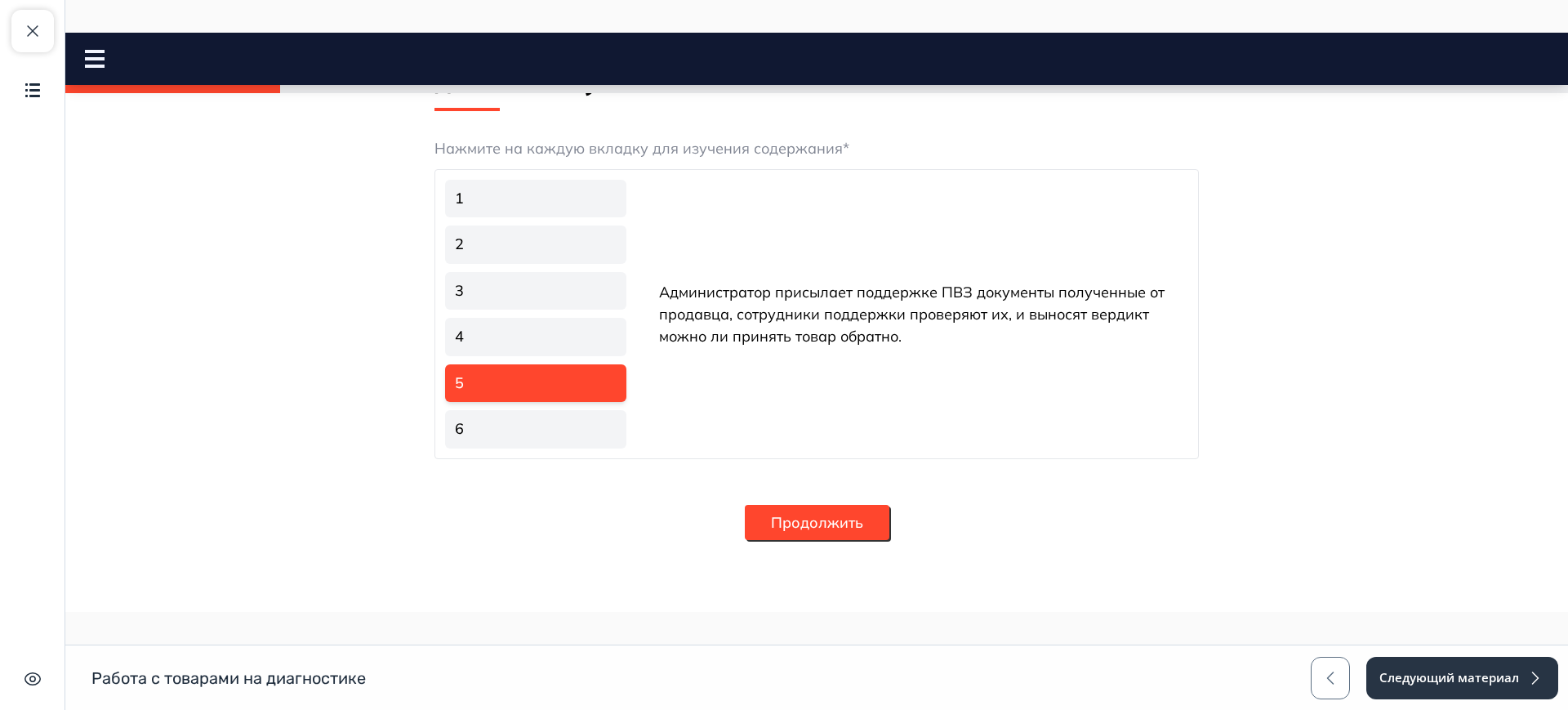
click at [560, 424] on link "6" at bounding box center [535, 429] width 181 height 38
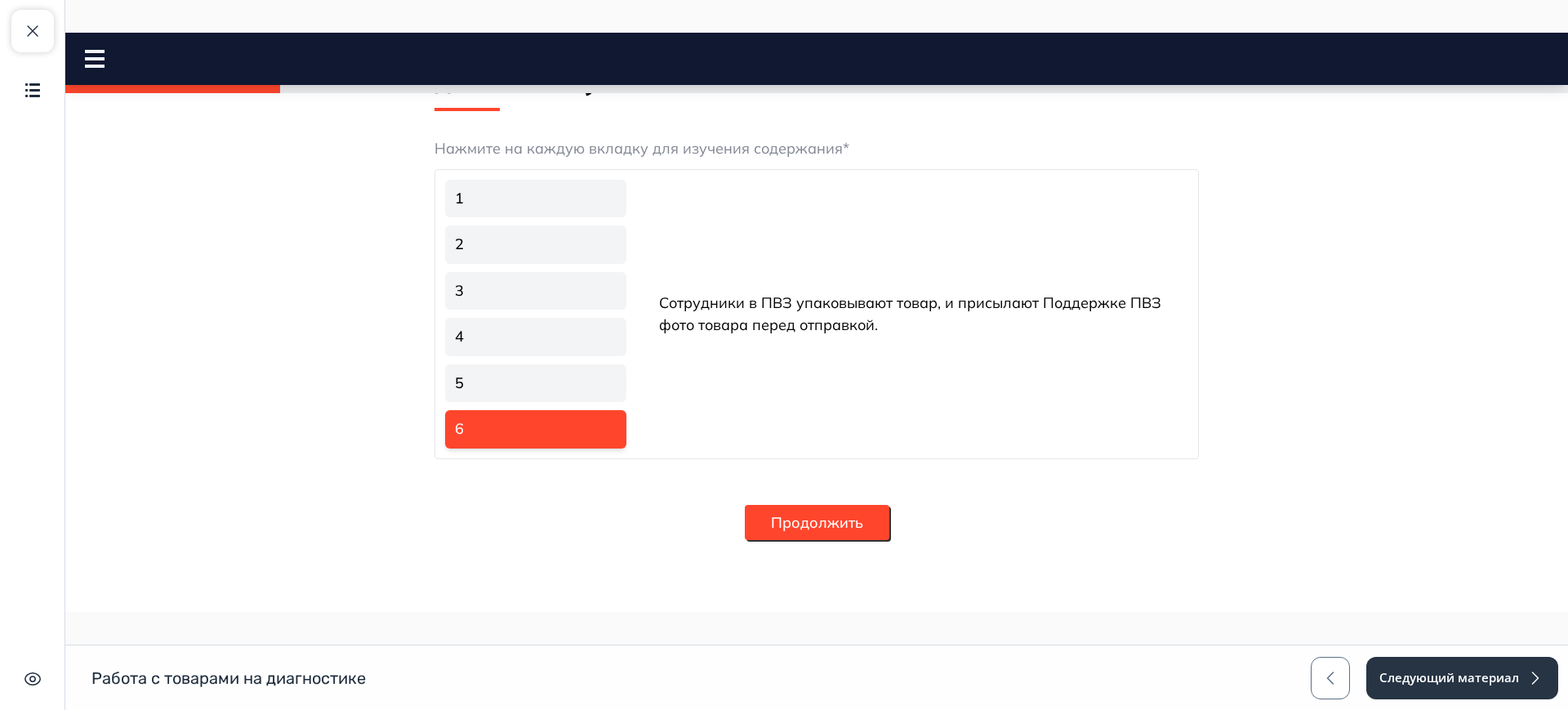
click at [830, 516] on button "Продолжить" at bounding box center [817, 522] width 145 height 35
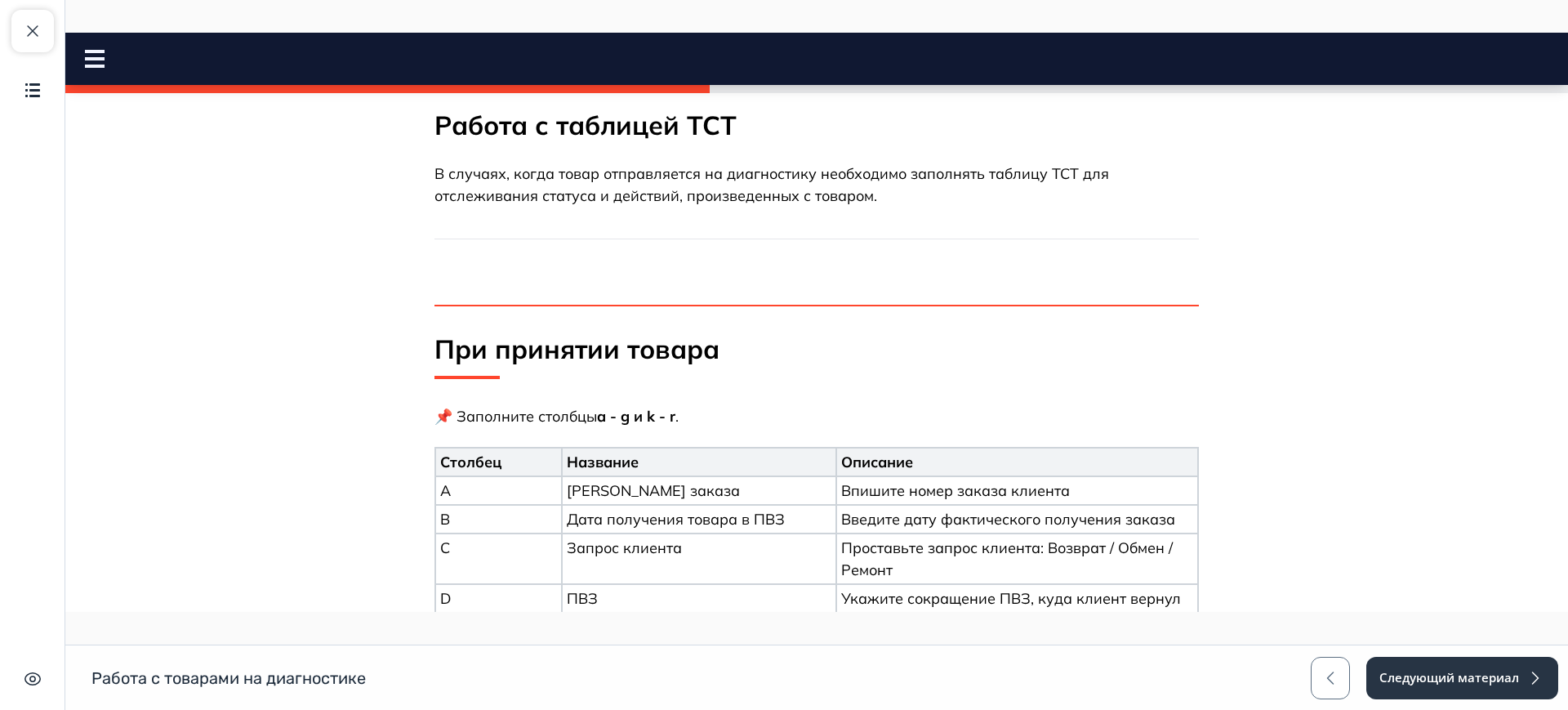
scroll to position [0, 0]
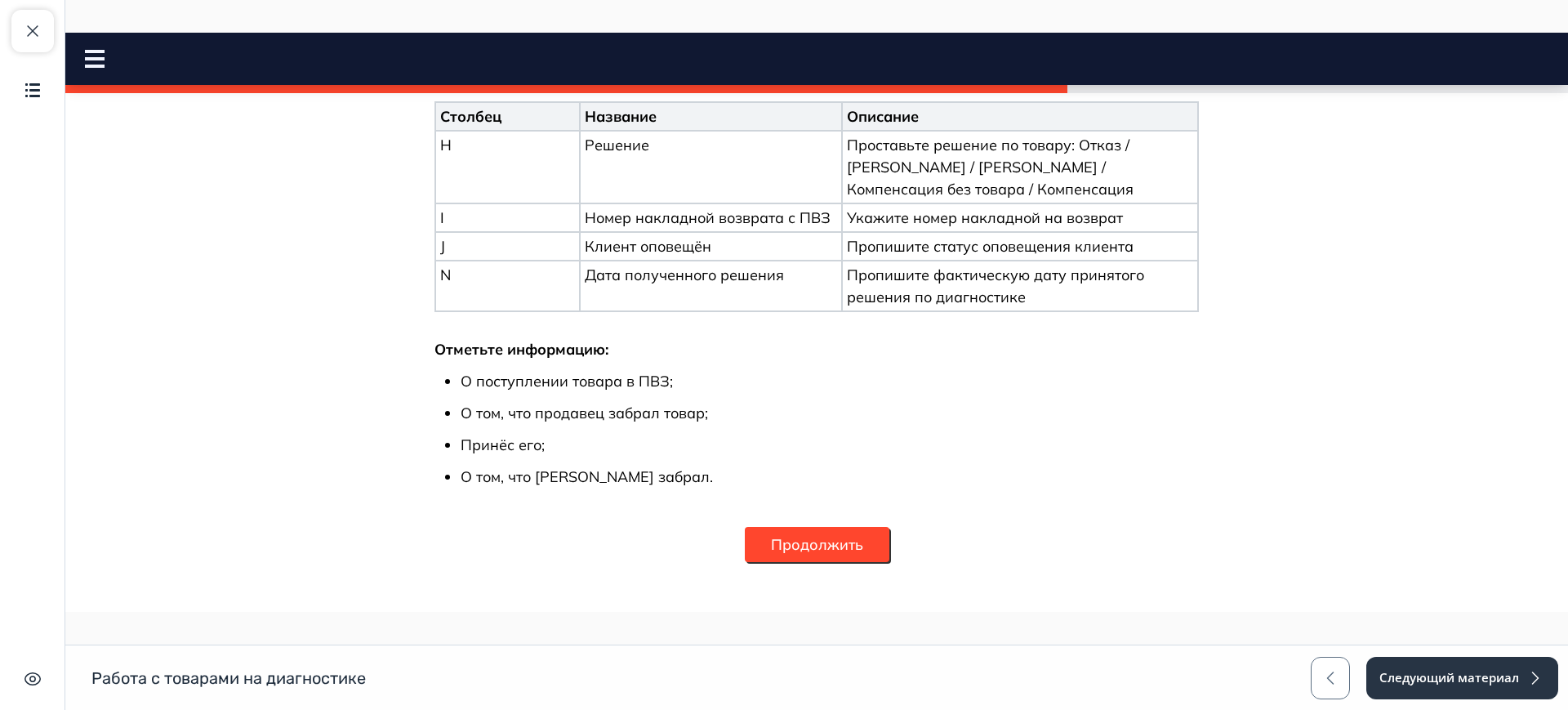
click at [860, 527] on button "Продолжить" at bounding box center [817, 544] width 145 height 35
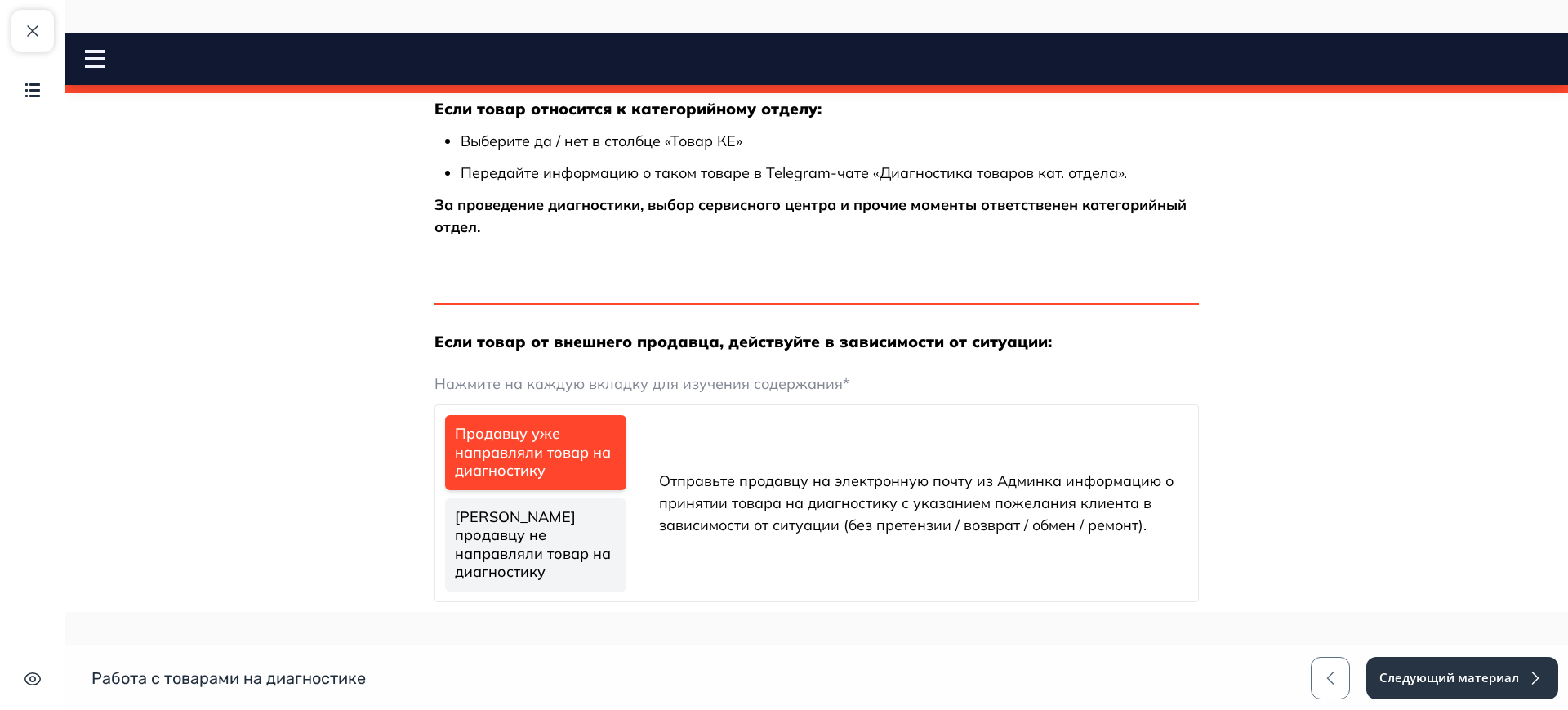
scroll to position [812, 0]
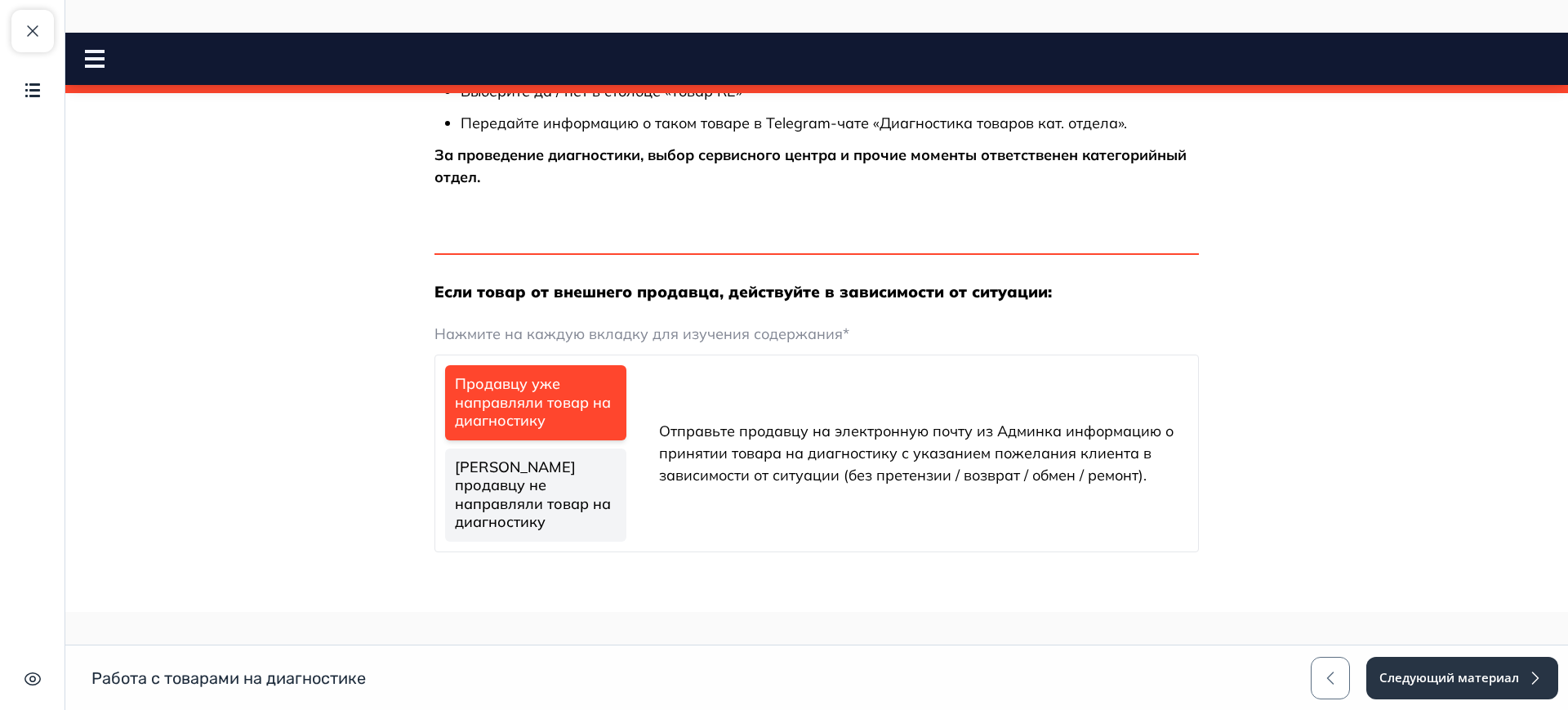
click at [578, 473] on link "[PERSON_NAME] продавцу не направляли товар на диагностику" at bounding box center [535, 495] width 181 height 93
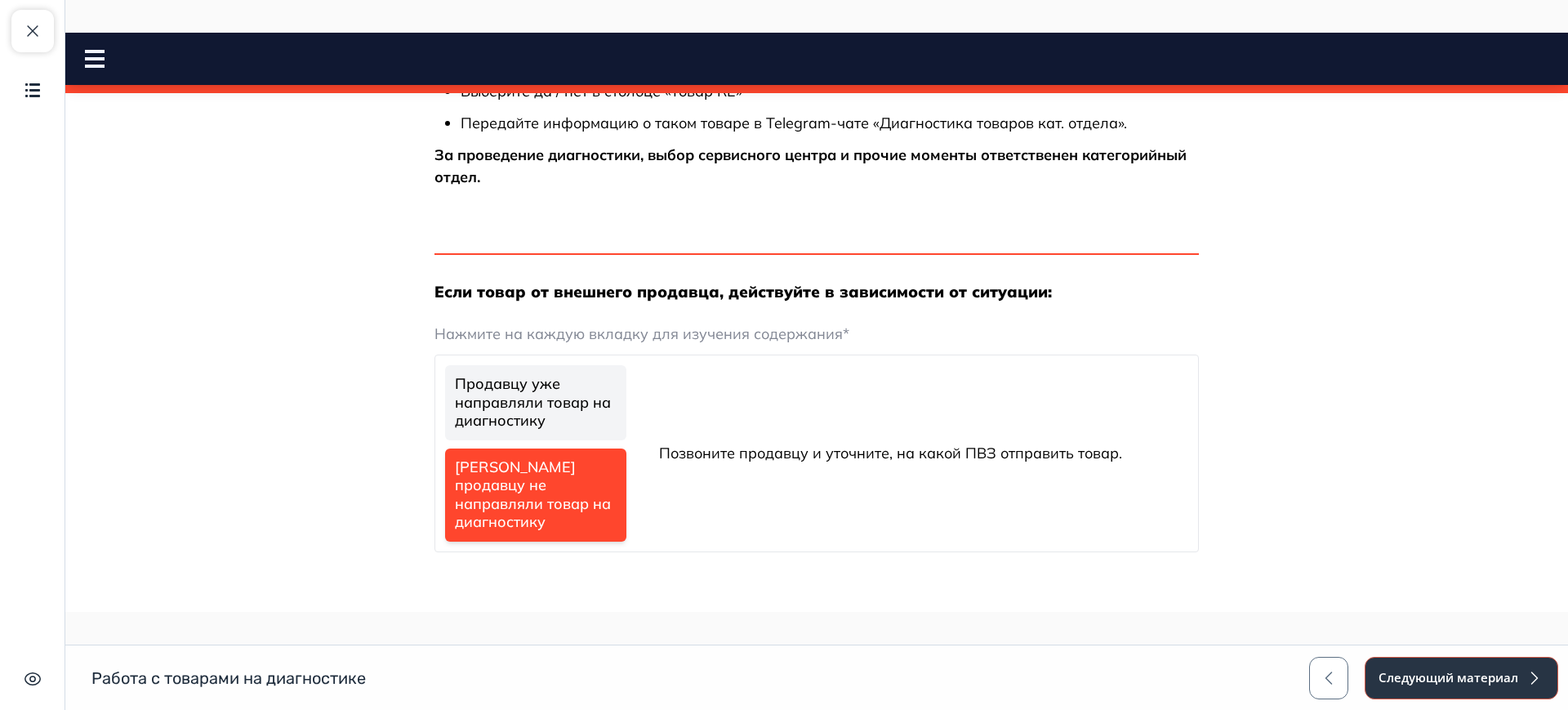
click at [1460, 666] on button "Следующий материал" at bounding box center [1461, 677] width 194 height 42
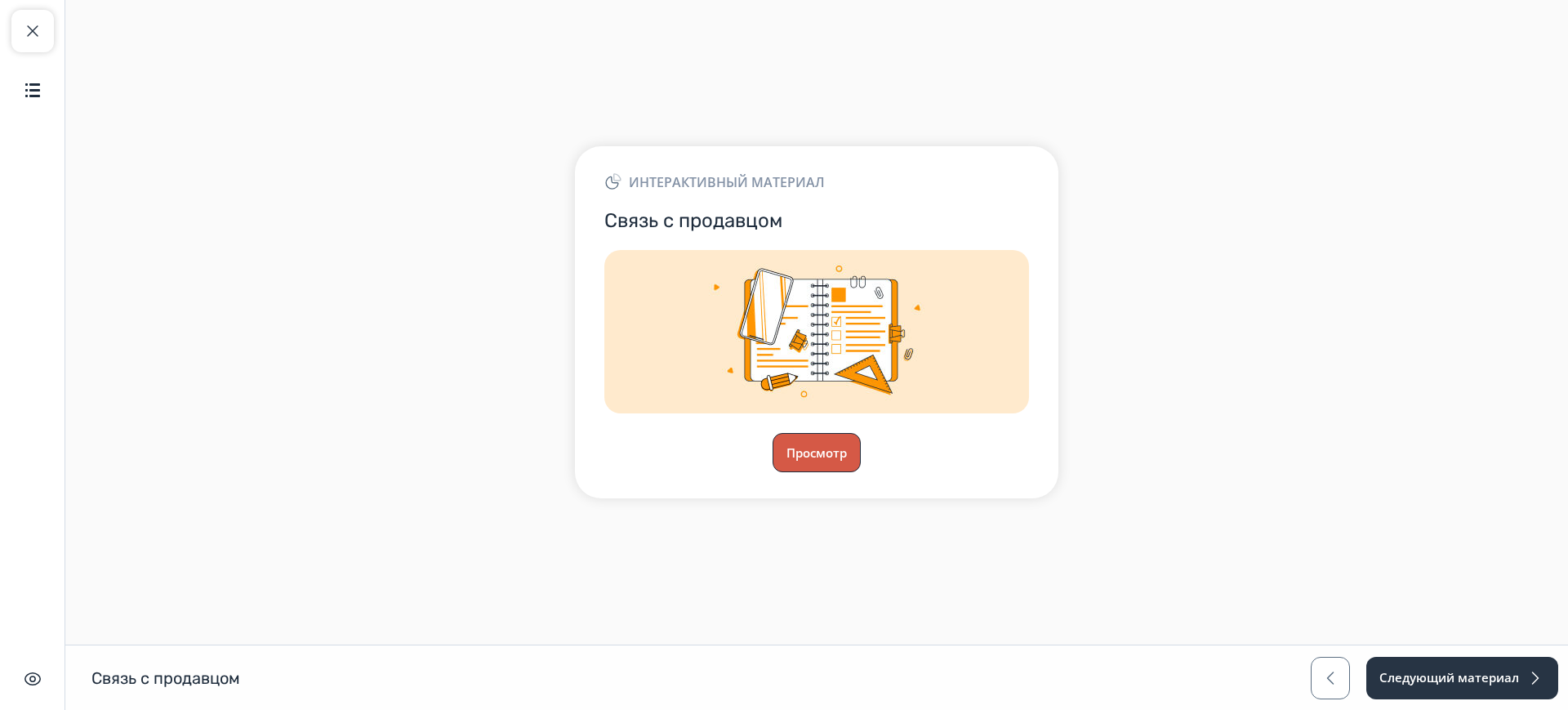
click at [847, 456] on button "Просмотр" at bounding box center [817, 452] width 89 height 39
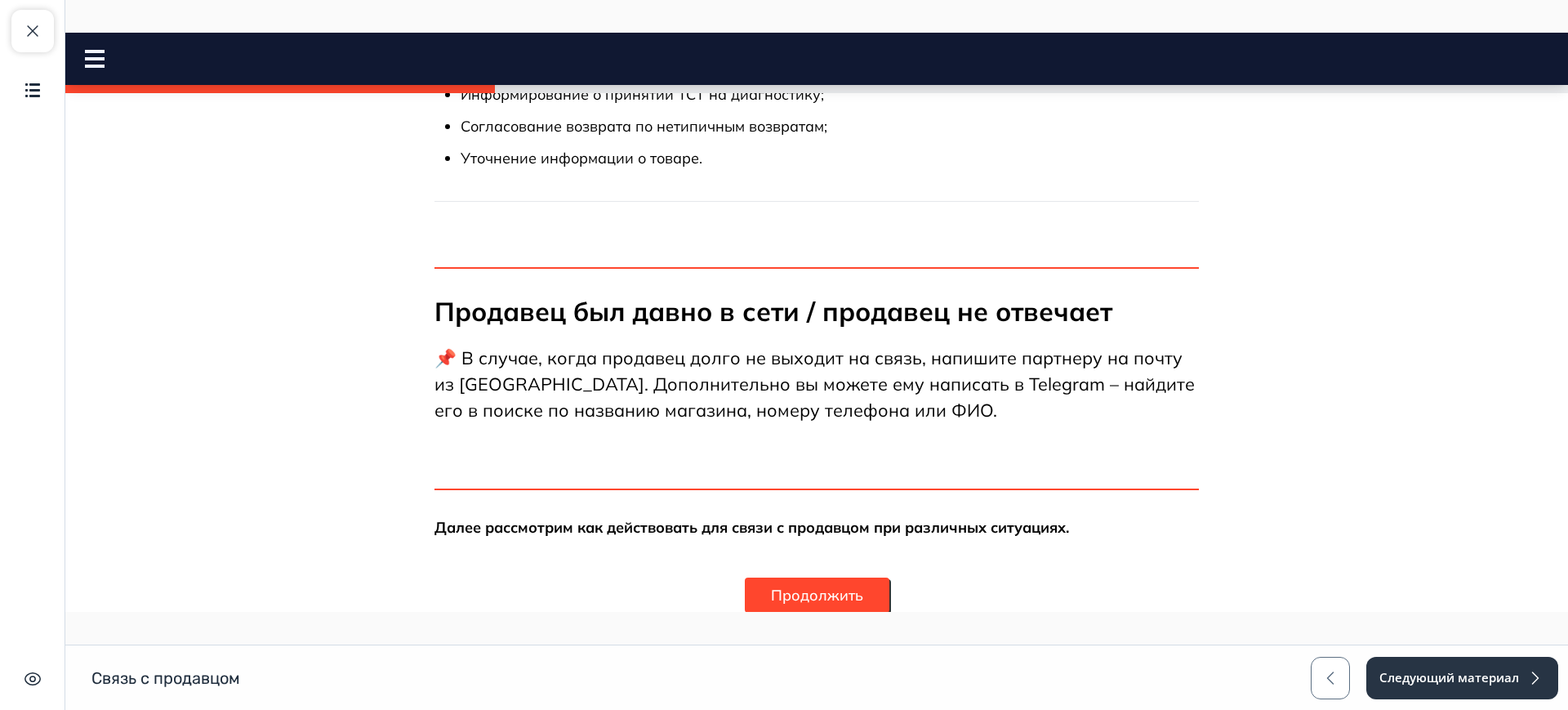
scroll to position [477, 0]
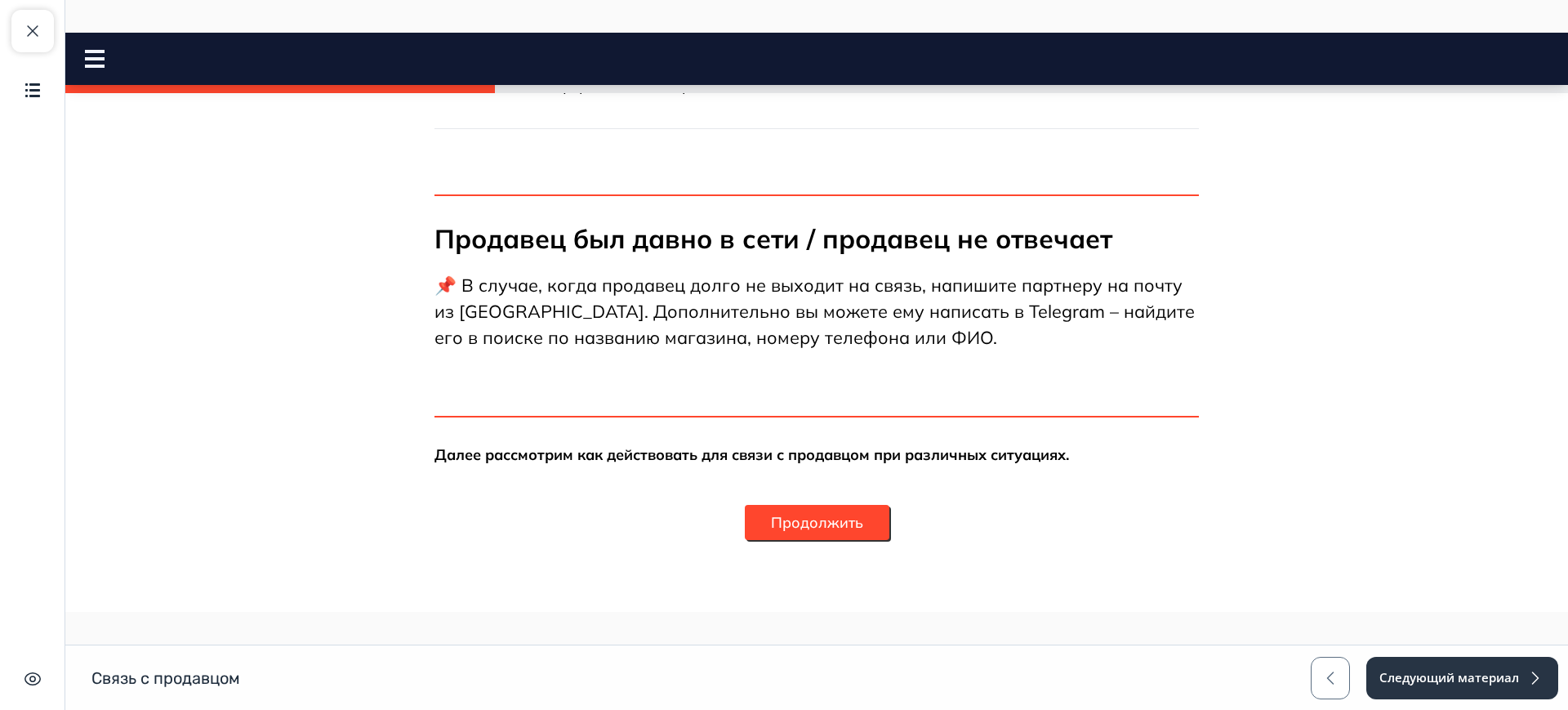
click at [855, 516] on button "Продолжить" at bounding box center [817, 522] width 145 height 35
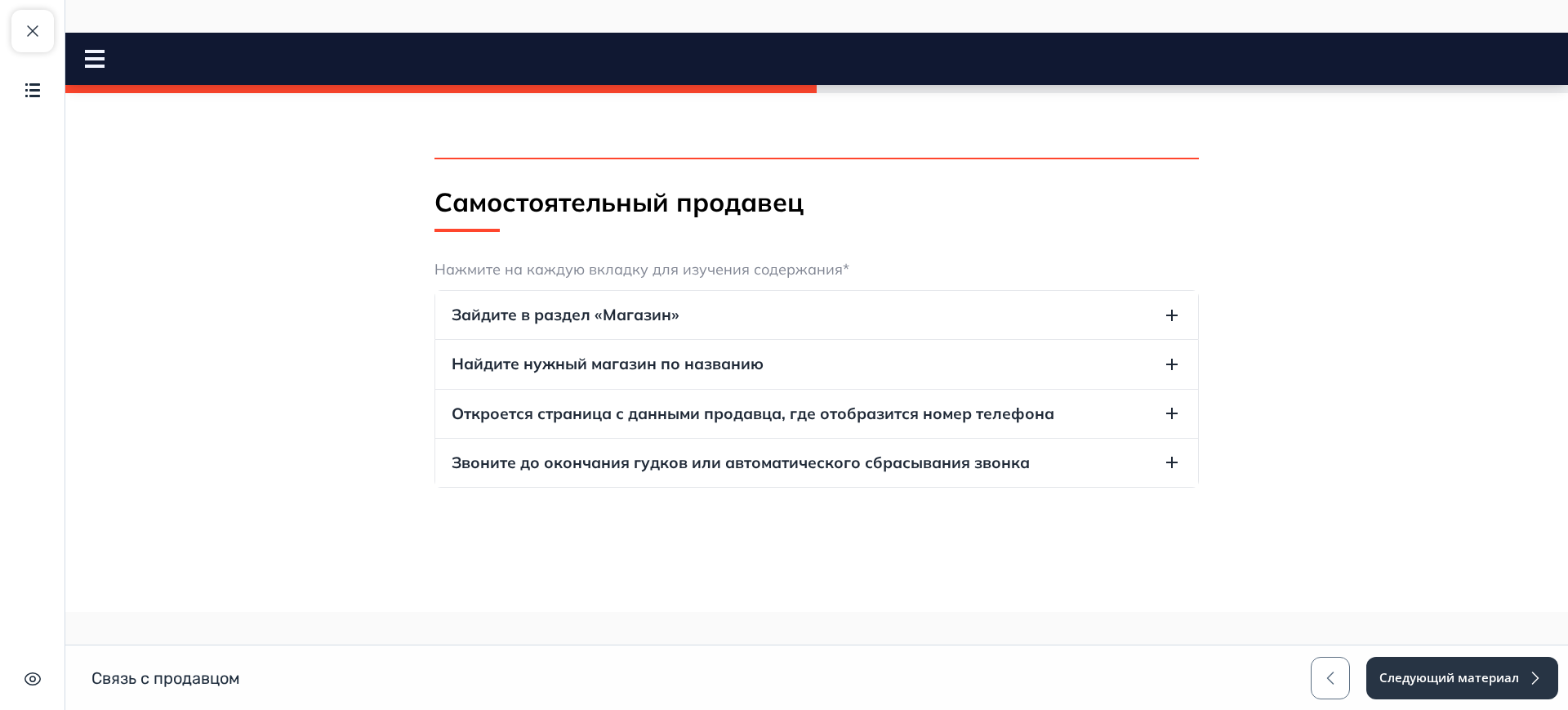
scroll to position [204, 0]
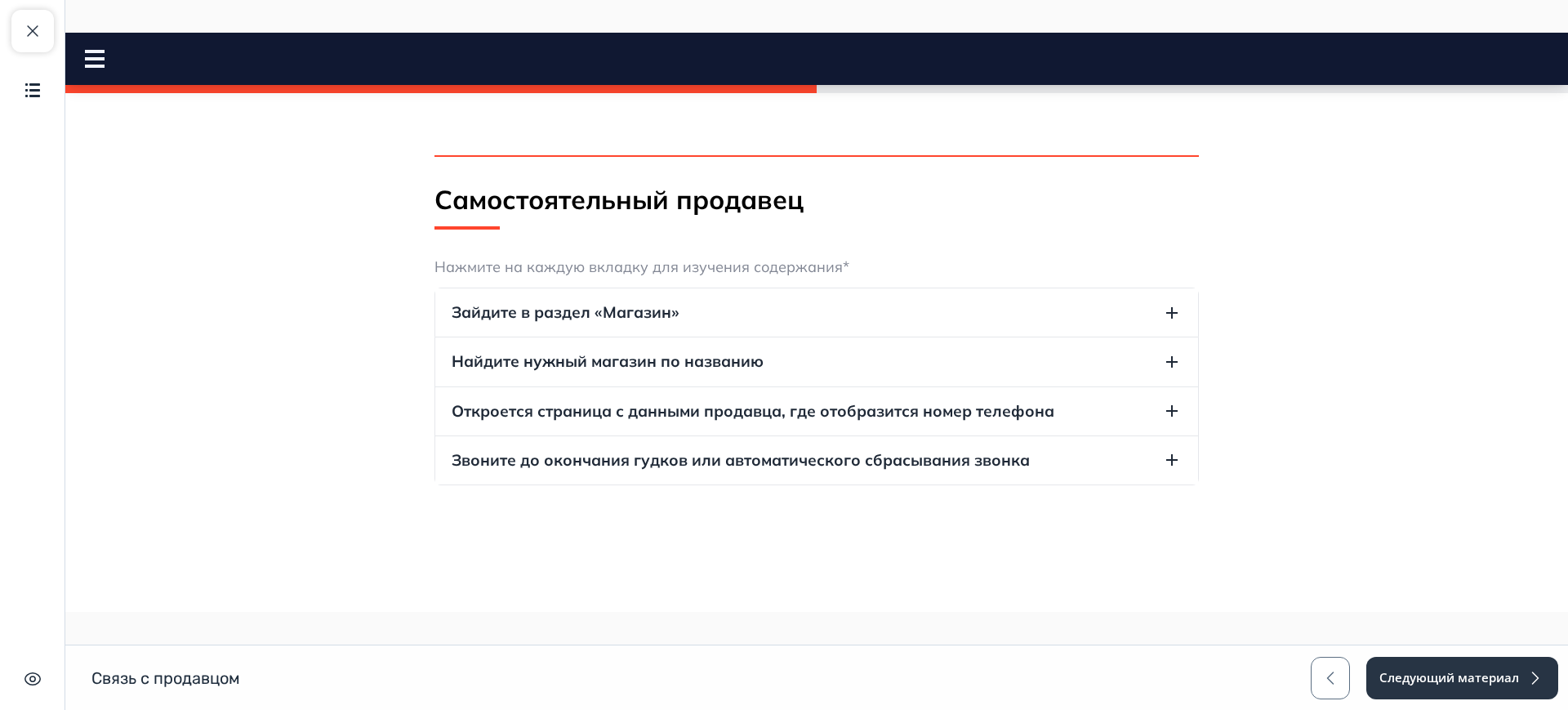
click at [712, 315] on button "Зайдите в раздел «Магазин»" at bounding box center [817, 312] width 763 height 48
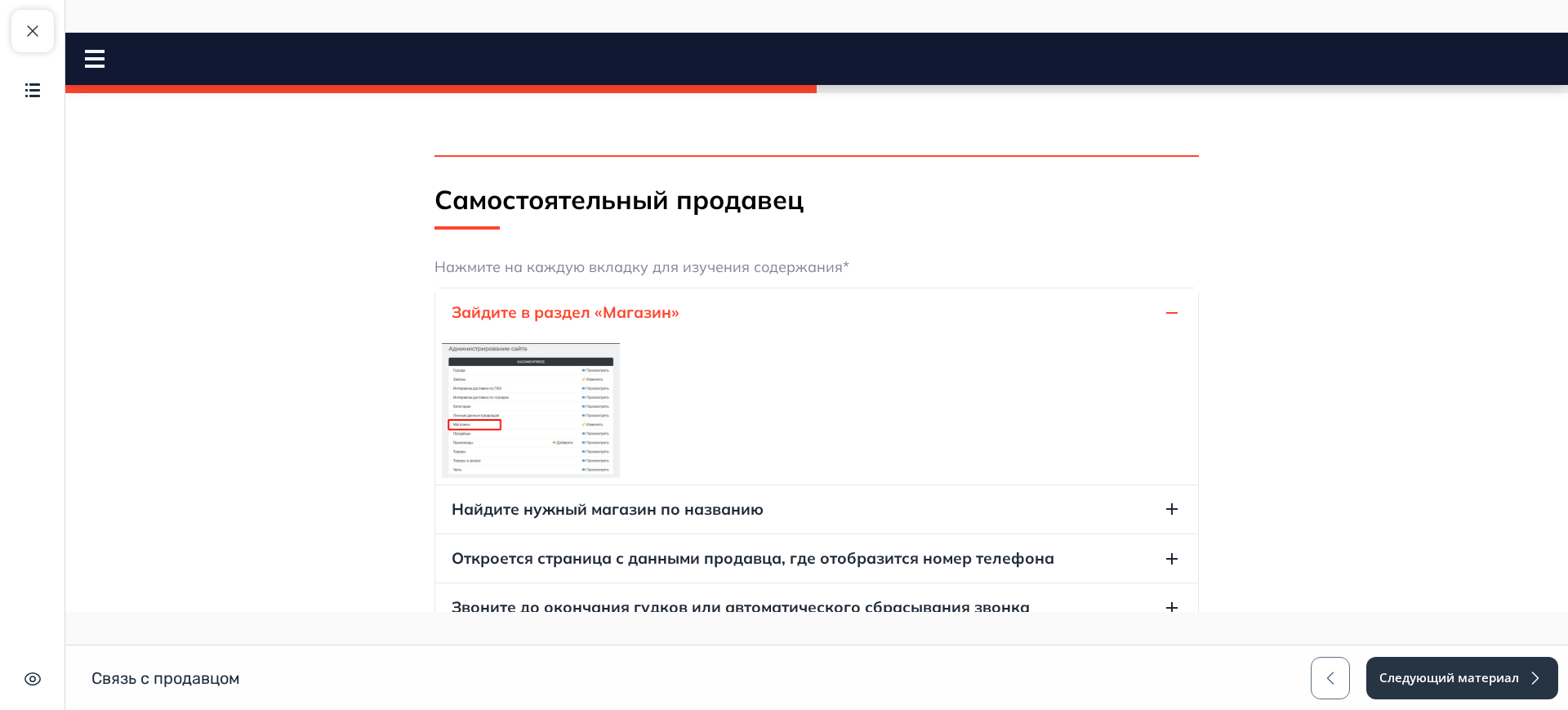
click at [625, 523] on button "Найдите нужный магазин по названию" at bounding box center [817, 509] width 763 height 48
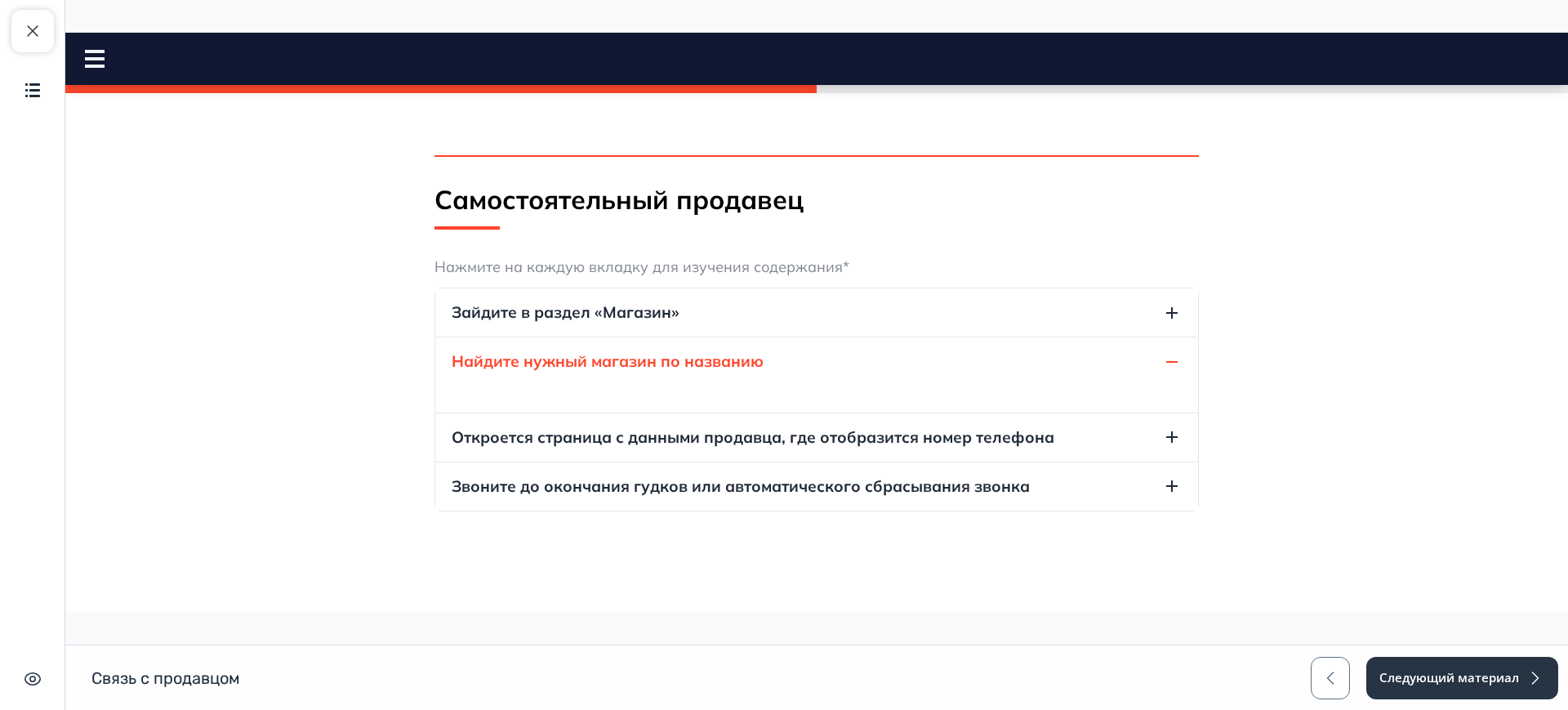
click at [442, 400] on img at bounding box center [442, 400] width 0 height 0
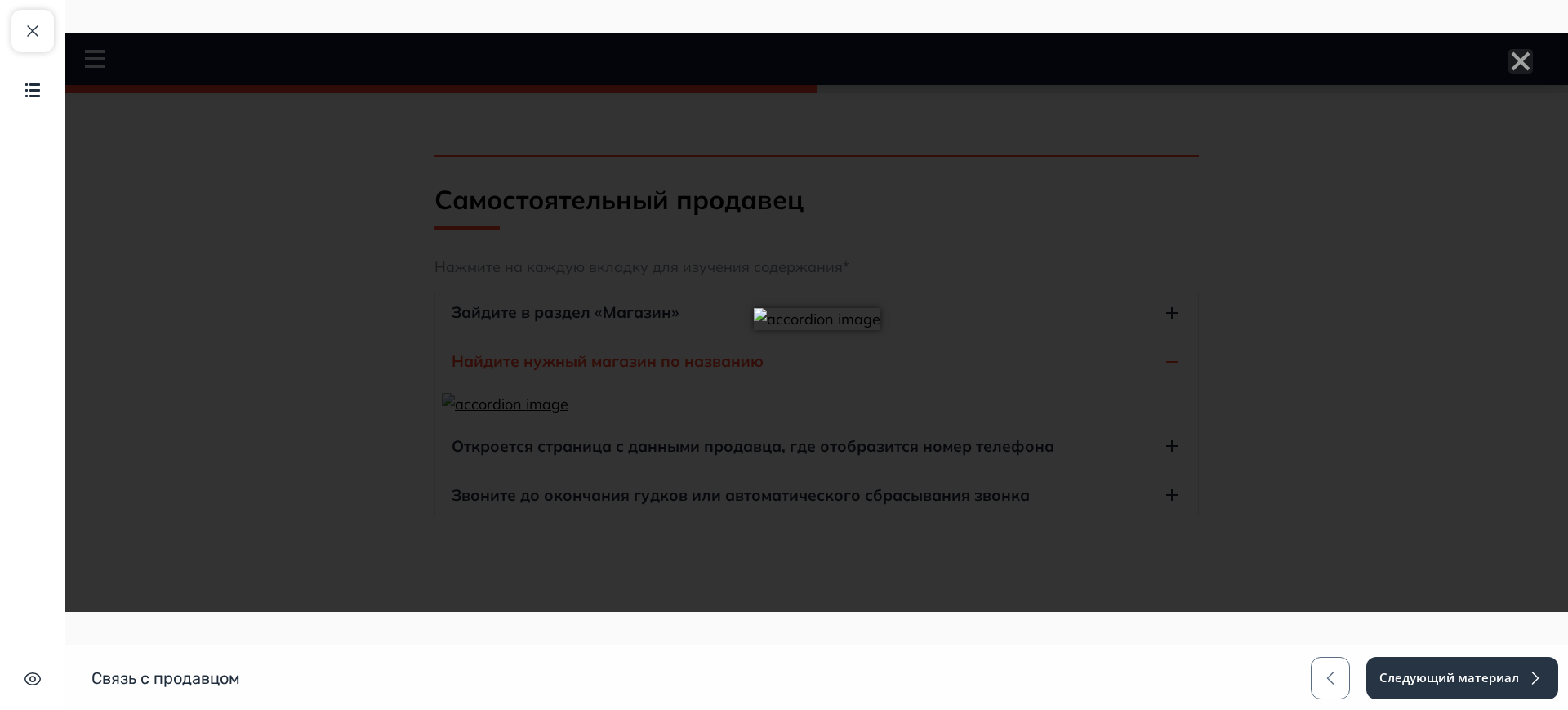
click at [1261, 299] on div at bounding box center [817, 322] width 1503 height 579
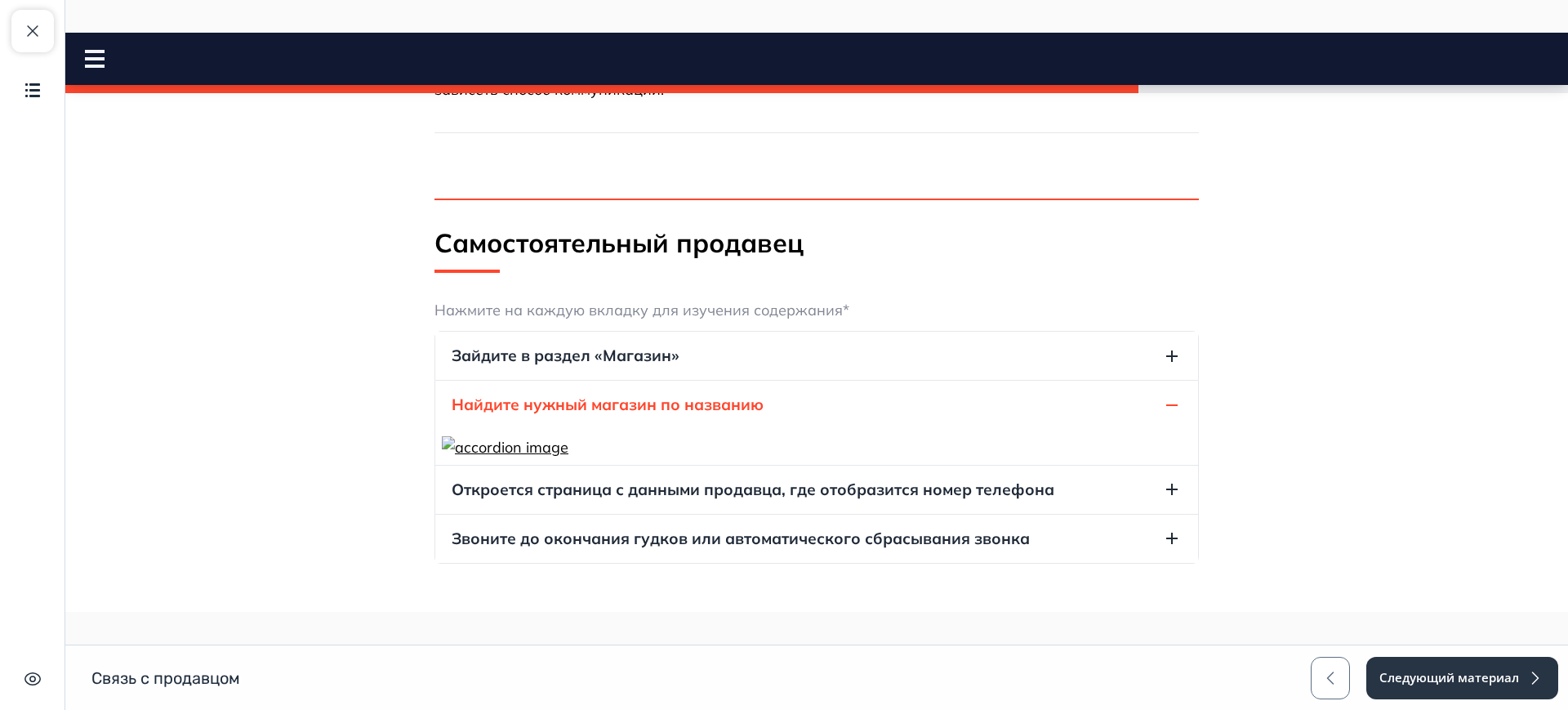
scroll to position [511, 0]
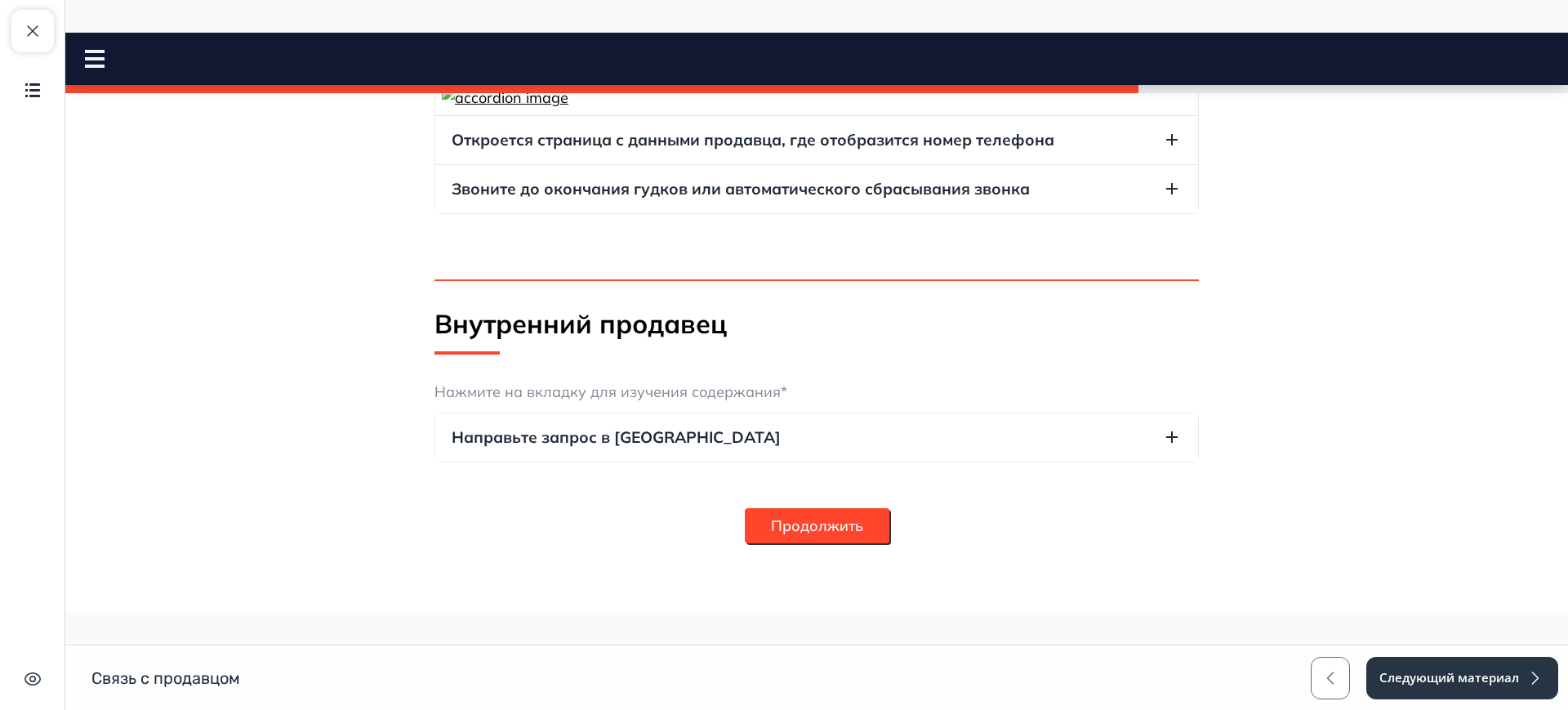
click at [667, 151] on span "Откроется страница с данными продавца, где отобразится номер телефона" at bounding box center [753, 140] width 602 height 22
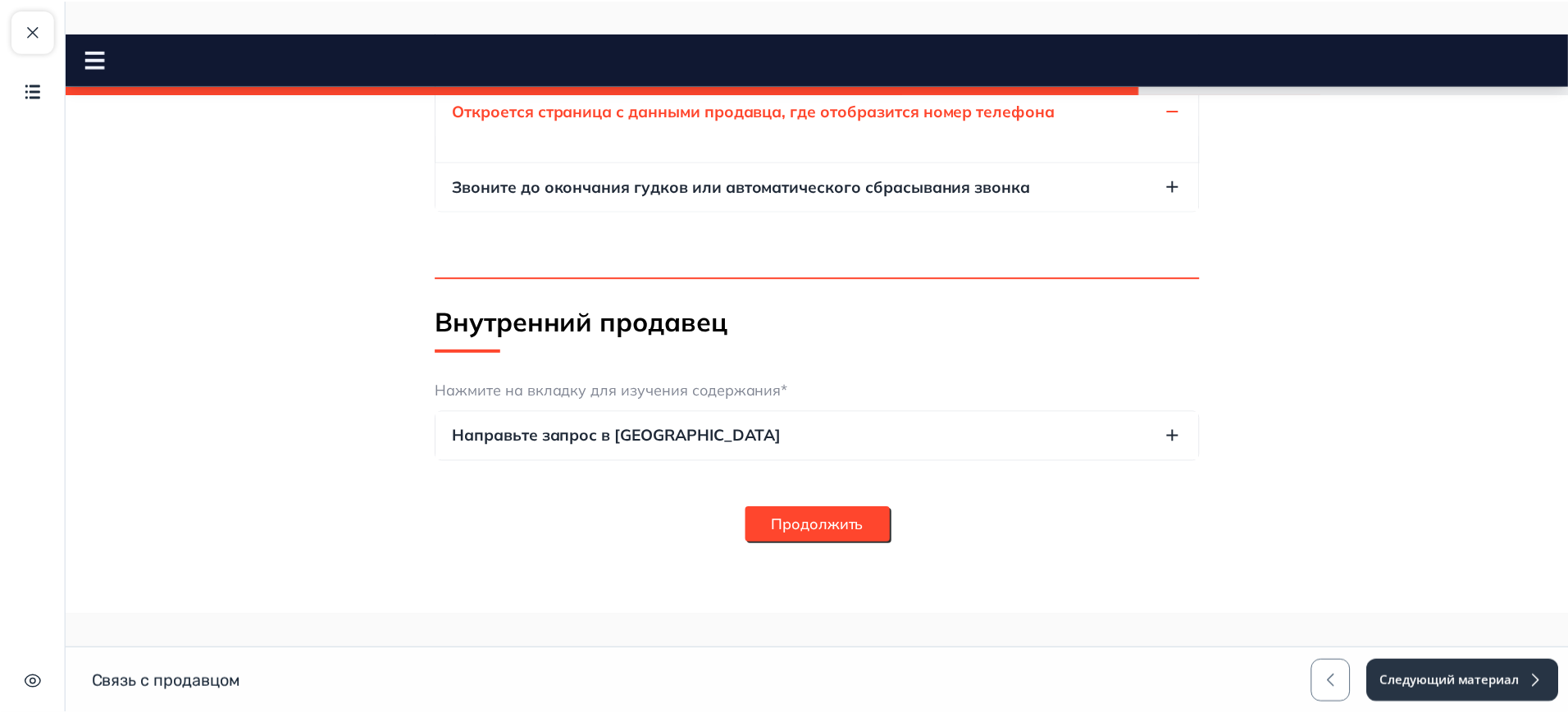
scroll to position [646, 0]
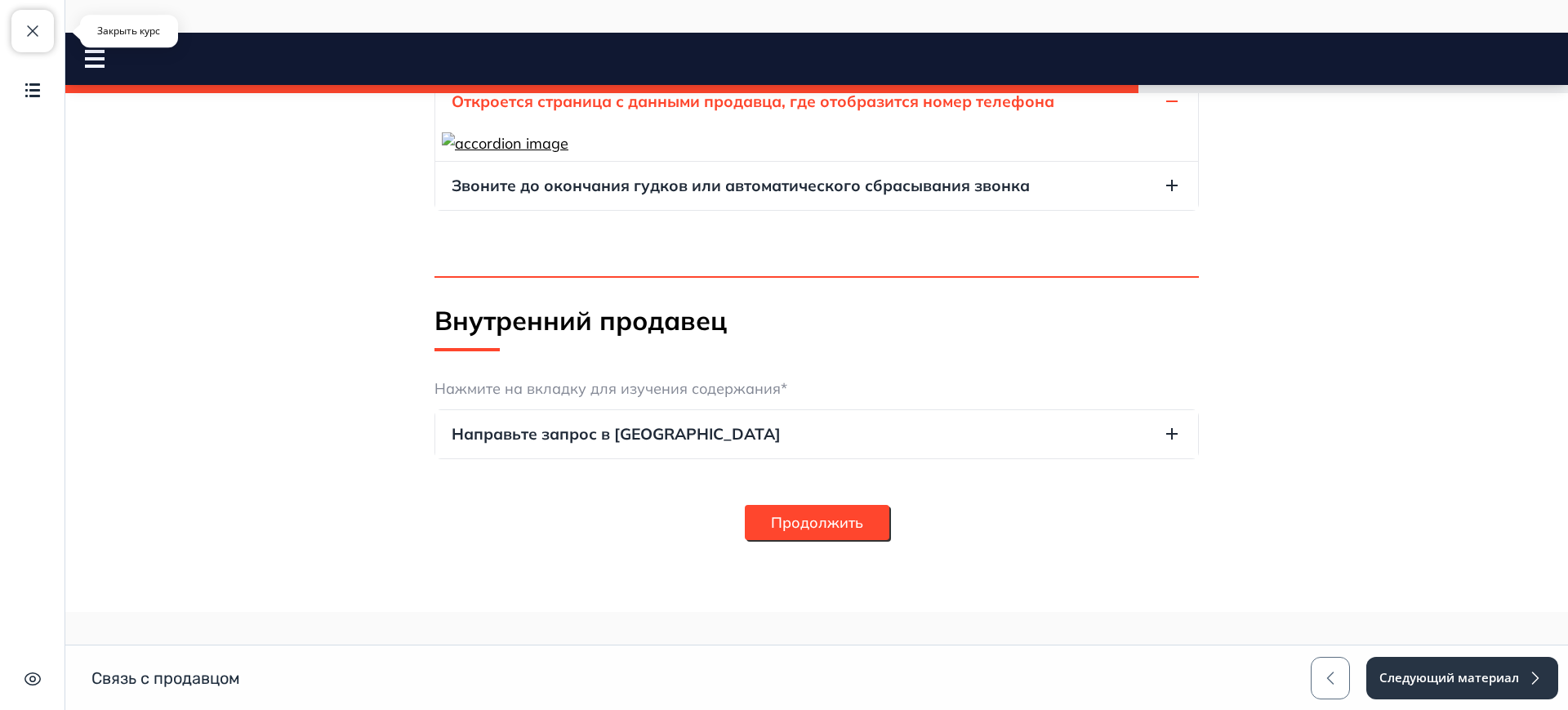
click at [33, 36] on span "button" at bounding box center [33, 31] width 20 height 20
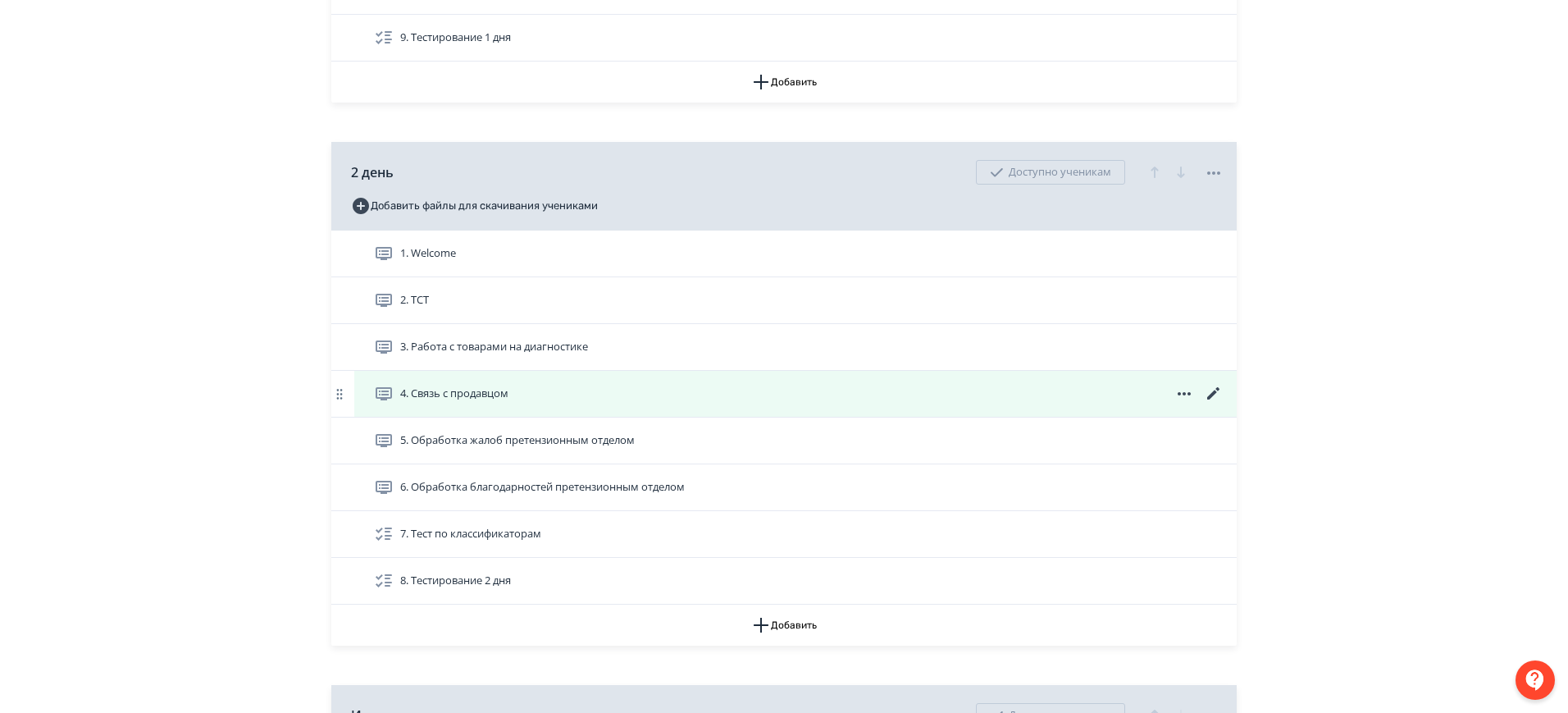
scroll to position [922, 0]
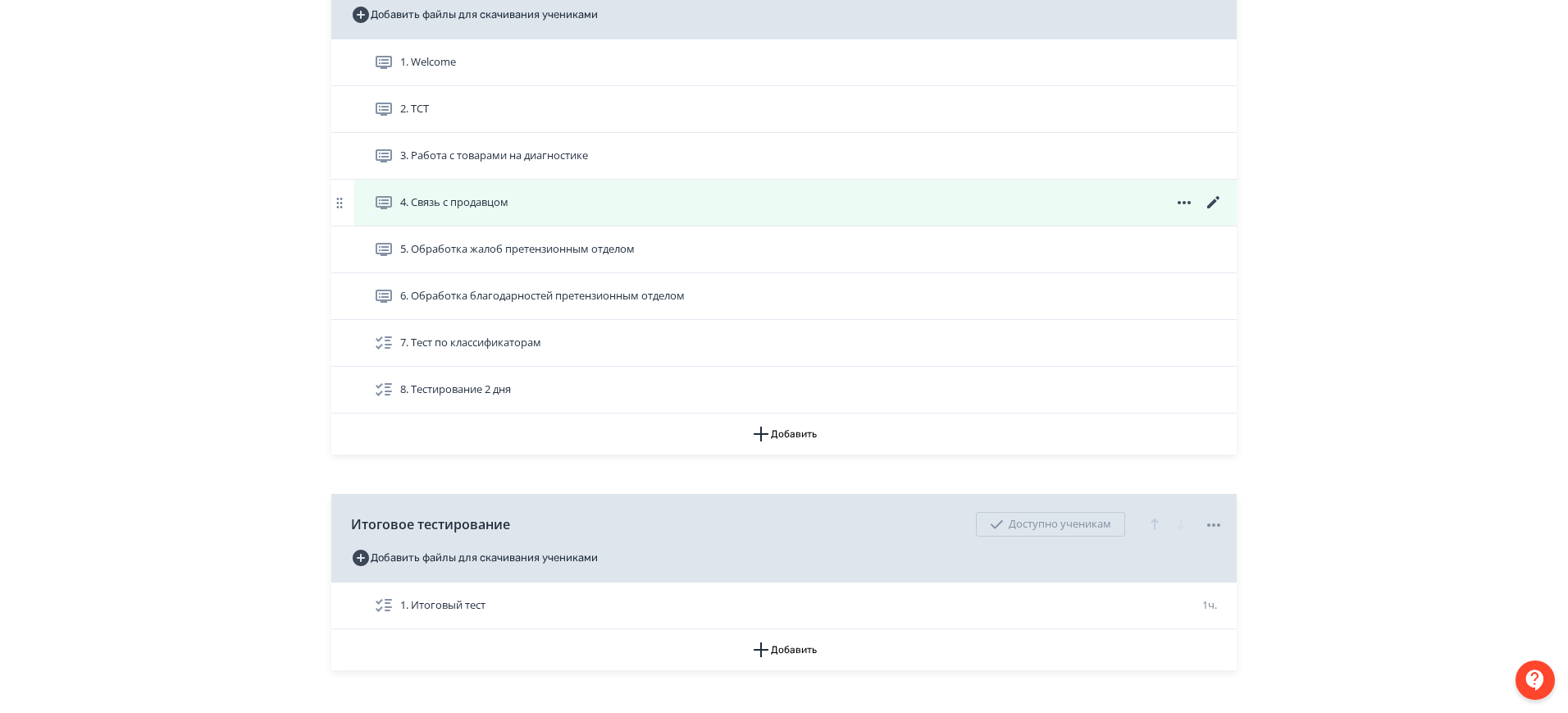
click at [1212, 196] on icon at bounding box center [1214, 203] width 20 height 20
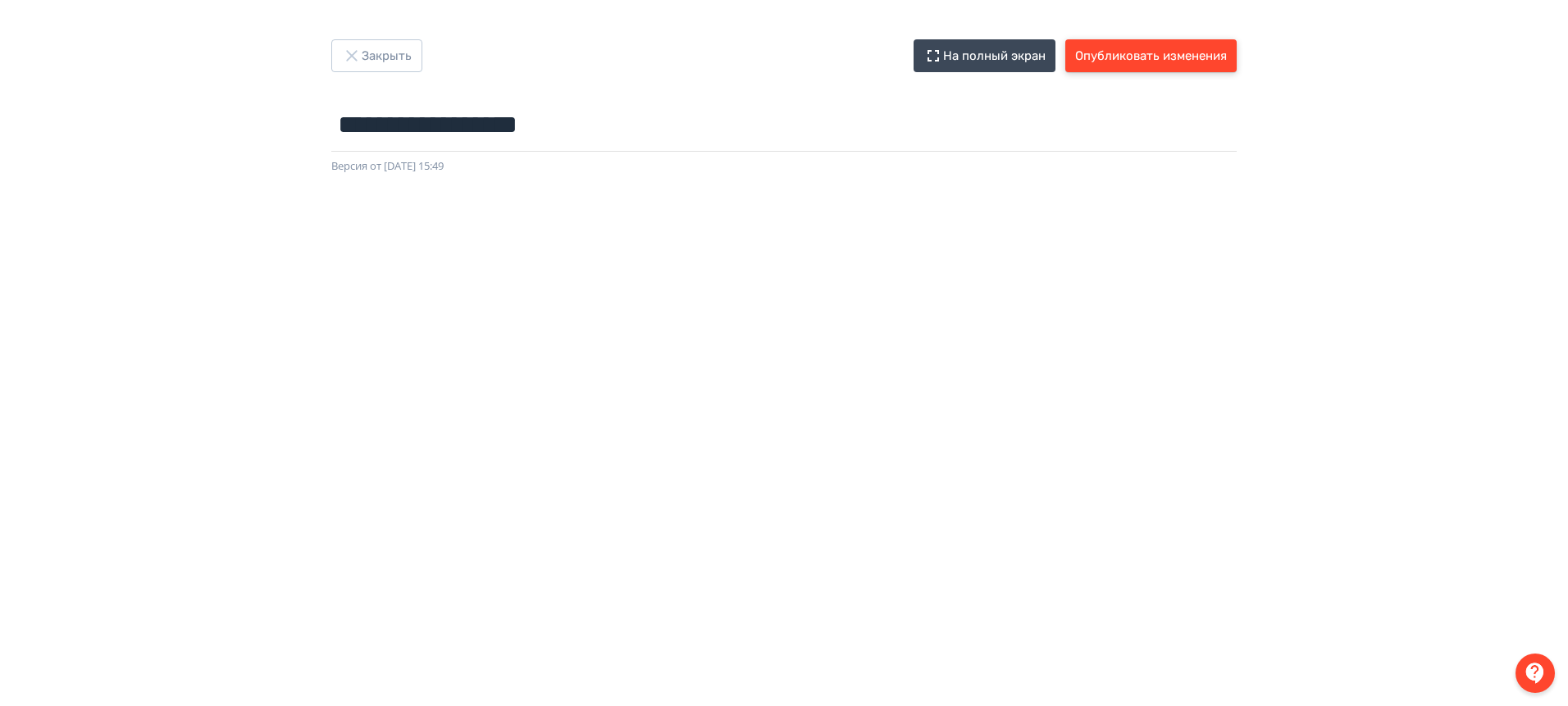
click at [1185, 47] on button "Опубликовать изменения" at bounding box center [1151, 55] width 171 height 32
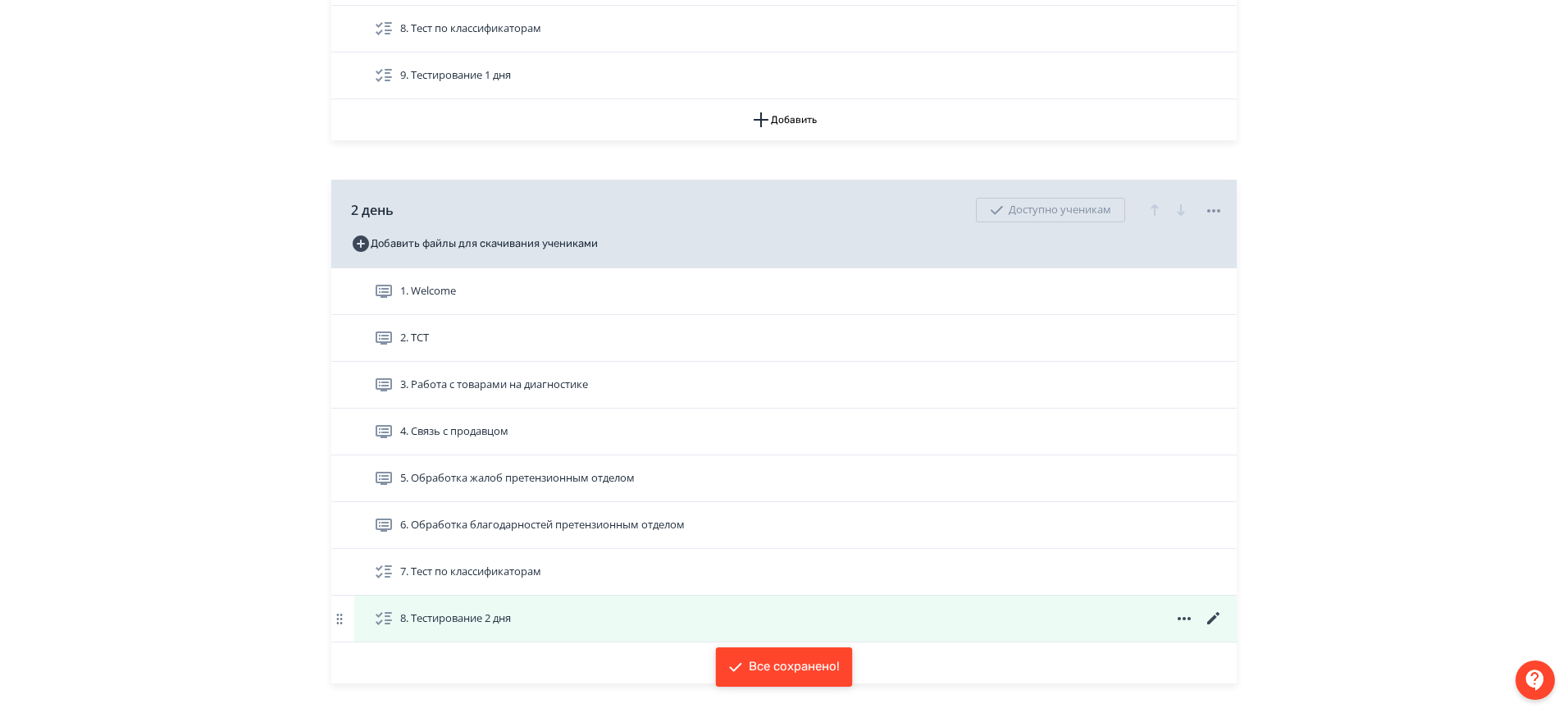
scroll to position [922, 0]
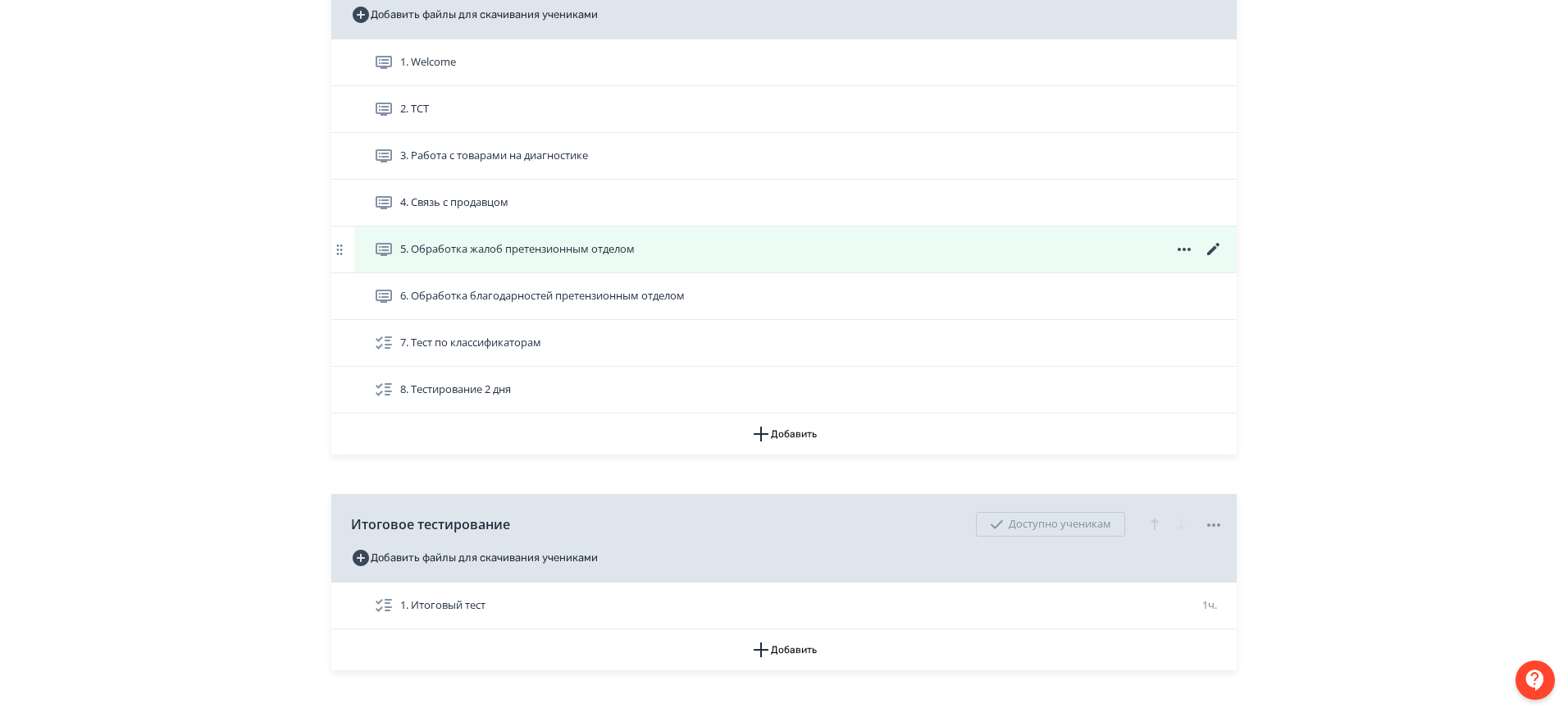
click at [612, 239] on span "5. Обработка жалоб претензионным отделом" at bounding box center [508, 249] width 268 height 20
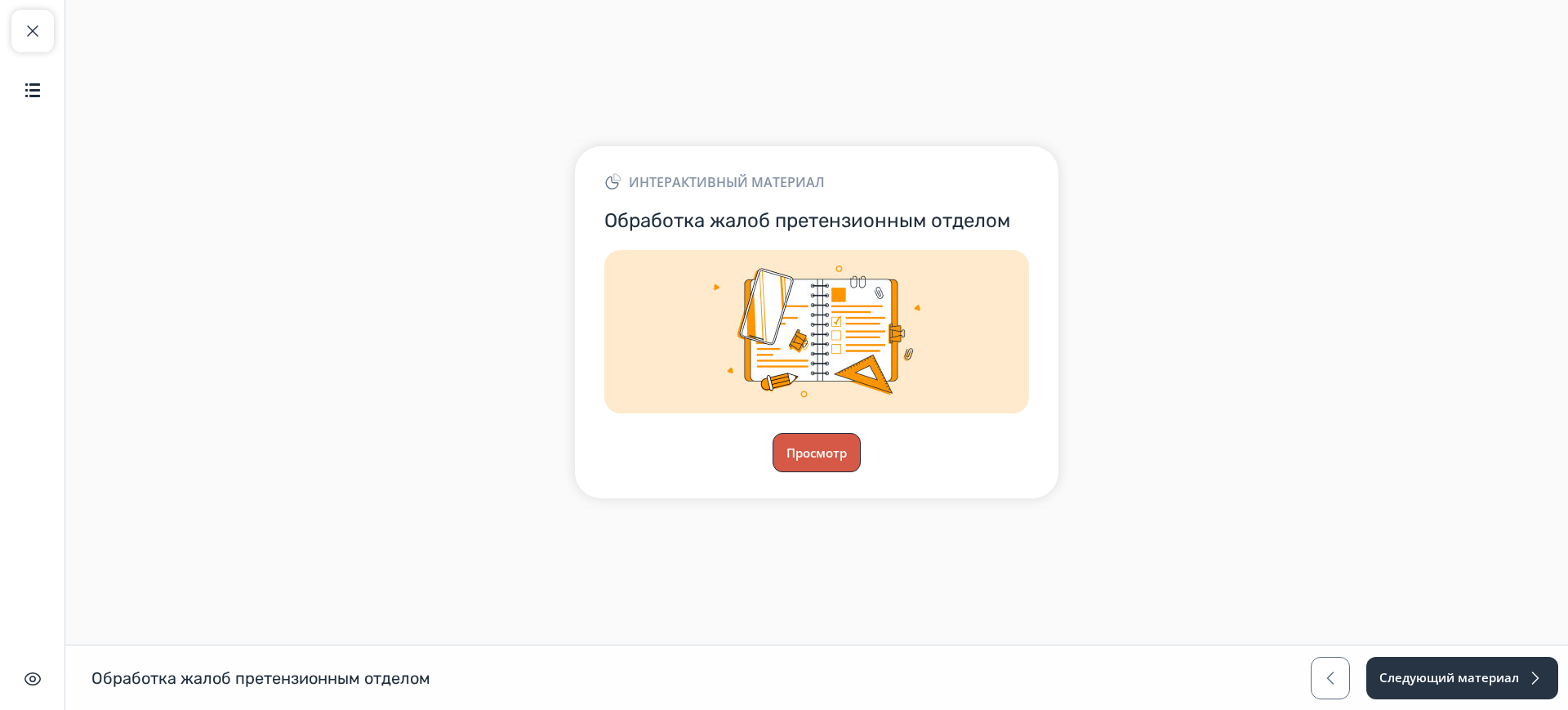
click at [830, 460] on button "Просмотр" at bounding box center [817, 452] width 89 height 39
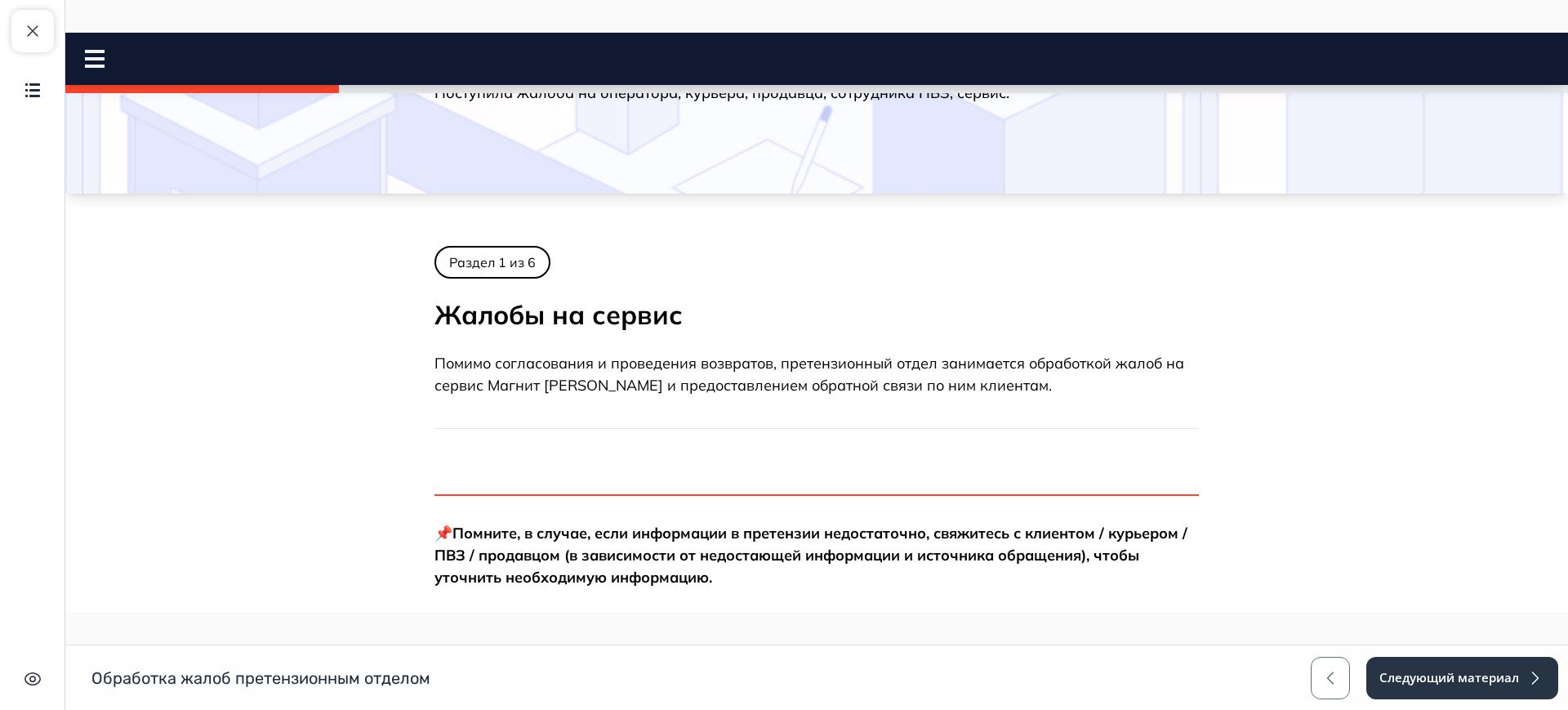
scroll to position [396, 0]
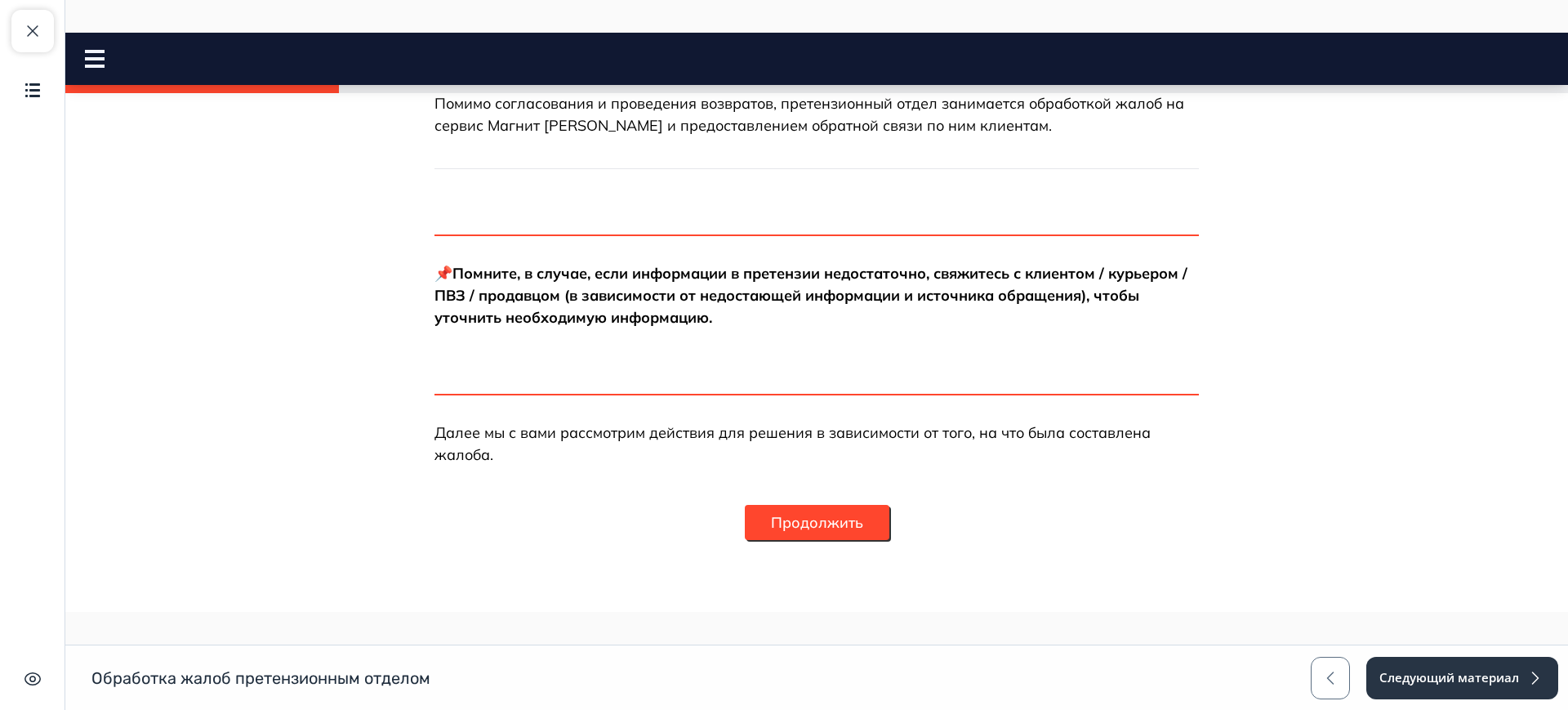
click at [783, 516] on button "Продолжить" at bounding box center [817, 522] width 145 height 35
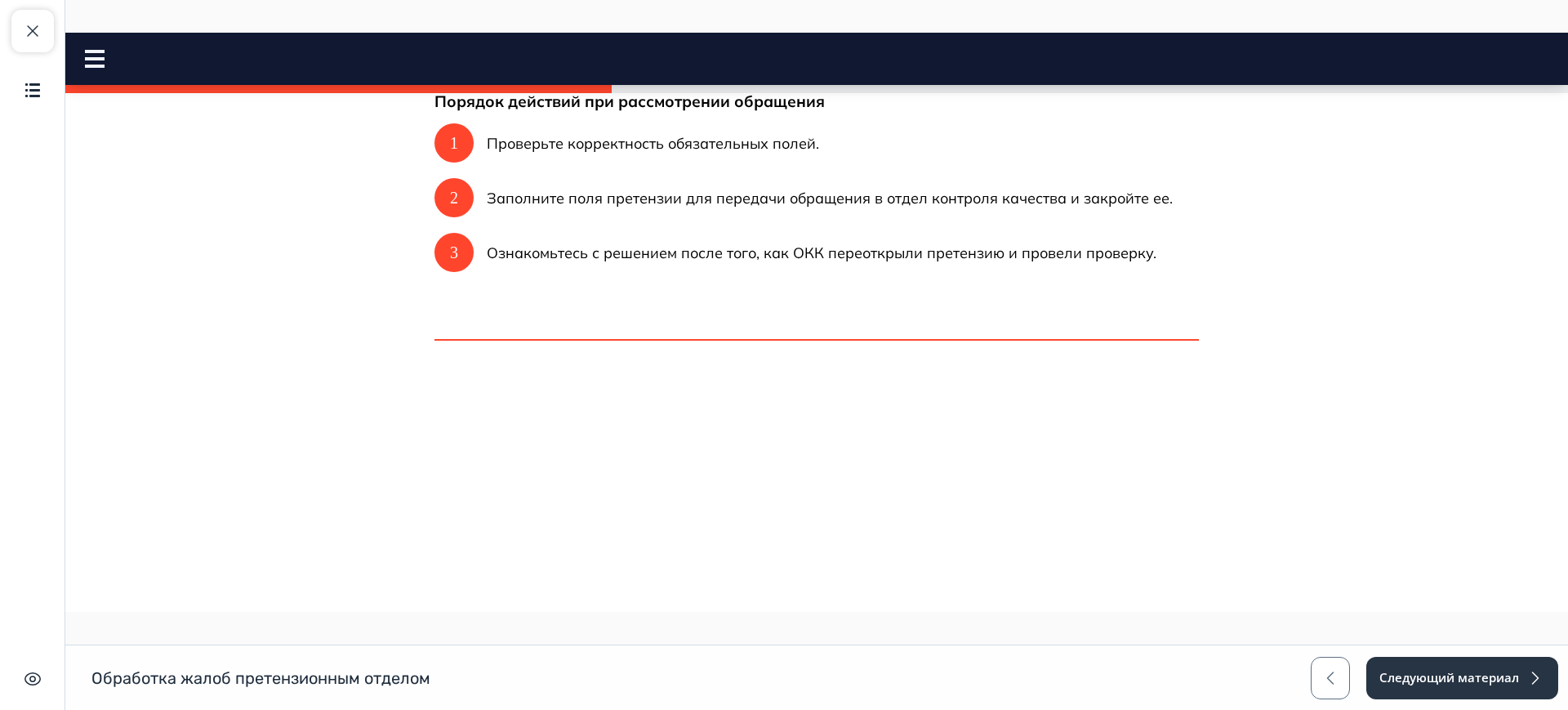
scroll to position [331, 0]
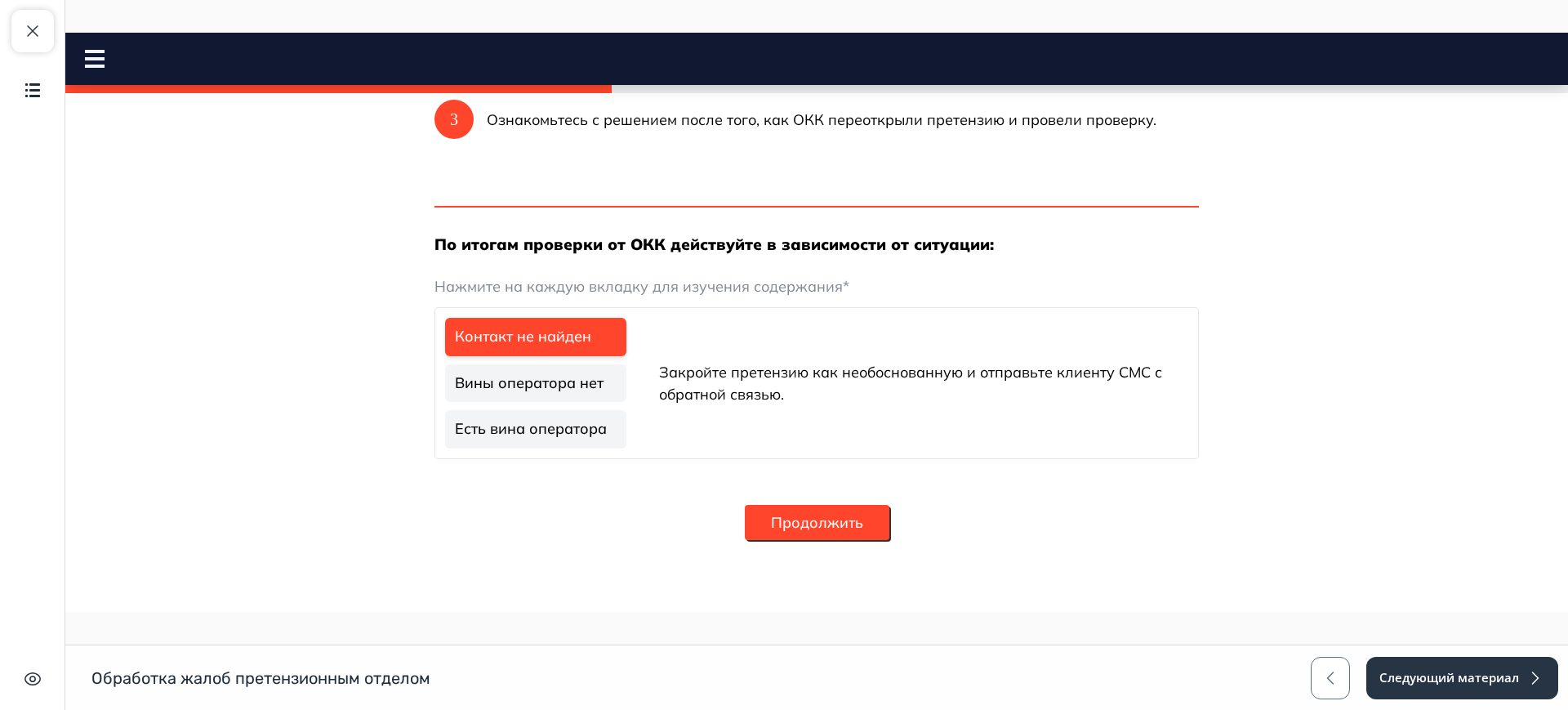
click at [568, 392] on link "Вины оператора нет" at bounding box center [535, 383] width 181 height 38
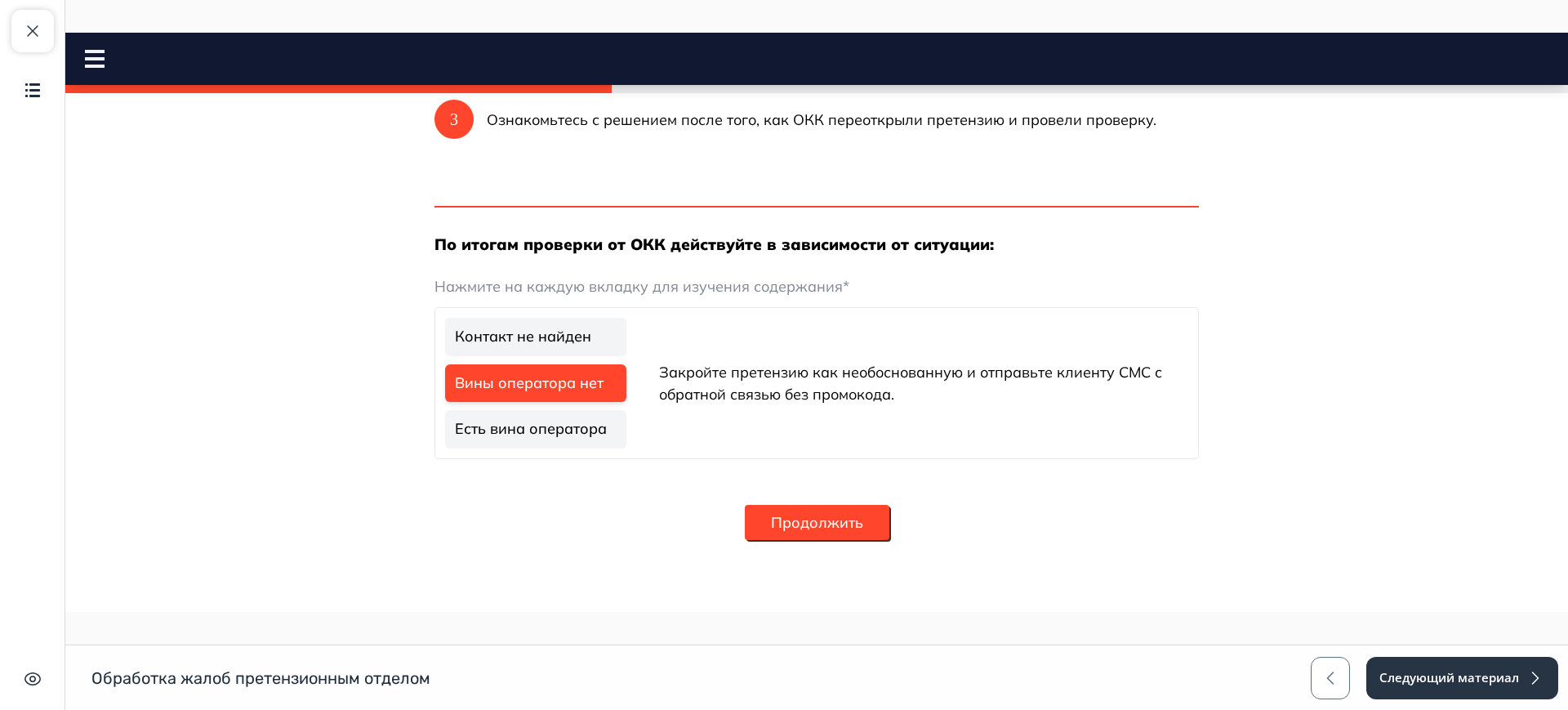
click at [568, 414] on link "Есть вина оператора" at bounding box center [535, 429] width 181 height 38
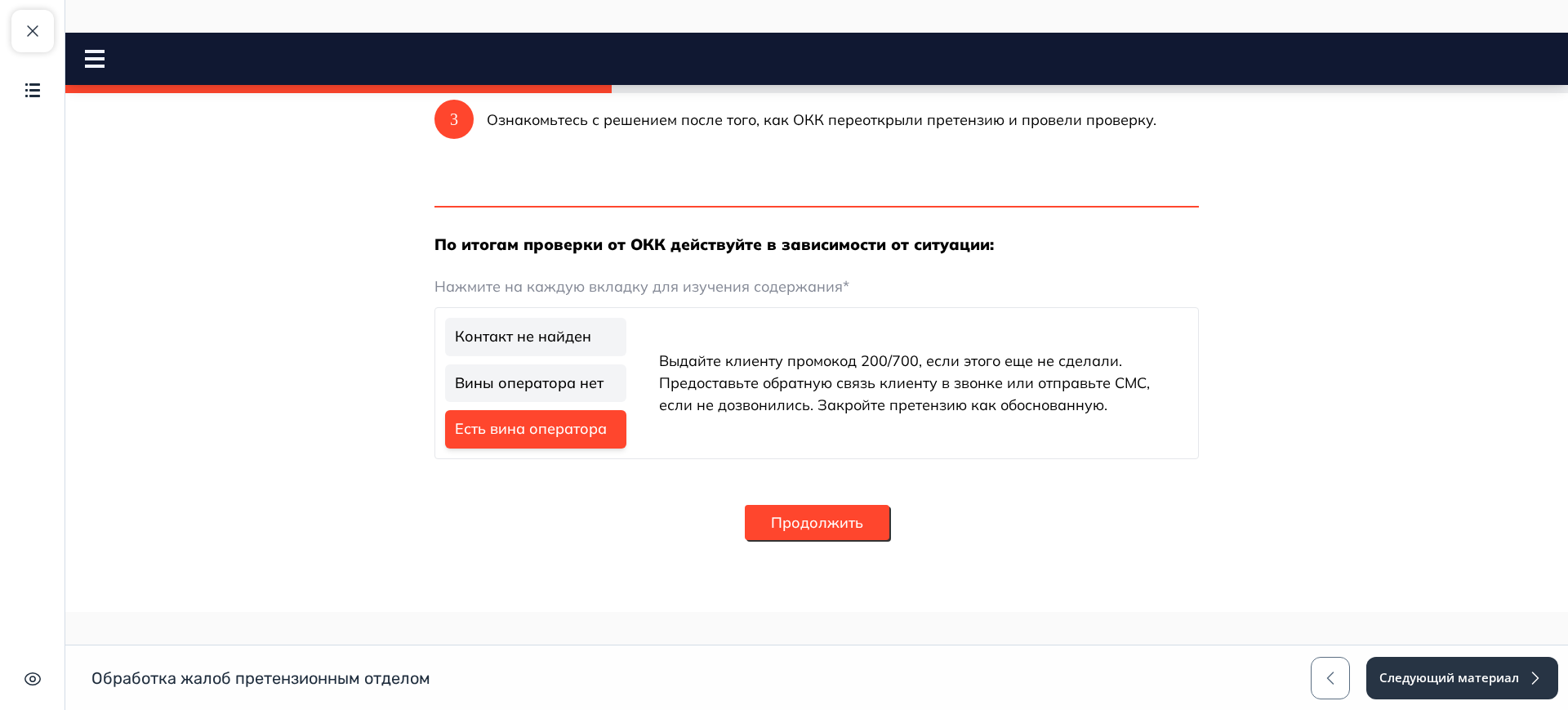
click at [775, 522] on button "Продолжить" at bounding box center [817, 522] width 145 height 35
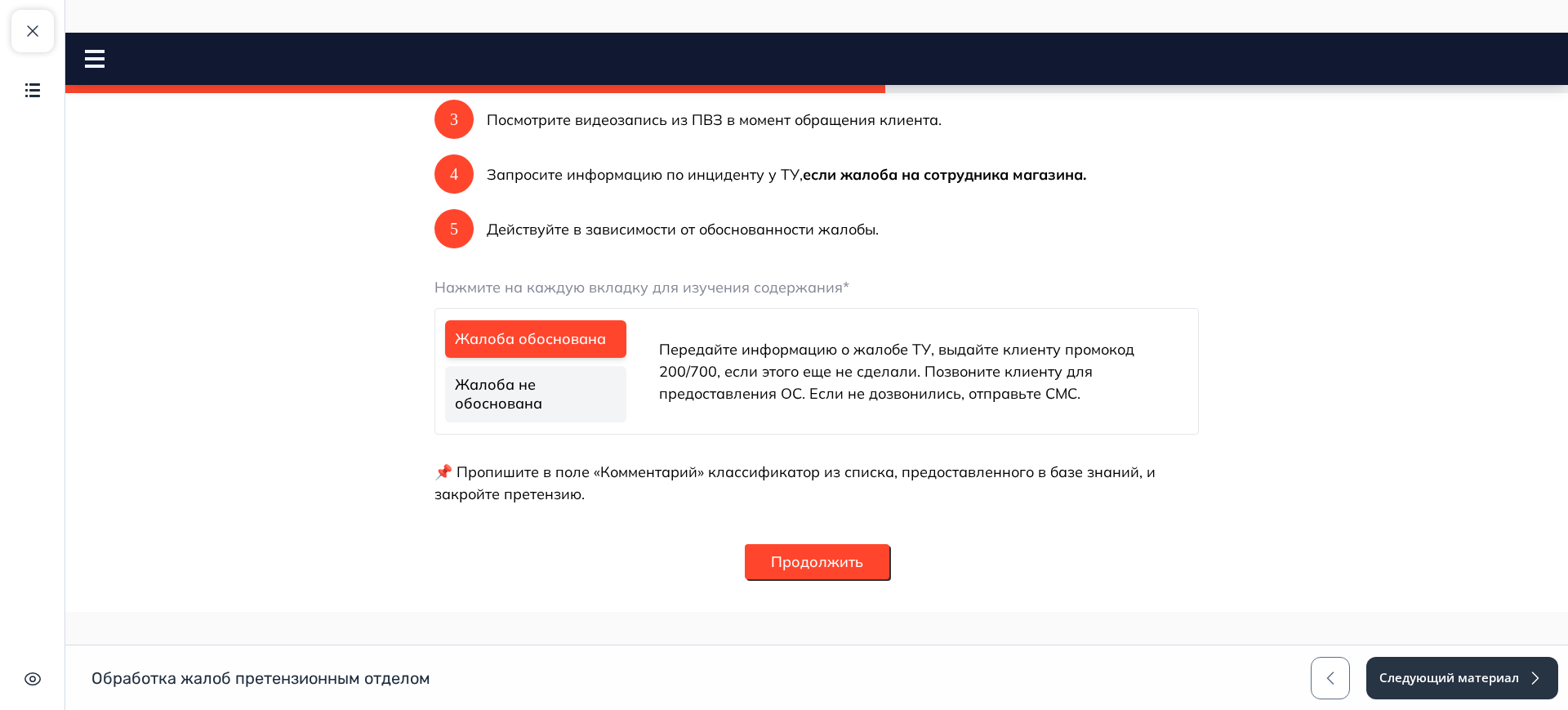
scroll to position [468, 0]
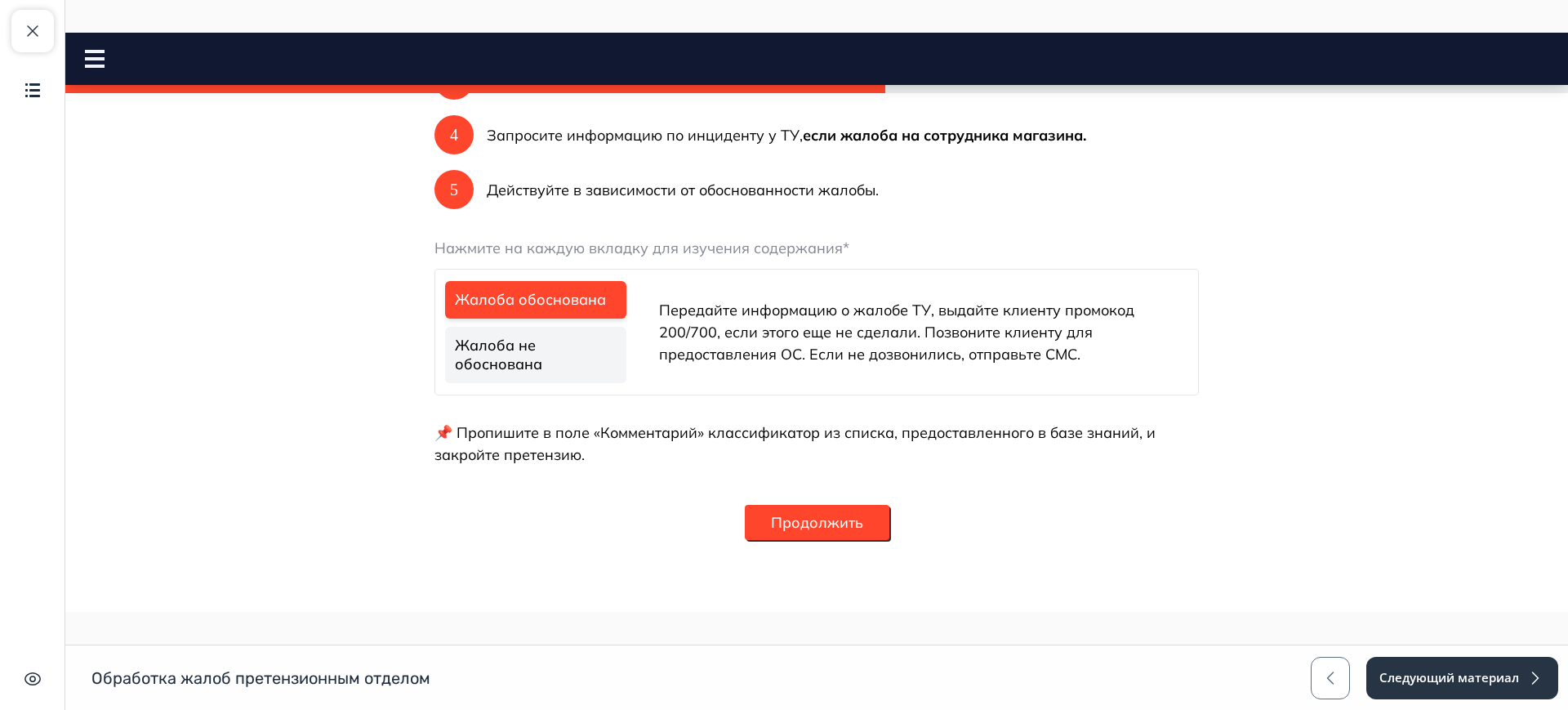
click at [549, 348] on link "Жалоба не обоснована" at bounding box center [535, 355] width 181 height 56
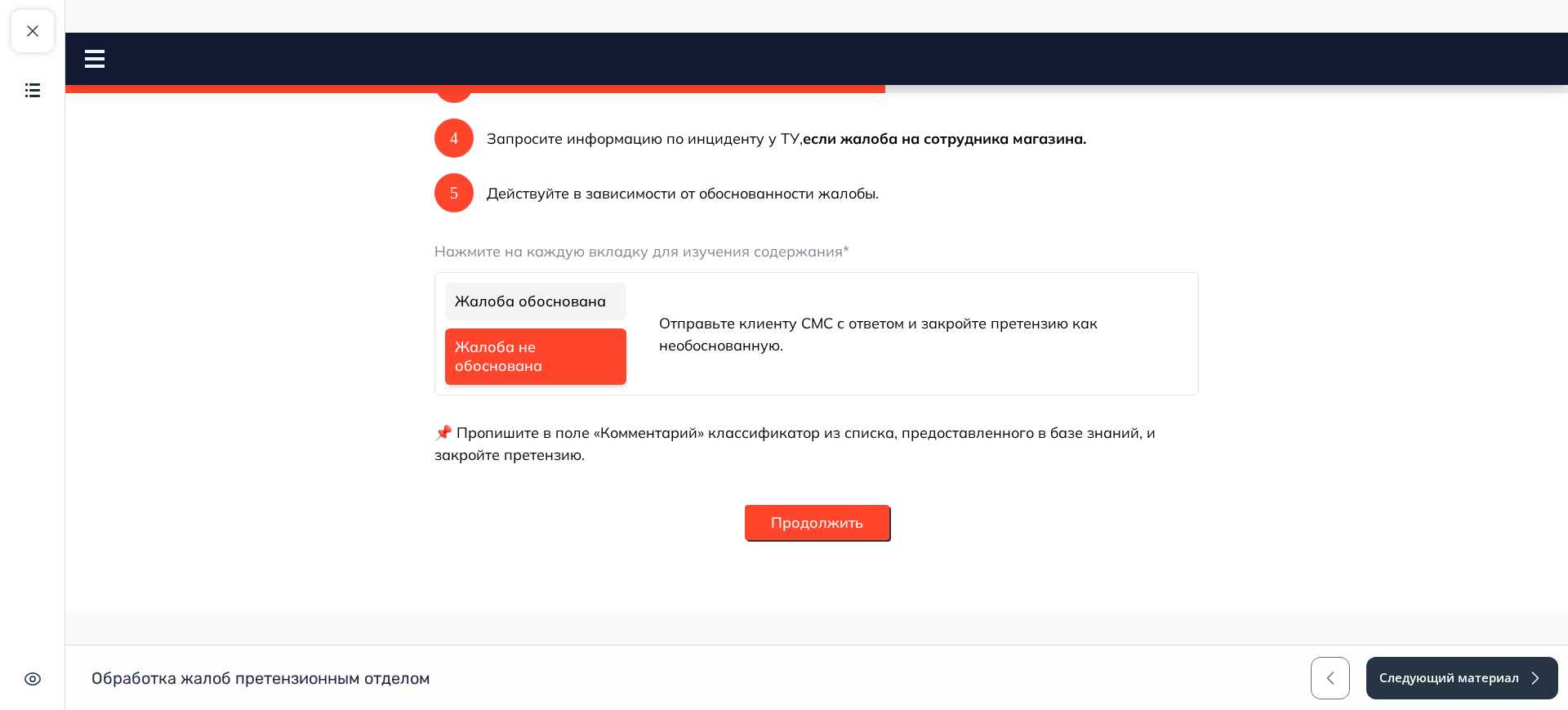
click at [808, 522] on button "Продолжить" at bounding box center [817, 522] width 145 height 35
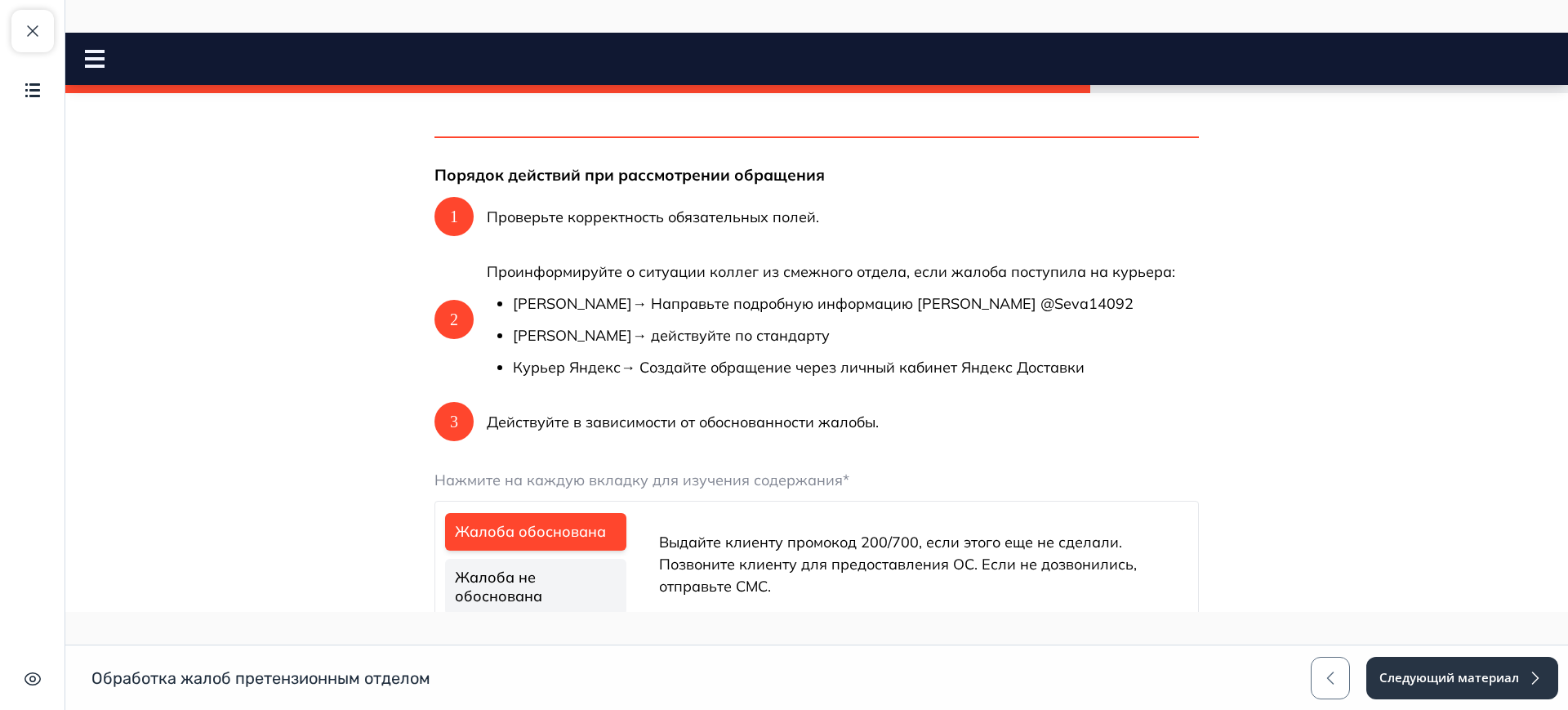
scroll to position [369, 0]
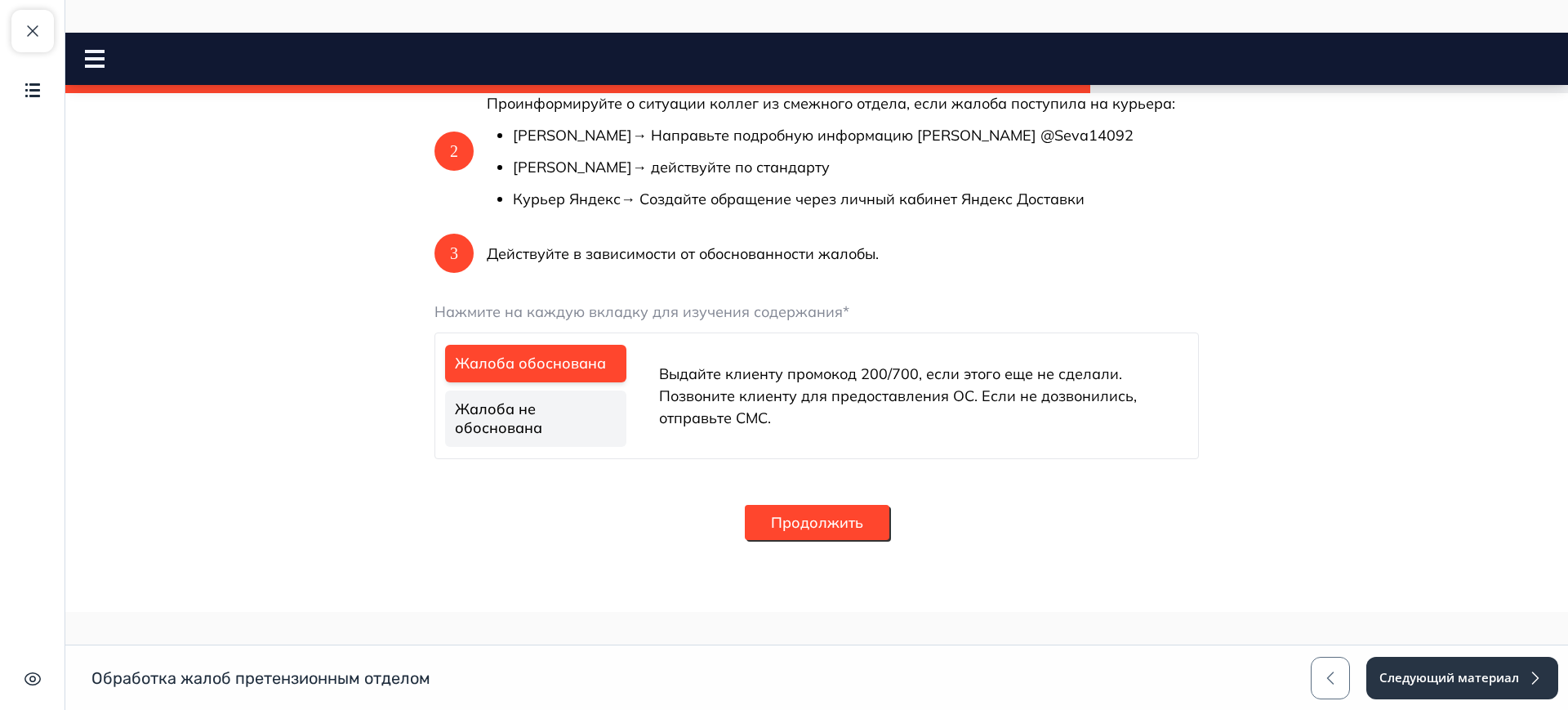
click at [579, 426] on link "Жалоба не обоснована" at bounding box center [535, 419] width 181 height 56
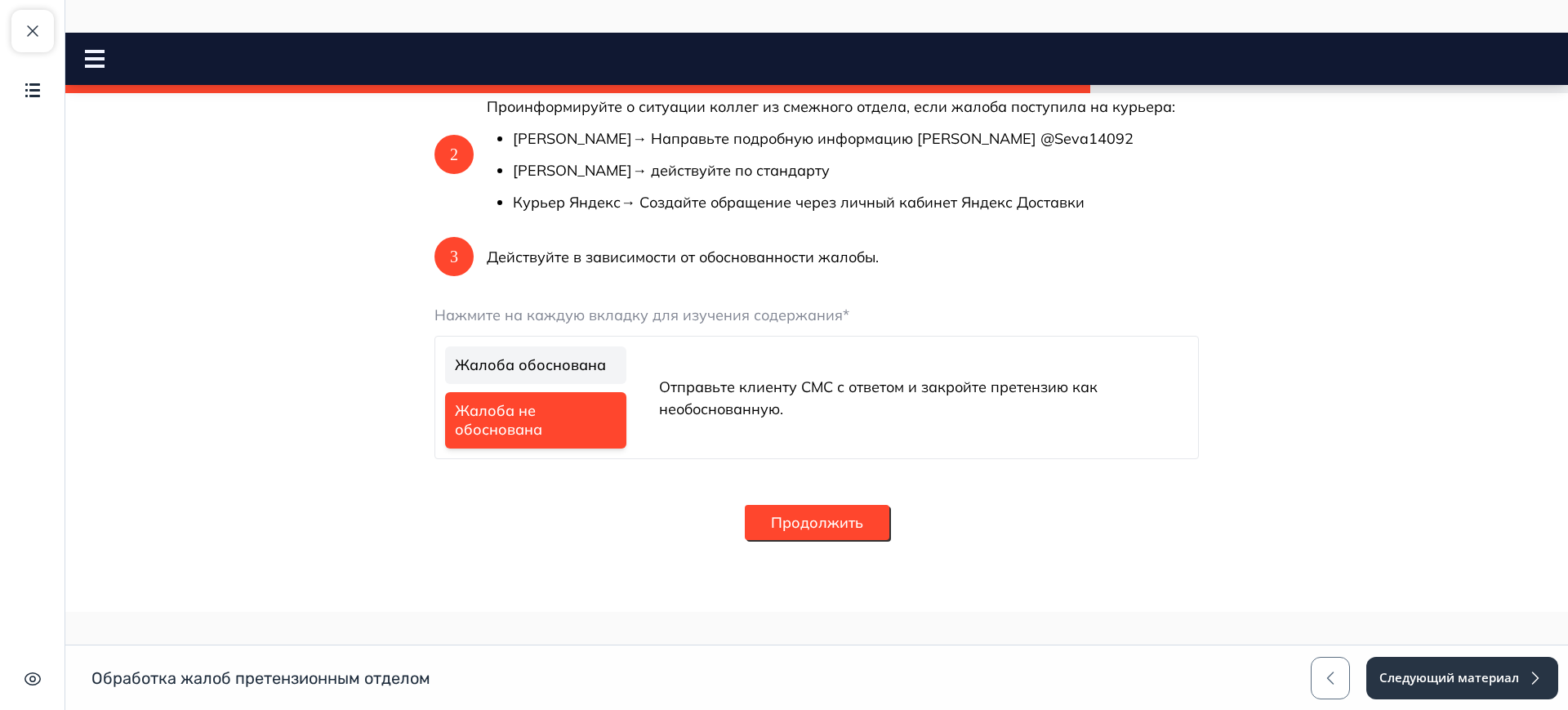
click at [759, 522] on button "Продолжить" at bounding box center [817, 522] width 145 height 35
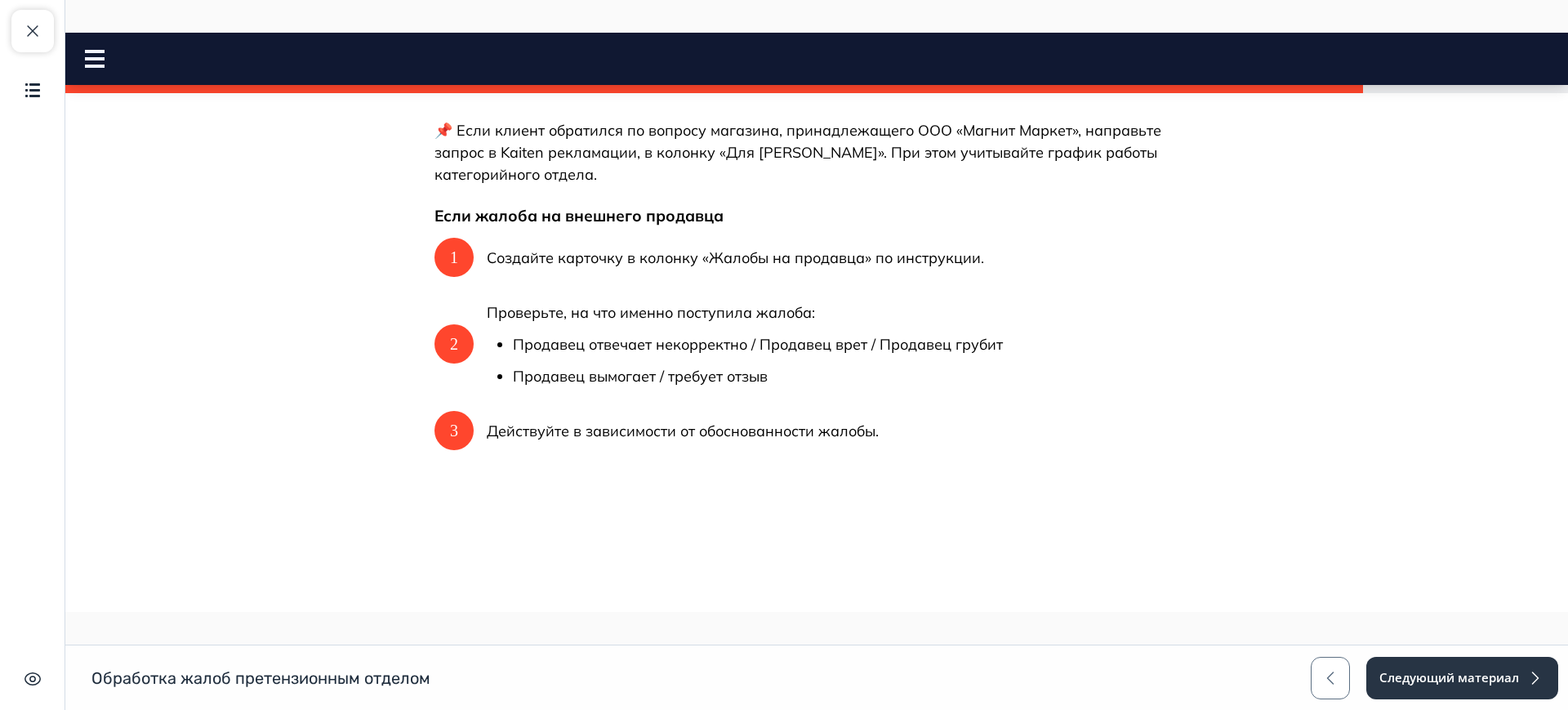
scroll to position [423, 0]
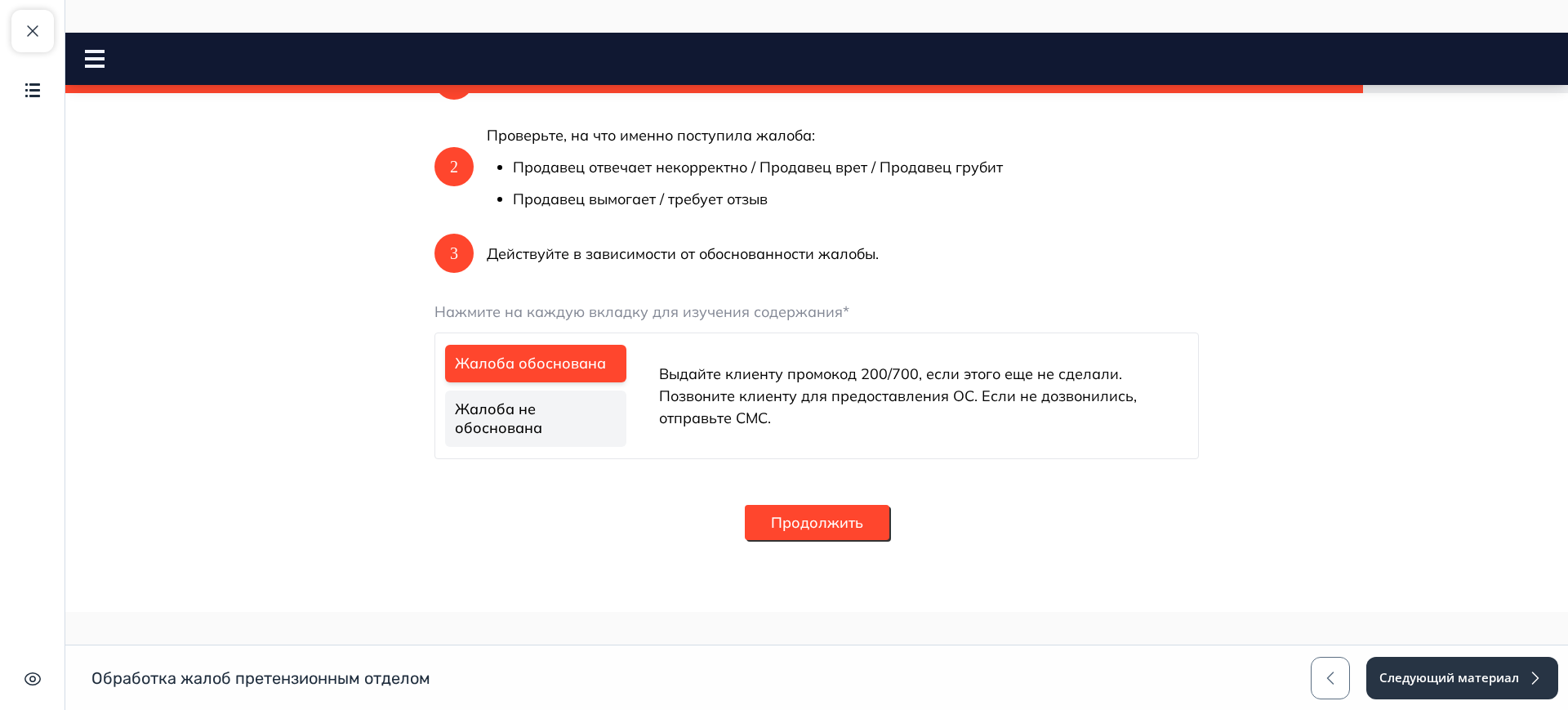
click at [549, 394] on link "Жалоба не обоснована" at bounding box center [535, 419] width 181 height 56
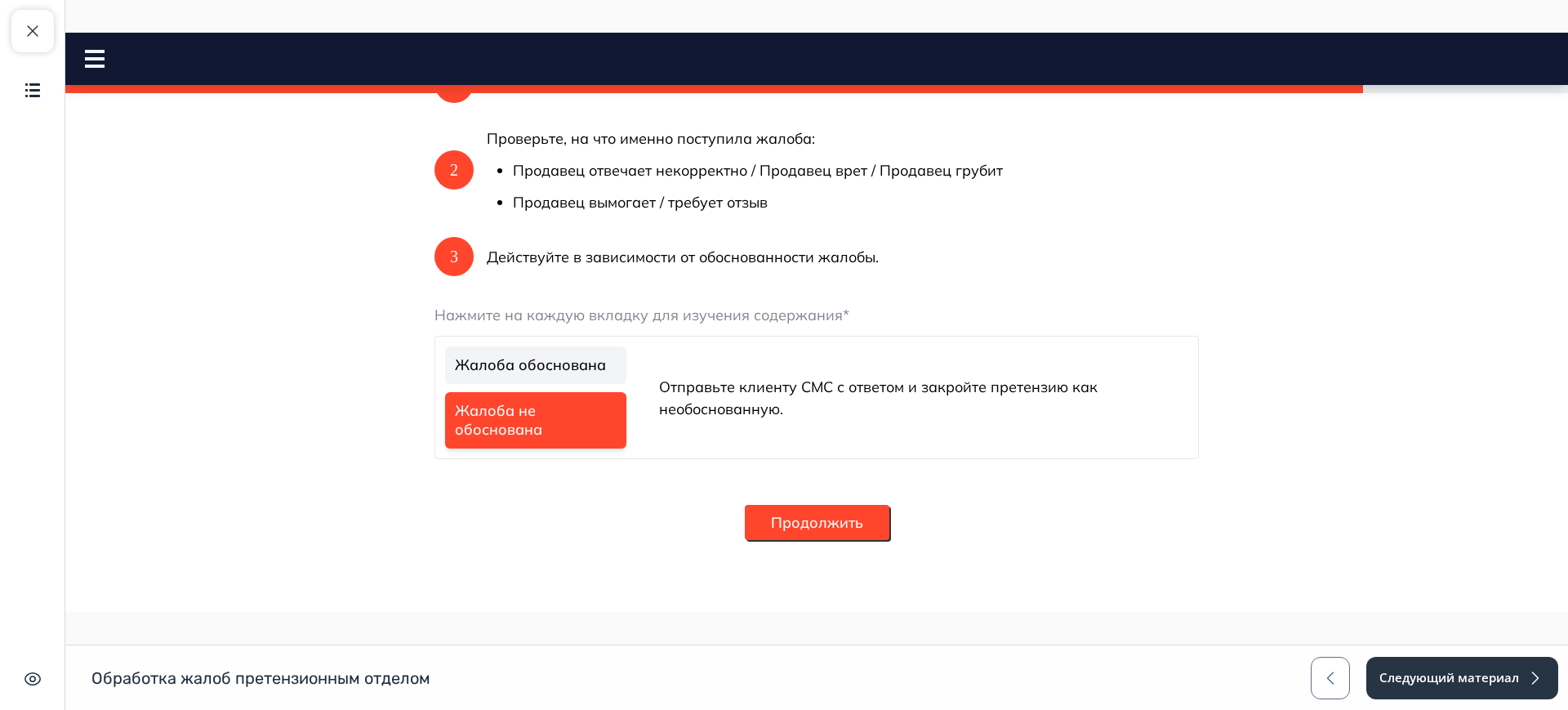
click at [787, 514] on button "Продолжить" at bounding box center [817, 522] width 145 height 35
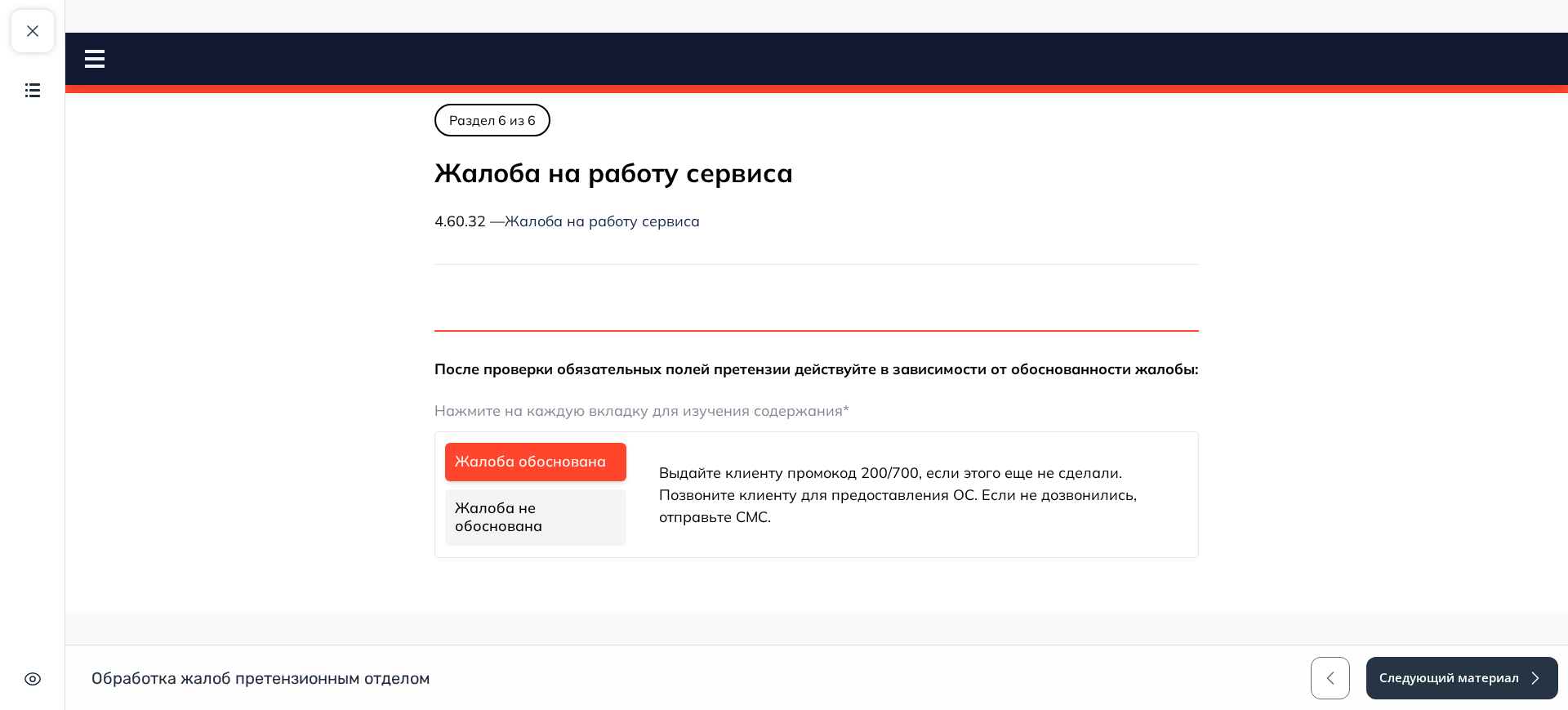
scroll to position [0, 0]
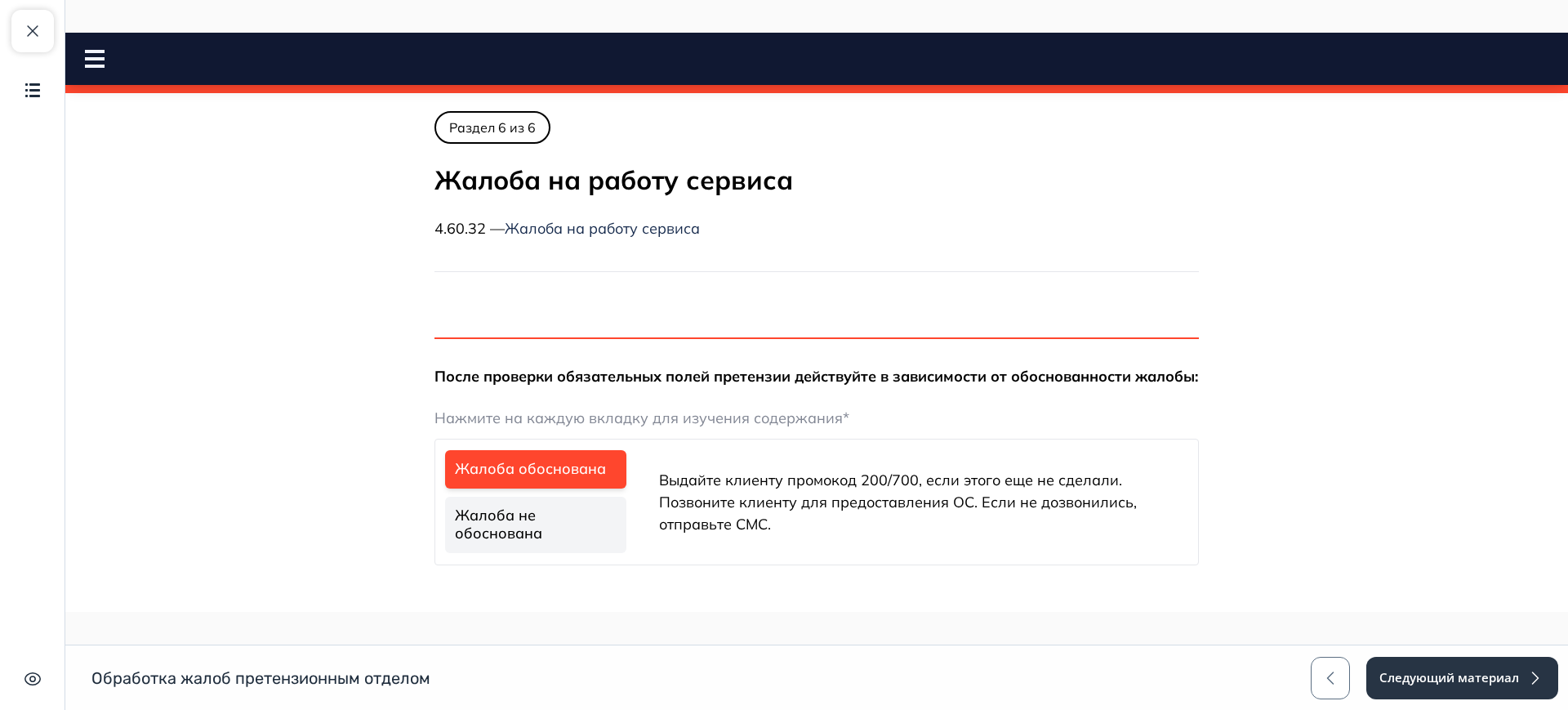
click at [496, 538] on link "Жалоба не обоснована" at bounding box center [535, 525] width 181 height 56
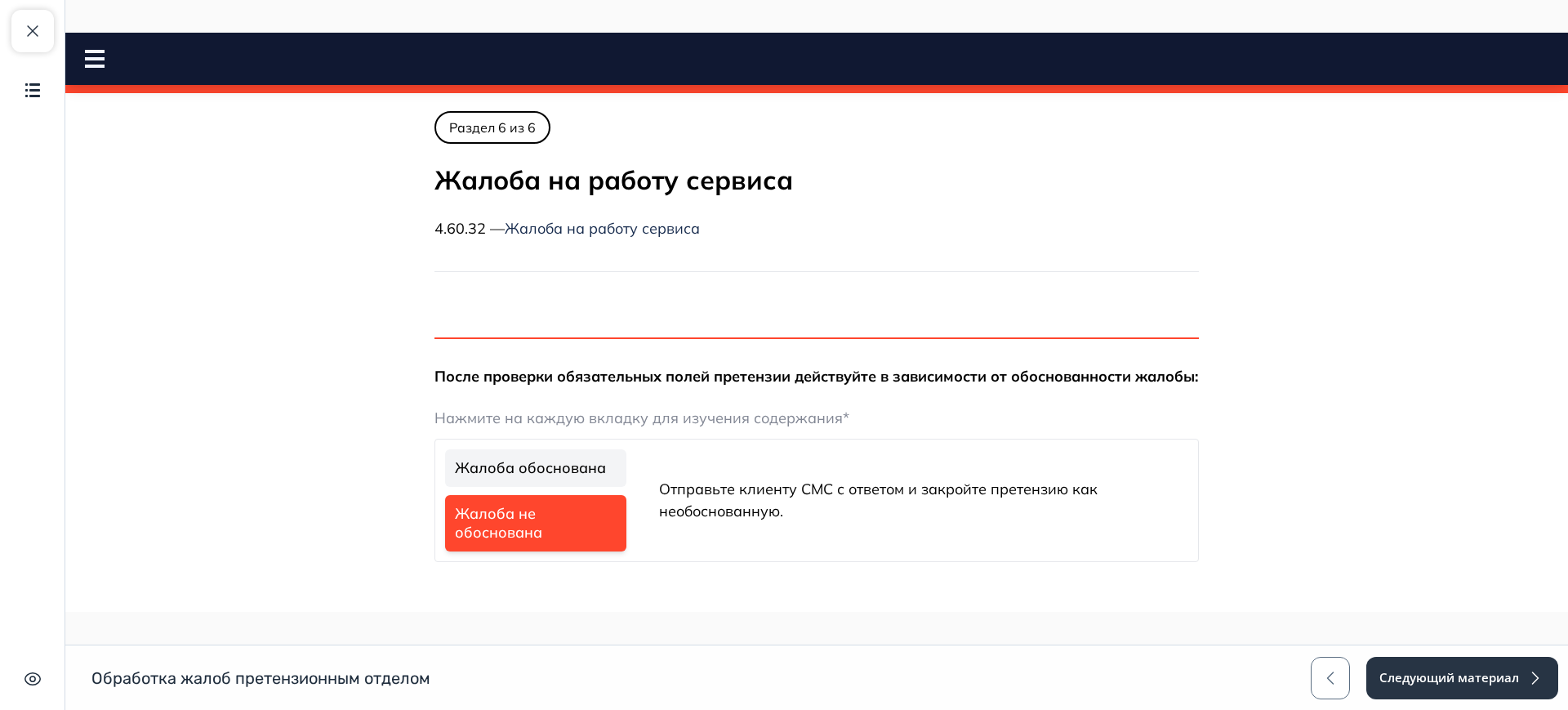
scroll to position [50, 0]
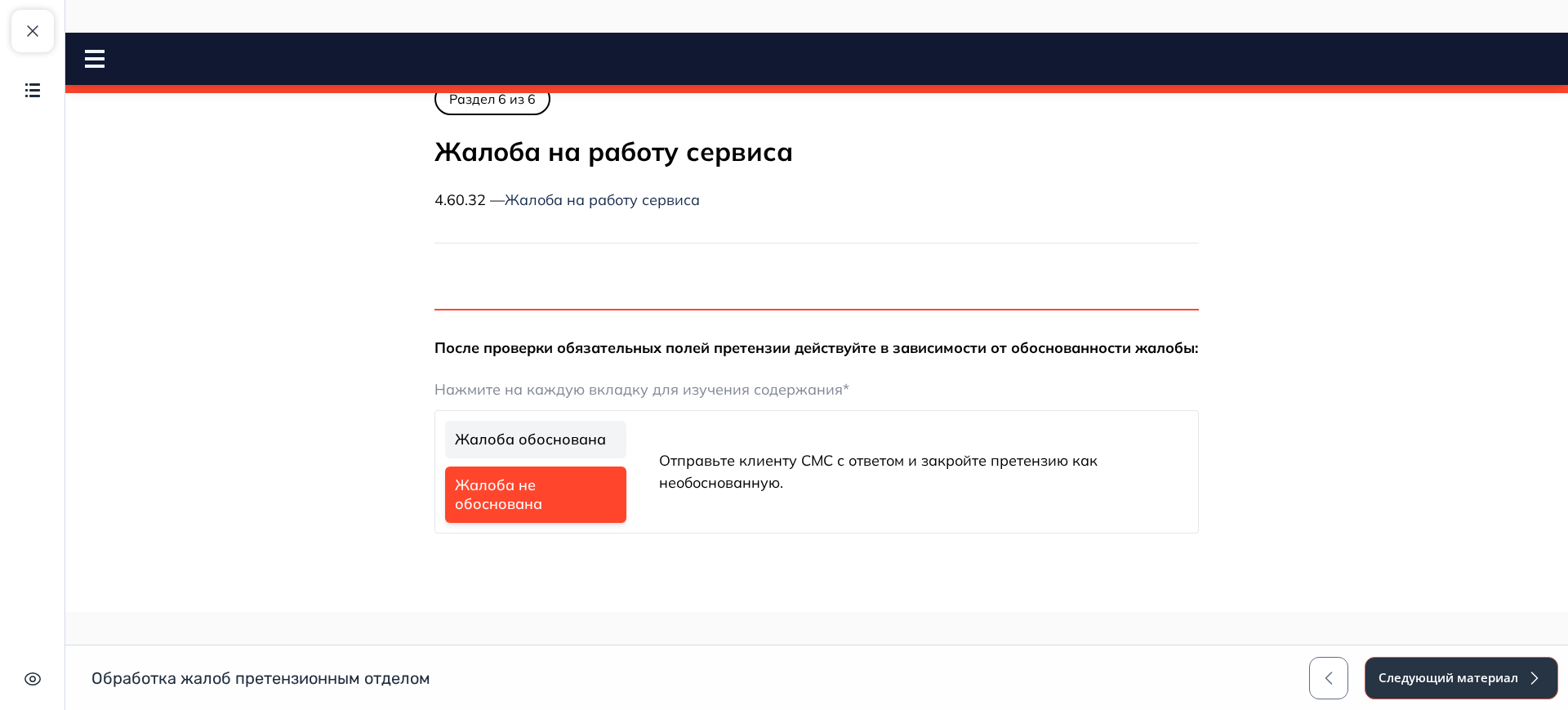
click at [1458, 674] on button "Следующий материал" at bounding box center [1461, 677] width 194 height 42
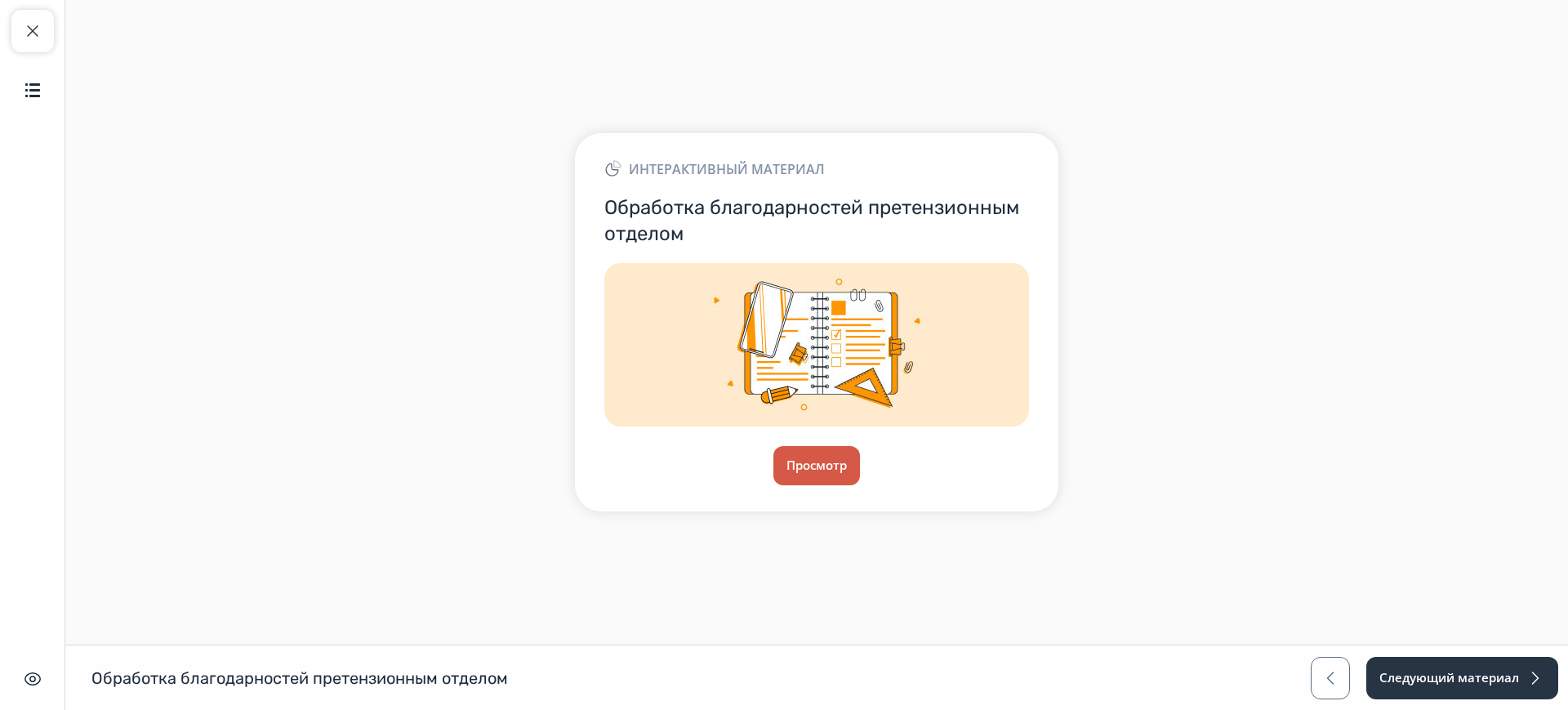
drag, startPoint x: 823, startPoint y: 489, endPoint x: 822, endPoint y: 475, distance: 14.0
click at [823, 487] on div "Интерактивный материал Обработка благодарностей претензионным отделом Просмотр" at bounding box center [817, 322] width 483 height 377
click at [822, 468] on button "Просмотр" at bounding box center [817, 465] width 89 height 39
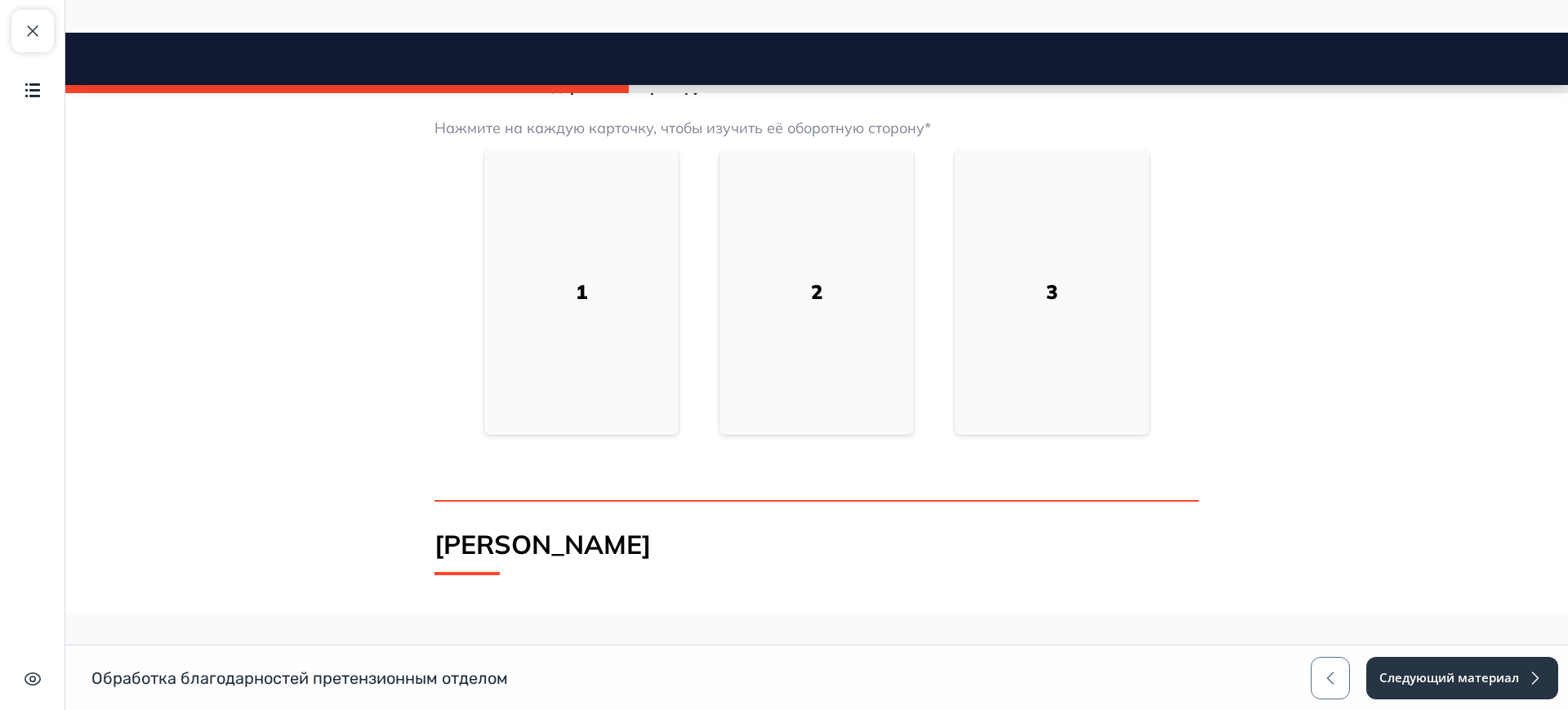
scroll to position [612, 0]
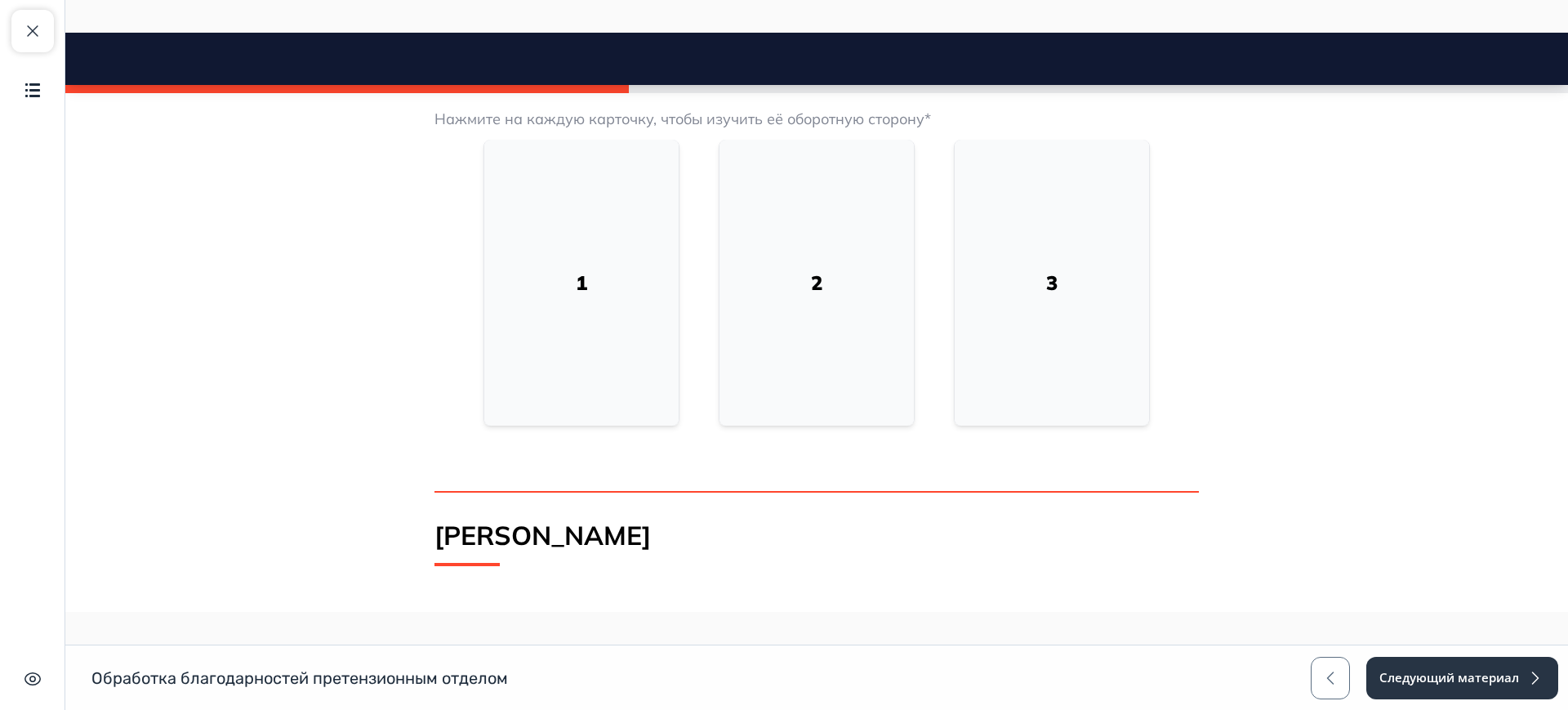
click at [594, 285] on div "1" at bounding box center [581, 282] width 194 height 285
click at [784, 290] on div "2" at bounding box center [816, 282] width 194 height 285
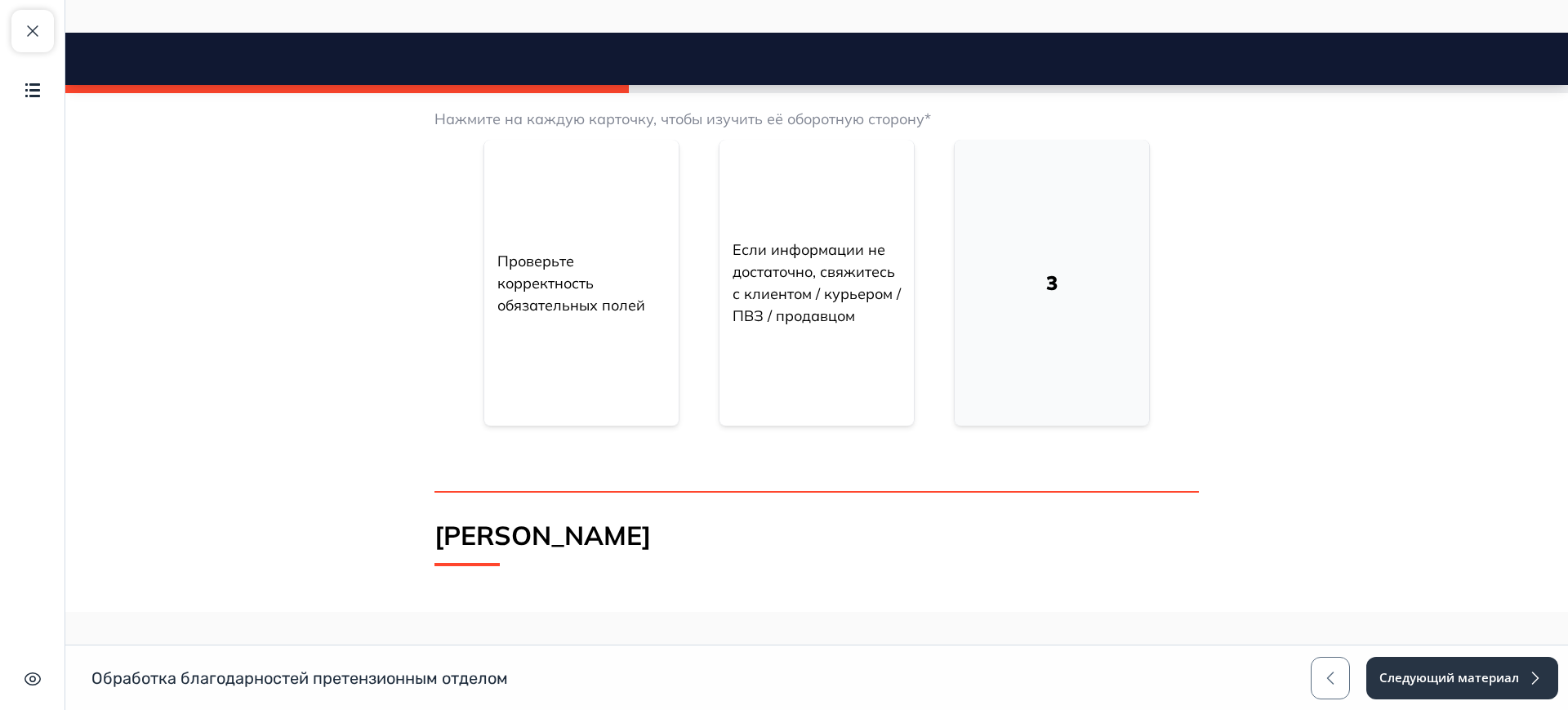
click at [1033, 314] on div "3" at bounding box center [1051, 282] width 37 height 72
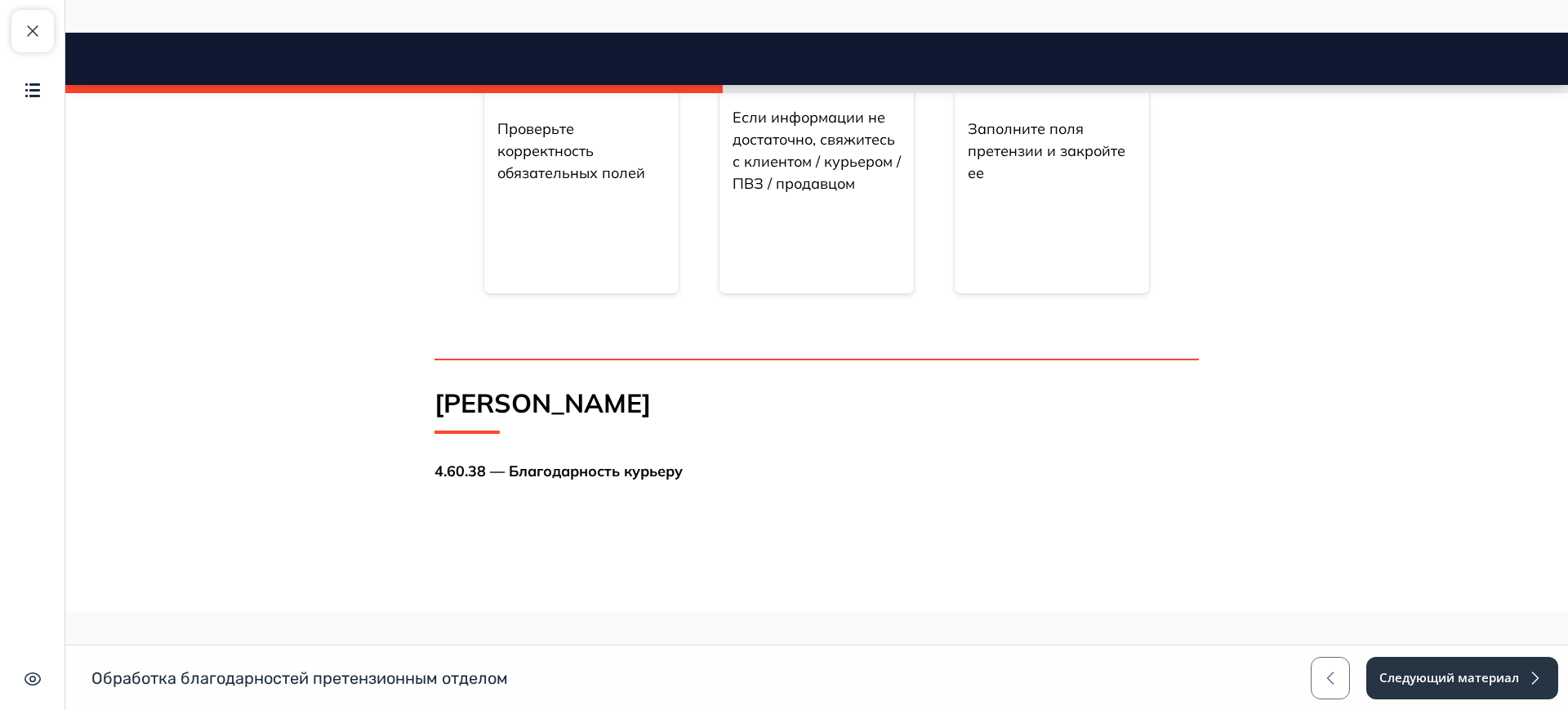
scroll to position [1021, 0]
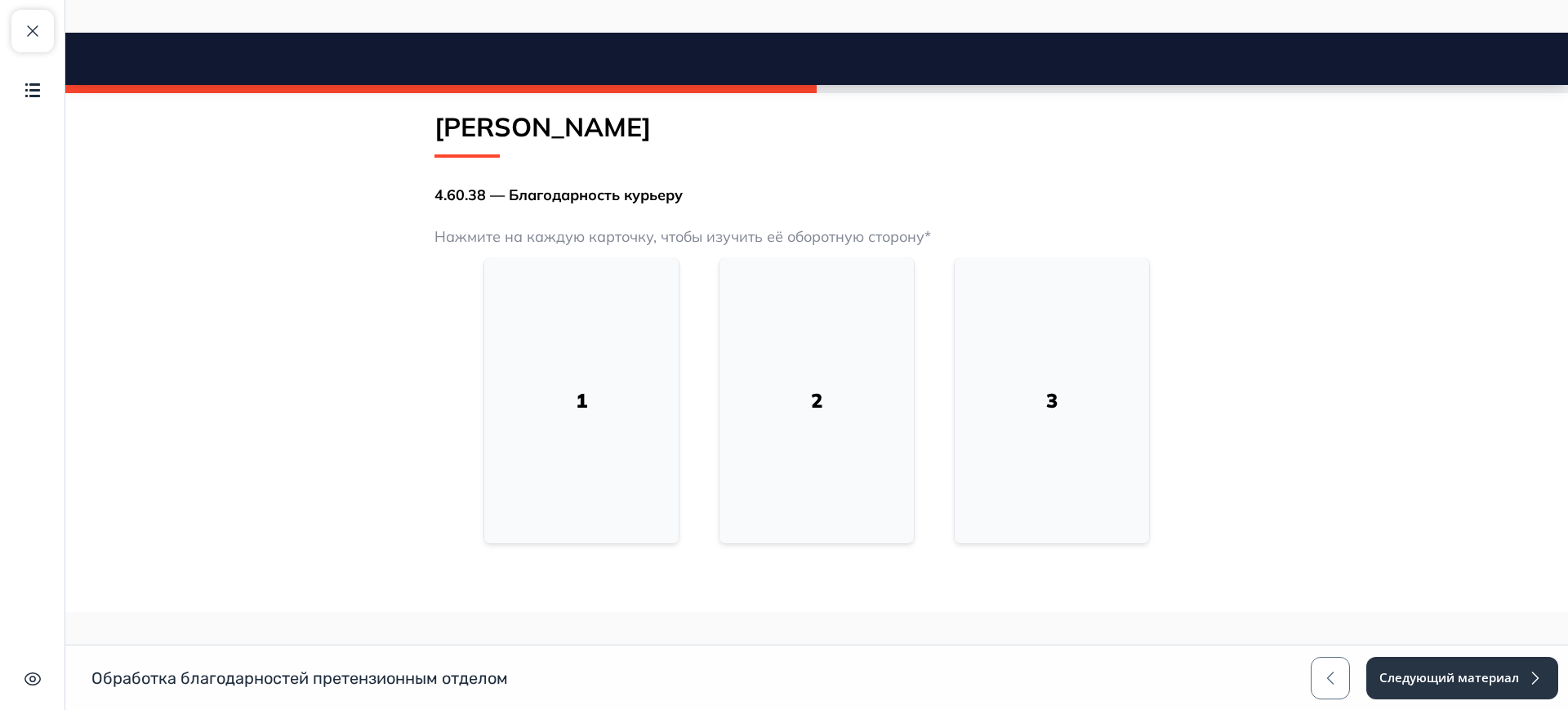
click at [587, 367] on div "1" at bounding box center [581, 400] width 37 height 72
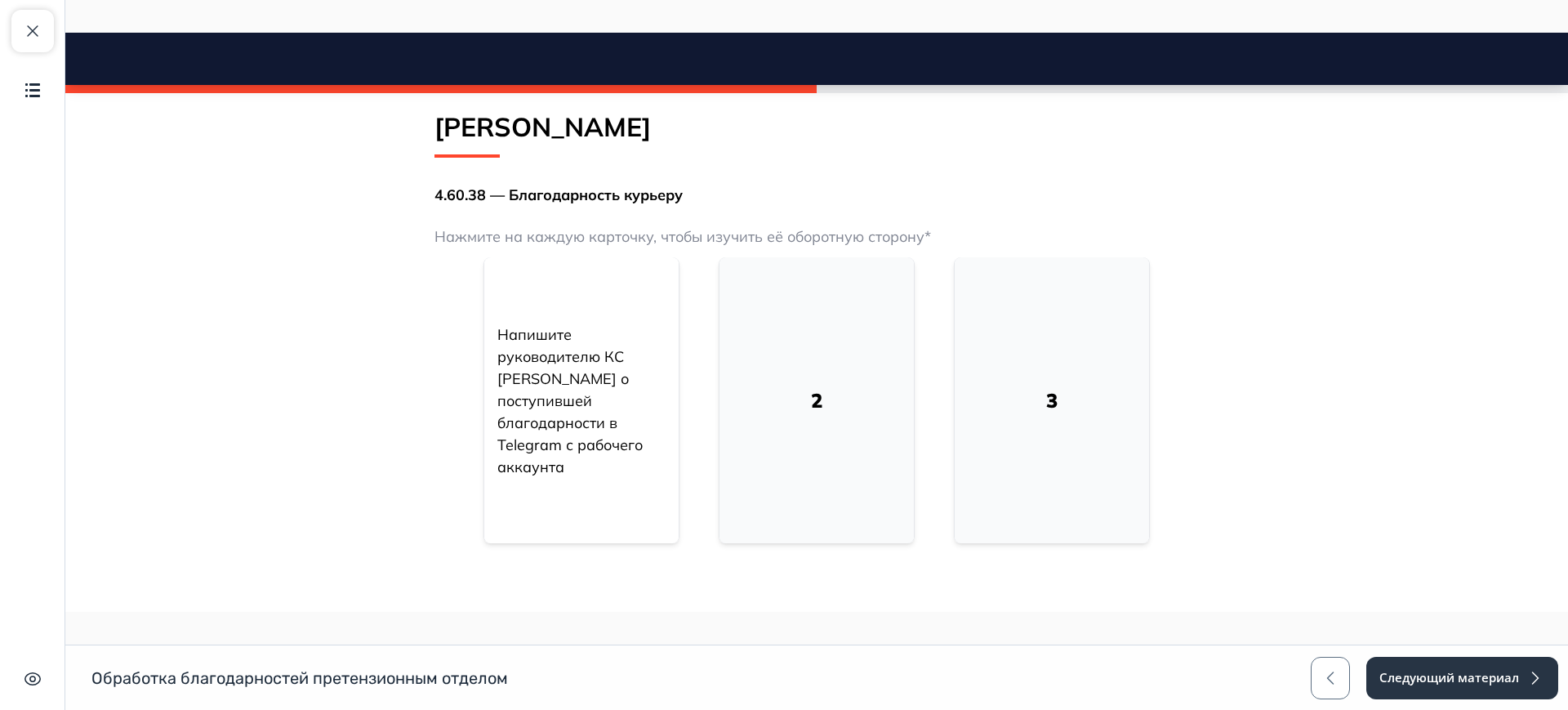
drag, startPoint x: 772, startPoint y: 370, endPoint x: 877, endPoint y: 372, distance: 105.0
click at [774, 370] on div "2" at bounding box center [816, 400] width 194 height 285
click at [1038, 374] on div "3" at bounding box center [1051, 400] width 37 height 72
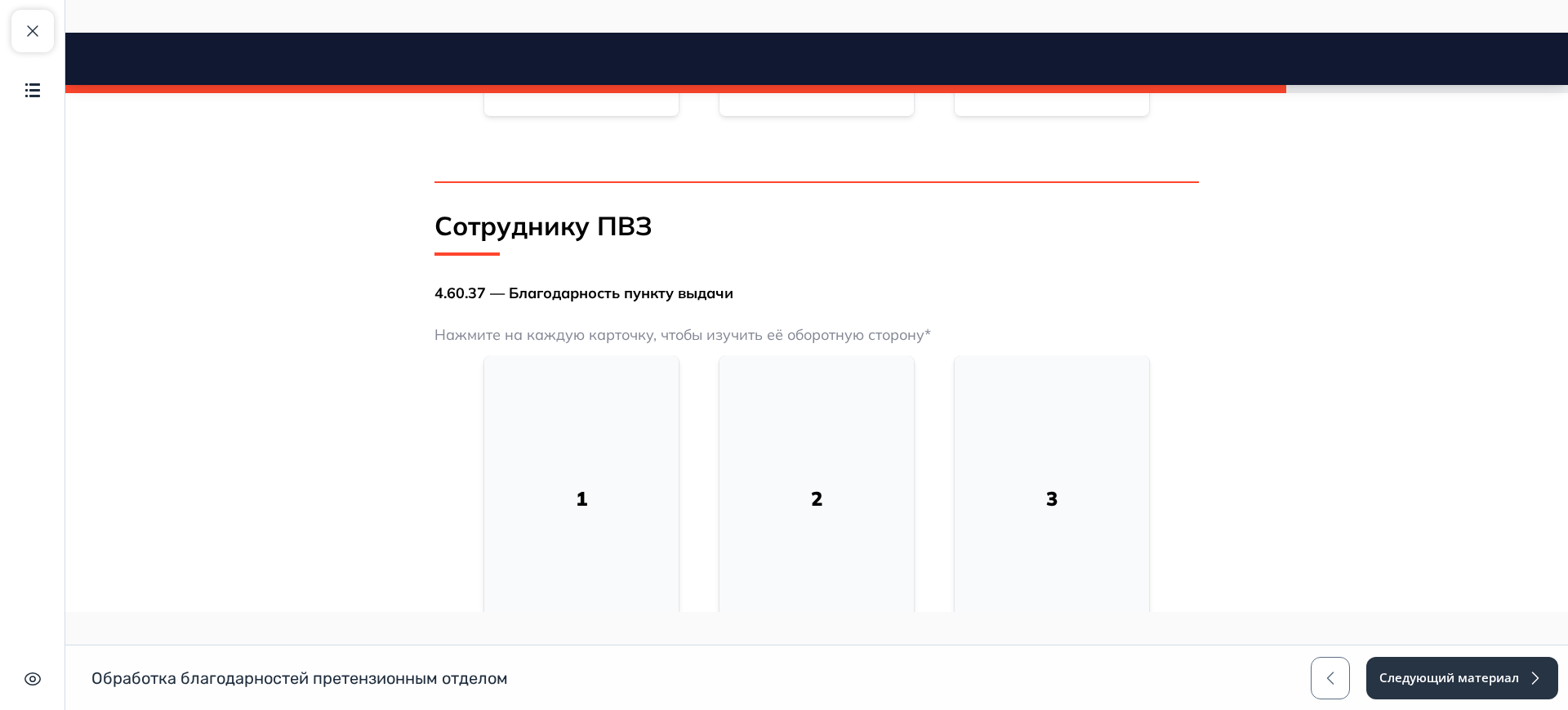
scroll to position [1633, 0]
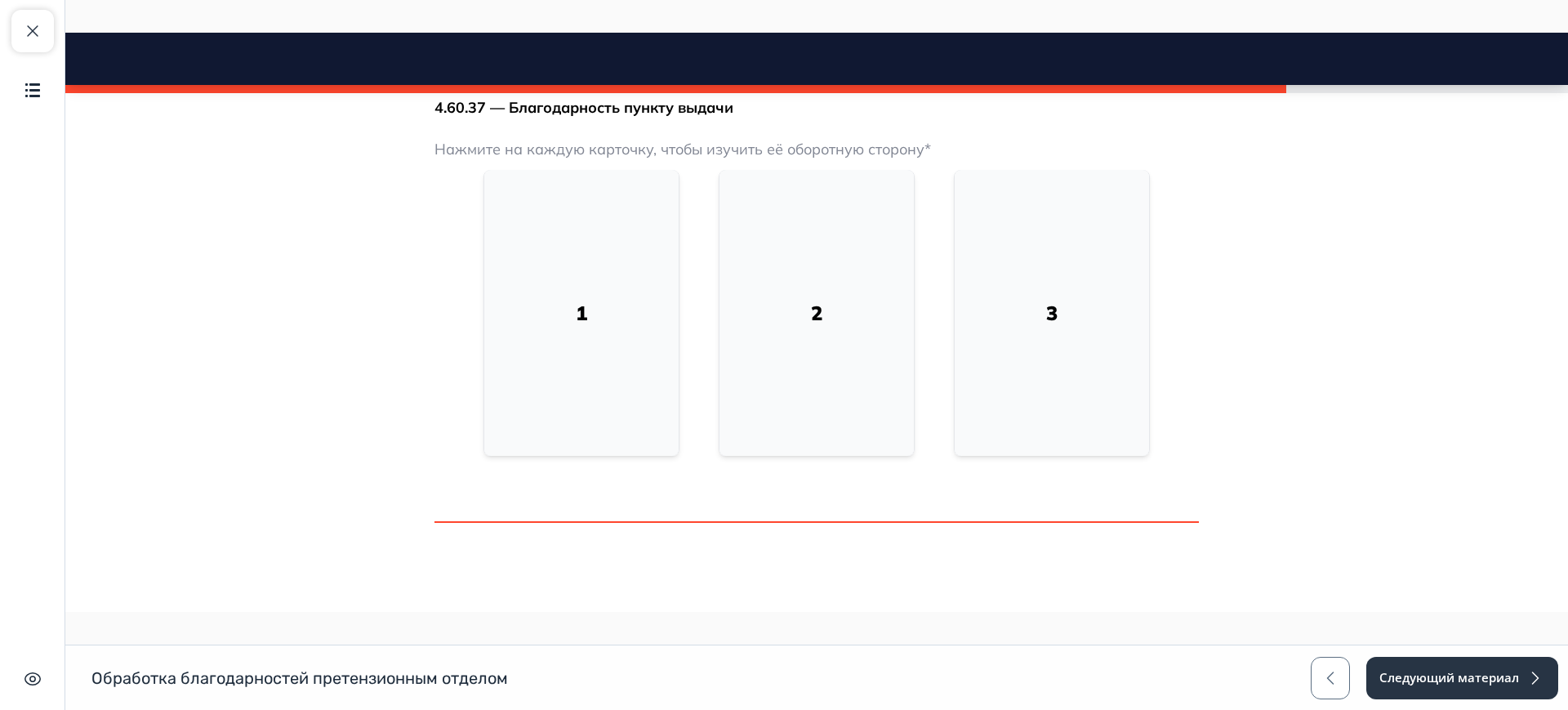
click at [605, 300] on div "1" at bounding box center [581, 312] width 194 height 285
drag, startPoint x: 816, startPoint y: 288, endPoint x: 827, endPoint y: 286, distance: 11.2
click at [816, 290] on div "2" at bounding box center [816, 313] width 37 height 72
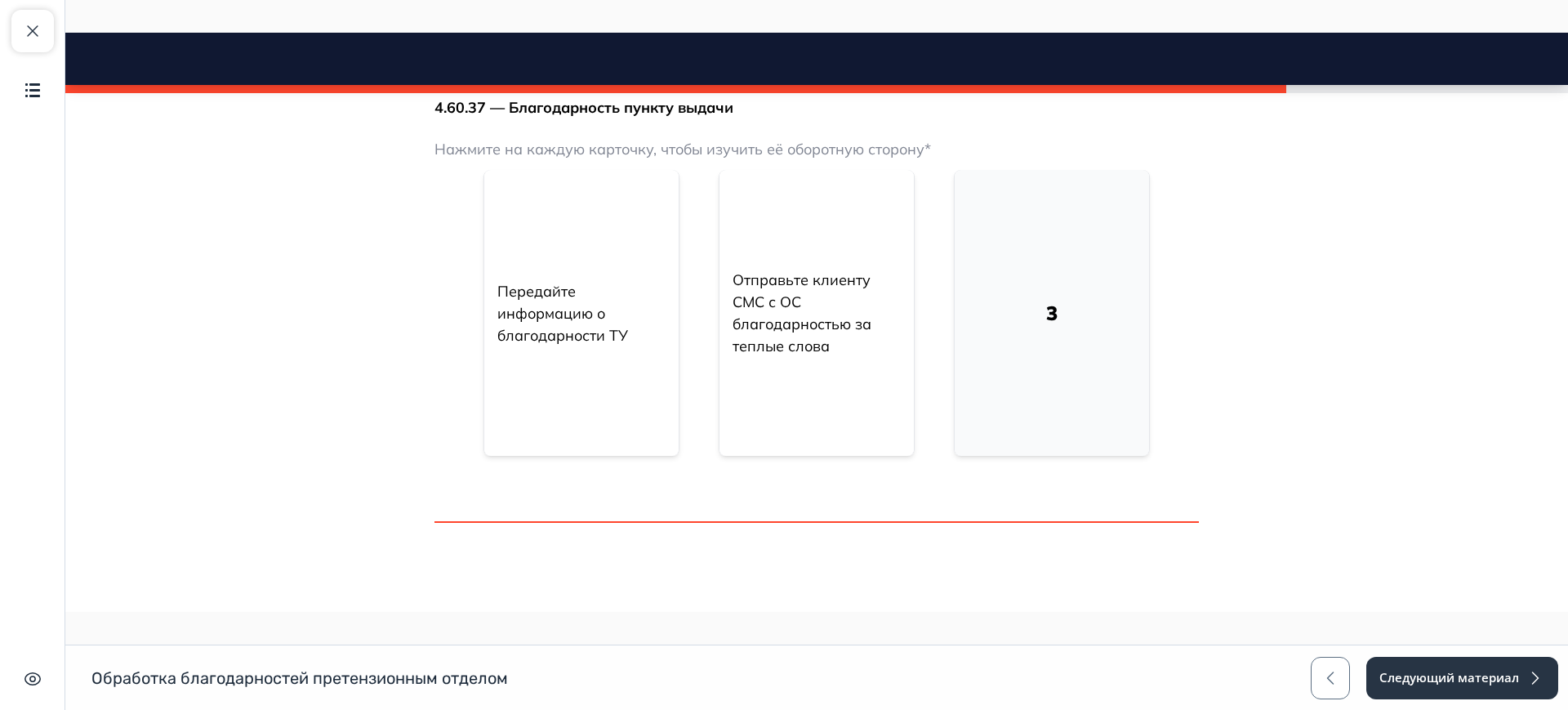
click at [1033, 295] on div "3" at bounding box center [1051, 313] width 37 height 72
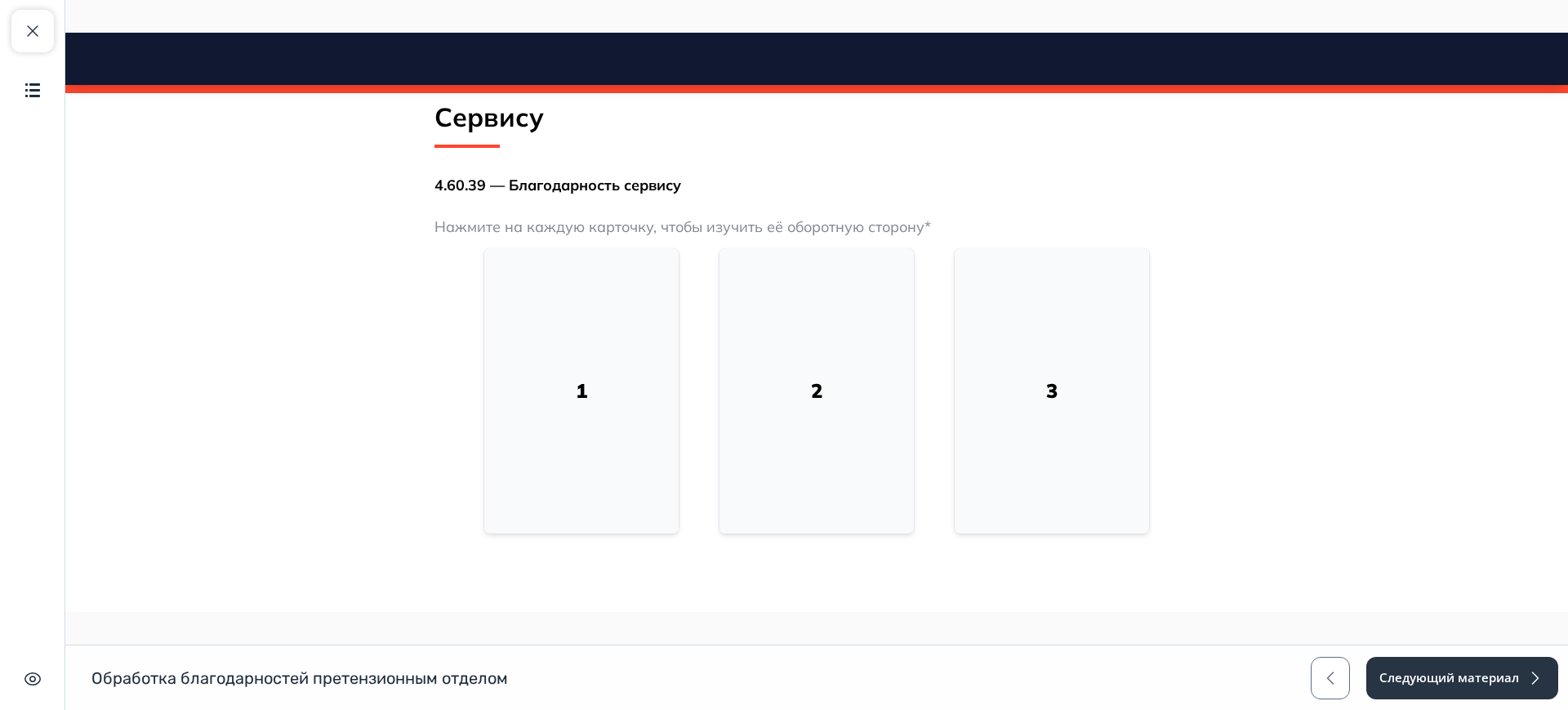
click at [589, 300] on div "1" at bounding box center [581, 390] width 194 height 285
click at [749, 342] on div "2" at bounding box center [816, 390] width 194 height 285
click at [988, 356] on div "3" at bounding box center [1052, 390] width 194 height 285
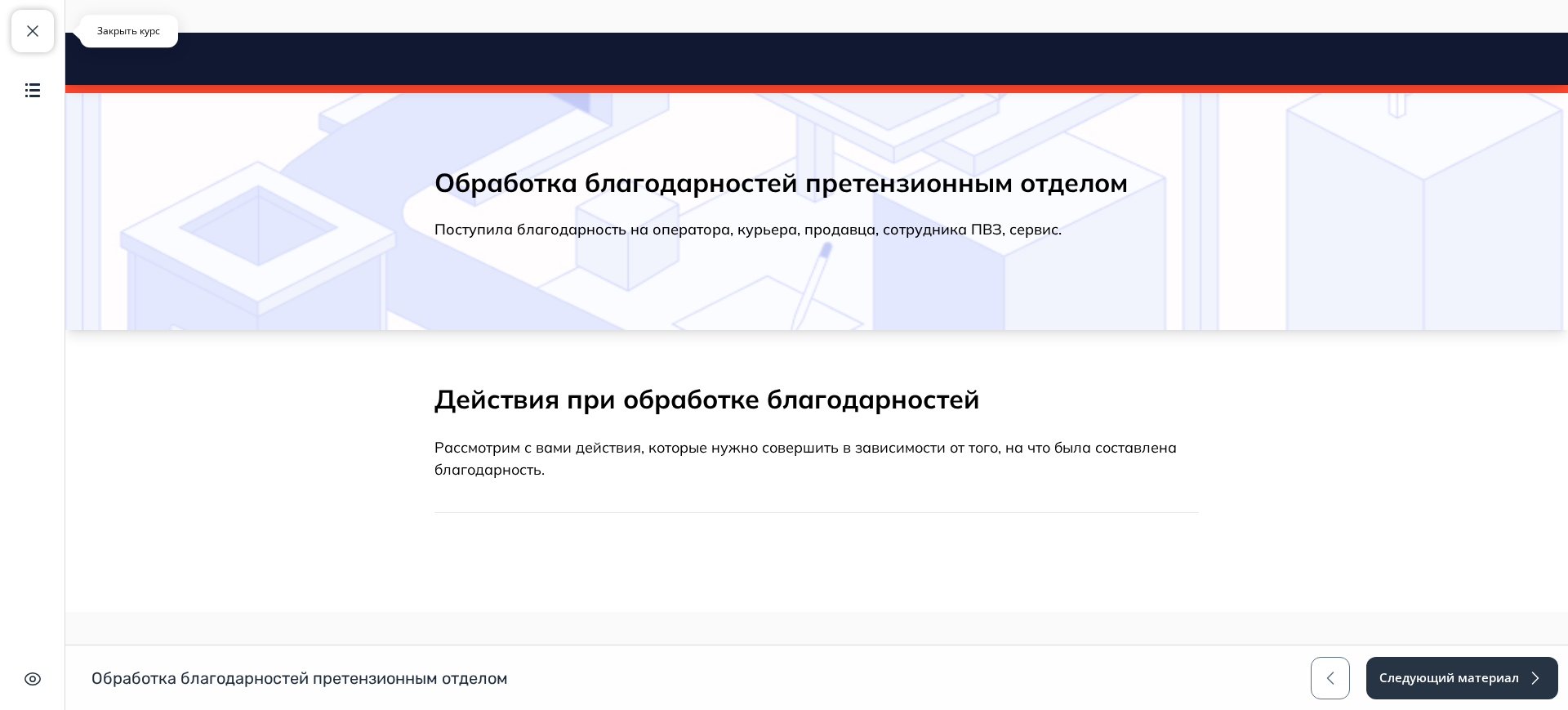
click at [35, 13] on button "Закрыть курс" at bounding box center [32, 31] width 42 height 42
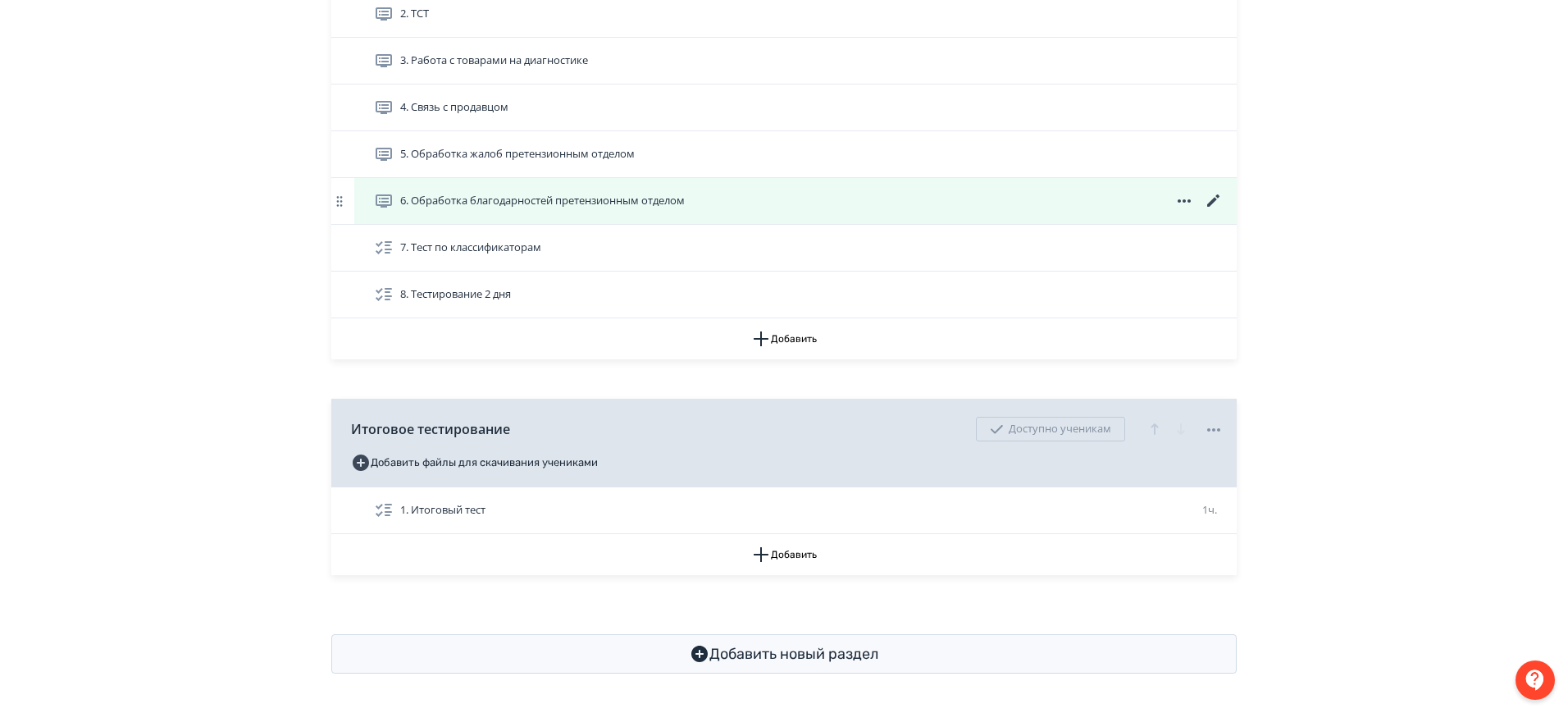
click at [1213, 200] on icon at bounding box center [1213, 200] width 12 height 12
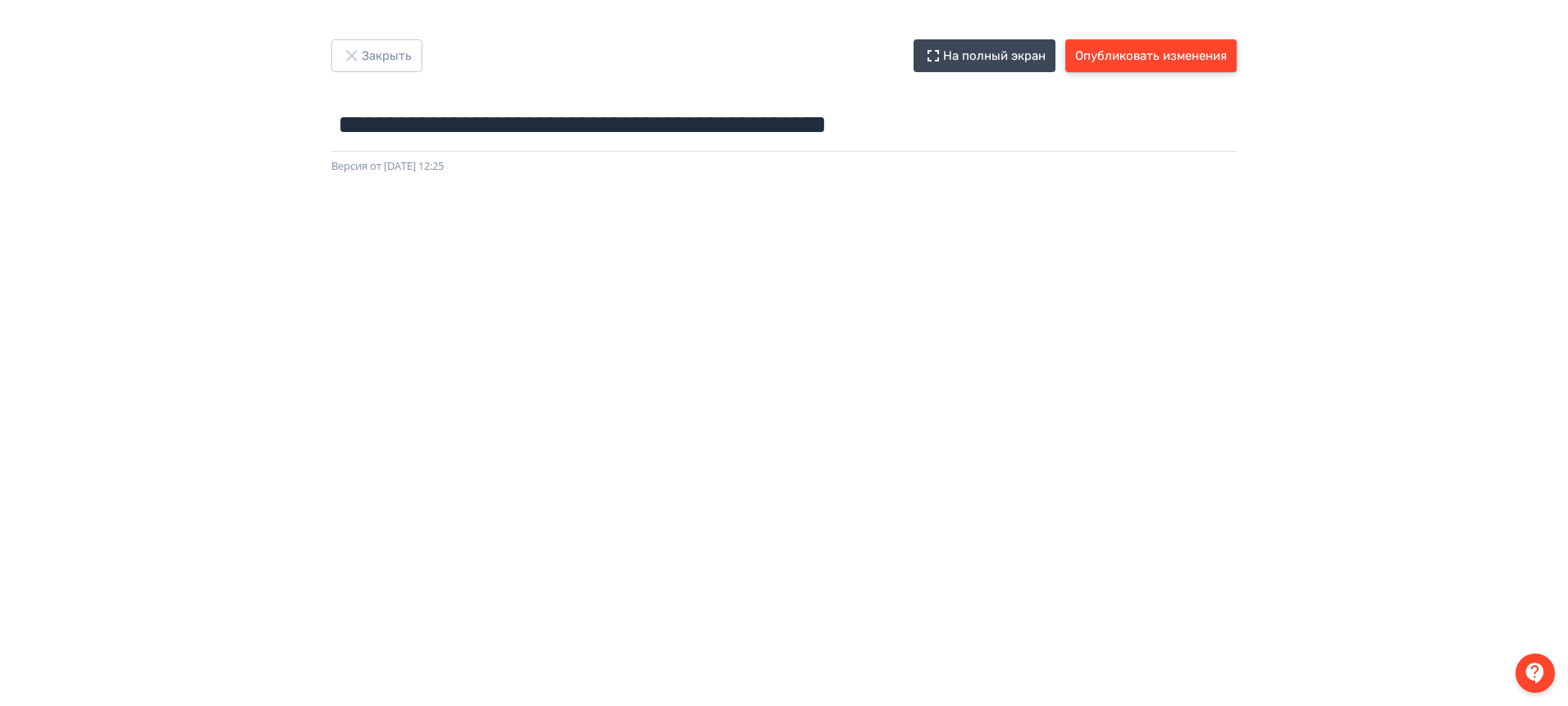
click at [1170, 53] on button "Опубликовать изменения" at bounding box center [1151, 55] width 171 height 32
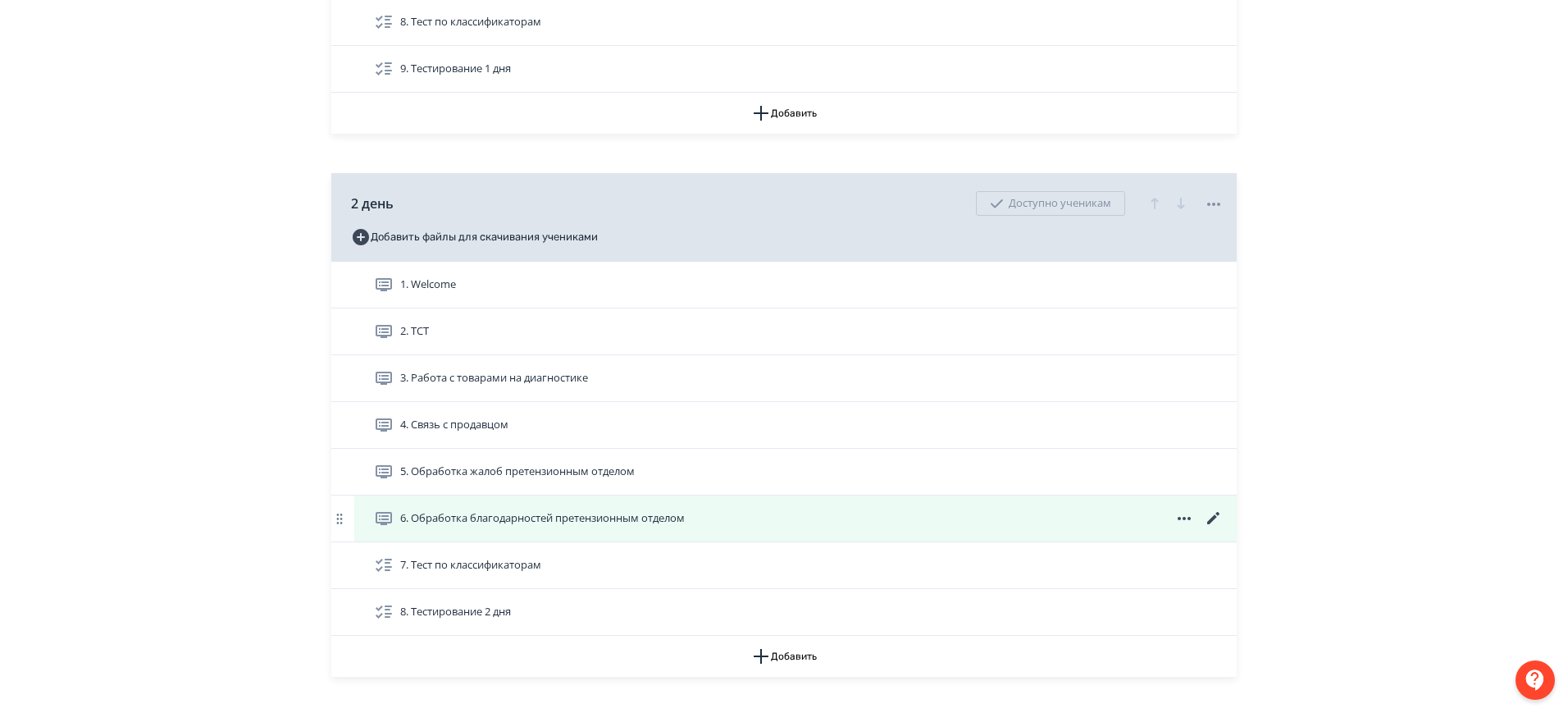
scroll to position [1018, 0]
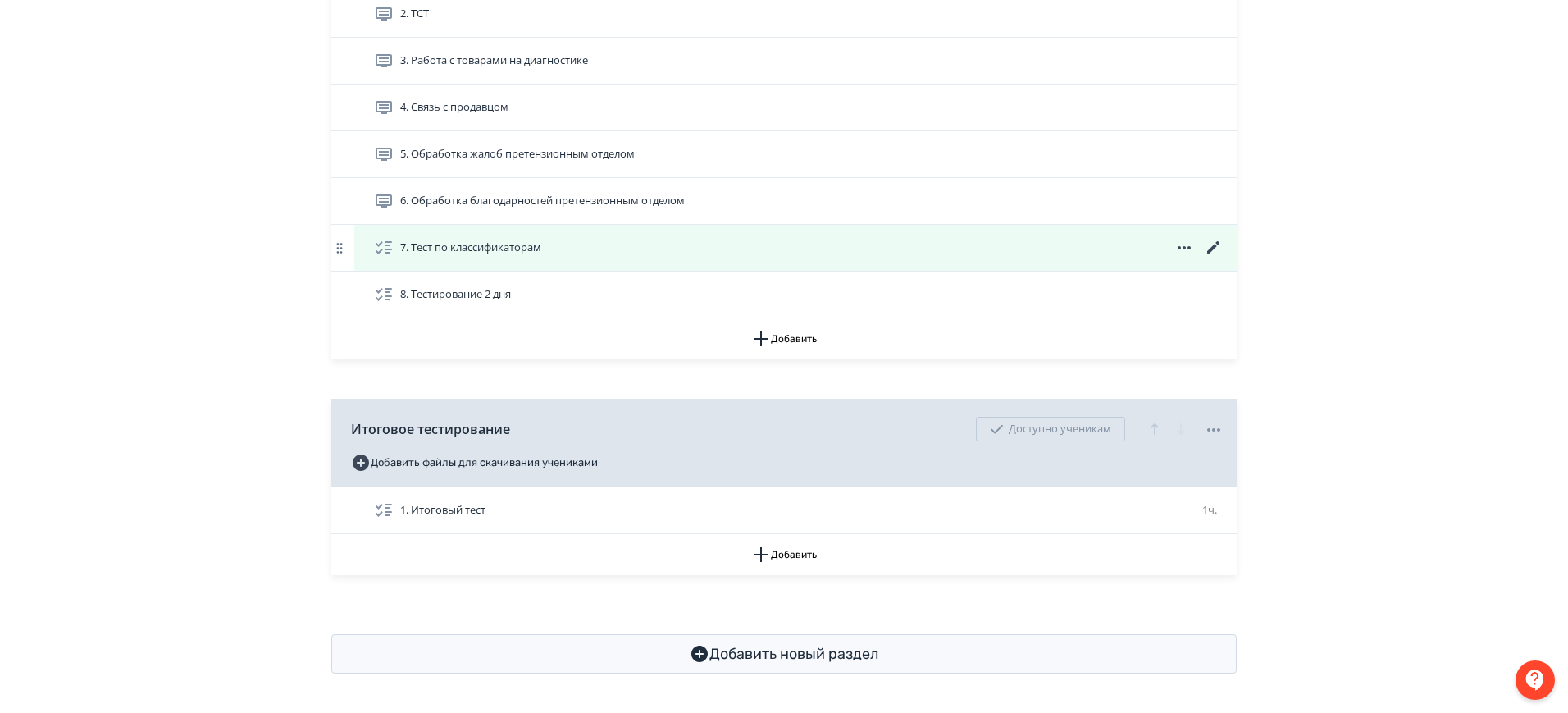
click at [730, 248] on div "7. Тест по классификаторам" at bounding box center [799, 248] width 849 height 20
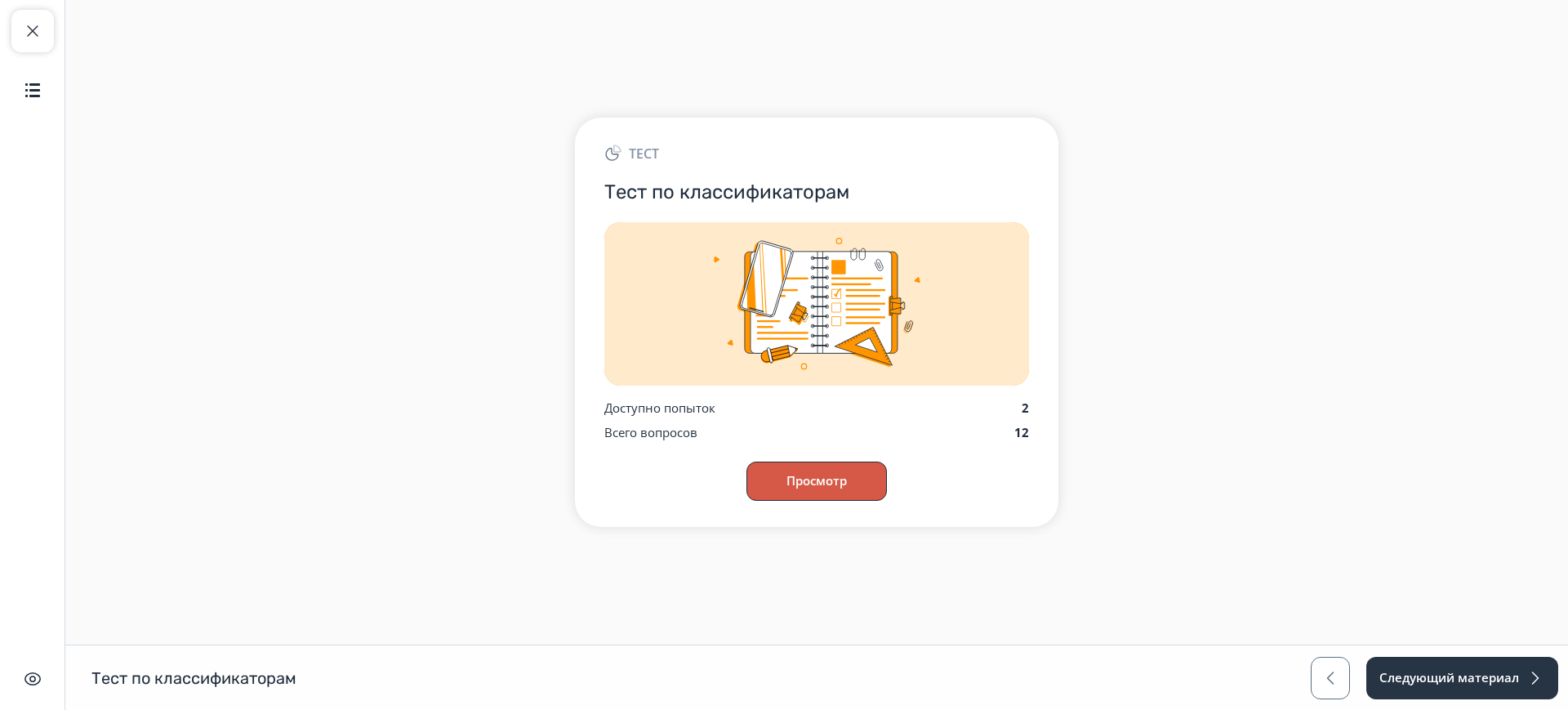
click at [813, 493] on button "Просмотр" at bounding box center [817, 481] width 141 height 39
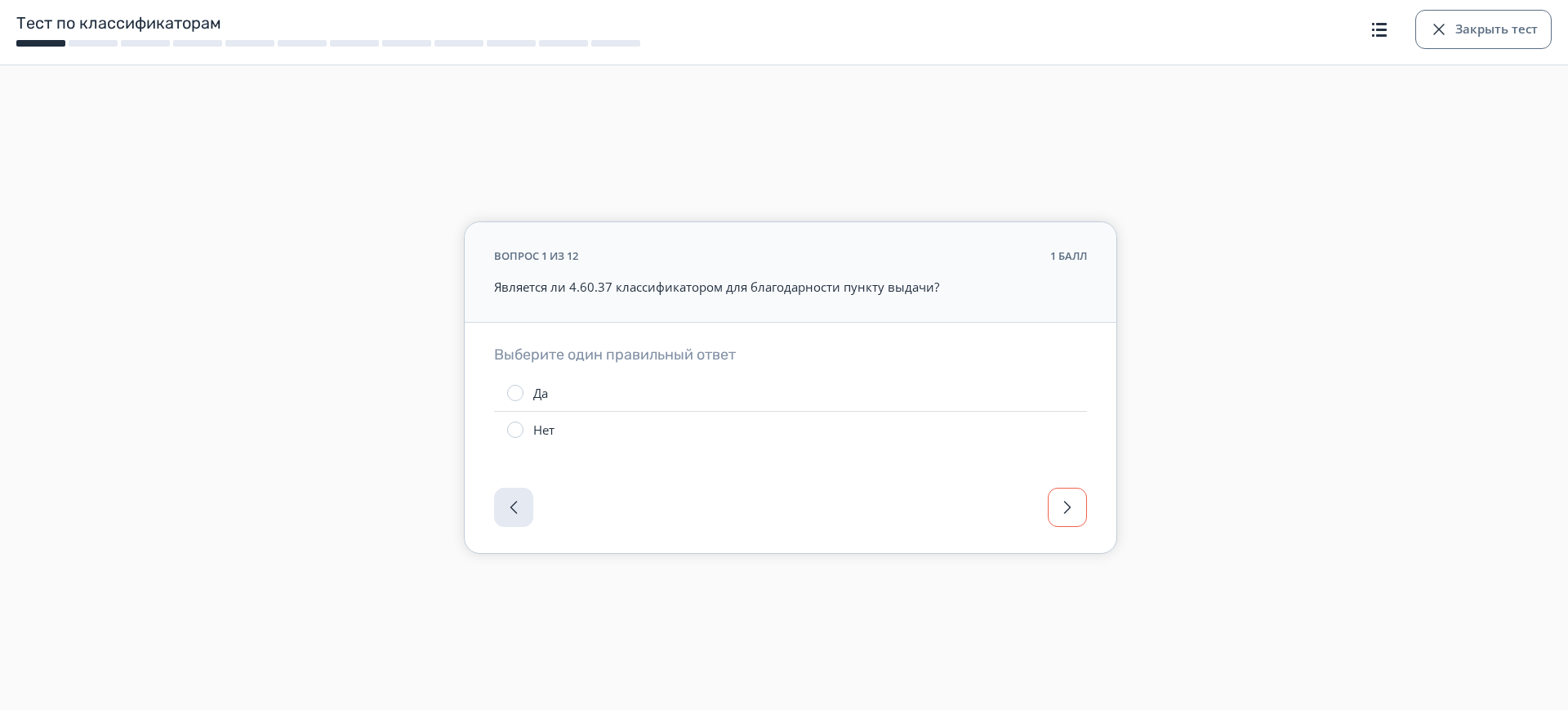
click at [1064, 515] on span "button" at bounding box center [1067, 507] width 20 height 20
click at [1065, 515] on span "button" at bounding box center [1067, 507] width 20 height 20
click at [1066, 515] on span "button" at bounding box center [1067, 507] width 20 height 20
click at [1067, 516] on span "button" at bounding box center [1067, 507] width 20 height 20
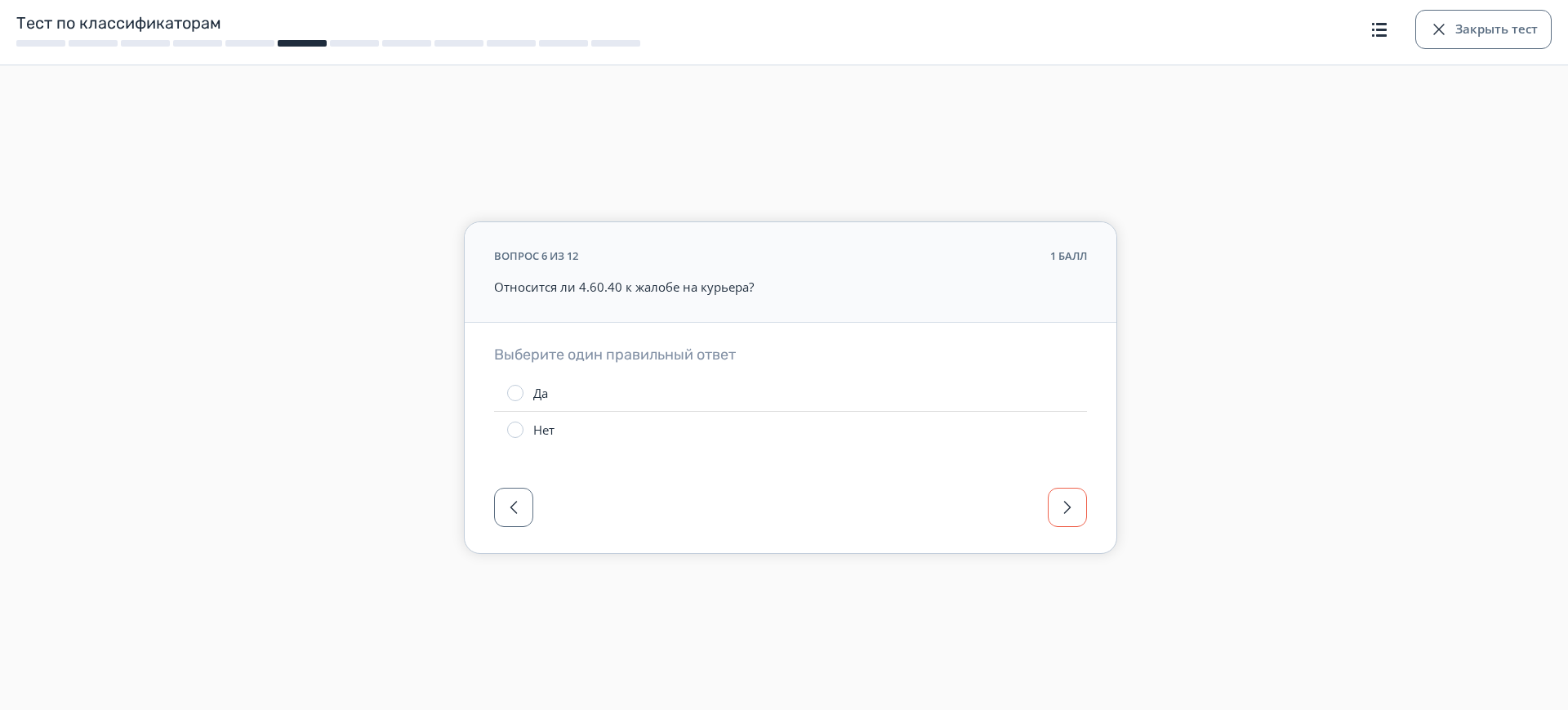
click at [1069, 516] on span "button" at bounding box center [1067, 507] width 20 height 20
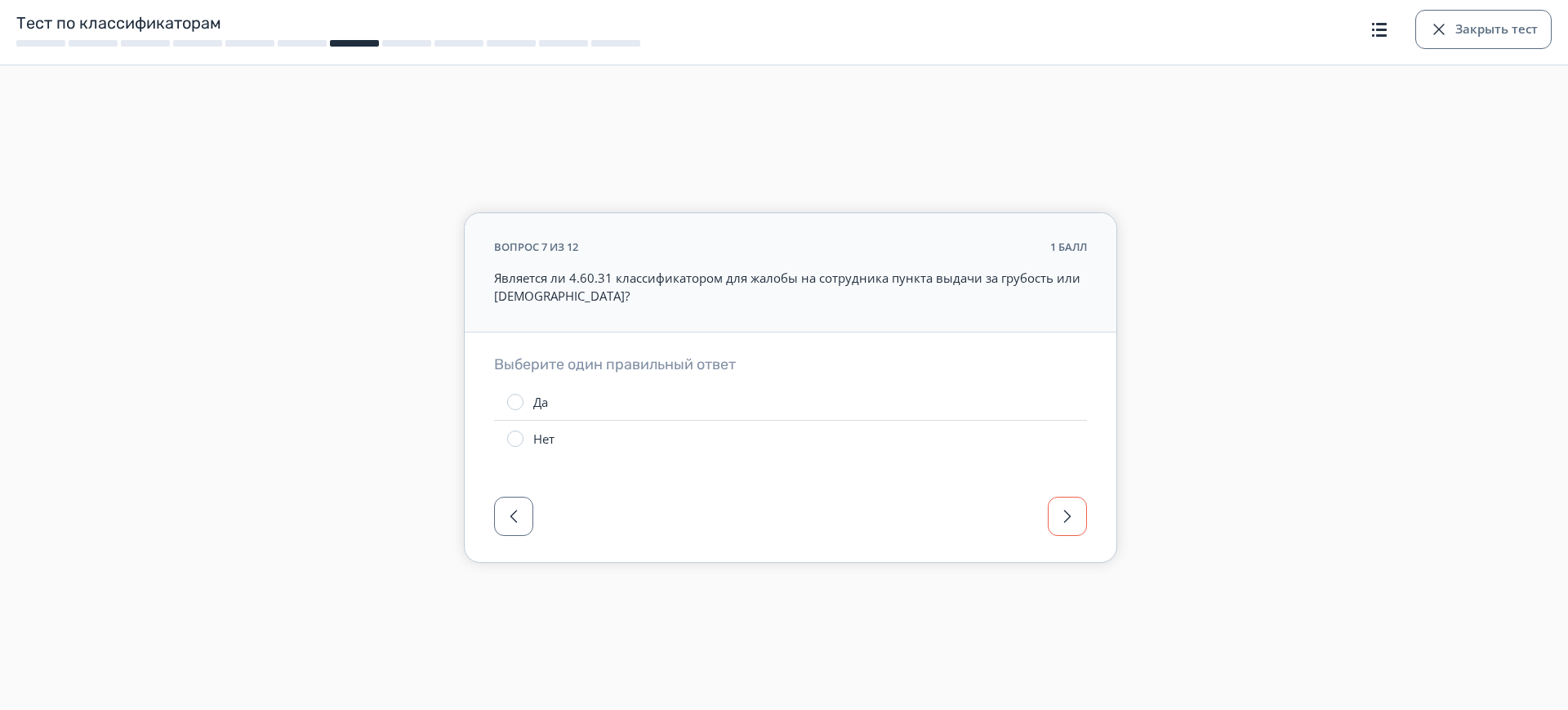
click at [1069, 516] on span "button" at bounding box center [1067, 516] width 20 height 20
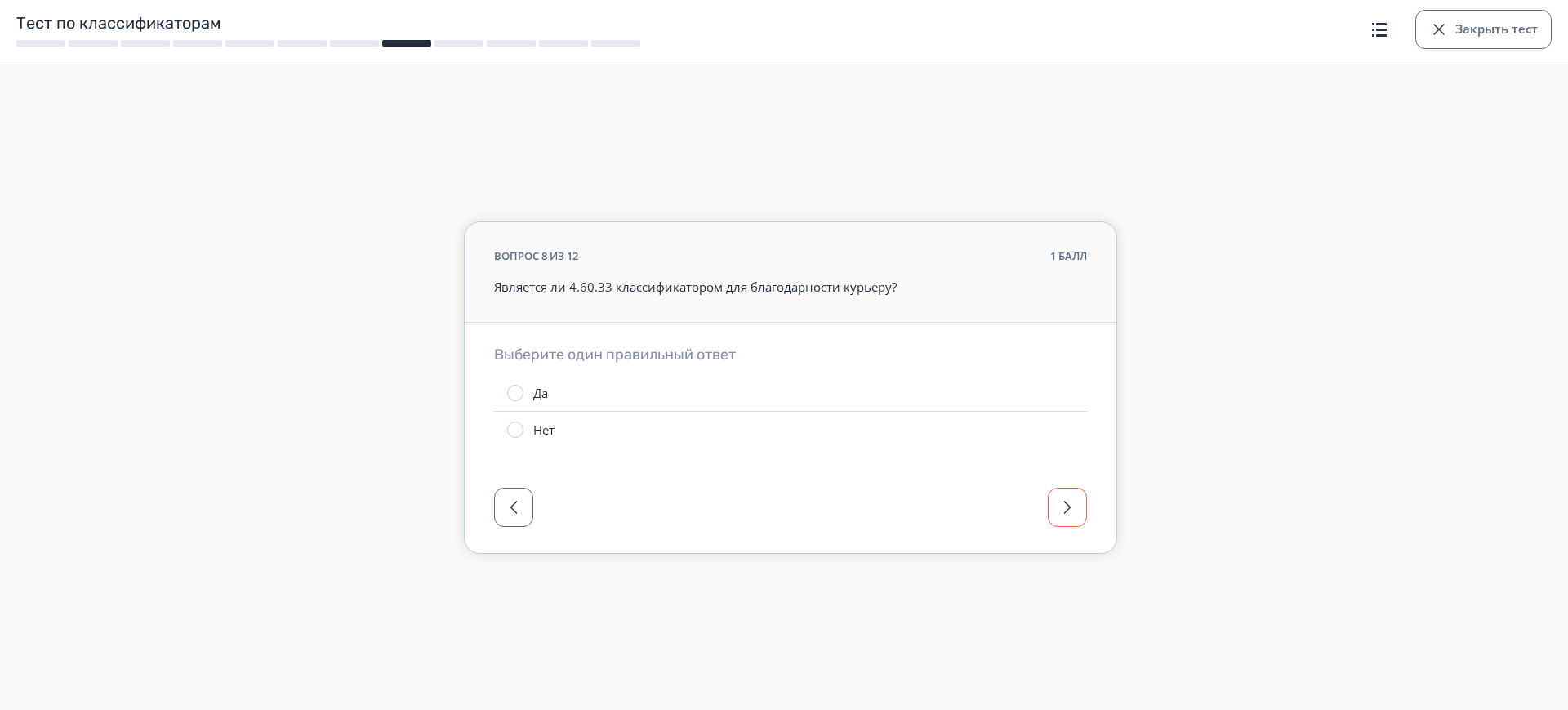
click at [1070, 517] on button "button" at bounding box center [1067, 506] width 39 height 39
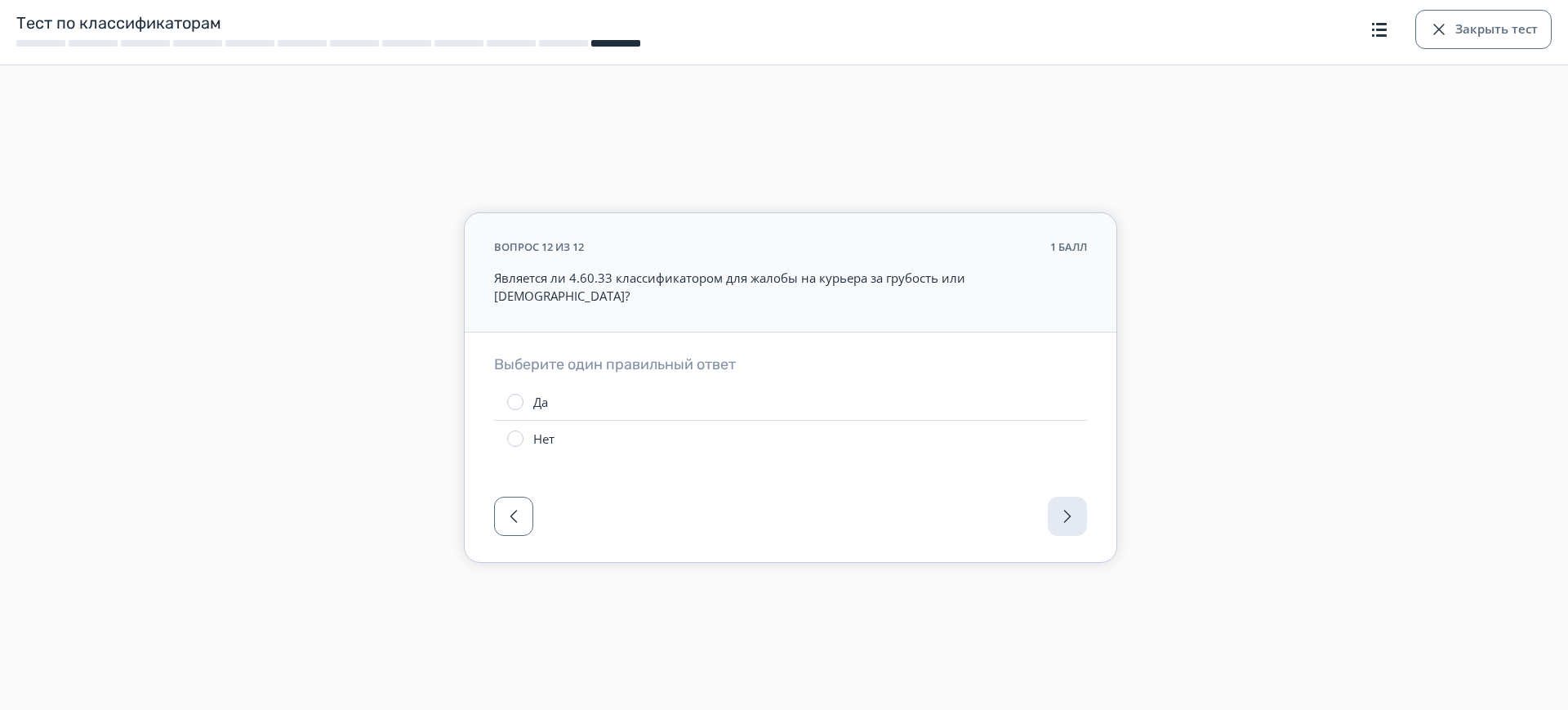
click at [1070, 517] on div at bounding box center [790, 521] width 651 height 82
click at [1474, 26] on button "Закрыть тест" at bounding box center [1483, 29] width 137 height 39
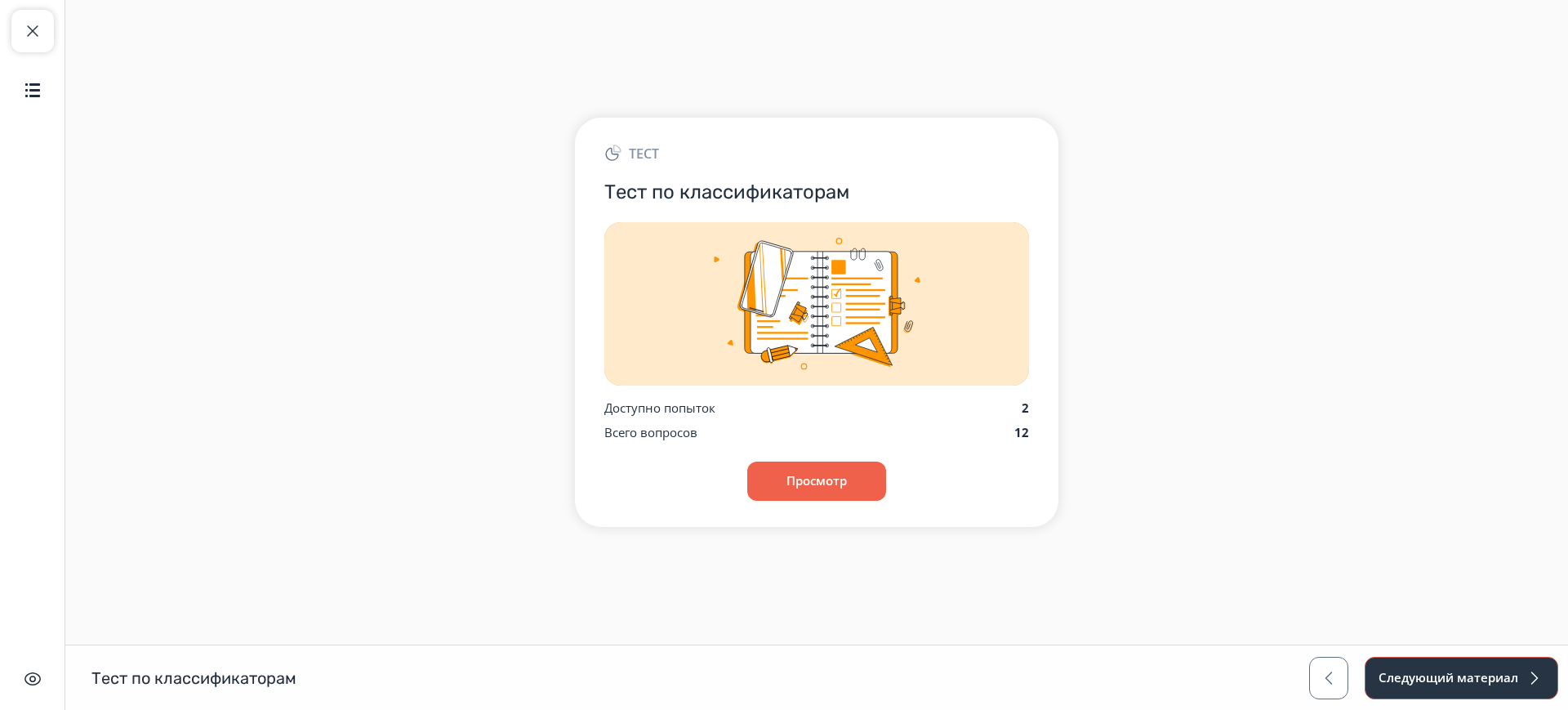
click at [1475, 674] on button "Следующий материал" at bounding box center [1461, 677] width 194 height 42
click at [810, 486] on button "Просмотр" at bounding box center [817, 481] width 141 height 39
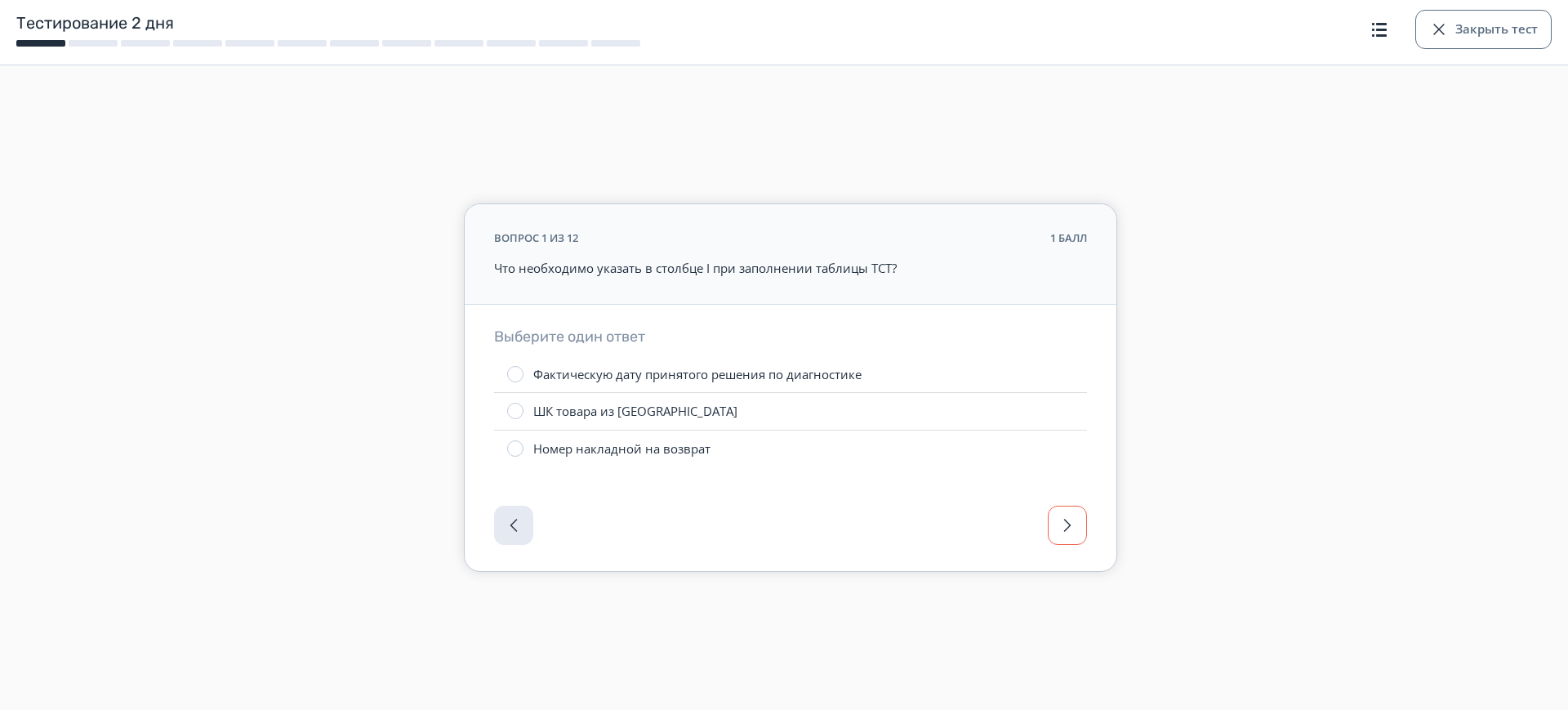
click at [1062, 514] on button "button" at bounding box center [1067, 525] width 39 height 39
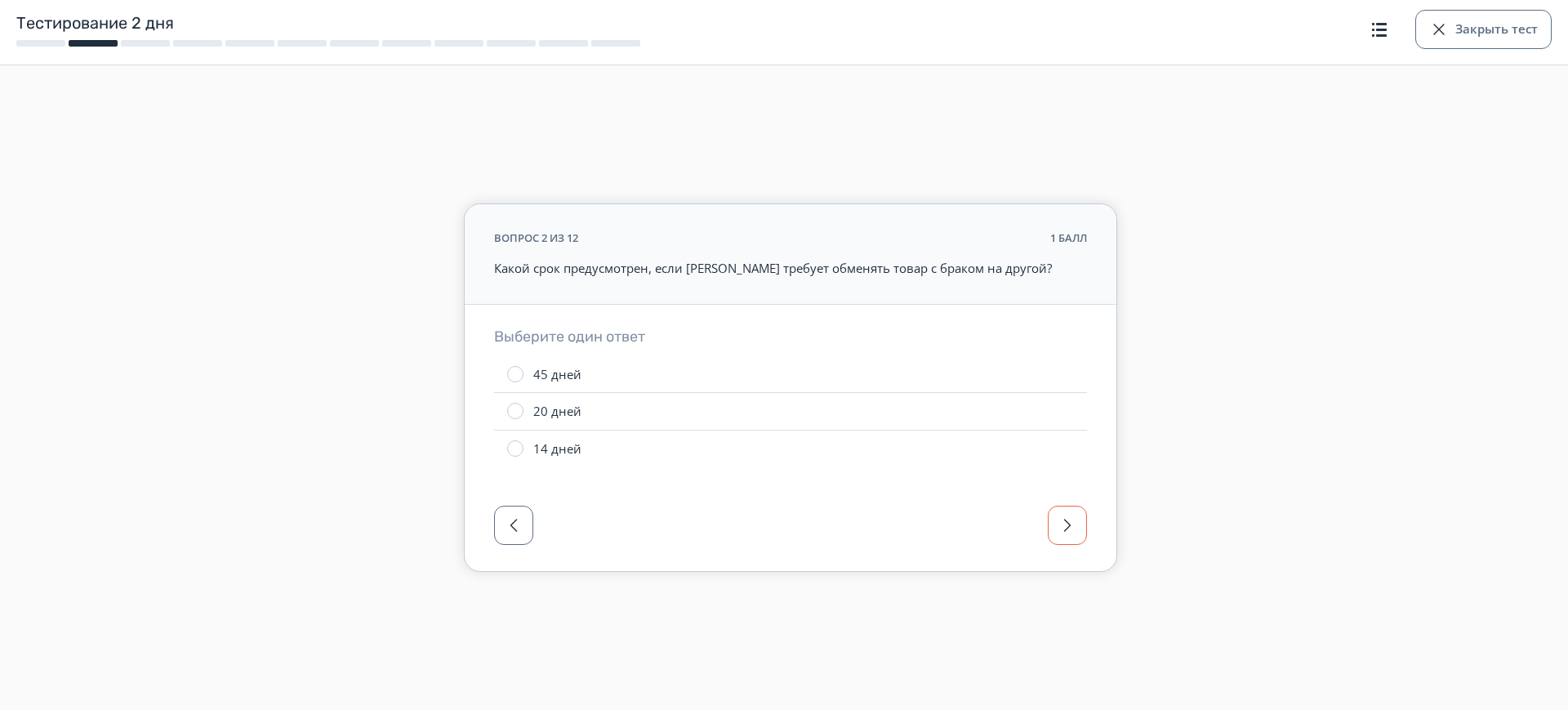
click at [1065, 516] on span "button" at bounding box center [1067, 525] width 20 height 20
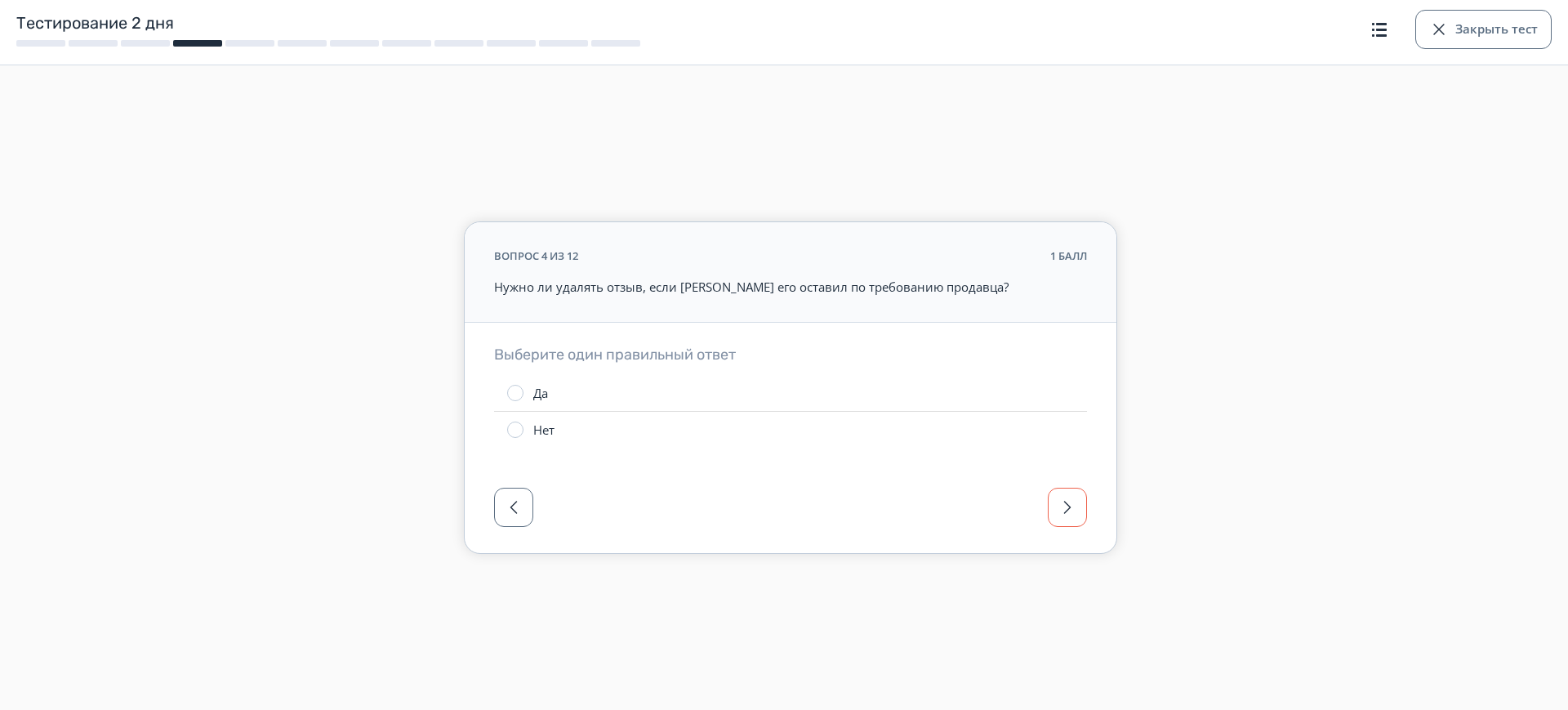
click at [1073, 522] on button "button" at bounding box center [1067, 506] width 39 height 39
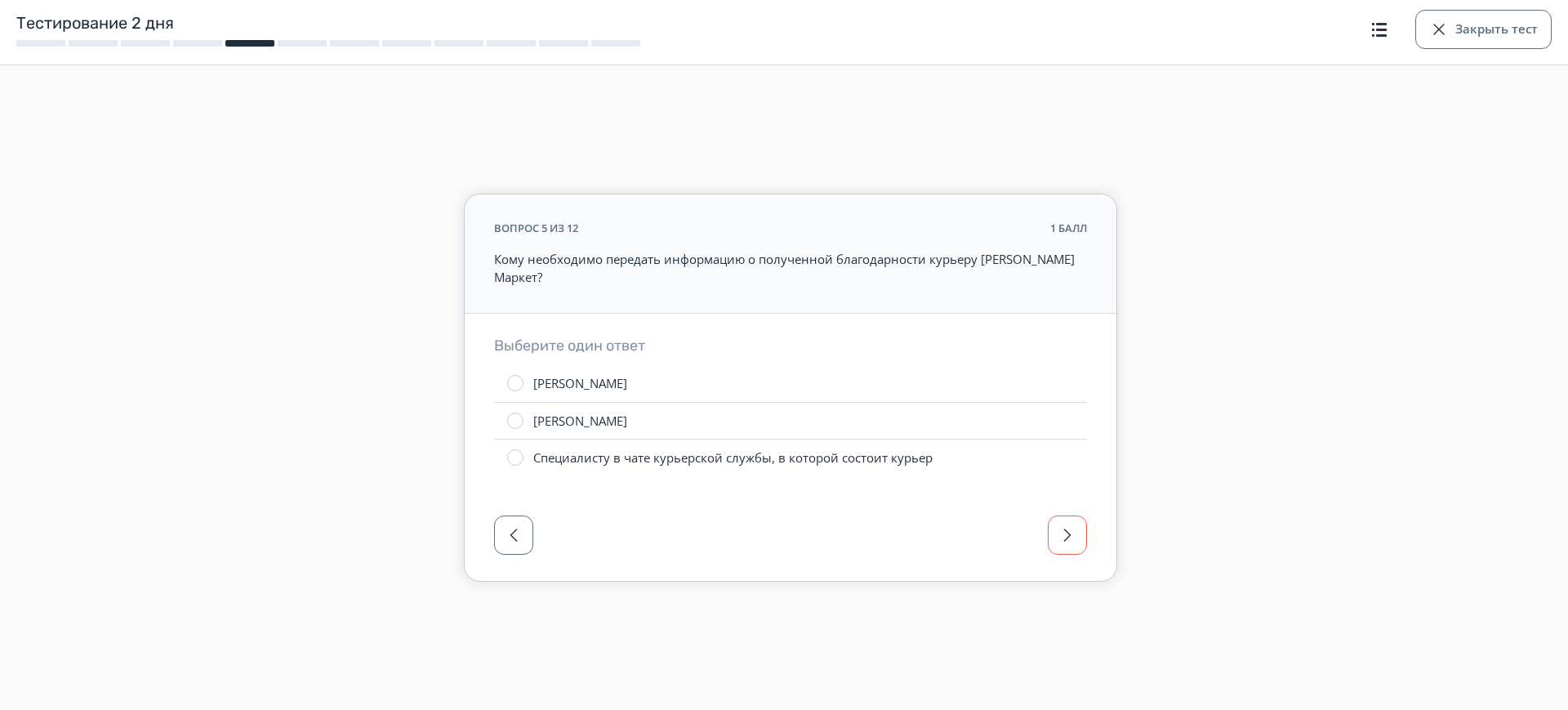
drag, startPoint x: 1073, startPoint y: 522, endPoint x: 930, endPoint y: 622, distance: 174.5
click at [930, 636] on div "вопрос 5 из 12 1 балл Кому необходимо передать информацию о полученной благодар…" at bounding box center [790, 354] width 1568 height 583
click at [1443, 25] on div "button" at bounding box center [1439, 30] width 20 height 20
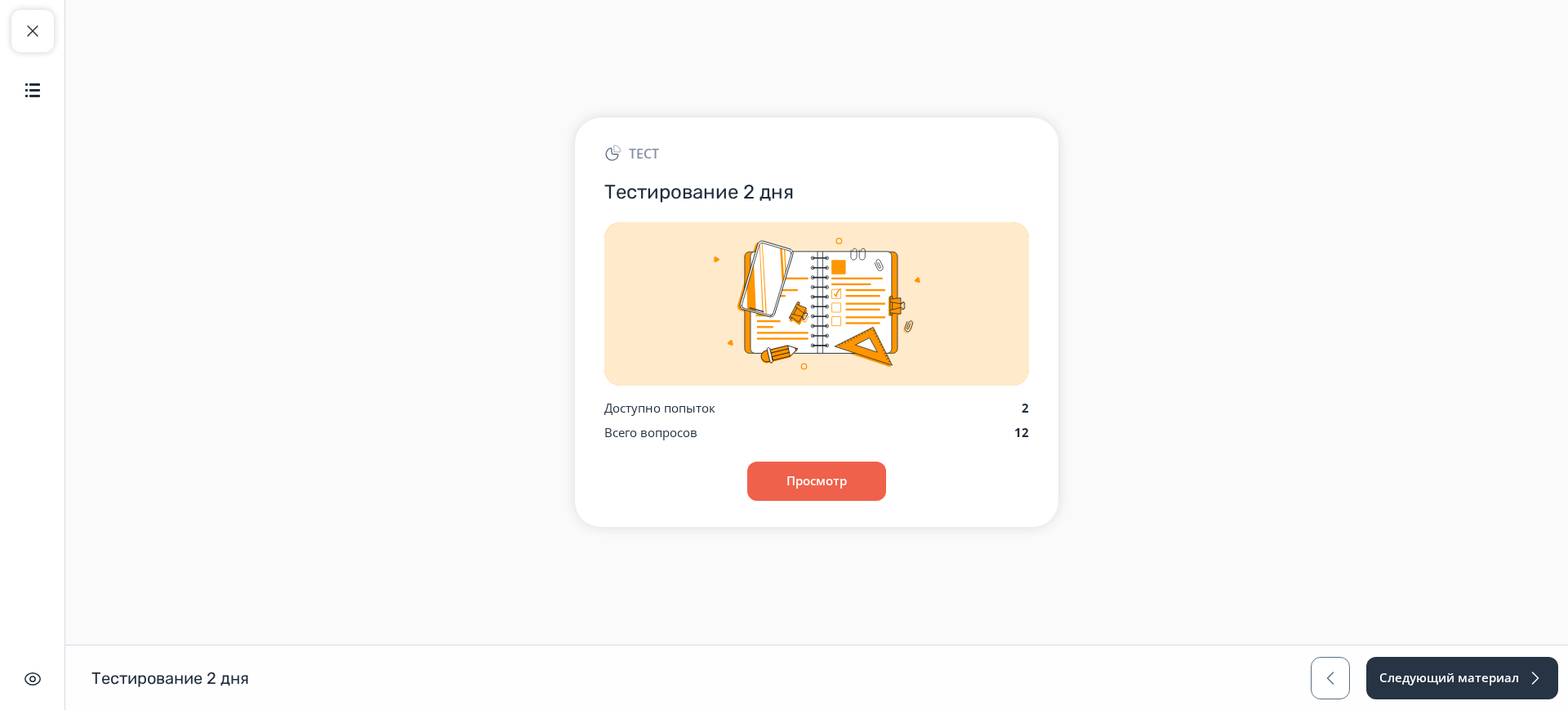
click at [55, 31] on div "Закрыть курс Содержание Скрыть интерфейс" at bounding box center [32, 355] width 65 height 710
click at [42, 33] on button "Закрыть курс" at bounding box center [32, 31] width 42 height 42
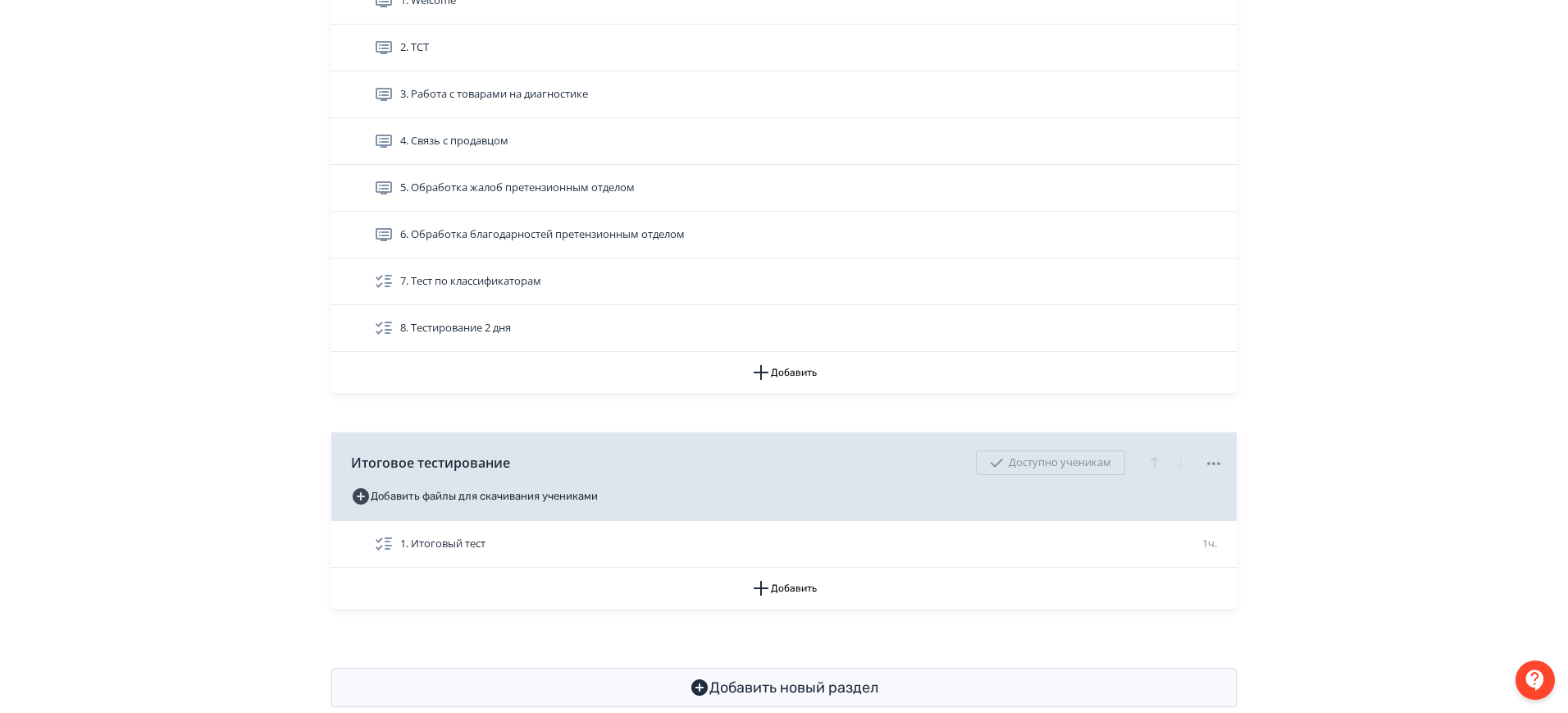
scroll to position [1018, 0]
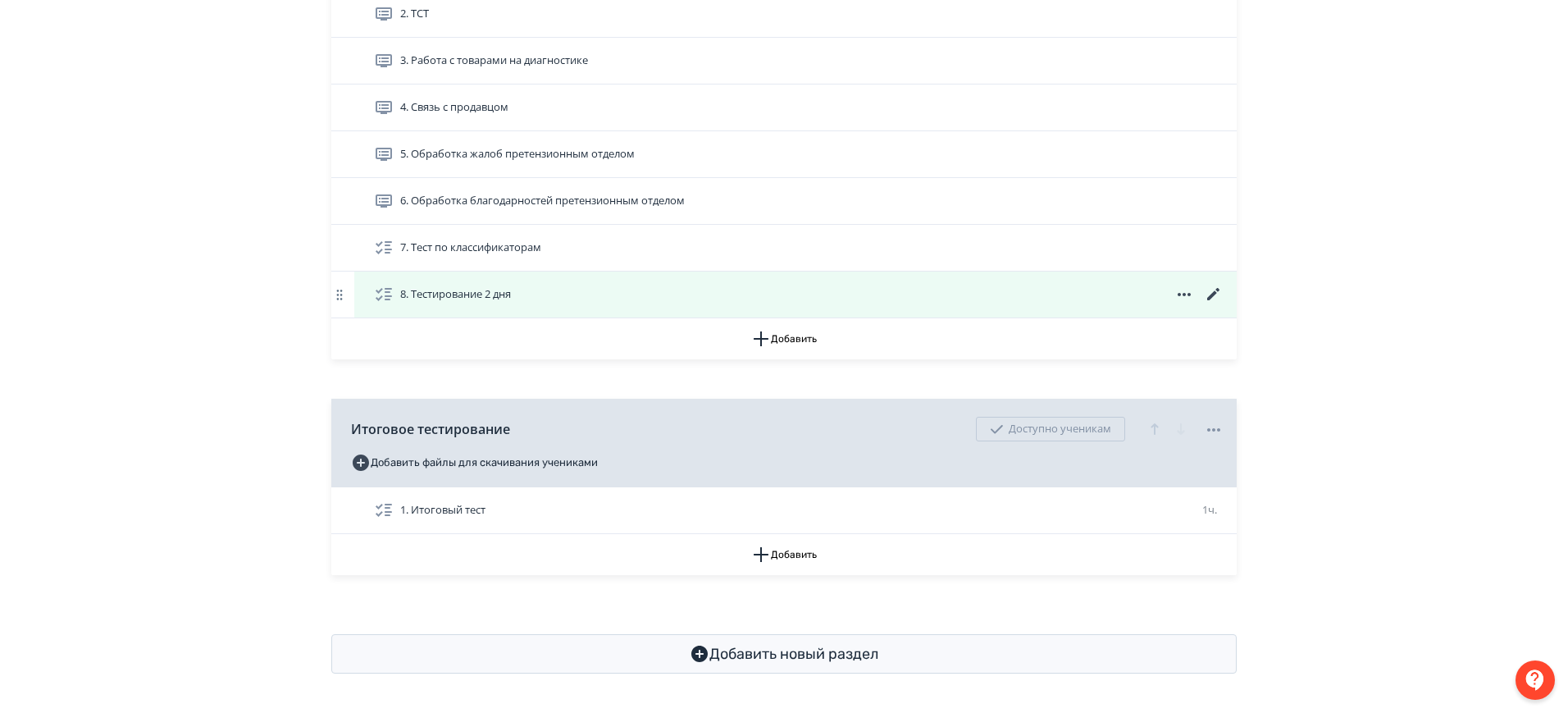
click at [1212, 285] on icon at bounding box center [1214, 294] width 20 height 20
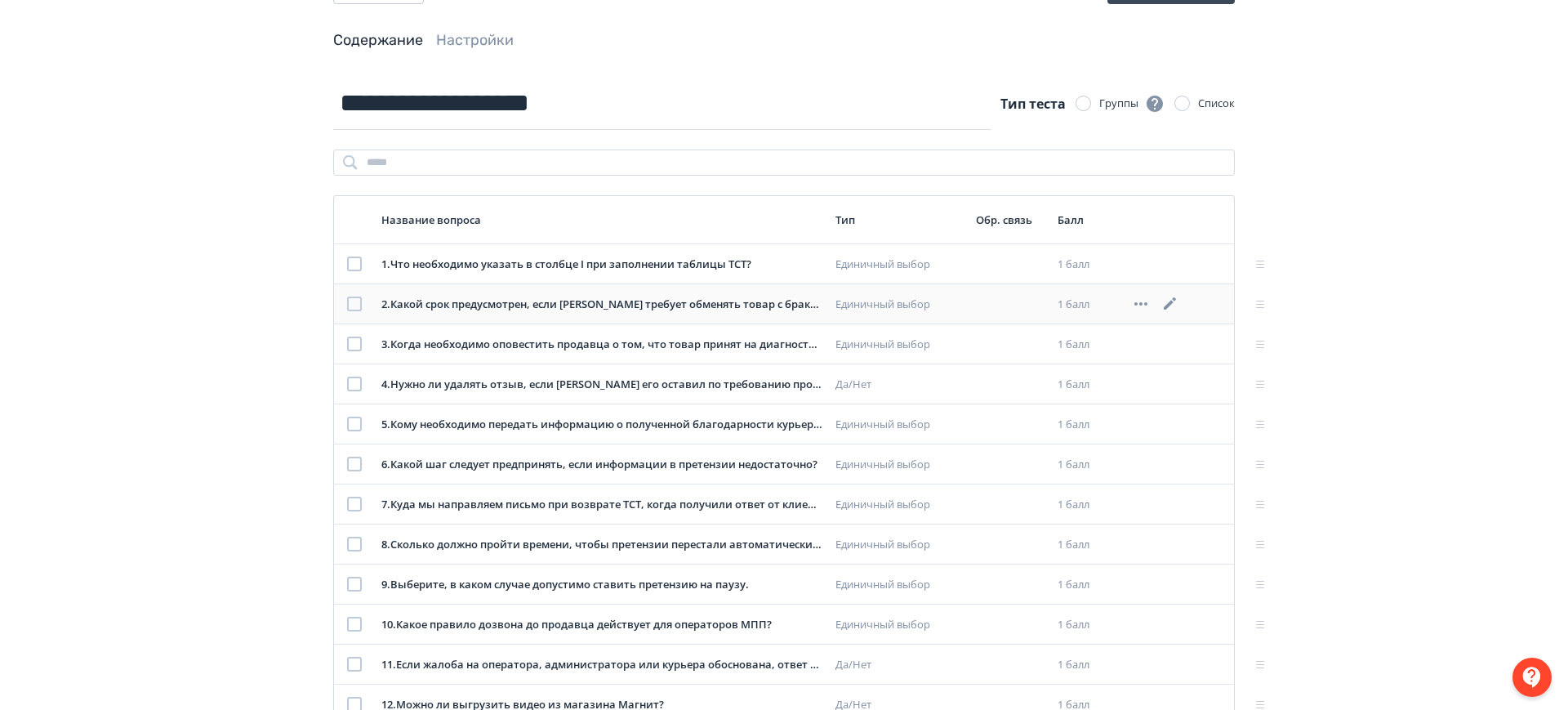
scroll to position [162, 0]
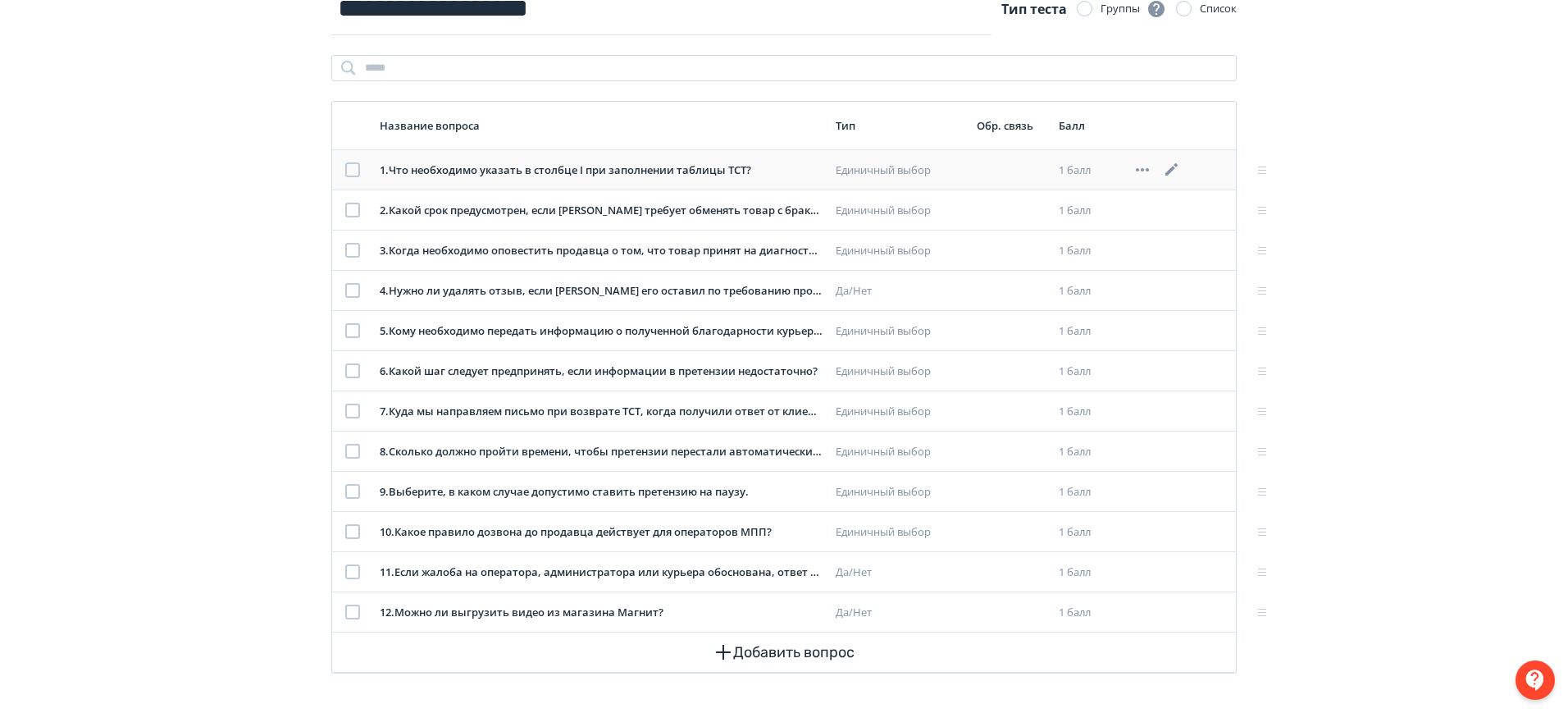
click at [1172, 162] on icon at bounding box center [1172, 170] width 20 height 20
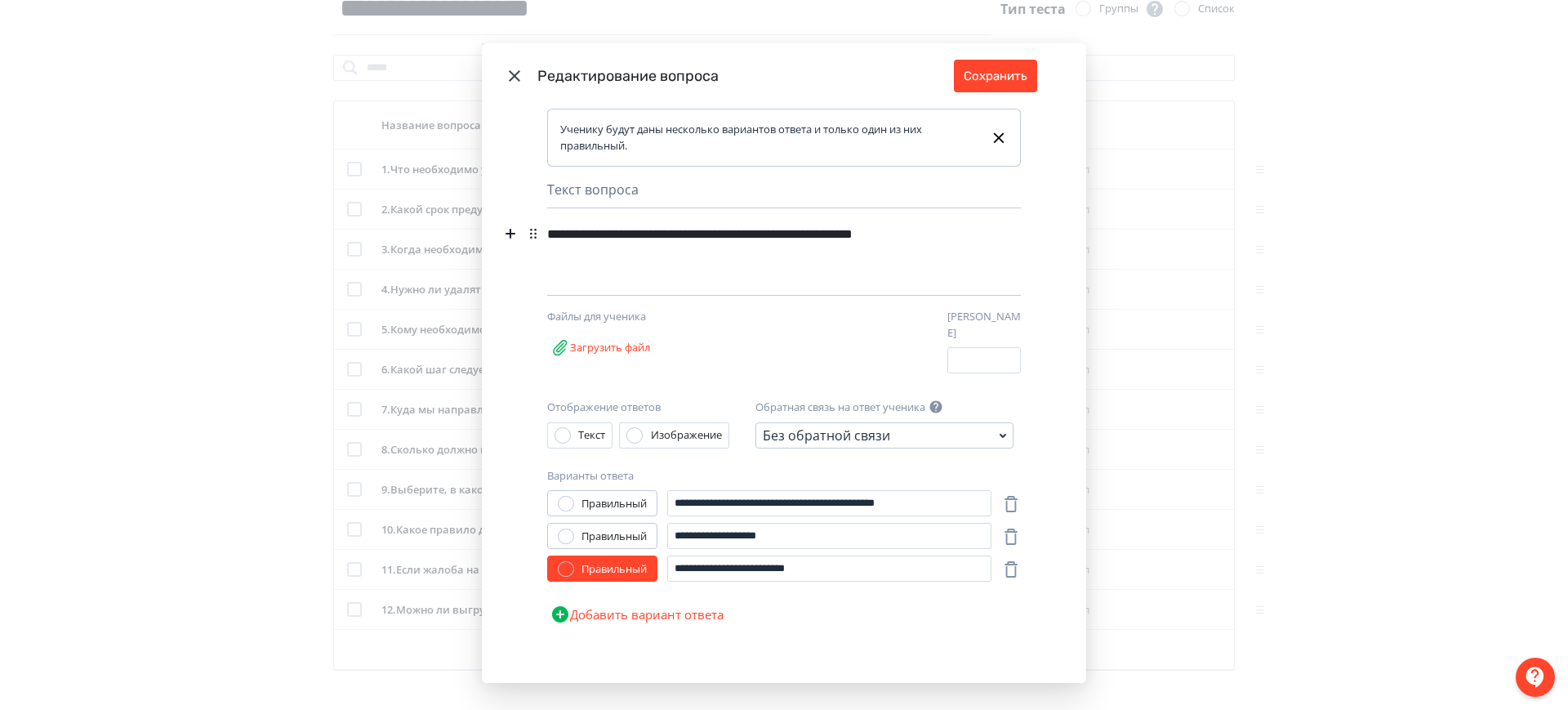
click at [1270, 314] on div "**********" at bounding box center [784, 355] width 1568 height 710
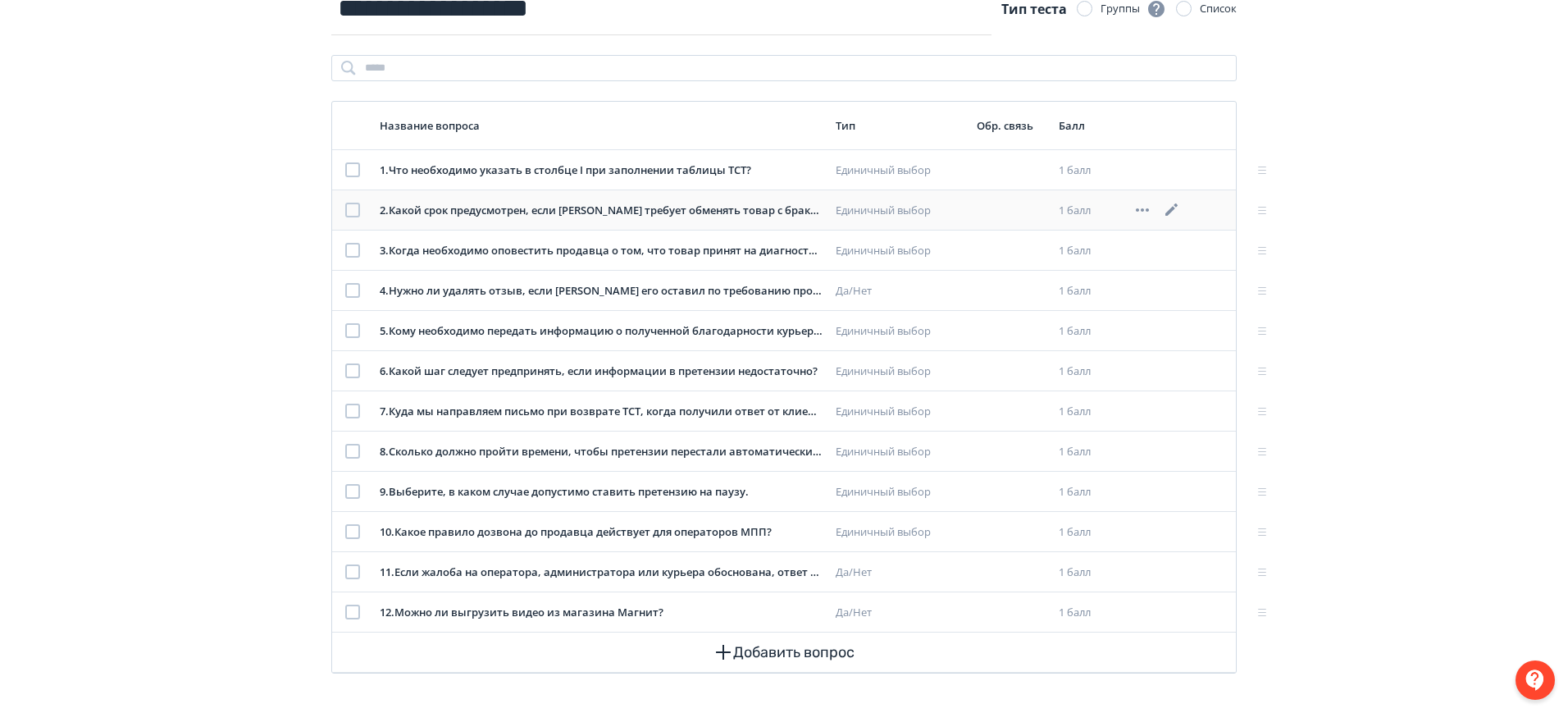
click at [1175, 205] on icon at bounding box center [1171, 209] width 12 height 12
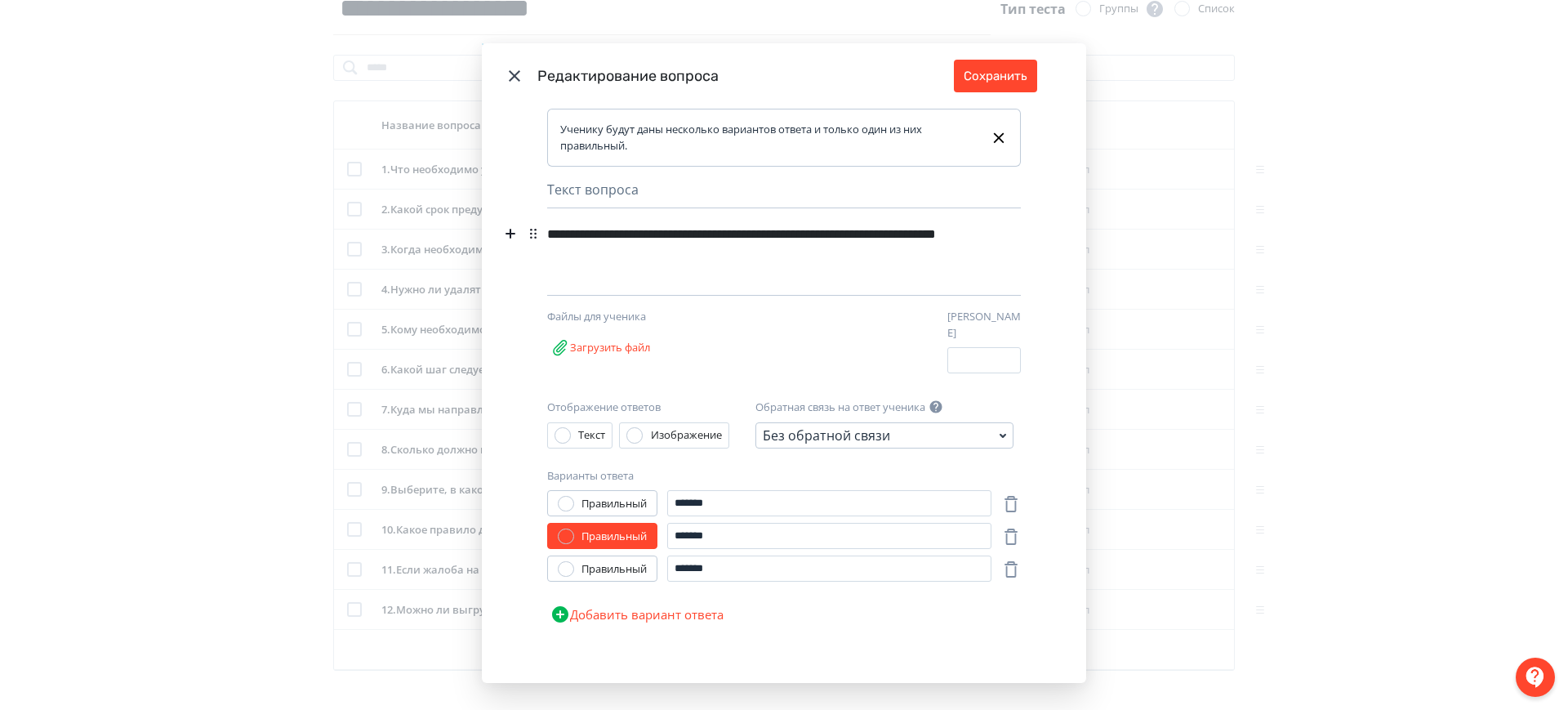
scroll to position [1, 0]
drag, startPoint x: 1247, startPoint y: 289, endPoint x: 849, endPoint y: 96, distance: 442.3
click at [1244, 289] on div "**********" at bounding box center [784, 355] width 1568 height 710
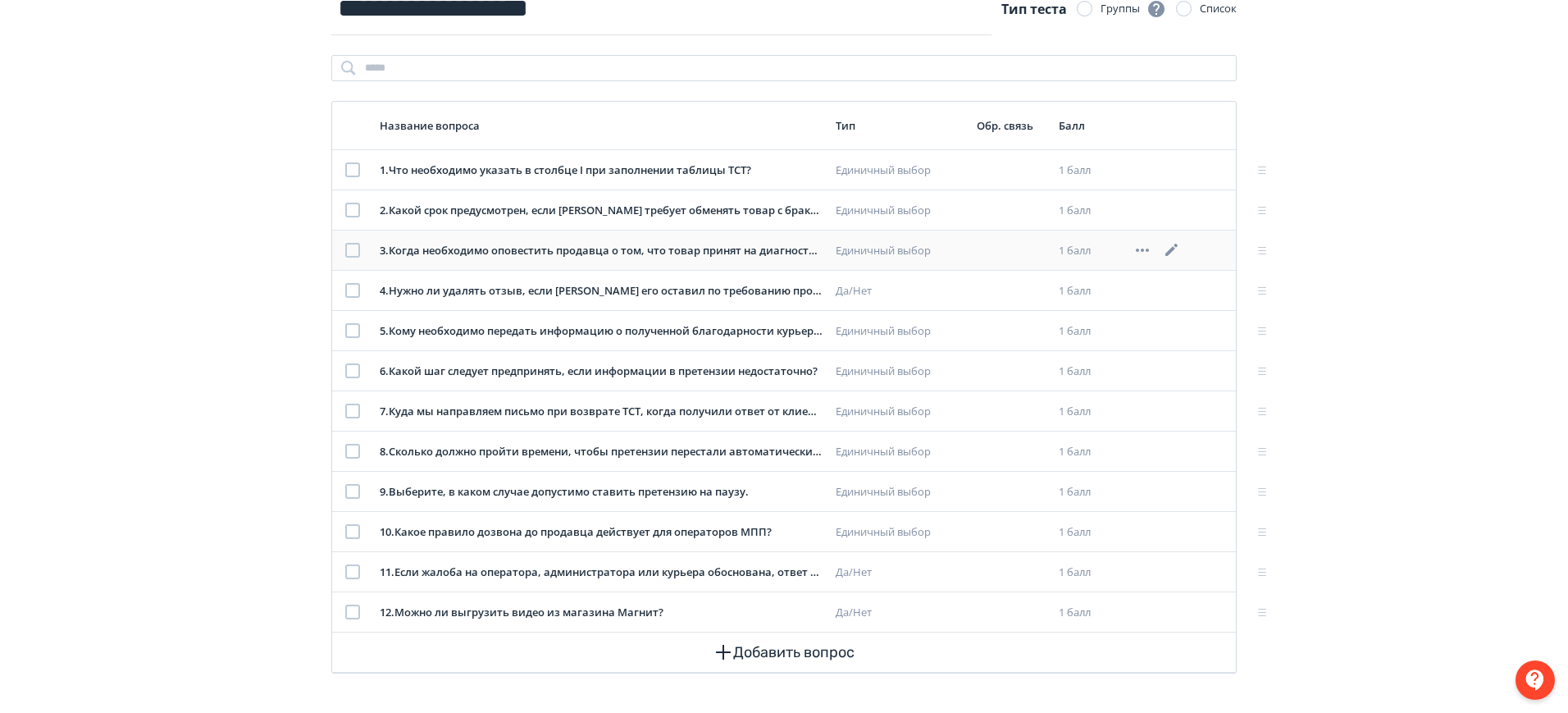
click at [1162, 249] on div at bounding box center [1174, 250] width 84 height 20
click at [1170, 244] on icon at bounding box center [1172, 250] width 20 height 20
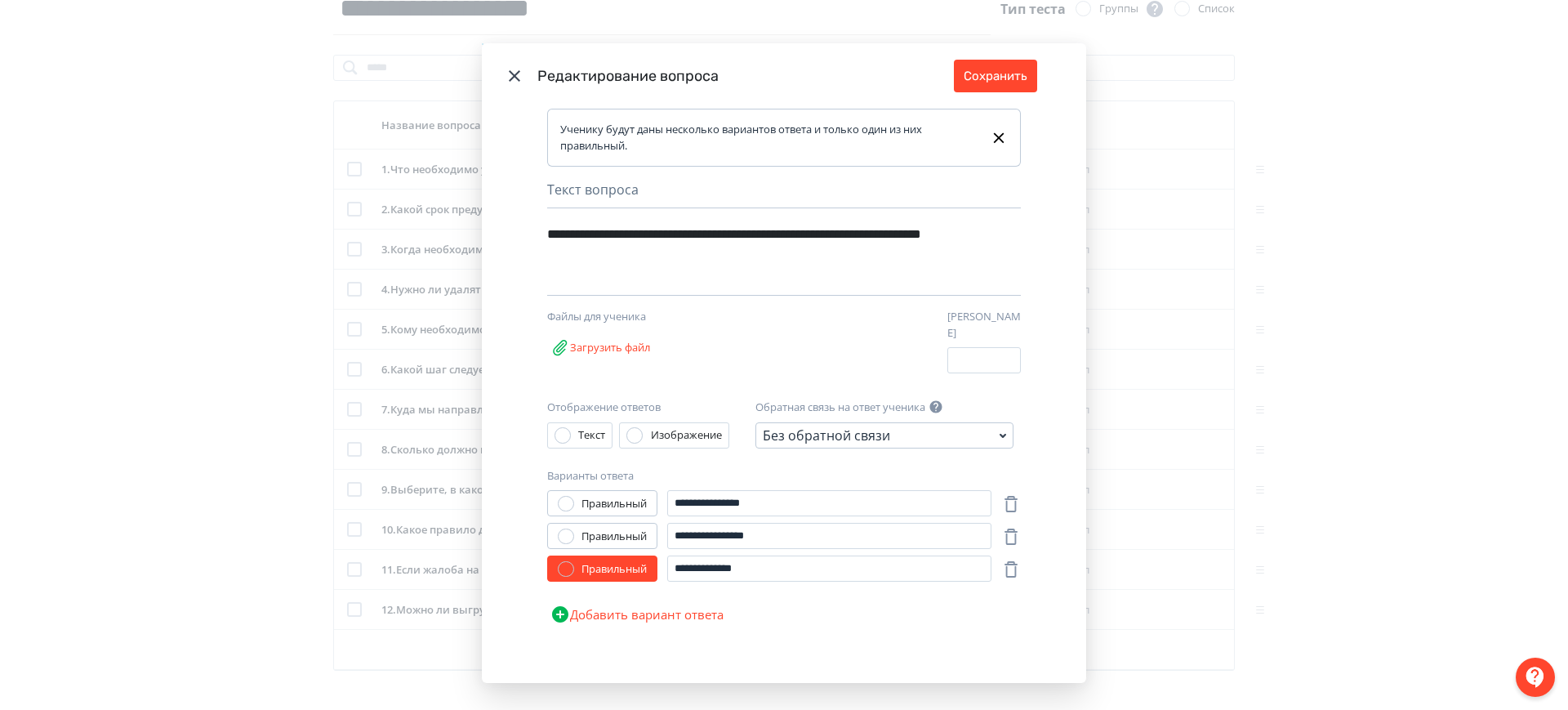
click at [1172, 276] on div "**********" at bounding box center [784, 355] width 1568 height 710
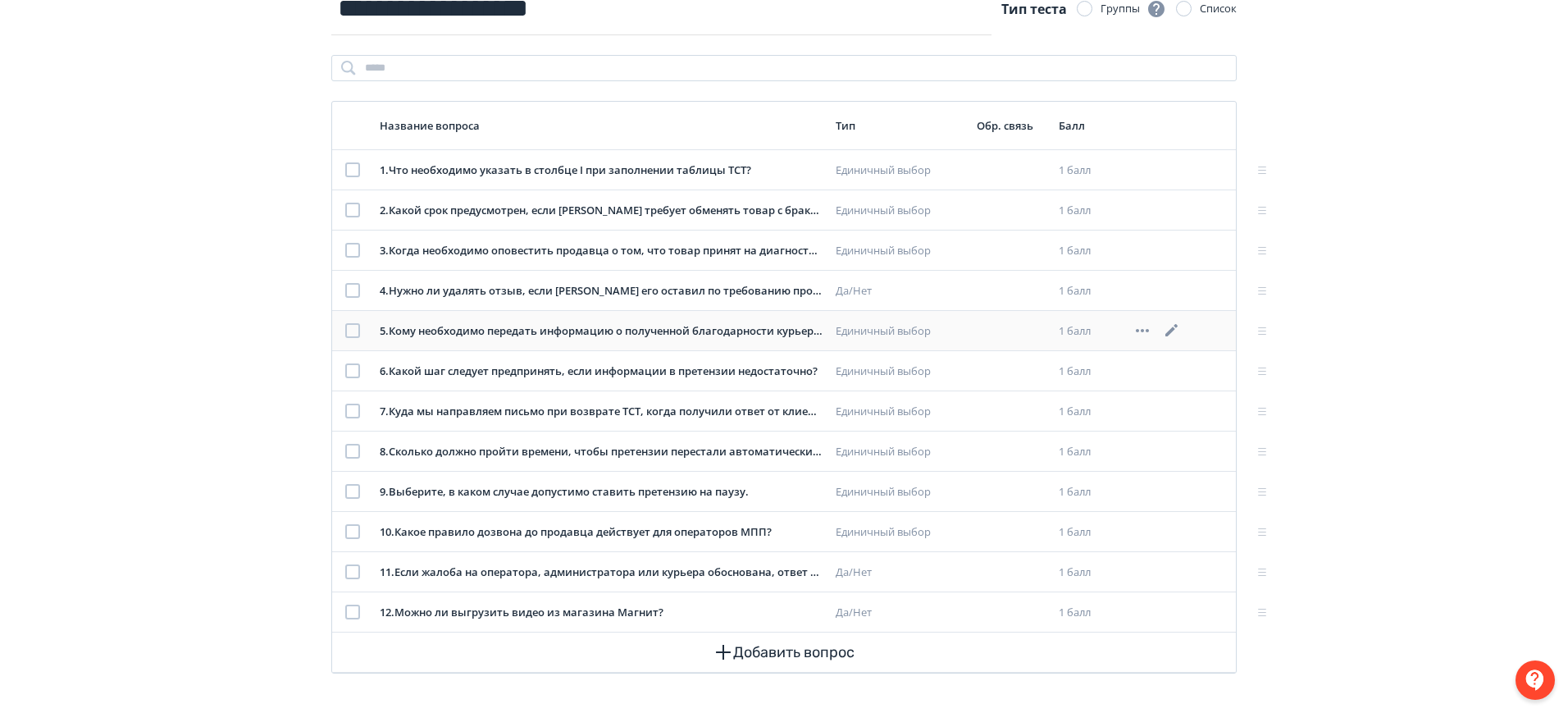
click at [1162, 329] on icon at bounding box center [1172, 331] width 20 height 20
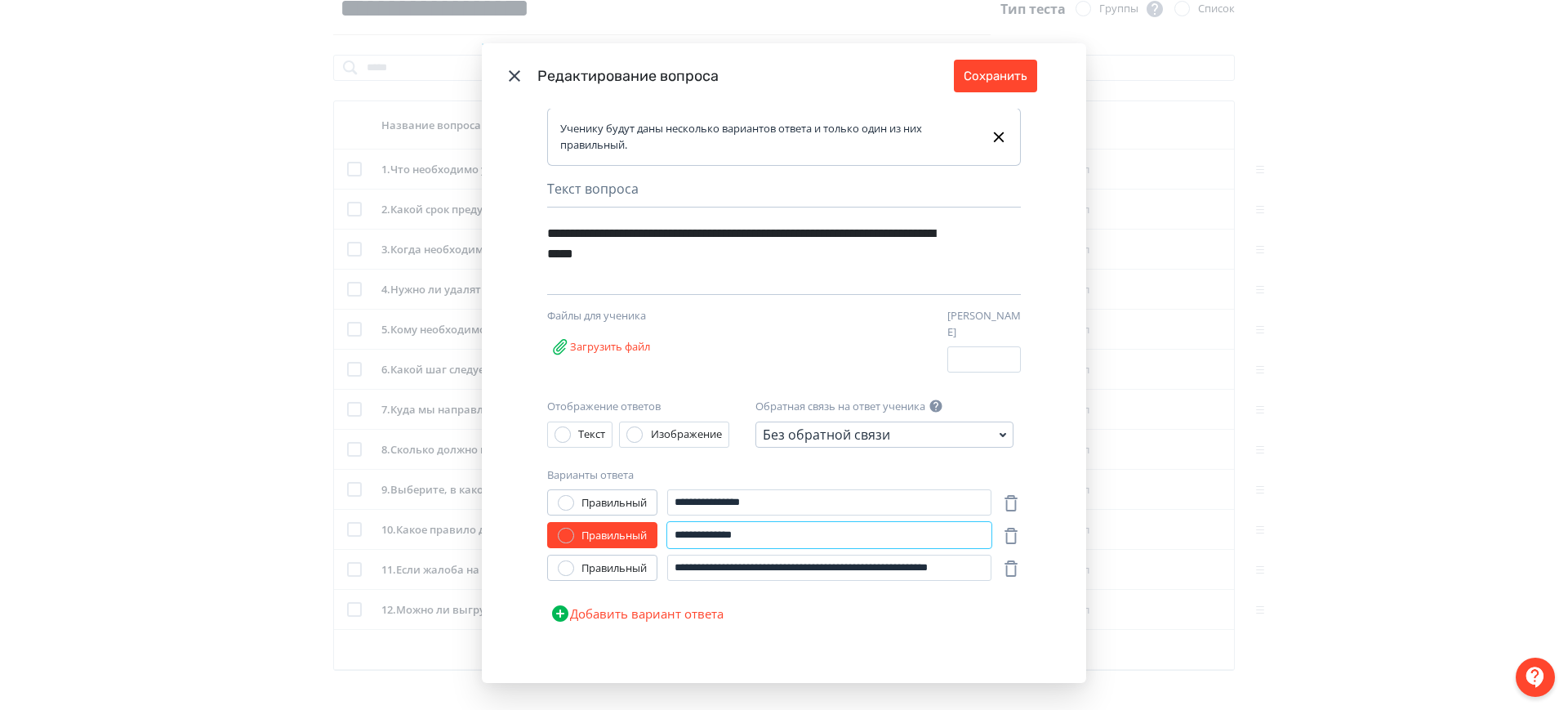
drag, startPoint x: 811, startPoint y: 519, endPoint x: 653, endPoint y: 512, distance: 158.2
click at [653, 522] on div "**********" at bounding box center [769, 535] width 444 height 26
type input "**********"
drag, startPoint x: 779, startPoint y: 495, endPoint x: 462, endPoint y: 495, distance: 317.0
click at [462, 495] on div "**********" at bounding box center [784, 355] width 1568 height 710
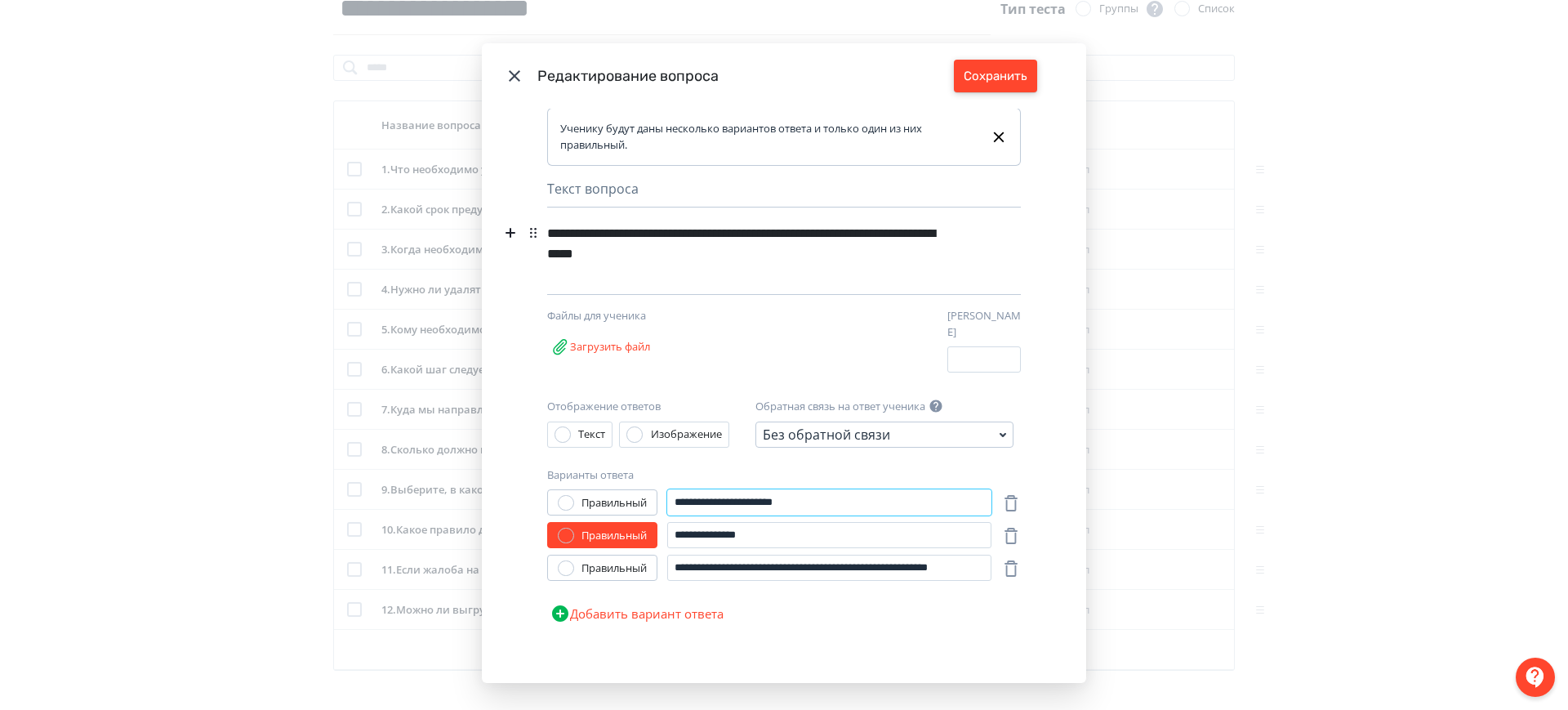
type input "**********"
click at [1000, 68] on button "Сохранить" at bounding box center [995, 75] width 84 height 32
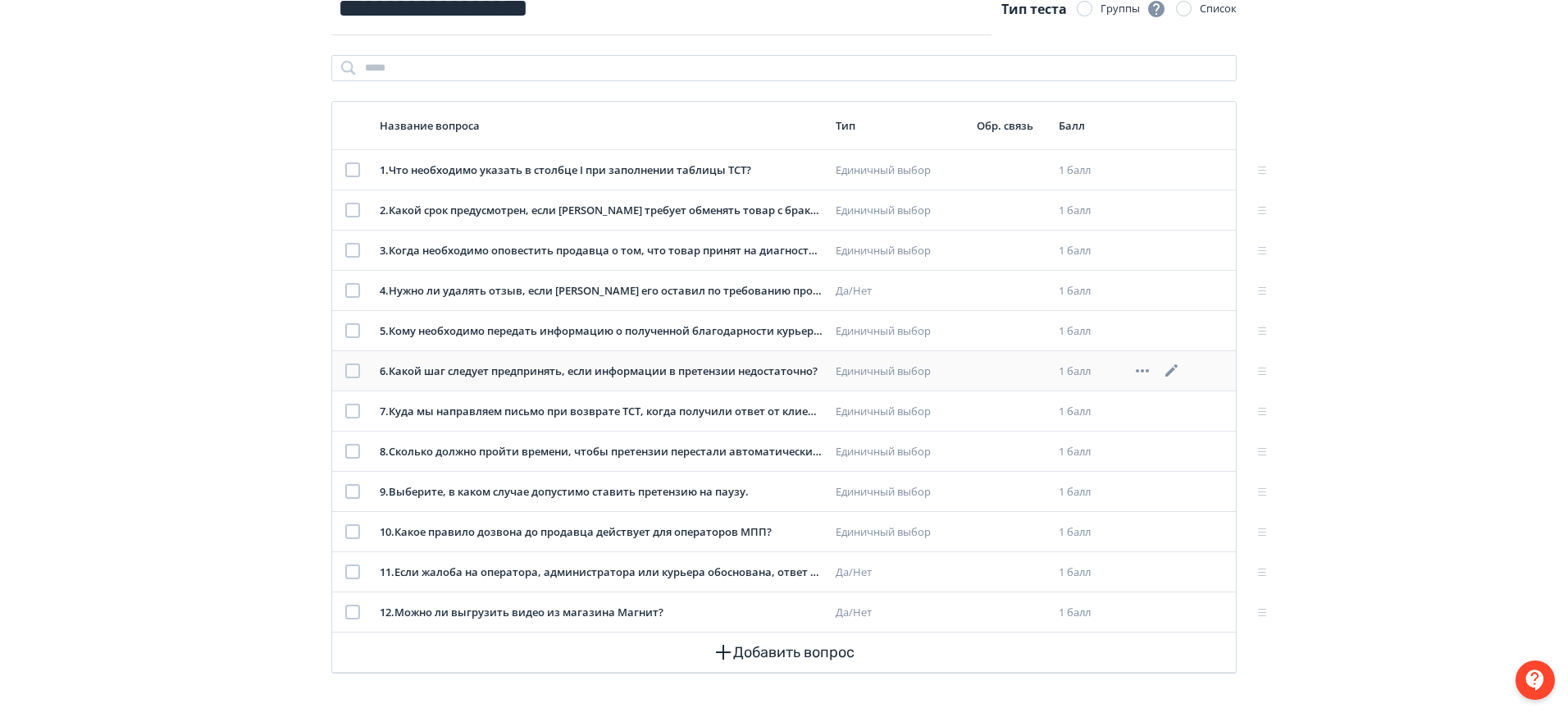
click at [1175, 361] on icon at bounding box center [1172, 371] width 20 height 20
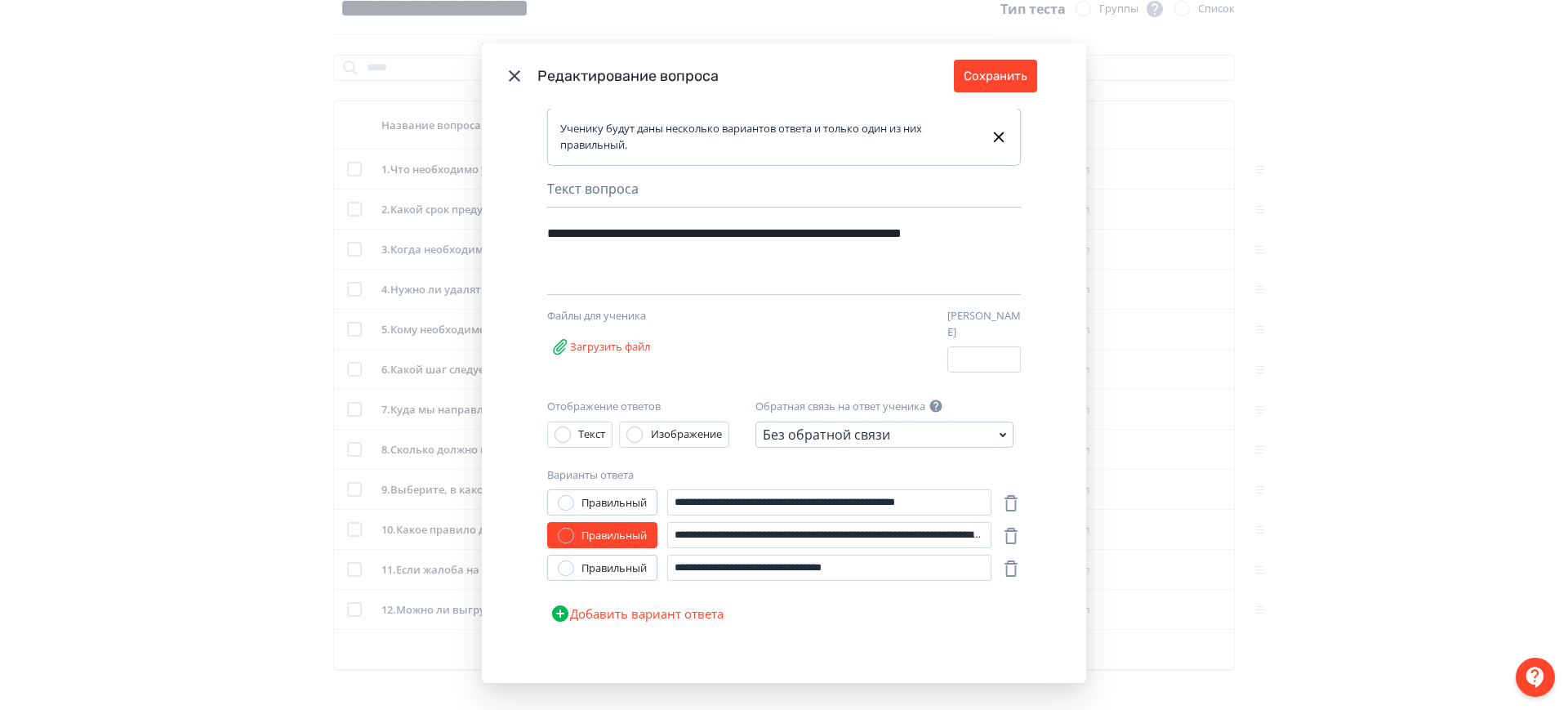
drag, startPoint x: 1327, startPoint y: 311, endPoint x: 876, endPoint y: 84, distance: 504.9
click at [1326, 310] on div "**********" at bounding box center [784, 355] width 1568 height 710
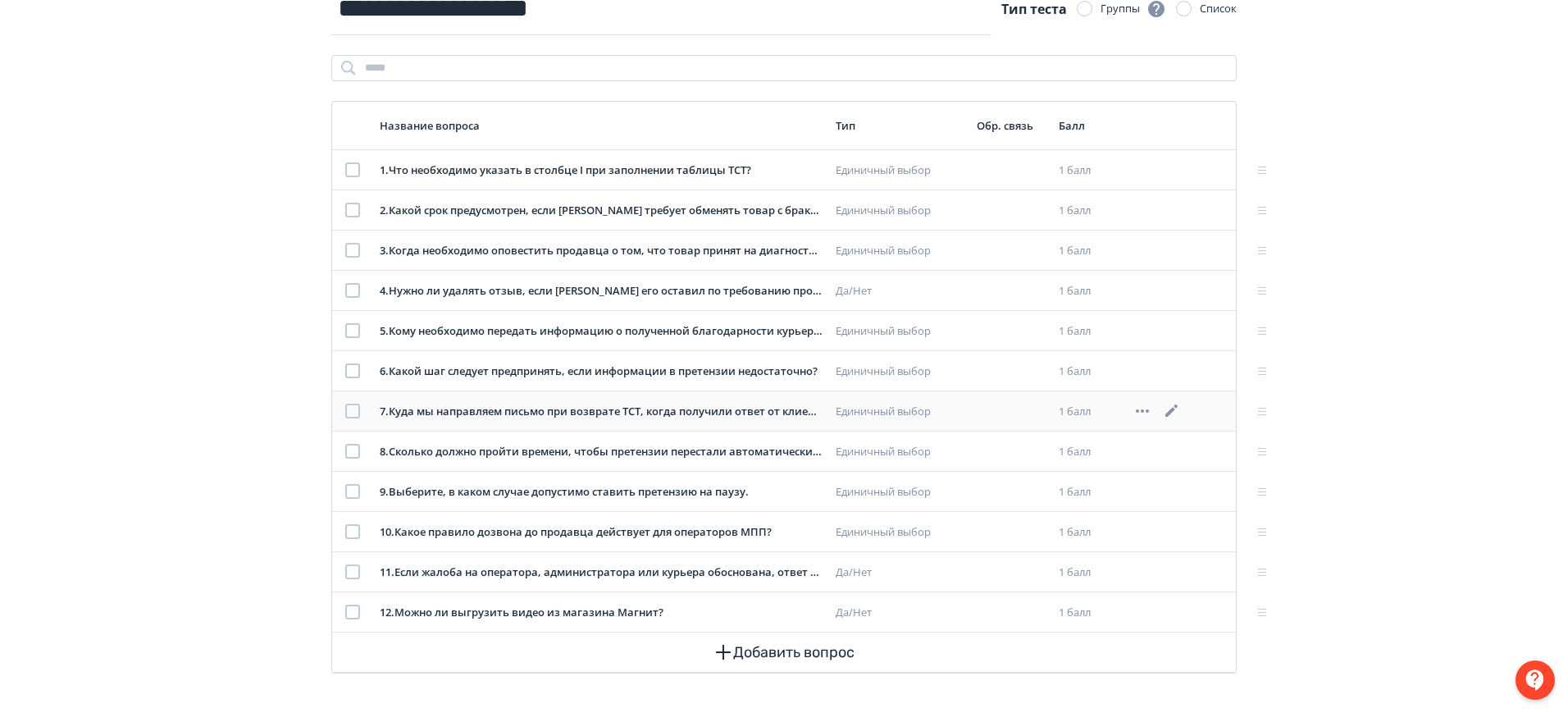
click at [1172, 407] on icon at bounding box center [1172, 411] width 20 height 20
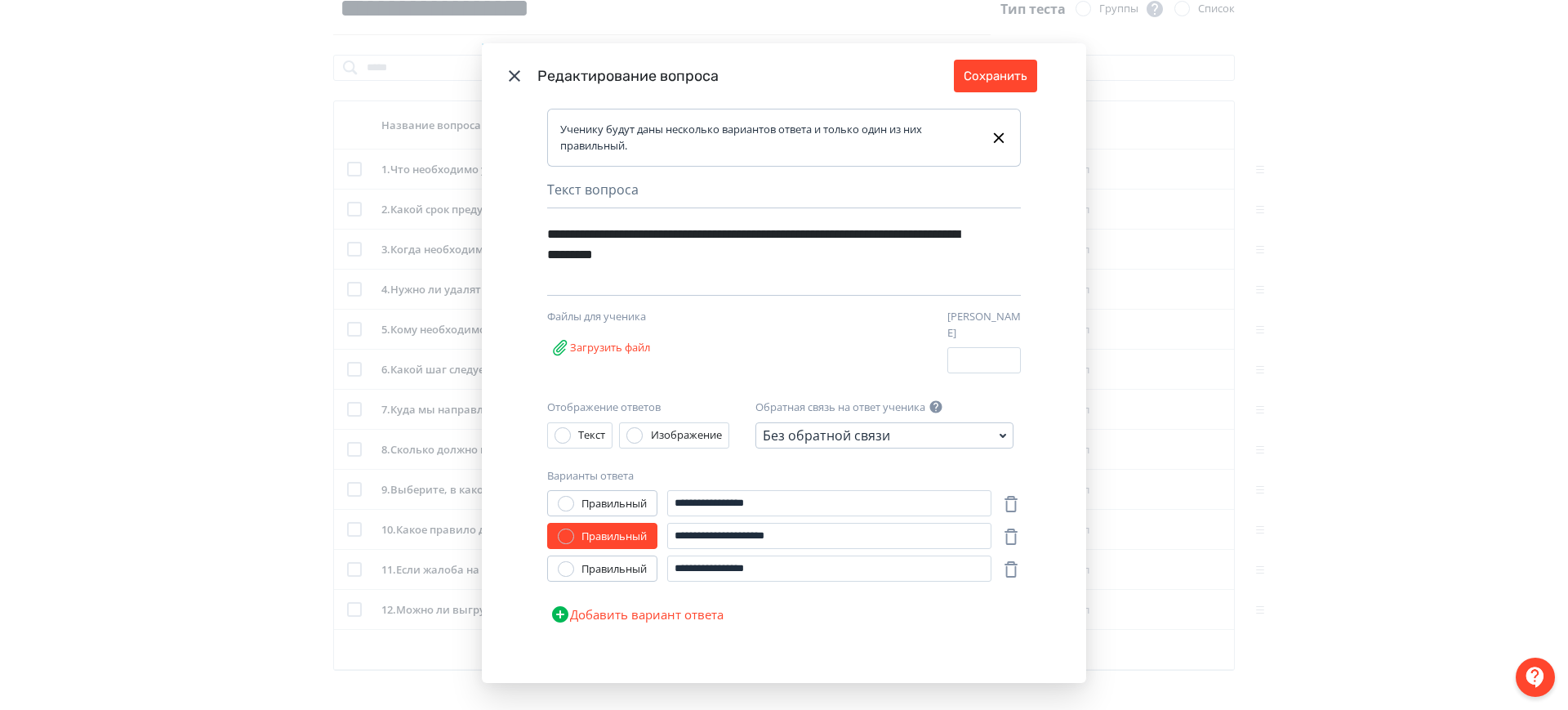
click at [1212, 269] on div "**********" at bounding box center [784, 355] width 1568 height 710
